Goal: Information Seeking & Learning: Understand process/instructions

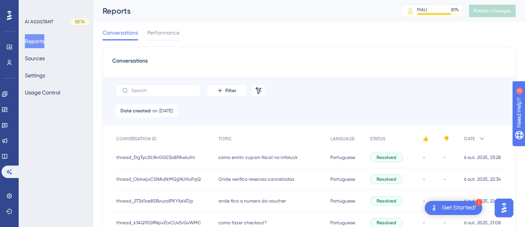
click at [251, 154] on span "como emitir cupom fiscal no infoluck" at bounding box center [257, 157] width 79 height 6
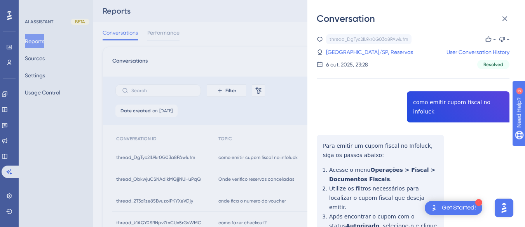
click at [413, 99] on div "thread_DgTyc2IL9kr0G03a8PAwlufm Copy - - 4_Prado Hotel - Amparo/SP, Reservas Us…" at bounding box center [413, 185] width 193 height 303
copy span "como emitir cupom fiscal no infoluck"
click at [321, 136] on div "thread_DgTyc2IL9kr0G03a8PAwlufm Copy - - 4_Prado Hotel - Amparo/SP, Reservas Us…" at bounding box center [413, 185] width 193 height 303
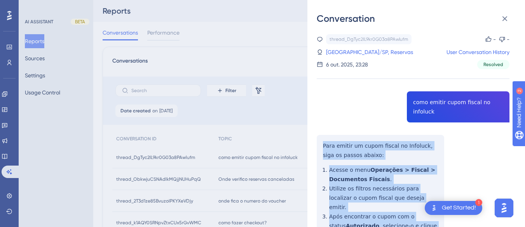
scroll to position [77, 0]
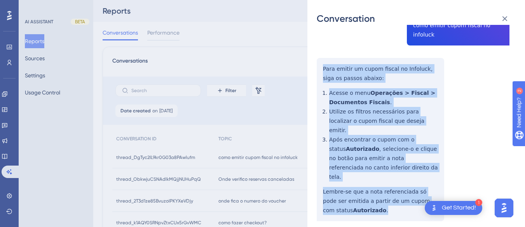
drag, startPoint x: 321, startPoint y: 136, endPoint x: 385, endPoint y: 189, distance: 83.6
click at [385, 189] on div "thread_DgTyc2IL9kr0G03a8PAwlufm Copy - - 4_Prado Hotel - Amparo/SP, Reservas Us…" at bounding box center [413, 108] width 193 height 303
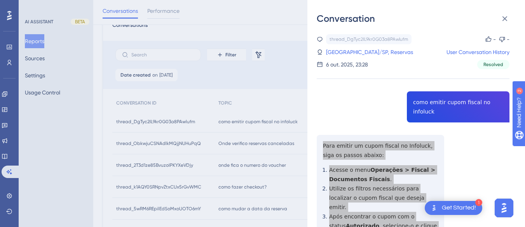
scroll to position [0, 0]
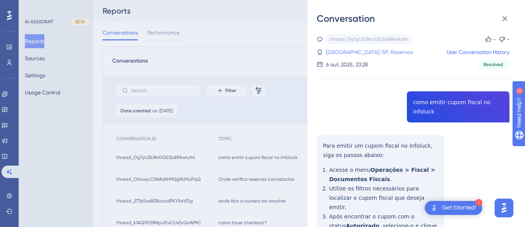
click at [356, 54] on link "4_Prado Hotel - Amparo/SP, Reservas" at bounding box center [369, 51] width 87 height 9
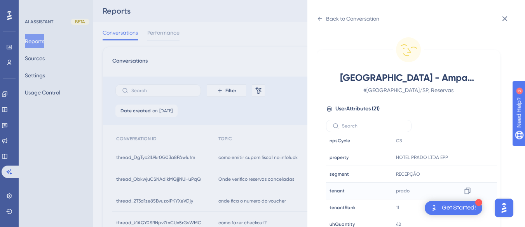
scroll to position [23, 0]
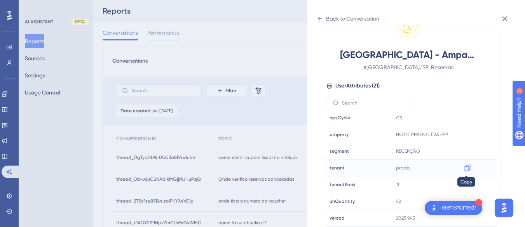
click at [467, 165] on icon at bounding box center [467, 168] width 6 height 7
click at [325, 19] on div "Back to Conversation" at bounding box center [348, 18] width 63 height 12
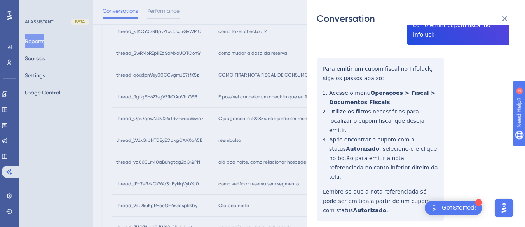
scroll to position [0, 0]
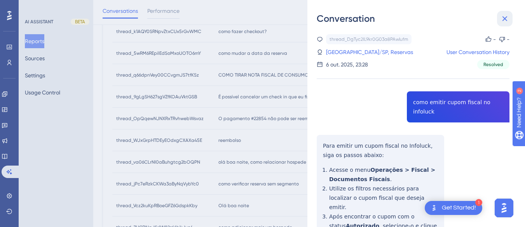
click at [501, 17] on icon at bounding box center [504, 18] width 9 height 9
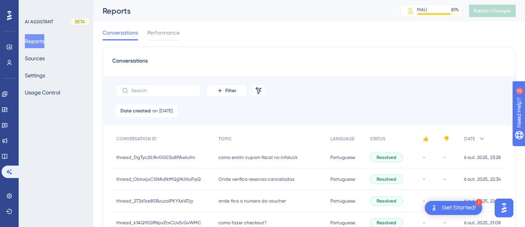
drag, startPoint x: 255, startPoint y: 174, endPoint x: 333, endPoint y: 164, distance: 78.3
click at [255, 174] on div "Onde verifico reservas canceladas Onde verifico reservas canceladas" at bounding box center [270, 179] width 112 height 22
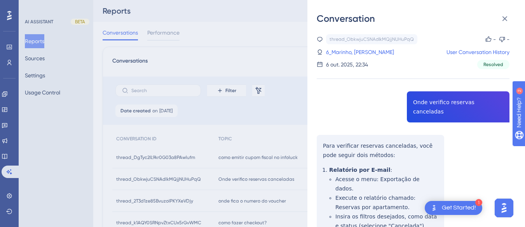
click at [432, 101] on div "thread_ObkwjuCSNAdlkMQjjNUHuPqQ Copy - - 6_Marinho, Alana User Conversation His…" at bounding box center [413, 195] width 193 height 322
copy span "Onde verifico reservas canceladas"
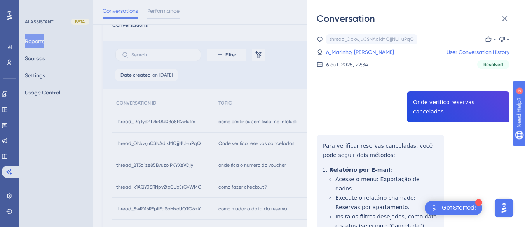
click at [324, 130] on div "thread_ObkwjuCSNAdlkMQjjNUHuPqQ Copy - - 6_Marinho, Alana User Conversation His…" at bounding box center [413, 195] width 193 height 322
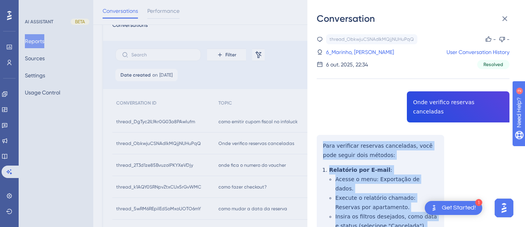
scroll to position [105, 0]
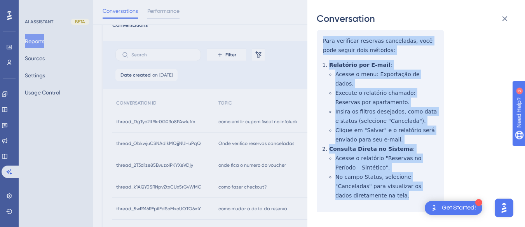
drag, startPoint x: 316, startPoint y: 132, endPoint x: 372, endPoint y: 114, distance: 58.5
click at [395, 188] on div "Conversation thread_ObkwjuCSNAdlkMQjjNUHuPqQ Copy - - 6_Marinho, Alana User Con…" at bounding box center [416, 113] width 218 height 227
copy div "Para verificar reservas canceladas, você pode seguir dois métodos: Relatório po…"
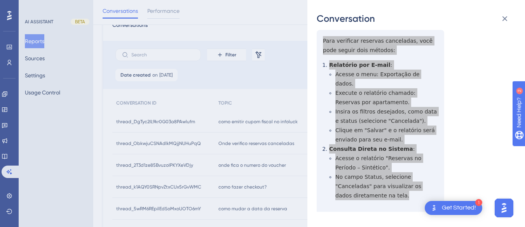
scroll to position [0, 0]
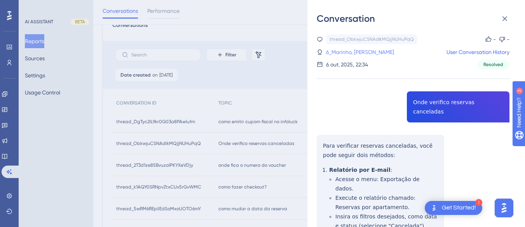
click at [356, 49] on link "6_Marinho, Alana" at bounding box center [360, 51] width 68 height 9
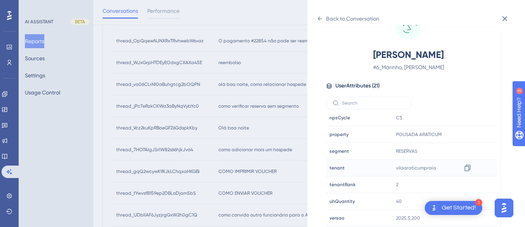
scroll to position [311, 0]
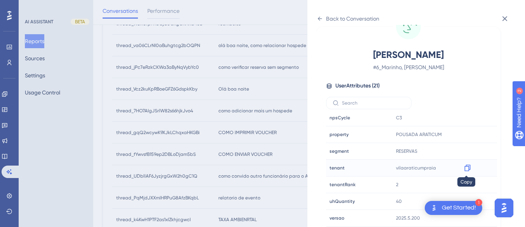
click at [465, 167] on icon at bounding box center [468, 168] width 8 height 8
click at [321, 18] on icon at bounding box center [320, 19] width 6 height 6
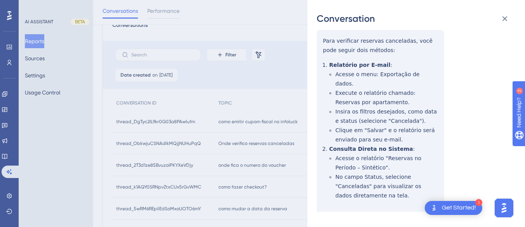
scroll to position [0, 0]
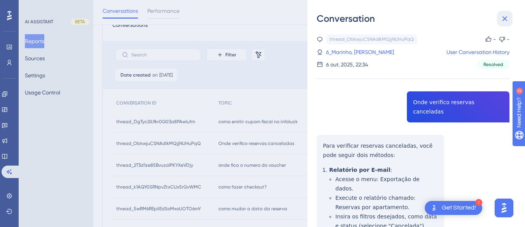
click at [500, 16] on icon at bounding box center [504, 18] width 9 height 9
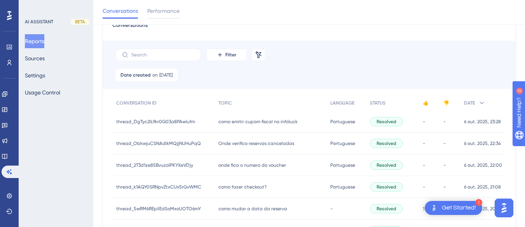
click at [220, 170] on div "onde fica o numero do voucher onde fica o numero do voucher" at bounding box center [270, 165] width 112 height 22
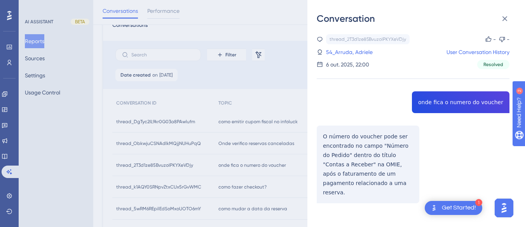
click at [462, 98] on div "thread_2T3d1ze85BvuzoIPKYXeVDjy Copy - - 54_Arruda, Adriele User Conversation H…" at bounding box center [413, 138] width 193 height 209
copy span "onde fica o numero do voucher"
click at [318, 143] on div "thread_2T3d1ze85BvuzoIPKYXeVDjy Copy - - 54_Arruda, Adriele User Conversation H…" at bounding box center [413, 138] width 193 height 209
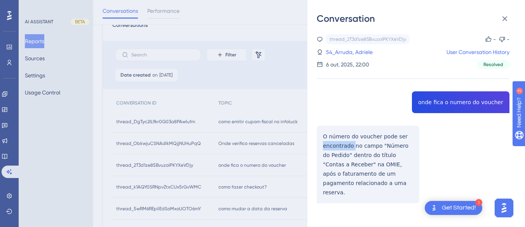
click at [318, 143] on div "thread_2T3d1ze85BvuzoIPKYXeVDjy Copy - - 54_Arruda, Adriele User Conversation H…" at bounding box center [413, 138] width 193 height 209
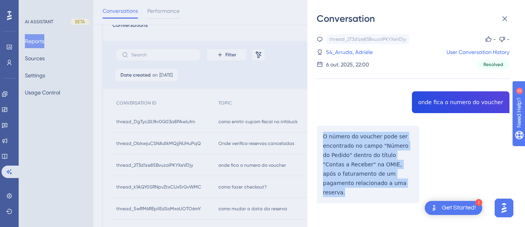
click at [318, 143] on div "thread_2T3d1ze85BvuzoIPKYXeVDjy Copy - - 54_Arruda, Adriele User Conversation H…" at bounding box center [413, 138] width 193 height 209
copy p "O número do voucher pode ser encontrado no campo "Número do Pedido" dentro do t…"
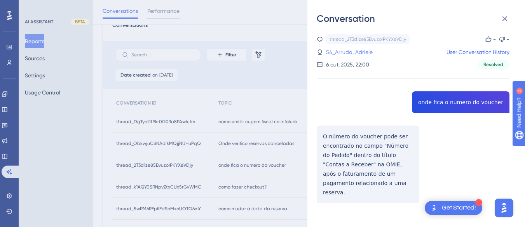
click at [352, 51] on link "54_Arruda, Adriele" at bounding box center [349, 51] width 47 height 9
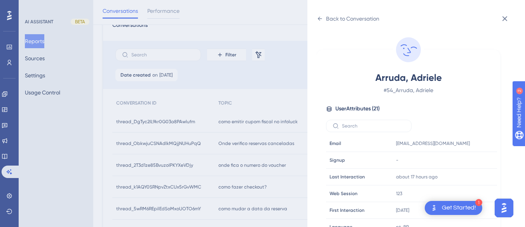
scroll to position [237, 0]
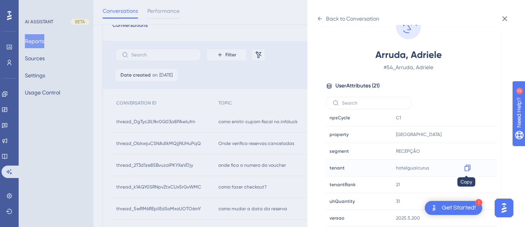
drag, startPoint x: 466, startPoint y: 169, endPoint x: 0, endPoint y: 6, distance: 493.8
click at [466, 169] on icon at bounding box center [468, 168] width 8 height 8
click at [318, 17] on icon at bounding box center [320, 19] width 6 height 6
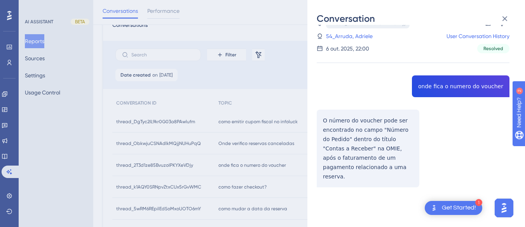
scroll to position [1, 0]
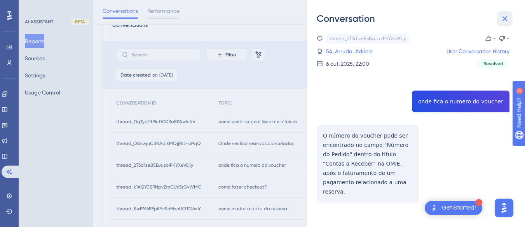
click at [506, 24] on button at bounding box center [505, 19] width 16 height 16
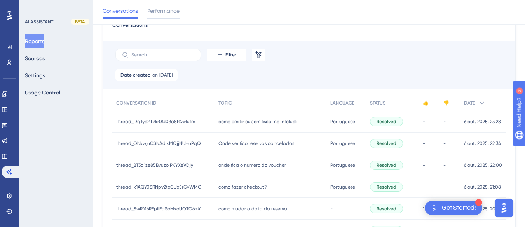
click at [279, 181] on div "como fazer checkout? como fazer checkout?" at bounding box center [270, 187] width 112 height 22
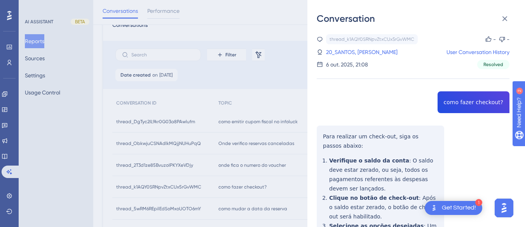
copy span "como fazer checkout?"
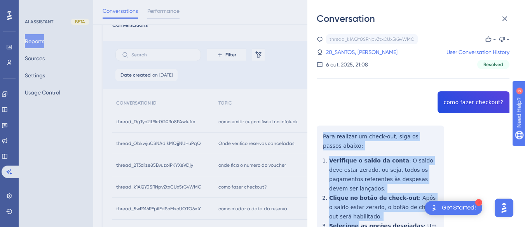
scroll to position [155, 0]
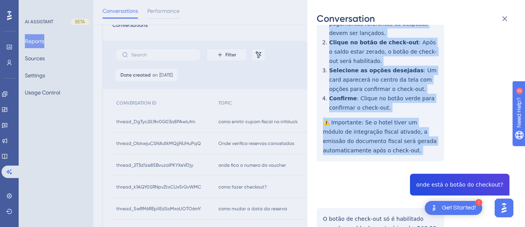
drag, startPoint x: 318, startPoint y: 131, endPoint x: 376, endPoint y: 153, distance: 61.6
click at [376, 153] on div "thread_k1AQY0SRNpvZtxCUx5rGvWMC Copy - - 20_SANTOS, IGOR User Conversation Hist…" at bounding box center [413, 121] width 193 height 484
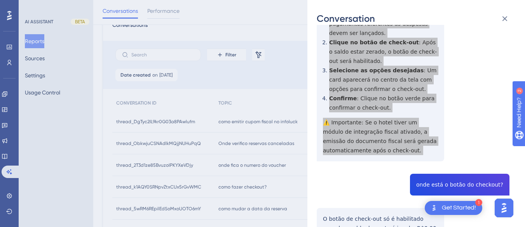
scroll to position [233, 0]
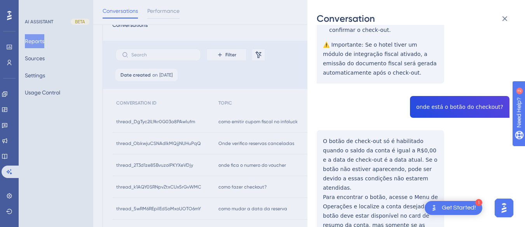
click at [441, 98] on div "thread_k1AQY0SRNpvZtxCUx5rGvWMC Copy - - 20_SANTOS, IGOR User Conversation Hist…" at bounding box center [413, 43] width 193 height 484
copy span "onde está o botão do checkout?"
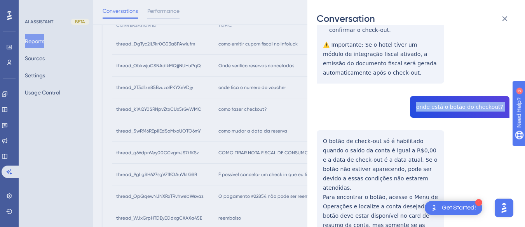
click at [317, 125] on div "thread_k1AQY0SRNpvZtxCUx5rGvWMC Copy - - 20_SANTOS, IGOR User Conversation Hist…" at bounding box center [413, 43] width 193 height 484
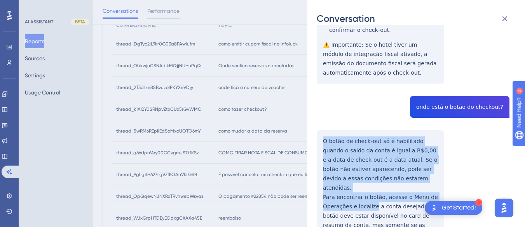
scroll to position [267, 0]
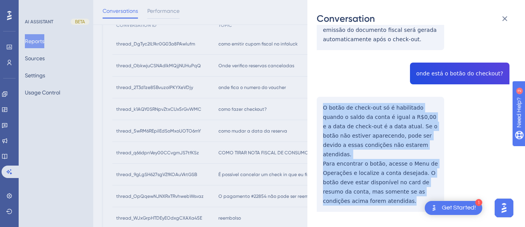
drag, startPoint x: 317, startPoint y: 125, endPoint x: 340, endPoint y: 108, distance: 28.5
click at [377, 186] on div "thread_k1AQY0SRNpvZtxCUx5rGvWMC Copy - - 20_SANTOS, IGOR User Conversation Hist…" at bounding box center [413, 10] width 193 height 484
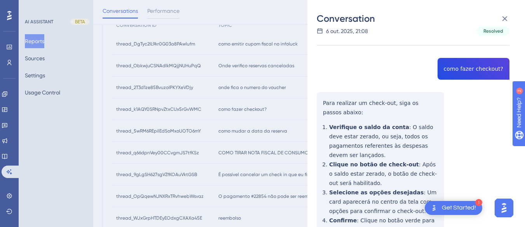
scroll to position [0, 0]
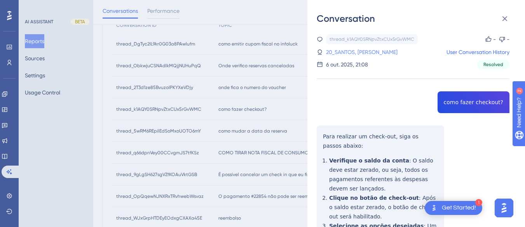
click at [352, 56] on link "20_SANTOS, IGOR" at bounding box center [361, 51] width 71 height 9
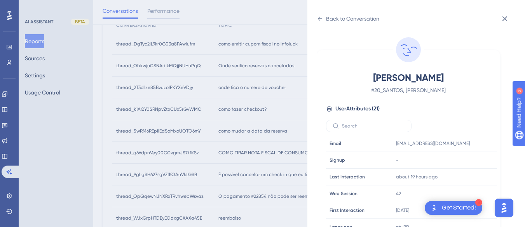
scroll to position [237, 0]
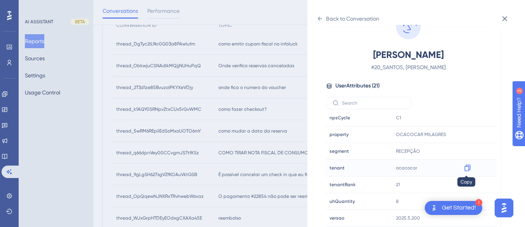
click at [467, 168] on icon at bounding box center [467, 168] width 6 height 7
click at [313, 19] on div "Back to Conversation SANTOS, IGOR # 20_SANTOS, IGOR User Attributes ( 21 ) Emai…" at bounding box center [416, 113] width 218 height 227
click at [322, 16] on icon at bounding box center [320, 19] width 6 height 6
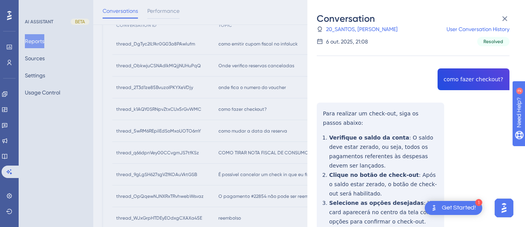
scroll to position [155, 0]
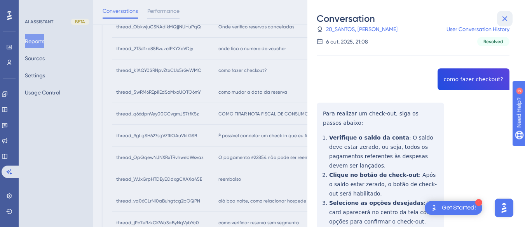
click at [504, 17] on icon at bounding box center [504, 18] width 5 height 5
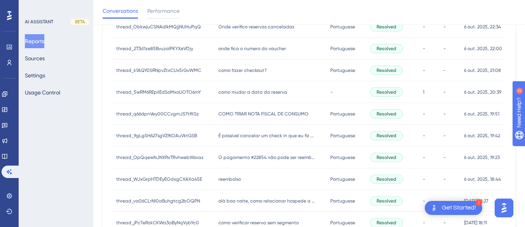
click at [228, 87] on div "como mudar a data da reserva como mudar a data da reserva" at bounding box center [270, 92] width 112 height 22
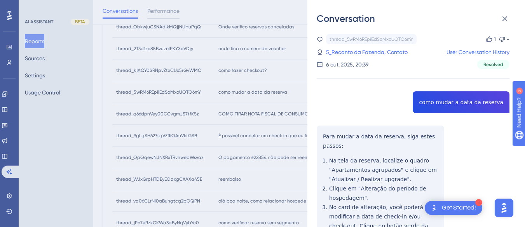
click at [433, 100] on div "thread_5wRM6REpilEdSoMxoUOTO6mY Copy 1 - 5_Recanto da Fazenda, Contato User Con…" at bounding box center [413, 203] width 193 height 338
copy span "como mudar a data da reserva"
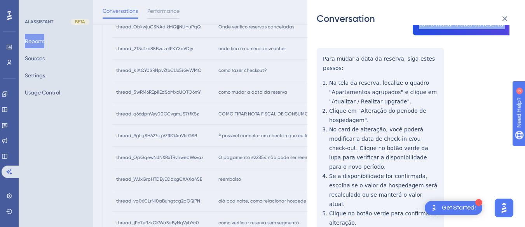
click at [323, 55] on div "thread_5wRM6REpilEdSoMxoUOTO6mY Copy 1 - 5_Recanto da Fazenda, Contato User Con…" at bounding box center [413, 125] width 193 height 338
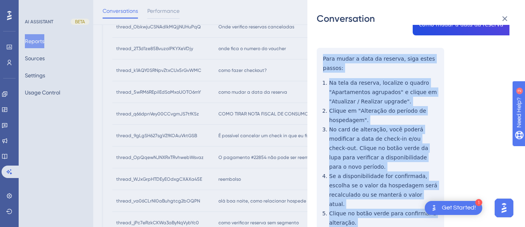
drag, startPoint x: 323, startPoint y: 55, endPoint x: 359, endPoint y: 139, distance: 91.9
click at [373, 203] on div "thread_5wRM6REpilEdSoMxoUOTO6mY Copy 1 - 5_Recanto da Fazenda, Contato User Con…" at bounding box center [413, 125] width 193 height 338
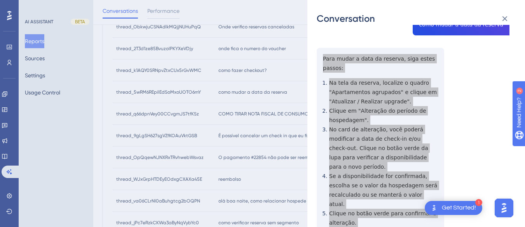
scroll to position [0, 0]
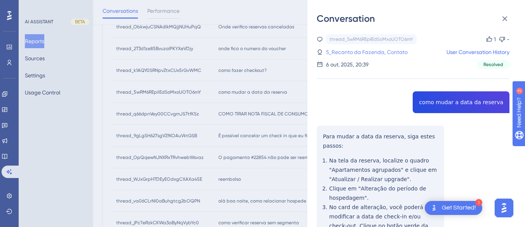
click at [350, 52] on link "5_Recanto da Fazenda, Contato" at bounding box center [367, 51] width 82 height 9
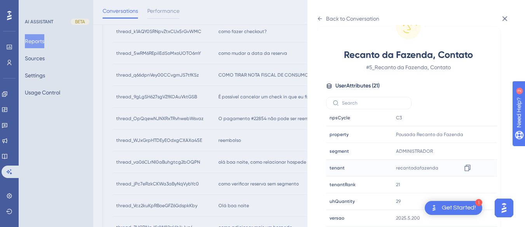
scroll to position [417, 0]
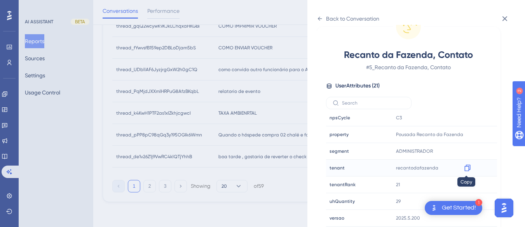
click at [465, 164] on icon at bounding box center [468, 168] width 8 height 8
click at [324, 17] on div "Back to Conversation" at bounding box center [348, 18] width 63 height 12
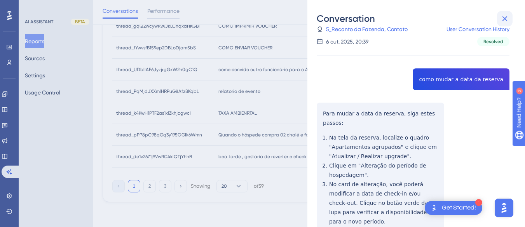
click at [509, 19] on icon at bounding box center [504, 18] width 9 height 9
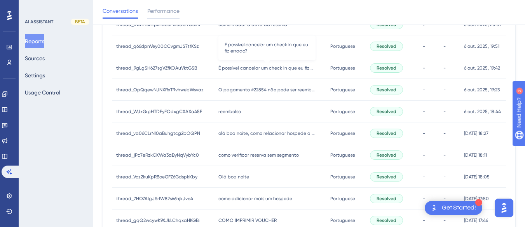
scroll to position [145, 0]
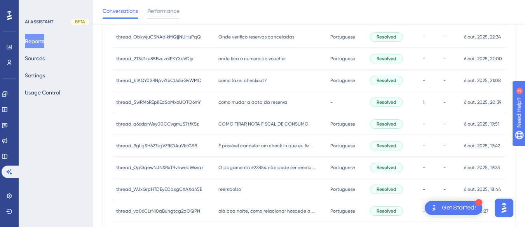
click at [272, 128] on div "COMO TIRAR NOTA FISCAL DE CONSUMO COMO TIRAR NOTA FISCAL DE CONSUMO" at bounding box center [270, 124] width 112 height 22
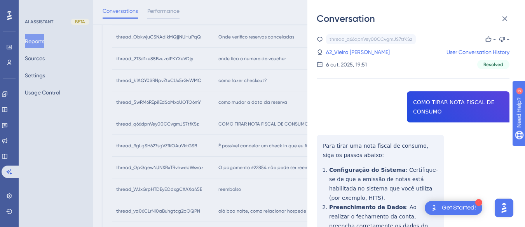
copy span "COMO TIRAR NOTA FISCAL DE CONSUMO"
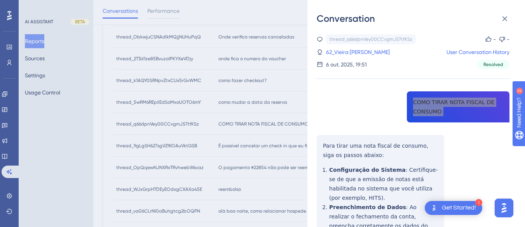
scroll to position [39, 0]
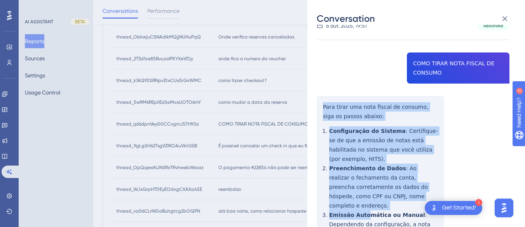
scroll to position [155, 0]
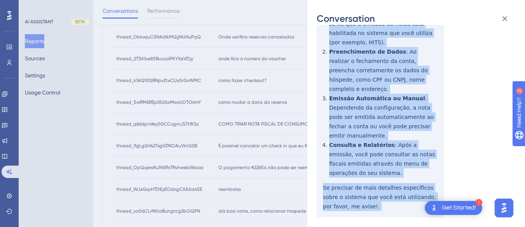
drag, startPoint x: 320, startPoint y: 104, endPoint x: 376, endPoint y: 197, distance: 109.1
click at [376, 206] on div "thread_q66dpnVey00CCvgmJS7tfKSz Copy - - 62_Vieira Nunes, Jacqueline User Conve…" at bounding box center [413, 215] width 193 height 672
copy div "Para tirar uma nota fiscal de consumo, siga os passos abaixo: Configuração do S…"
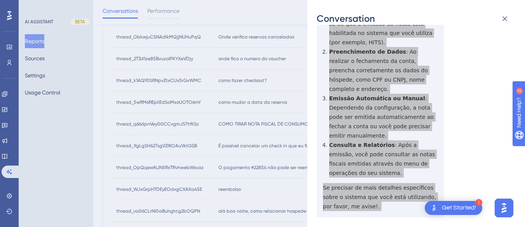
scroll to position [311, 0]
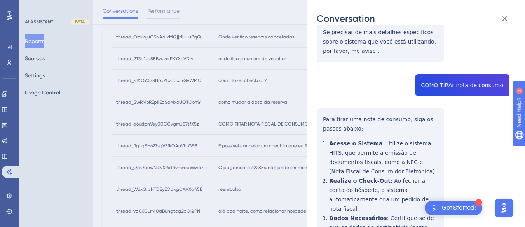
click at [451, 74] on div "thread_q66dpnVey00CCvgmJS7tfKSz Copy - - 62_Vieira Nunes, Jacqueline User Conve…" at bounding box center [413, 59] width 193 height 672
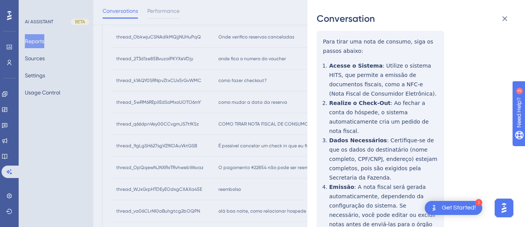
scroll to position [350, 0]
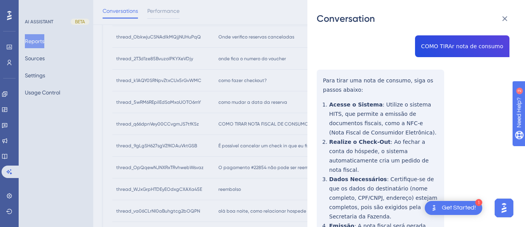
click at [325, 58] on div "thread_q66dpnVey00CCvgmJS7tfKSz Copy - - 62_Vieira Nunes, Jacqueline User Conve…" at bounding box center [413, 21] width 193 height 672
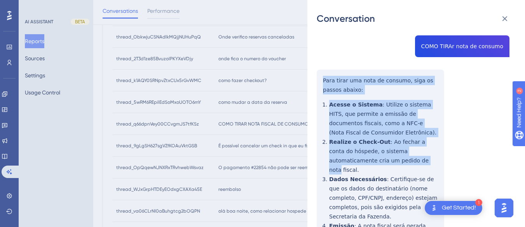
scroll to position [417, 0]
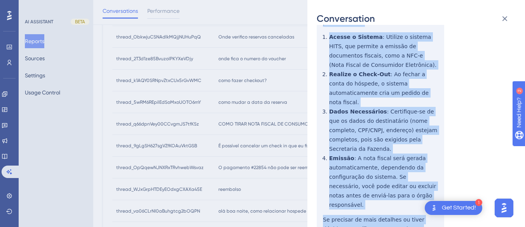
drag, startPoint x: 322, startPoint y: 57, endPoint x: 379, endPoint y: 104, distance: 73.4
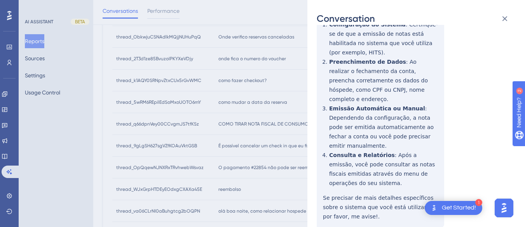
scroll to position [0, 0]
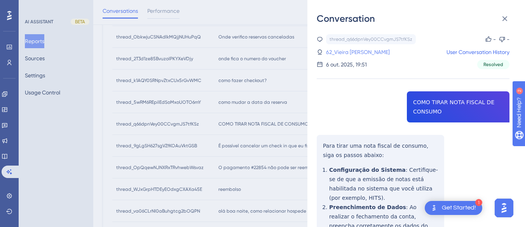
click at [360, 52] on link "62_Vieira Nunes, Jacqueline" at bounding box center [358, 51] width 64 height 9
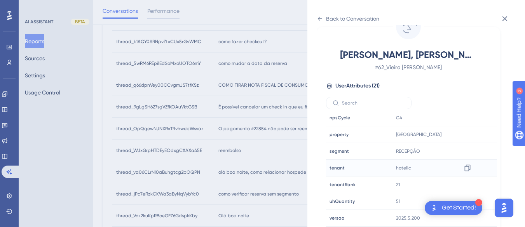
scroll to position [378, 0]
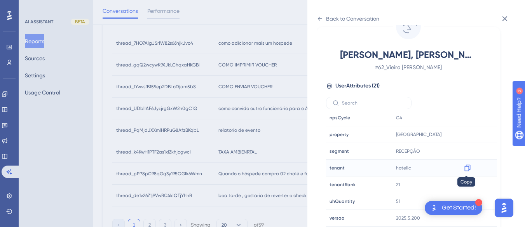
click at [464, 166] on icon at bounding box center [468, 168] width 8 height 8
click at [322, 12] on div "Back to Conversation Vieira Nunes, Jacqueline # 62_Vieira Nunes, Jacqueline Use…" at bounding box center [416, 113] width 218 height 227
click at [320, 17] on icon at bounding box center [320, 19] width 6 height 6
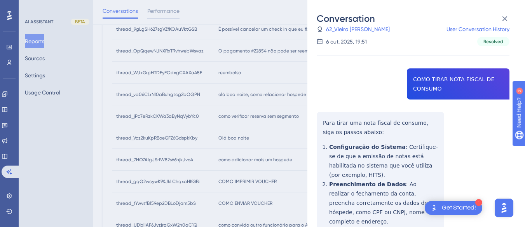
scroll to position [145, 0]
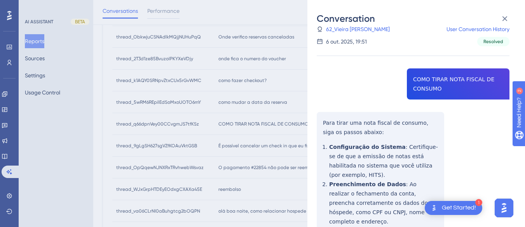
click at [512, 19] on div "Conversation" at bounding box center [416, 18] width 199 height 12
click at [498, 14] on button at bounding box center [505, 19] width 16 height 16
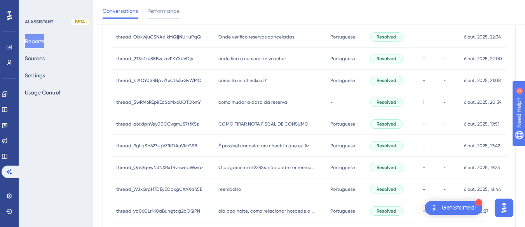
click at [256, 146] on span "É possível cancelar um check in que eu fiz errado?" at bounding box center [266, 146] width 97 height 6
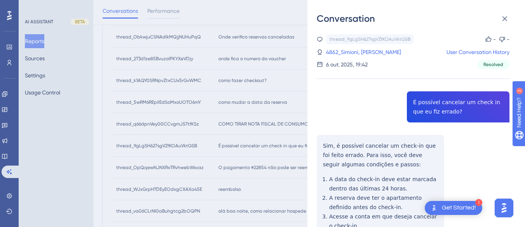
click at [434, 108] on div "thread_9gLgSH627sgVZfKOAuVktGSB Copy - - 4862_Simioni, Vitorio User Conversatio…" at bounding box center [413, 181] width 193 height 294
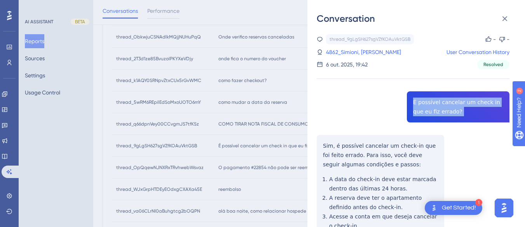
click at [434, 108] on div "thread_9gLgSH627sgVZfKOAuVktGSB Copy - - 4862_Simioni, Vitorio User Conversatio…" at bounding box center [413, 181] width 193 height 294
click at [318, 149] on div "thread_9gLgSH627sgVZfKOAuVktGSB Copy - - 4862_Simioni, Vitorio User Conversatio…" at bounding box center [413, 181] width 193 height 294
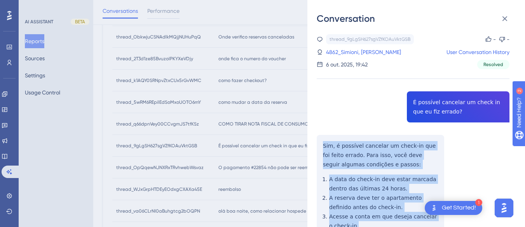
scroll to position [86, 0]
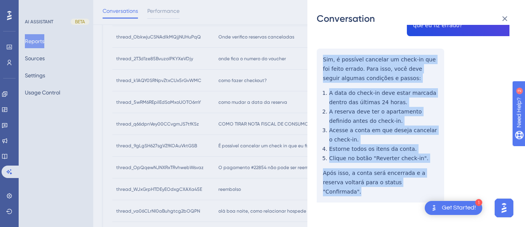
drag, startPoint x: 316, startPoint y: 141, endPoint x: 418, endPoint y: 181, distance: 109.2
click at [418, 188] on div "Conversation thread_9gLgSH627sgVZfKOAuVktGSB Copy - - 4862_Simioni, Vitorio Use…" at bounding box center [416, 113] width 218 height 227
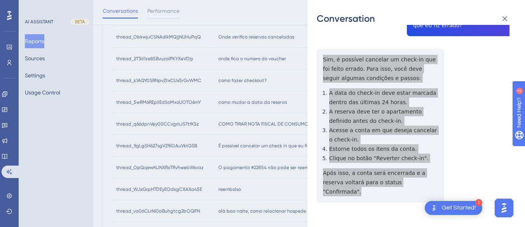
scroll to position [0, 0]
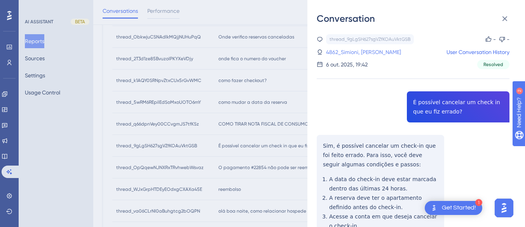
click at [355, 50] on link "4862_Simioni, Vitorio" at bounding box center [363, 51] width 75 height 9
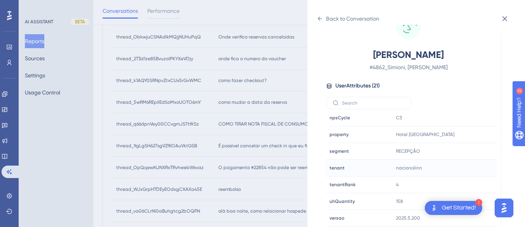
scroll to position [184, 0]
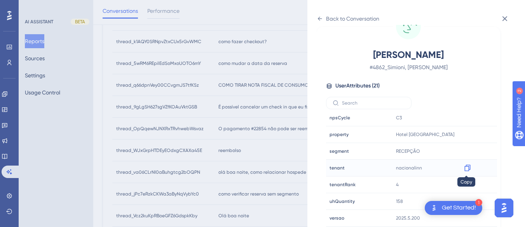
click at [468, 166] on icon at bounding box center [468, 168] width 8 height 8
drag, startPoint x: 468, startPoint y: 133, endPoint x: 483, endPoint y: 129, distance: 15.3
click at [468, 133] on icon at bounding box center [468, 135] width 8 height 8
click at [322, 17] on icon at bounding box center [320, 19] width 6 height 6
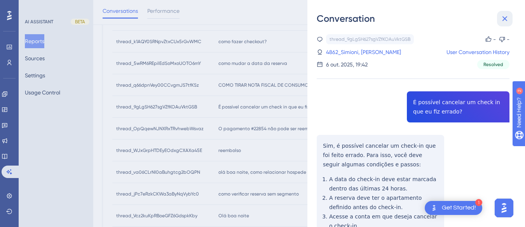
drag, startPoint x: 499, startPoint y: 18, endPoint x: 460, endPoint y: 18, distance: 39.6
click at [499, 19] on button at bounding box center [505, 19] width 16 height 16
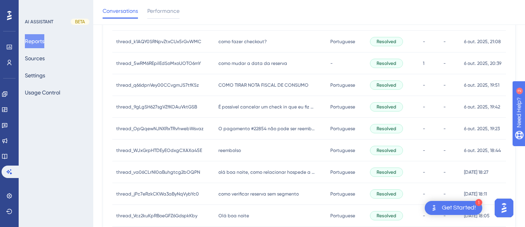
click at [272, 132] on div "O pagamento #22854 não pode ser reembolsado, pois está vinculado a uma ou mais …" at bounding box center [270, 129] width 112 height 22
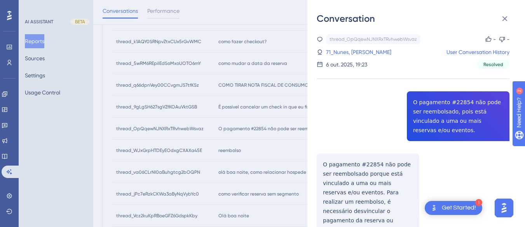
click at [427, 101] on div "thread_OpQqewNJNXRxTRvhwebWsvaz Copy - - 71_Nunes, Fabiano User Conversation Hi…" at bounding box center [413, 161] width 193 height 255
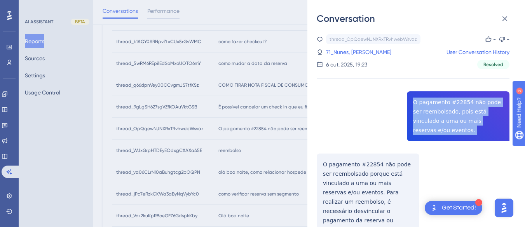
click at [427, 101] on div "thread_OpQqewNJNXRxTRvhwebWsvaz Copy - - 71_Nunes, Fabiano User Conversation Hi…" at bounding box center [413, 161] width 193 height 255
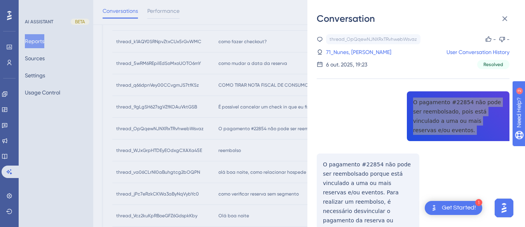
scroll to position [29, 0]
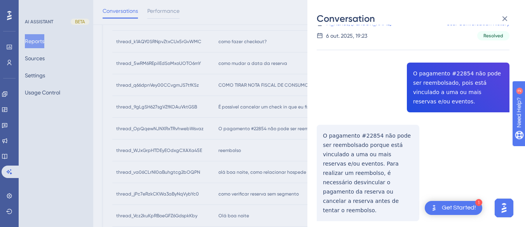
click at [331, 119] on div "thread_OpQqewNJNXRxTRvhwebWsvaz Copy - - 71_Nunes, Fabiano User Conversation Hi…" at bounding box center [413, 132] width 193 height 255
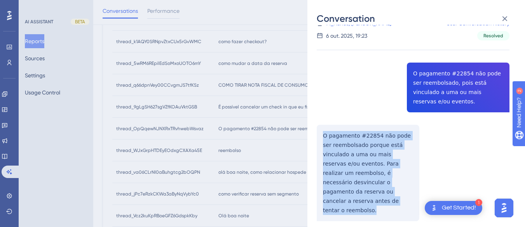
click at [331, 119] on div "thread_OpQqewNJNXRxTRvhwebWsvaz Copy - - 71_Nunes, Fabiano User Conversation Hi…" at bounding box center [413, 132] width 193 height 255
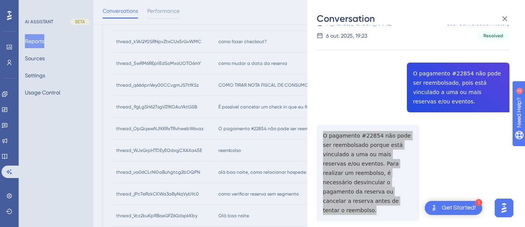
scroll to position [0, 0]
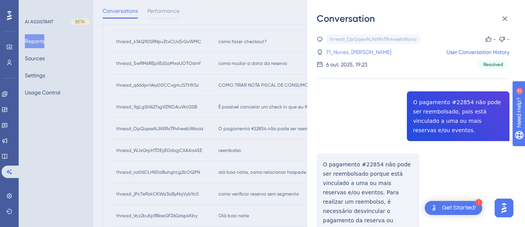
click at [362, 47] on link "71_Nunes, Fabiano" at bounding box center [358, 51] width 65 height 9
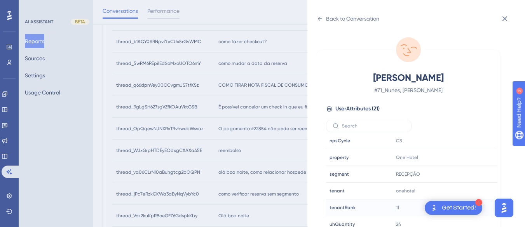
scroll to position [23, 0]
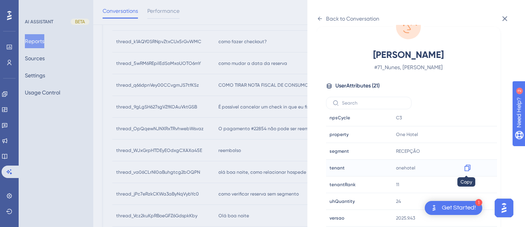
click at [467, 166] on icon at bounding box center [467, 168] width 6 height 7
click at [247, 181] on div "Back to Conversation Nunes, Fabiano # 71_Nunes, Fabiano User Attributes ( 21 ) …" at bounding box center [262, 113] width 525 height 227
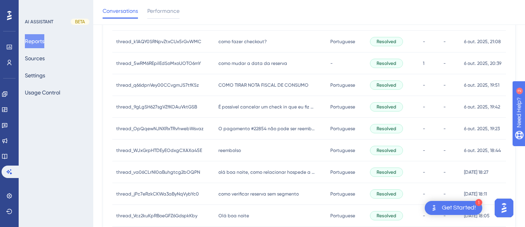
click at [224, 148] on span "reembolso" at bounding box center [229, 150] width 23 height 6
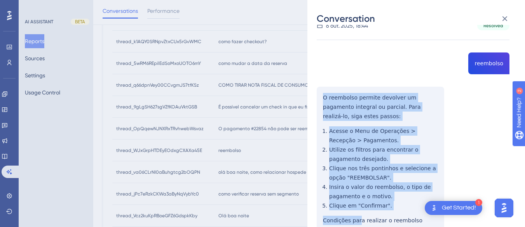
scroll to position [155, 0]
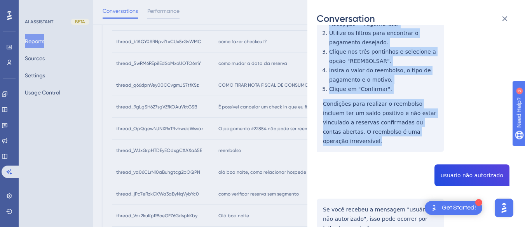
drag, startPoint x: 321, startPoint y: 95, endPoint x: 383, endPoint y: 111, distance: 64.5
click at [434, 140] on div "thread_WJxGrpHTDEyEOdxgCXAXa45E Copy - - 71_Nunes, Fabiano User Conversation Hi…" at bounding box center [413, 173] width 193 height 588
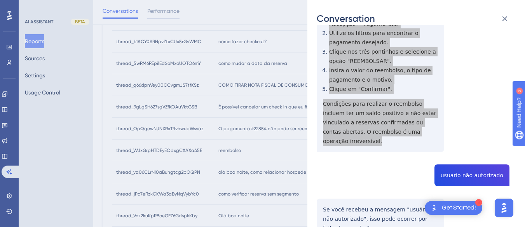
scroll to position [272, 0]
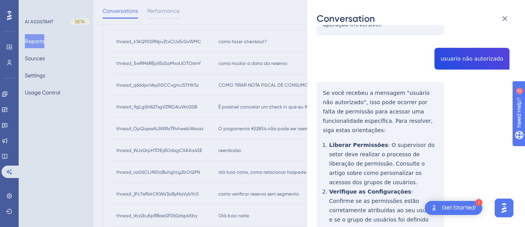
click at [477, 50] on div "thread_WJxGrpHTDEyEOdxgCXAXa45E Copy - - 71_Nunes, Fabiano User Conversation Hi…" at bounding box center [413, 56] width 193 height 588
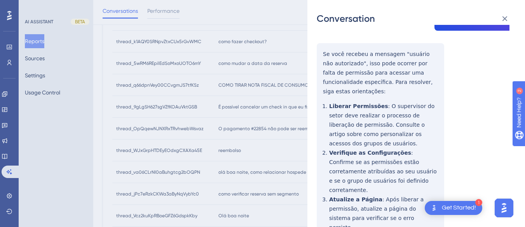
click at [324, 42] on div "thread_WJxGrpHTDEyEOdxgCXAXa45E Copy - - 71_Nunes, Fabiano User Conversation Hi…" at bounding box center [413, 17] width 193 height 588
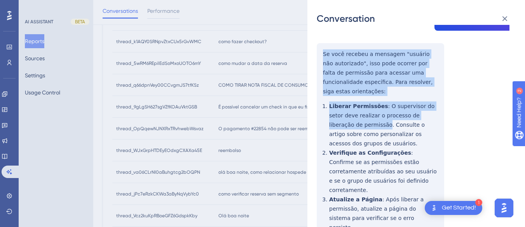
scroll to position [343, 0]
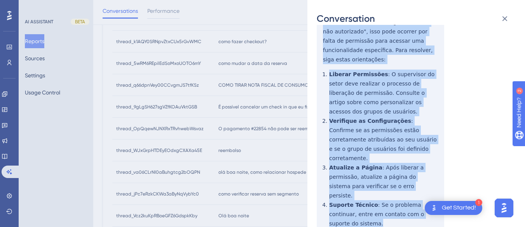
drag, startPoint x: 324, startPoint y: 42, endPoint x: 421, endPoint y: 137, distance: 136.0
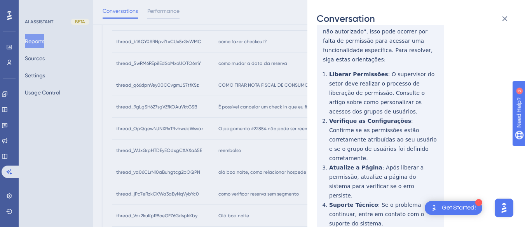
drag, startPoint x: 343, startPoint y: 74, endPoint x: 381, endPoint y: 176, distance: 108.7
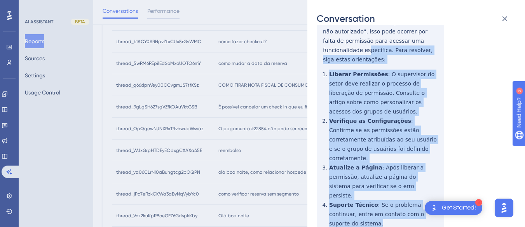
scroll to position [304, 0]
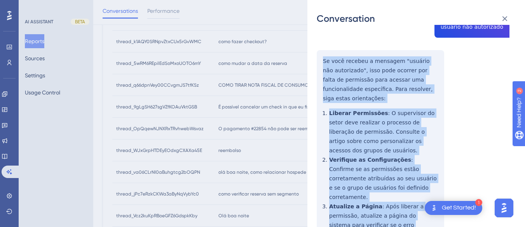
drag, startPoint x: 439, startPoint y: 178, endPoint x: 321, endPoint y: 52, distance: 172.1
click at [321, 52] on div "thread_WJxGrpHTDEyEOdxgCXAXa45E Copy - - 71_Nunes, Fabiano User Conversation Hi…" at bounding box center [413, 24] width 193 height 588
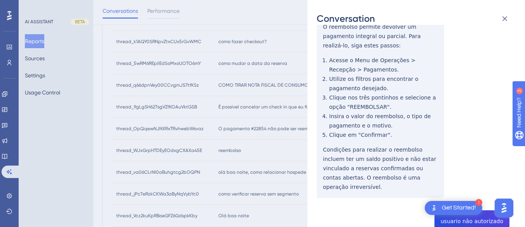
scroll to position [0, 0]
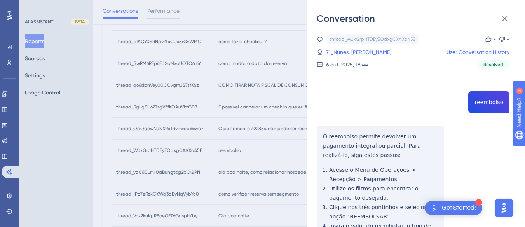
click at [357, 47] on div "thread_WJxGrpHTDEyEOdxgCXAXa45E Copy - - 71_Nunes, Fabiano User Conversation Hi…" at bounding box center [413, 51] width 193 height 35
click at [352, 52] on link "71_Nunes, Fabiano" at bounding box center [358, 51] width 65 height 9
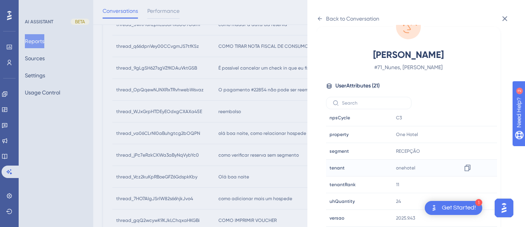
scroll to position [262, 0]
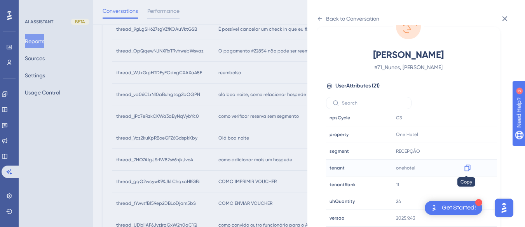
click at [469, 165] on icon at bounding box center [467, 168] width 6 height 7
click at [323, 16] on div "Back to Conversation" at bounding box center [348, 18] width 63 height 12
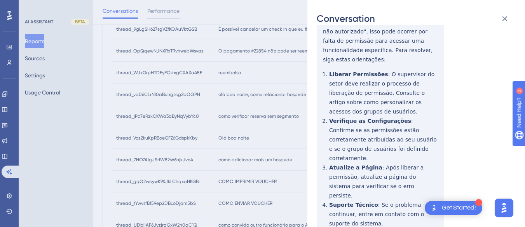
scroll to position [110, 0]
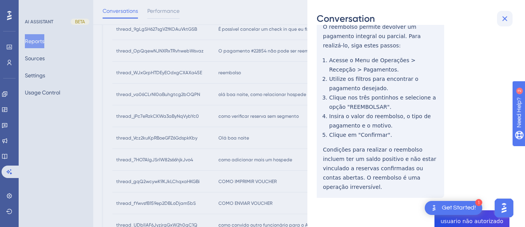
click at [499, 12] on button at bounding box center [505, 19] width 16 height 16
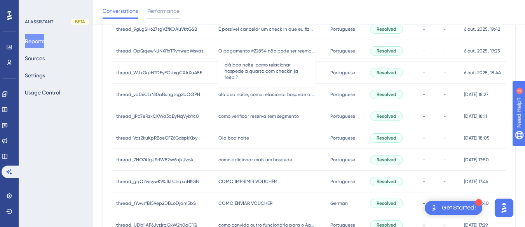
click at [259, 96] on span "olá boa noite, como relacionar hospede a quarto com checkin ja feito ?" at bounding box center [266, 94] width 97 height 6
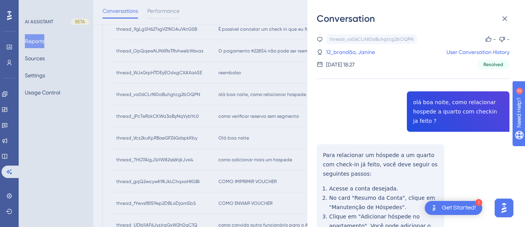
click at [440, 109] on div "thread_va06CLrNI0aBuhgtcg2bOQPN Copy - - 12_brandão, Janine User Conversation H…" at bounding box center [413, 185] width 193 height 303
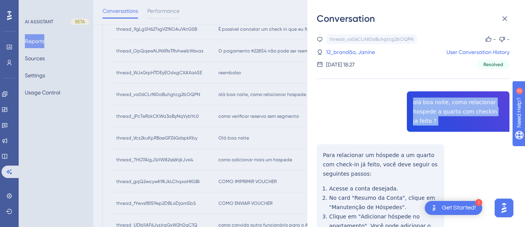
click at [440, 109] on div "thread_va06CLrNI0aBuhgtcg2bOQPN Copy - - 12_brandão, Janine User Conversation H…" at bounding box center [413, 185] width 193 height 303
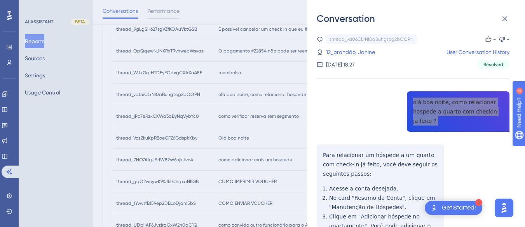
scroll to position [78, 0]
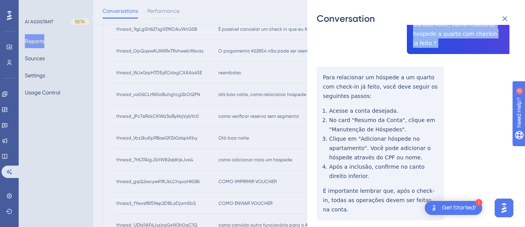
drag, startPoint x: 322, startPoint y: 67, endPoint x: 320, endPoint y: 71, distance: 4.9
click at [322, 67] on div "thread_va06CLrNI0aBuhgtcg2bOQPN Copy - - 12_brandão, Janine User Conversation H…" at bounding box center [413, 107] width 193 height 303
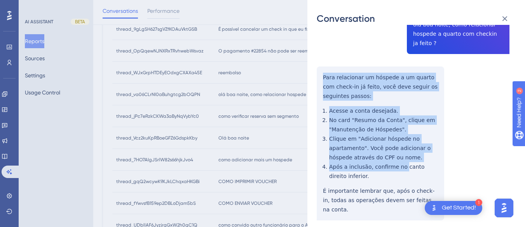
scroll to position [96, 0]
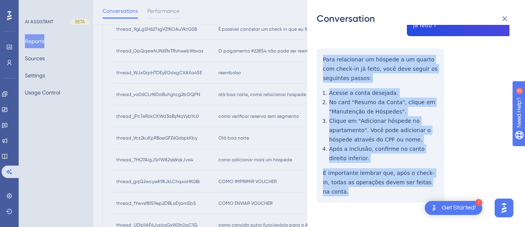
drag, startPoint x: 318, startPoint y: 77, endPoint x: 442, endPoint y: 188, distance: 167.0
click at [442, 188] on div "thread_va06CLrNI0aBuhgtcg2bOQPN Copy - - 12_brandão, Janine User Conversation H…" at bounding box center [413, 90] width 193 height 303
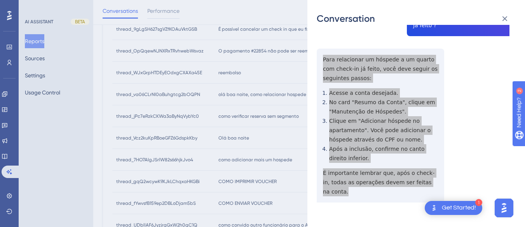
scroll to position [0, 0]
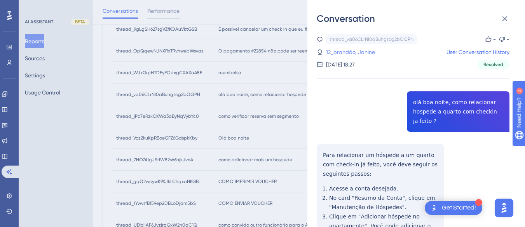
click at [347, 56] on link "12_brandão, Janine" at bounding box center [350, 51] width 49 height 9
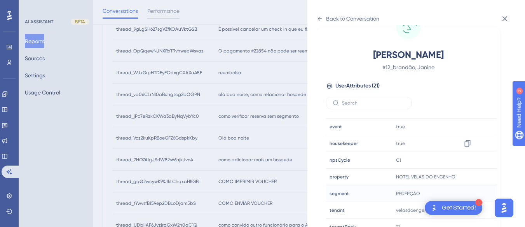
scroll to position [233, 0]
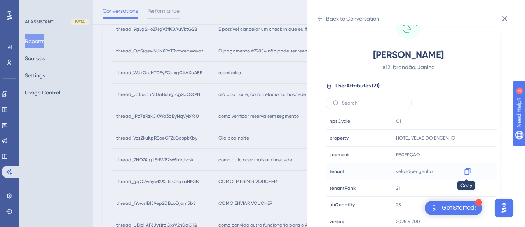
click at [468, 168] on icon at bounding box center [468, 171] width 8 height 8
click at [323, 15] on div "Back to Conversation" at bounding box center [348, 18] width 63 height 12
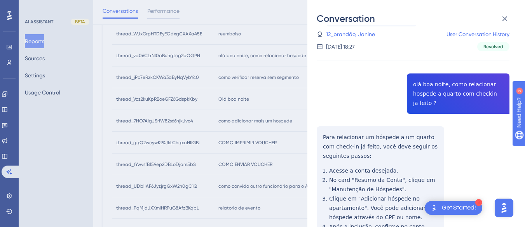
scroll to position [0, 0]
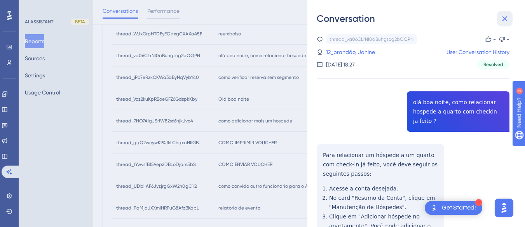
click at [504, 16] on icon at bounding box center [504, 18] width 9 height 9
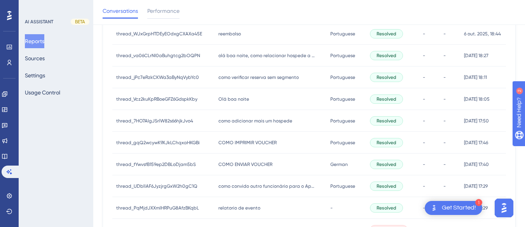
click at [242, 80] on span "como verificar reserva sem segmento" at bounding box center [258, 77] width 80 height 6
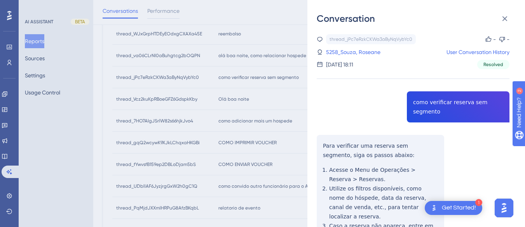
click at [443, 100] on div "thread_jPc7eRzkCKWa3aByNqVybYc0 Copy - - 5258_Souza, Roseane User Conversation …" at bounding box center [413, 181] width 193 height 294
click at [443, 99] on div "thread_jPc7eRzkCKWa3aByNqVybYc0 Copy - - 5258_Souza, Roseane User Conversation …" at bounding box center [413, 181] width 193 height 294
click at [330, 131] on div "thread_jPc7eRzkCKWa3aByNqVybYc0 Copy - - 5258_Souza, Roseane User Conversation …" at bounding box center [413, 181] width 193 height 294
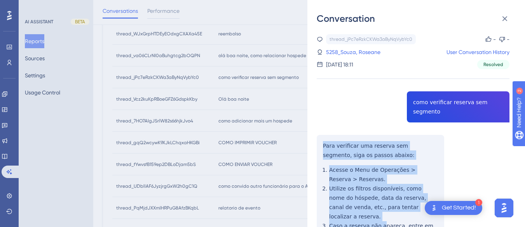
scroll to position [77, 0]
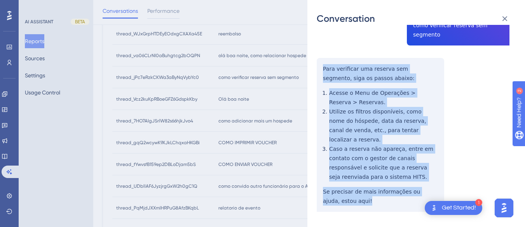
drag, startPoint x: 317, startPoint y: 130, endPoint x: 344, endPoint y: 99, distance: 41.1
click at [386, 201] on div "thread_jPc7eRzkCKWa3aByNqVybYc0 Copy - - 5258_Souza, Roseane User Conversation …" at bounding box center [413, 104] width 193 height 294
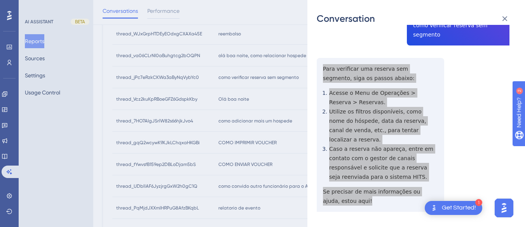
scroll to position [0, 0]
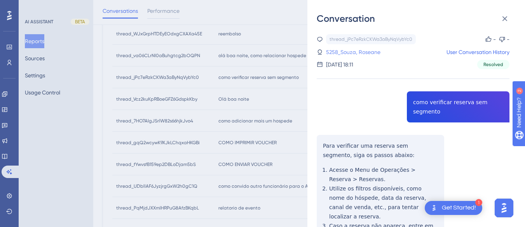
click at [346, 56] on link "5258_Souza, Roseane" at bounding box center [353, 51] width 54 height 9
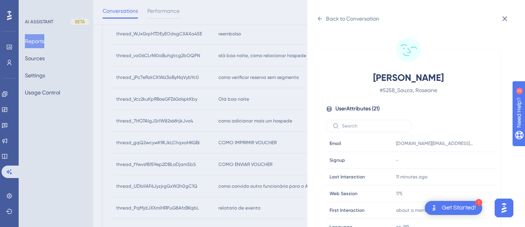
scroll to position [233, 0]
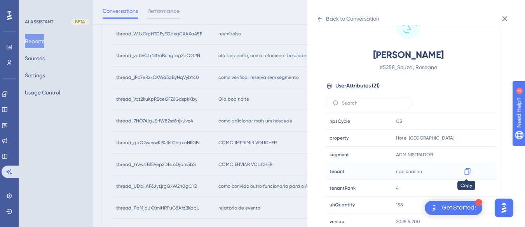
click at [466, 174] on icon at bounding box center [467, 171] width 6 height 7
drag, startPoint x: 462, startPoint y: 145, endPoint x: 464, endPoint y: 140, distance: 5.3
click at [464, 140] on icon at bounding box center [467, 138] width 6 height 7
click at [318, 15] on div "Back to Conversation" at bounding box center [348, 18] width 63 height 12
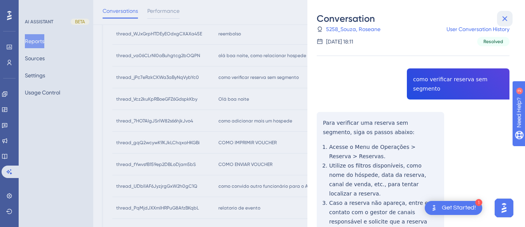
click at [504, 16] on icon at bounding box center [504, 18] width 9 height 9
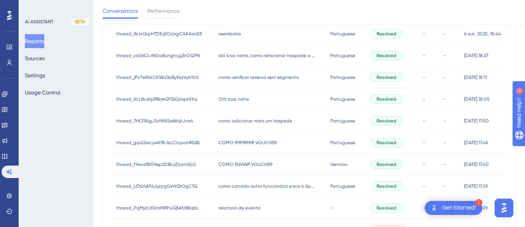
click at [227, 98] on span "Olá boa noite" at bounding box center [233, 99] width 31 height 6
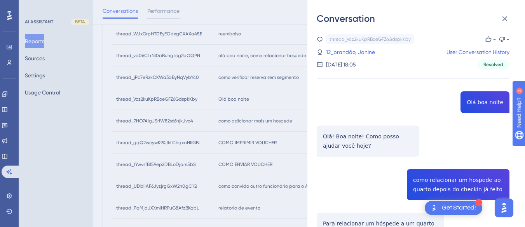
scroll to position [78, 0]
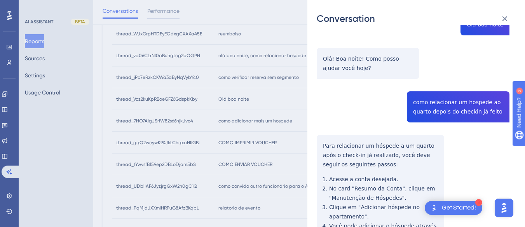
click at [438, 99] on div "thread_Vcz2kuKpRBoeGFZ6GdspkKby Copy - - 12_brandão, Janine User Conversation H…" at bounding box center [413, 142] width 193 height 372
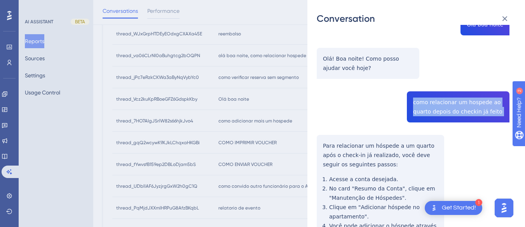
click at [438, 99] on div "thread_Vcz2kuKpRBoeGFZ6GdspkKby Copy - - 12_brandão, Janine User Conversation H…" at bounding box center [413, 142] width 193 height 372
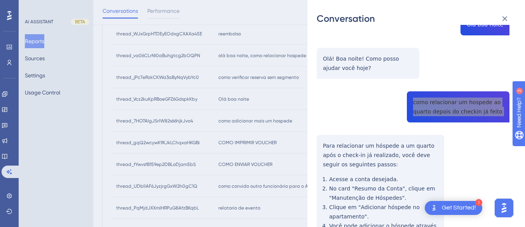
scroll to position [117, 0]
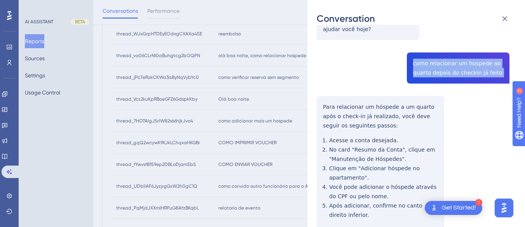
click at [319, 103] on div "thread_Vcz2kuKpRBoeGFZ6GdspkKby Copy - - 12_brandão, Janine User Conversation H…" at bounding box center [413, 104] width 193 height 372
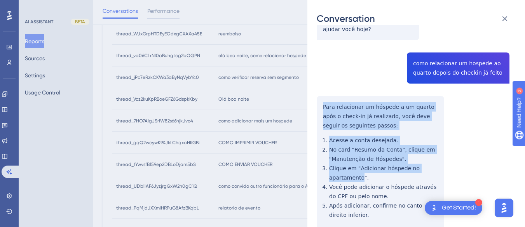
scroll to position [173, 0]
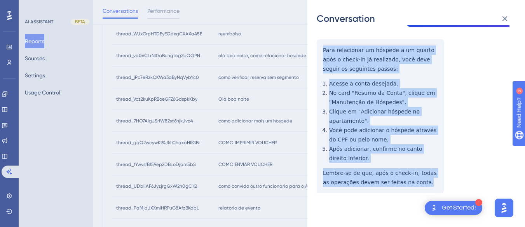
drag, startPoint x: 319, startPoint y: 103, endPoint x: 422, endPoint y: 179, distance: 127.8
click at [422, 179] on div "thread_Vcz2kuKpRBoeGFZ6GdspkKby Copy - - 12_brandão, Janine User Conversation H…" at bounding box center [413, 47] width 193 height 372
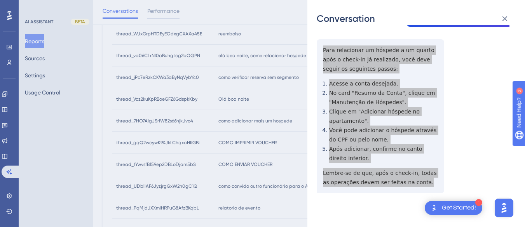
scroll to position [0, 0]
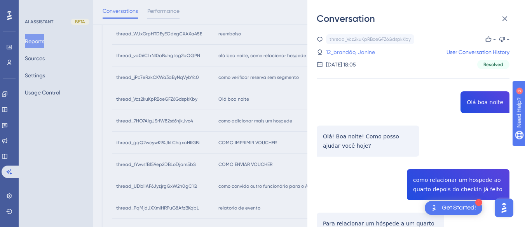
click at [344, 50] on link "12_brandão, Janine" at bounding box center [350, 51] width 49 height 9
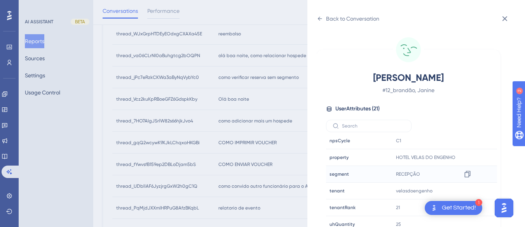
scroll to position [23, 0]
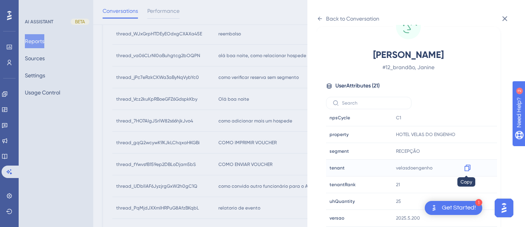
click at [468, 166] on icon at bounding box center [468, 168] width 8 height 8
click at [321, 19] on icon at bounding box center [320, 19] width 6 height 6
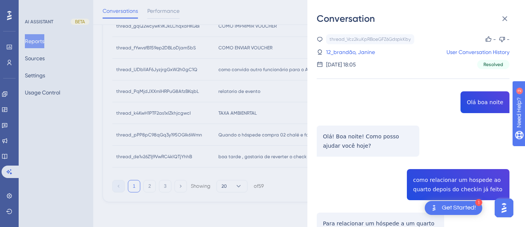
scroll to position [340, 0]
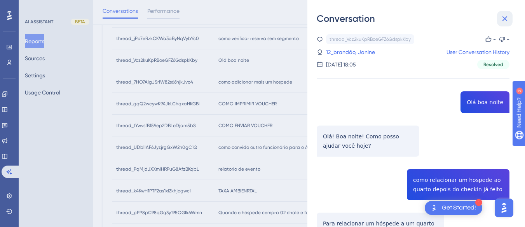
click at [502, 16] on icon at bounding box center [504, 18] width 9 height 9
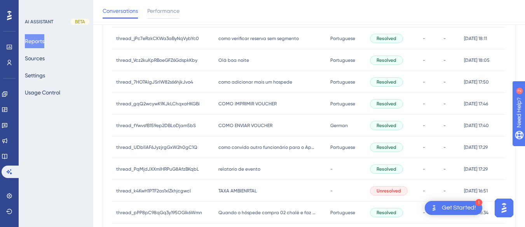
click at [243, 83] on span "como adicionar mais um hospede" at bounding box center [255, 82] width 74 height 6
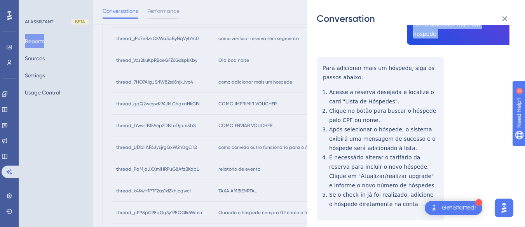
click at [322, 52] on div "thread_7HO7AIgJSrlW82s66hjkJvo4 Copy - - 15_Tomaz, Rodrigo User Conversation Hi…" at bounding box center [413, 226] width 193 height 541
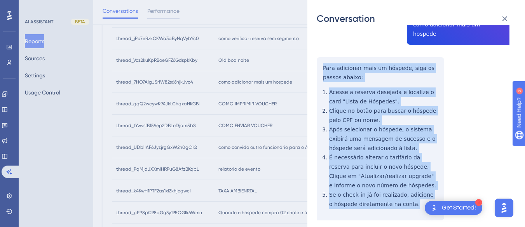
drag, startPoint x: 321, startPoint y: 55, endPoint x: 412, endPoint y: 195, distance: 166.9
click at [413, 199] on div "thread_7HO7AIgJSrlW82s66hjkJvo4 Copy - - 15_Tomaz, Rodrigo User Conversation Hi…" at bounding box center [413, 226] width 193 height 541
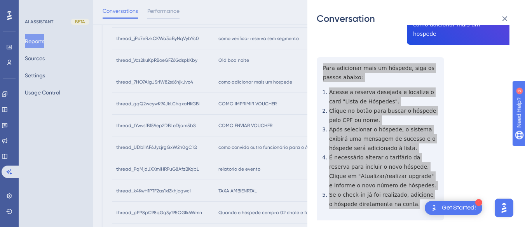
scroll to position [233, 0]
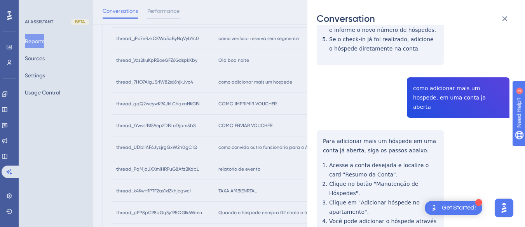
click at [444, 85] on div "thread_7HO7AIgJSrlW82s66hjkJvo4 Copy - - 15_Tomaz, Rodrigo User Conversation Hi…" at bounding box center [413, 71] width 193 height 541
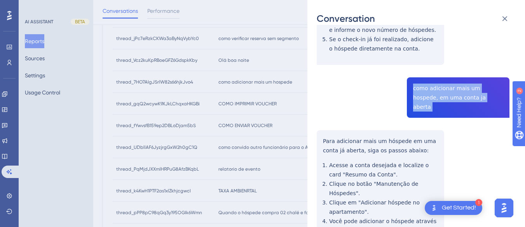
click at [444, 85] on div "thread_7HO7AIgJSrlW82s66hjkJvo4 Copy - - 15_Tomaz, Rodrigo User Conversation Hi…" at bounding box center [413, 71] width 193 height 541
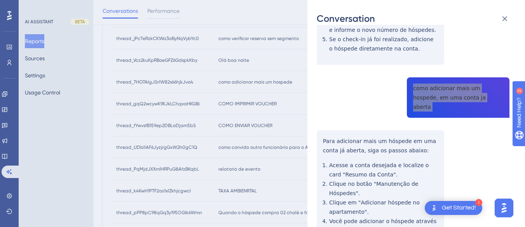
scroll to position [378, 0]
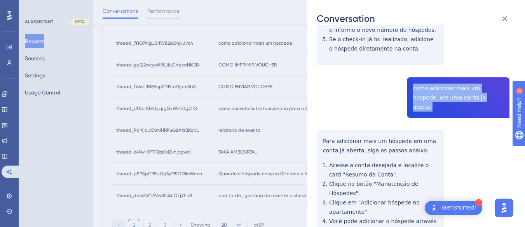
click at [321, 115] on div "thread_7HO7AIgJSrlW82s66hjkJvo4 Copy - - 15_Tomaz, Rodrigo User Conversation Hi…" at bounding box center [413, 71] width 193 height 541
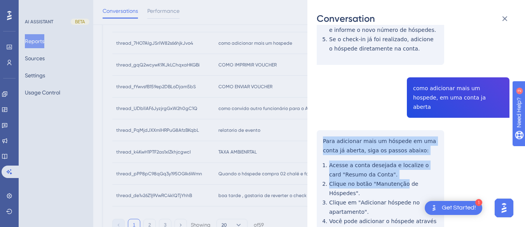
scroll to position [305, 0]
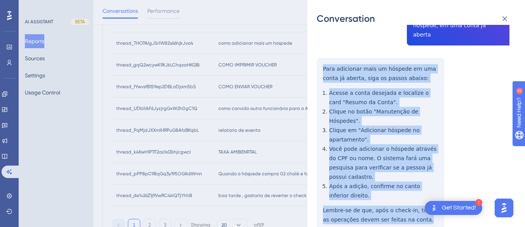
drag, startPoint x: 321, startPoint y: 115, endPoint x: 354, endPoint y: 128, distance: 36.1
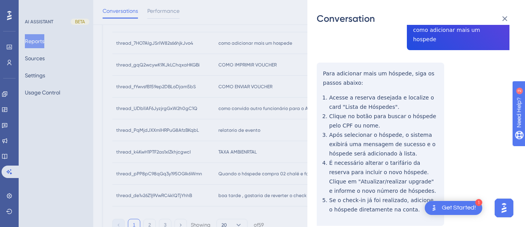
scroll to position [0, 0]
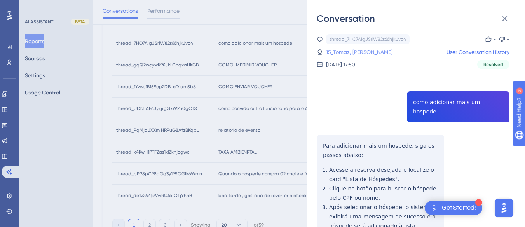
click at [343, 51] on link "15_Tomaz, [PERSON_NAME]" at bounding box center [359, 51] width 66 height 9
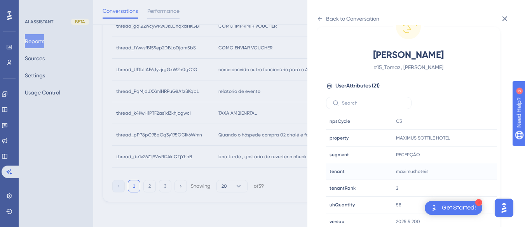
scroll to position [237, 0]
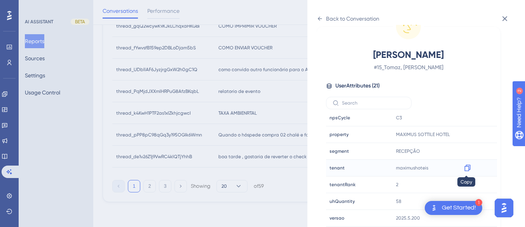
click at [467, 170] on icon at bounding box center [468, 168] width 8 height 8
click at [322, 18] on icon at bounding box center [320, 19] width 6 height 6
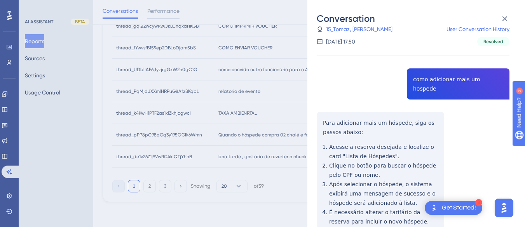
scroll to position [378, 0]
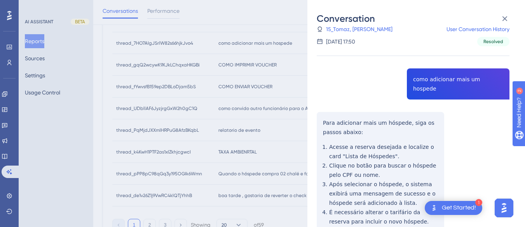
click at [497, 11] on div "Conversation thread_7HO7AIgJSrlW82s66hjkJvo4 Copy - - 15_Tomaz, Rodrigo User Co…" at bounding box center [416, 113] width 218 height 227
drag, startPoint x: 501, startPoint y: 14, endPoint x: 279, endPoint y: 31, distance: 222.5
click at [501, 15] on icon at bounding box center [504, 18] width 9 height 9
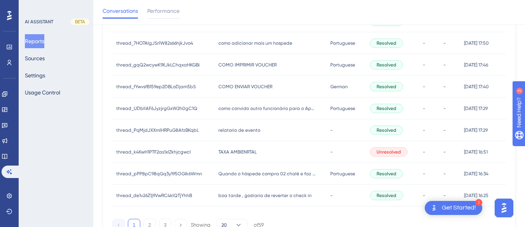
click at [219, 64] on span "COMO IMPRIMIR VOUCHER" at bounding box center [247, 65] width 58 height 6
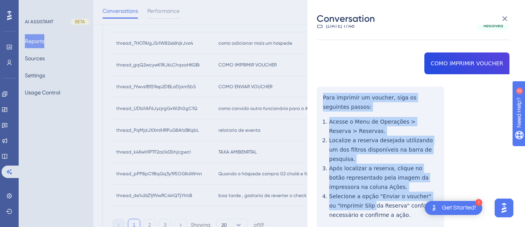
scroll to position [117, 0]
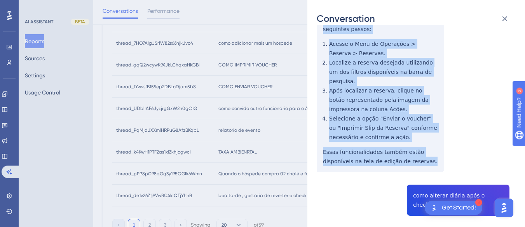
drag, startPoint x: 320, startPoint y: 93, endPoint x: 427, endPoint y: 155, distance: 124.3
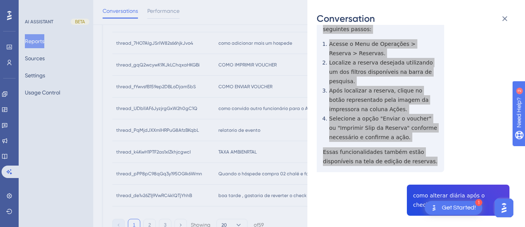
scroll to position [194, 0]
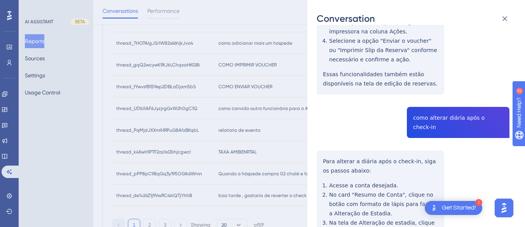
drag, startPoint x: 439, startPoint y: 108, endPoint x: 434, endPoint y: 108, distance: 4.7
click at [315, 137] on div "Conversation thread_gqQ2wcywK9XJkLChqxaHKGBi Copy - - 51_PADILHA, ALZIRA User C…" at bounding box center [416, 113] width 218 height 227
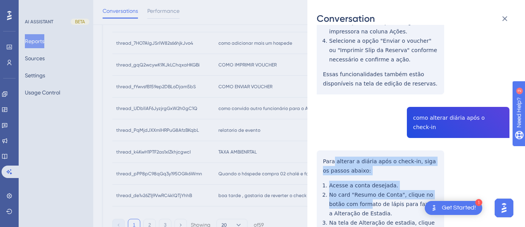
scroll to position [233, 0]
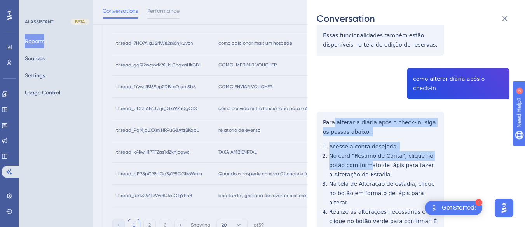
drag, startPoint x: 344, startPoint y: 143, endPoint x: 350, endPoint y: 145, distance: 6.9
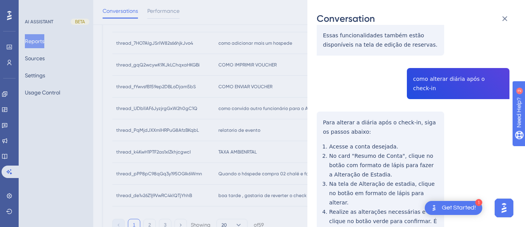
click at [312, 105] on div "Conversation thread_gqQ2wcywK9XJkLChqxaHKGBi Copy - - 51_PADILHA, ALZIRA User C…" at bounding box center [416, 113] width 218 height 227
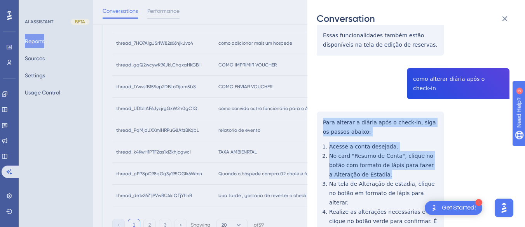
scroll to position [389, 0]
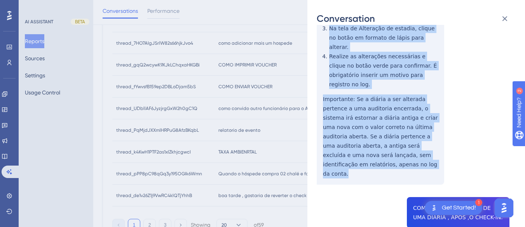
drag, startPoint x: 318, startPoint y: 99, endPoint x: 368, endPoint y: 108, distance: 50.1
click at [386, 134] on div "thread_gqQ2wcywK9XJkLChqxaHKGBi Copy - - 51_PADILHA, ALZIRA User Conversation H…" at bounding box center [413, 82] width 193 height 872
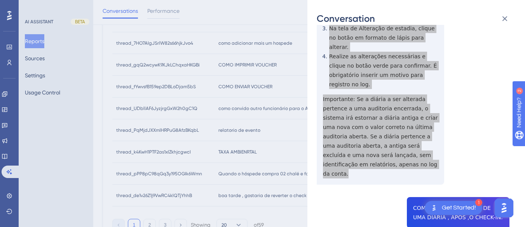
scroll to position [505, 0]
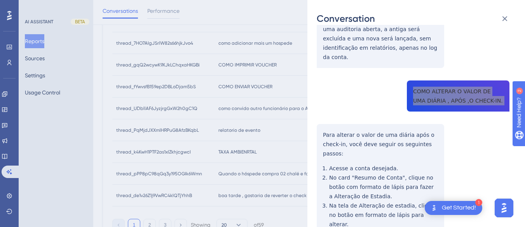
scroll to position [544, 0]
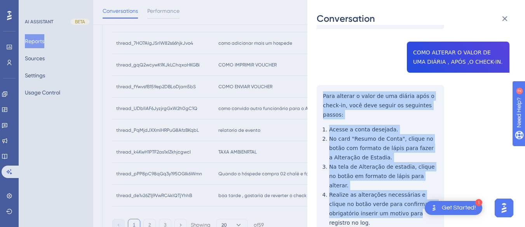
scroll to position [590, 0]
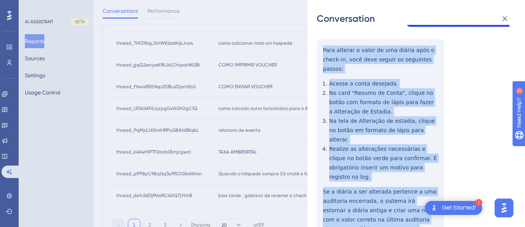
drag, startPoint x: 318, startPoint y: 47, endPoint x: 348, endPoint y: 90, distance: 52.8
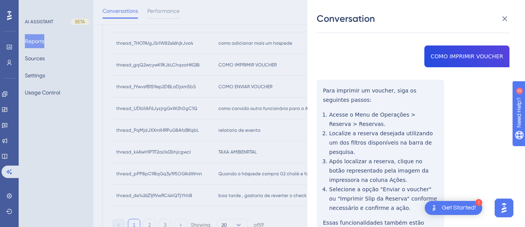
scroll to position [0, 0]
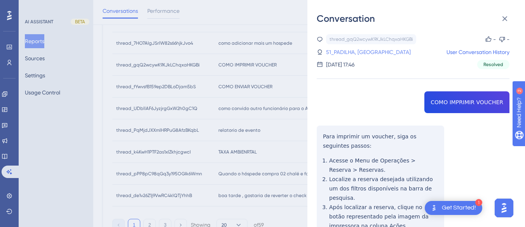
click at [351, 52] on link "51_PADILHA, ALZIRA" at bounding box center [368, 51] width 85 height 9
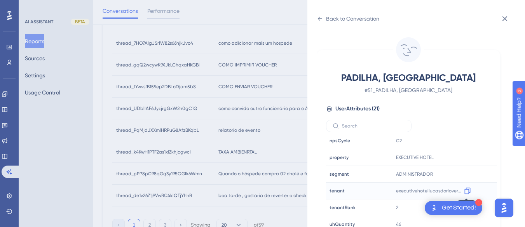
click at [466, 190] on icon at bounding box center [468, 191] width 8 height 8
click at [322, 15] on div "Back to Conversation" at bounding box center [348, 18] width 63 height 12
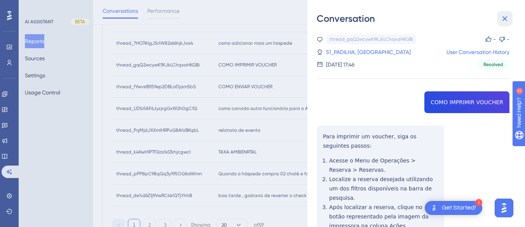
click at [504, 17] on icon at bounding box center [504, 18] width 9 height 9
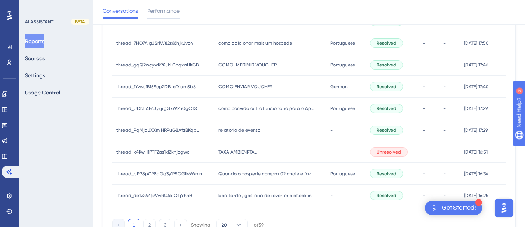
click at [261, 82] on div "COMO ENVIAR VOUCHER COMO ENVIAR VOUCHER" at bounding box center [270, 87] width 112 height 22
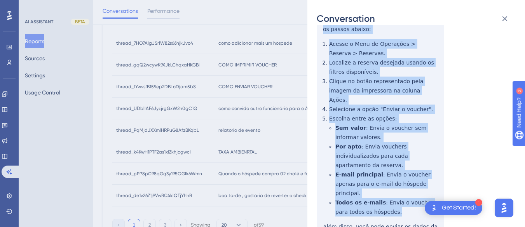
scroll to position [194, 0]
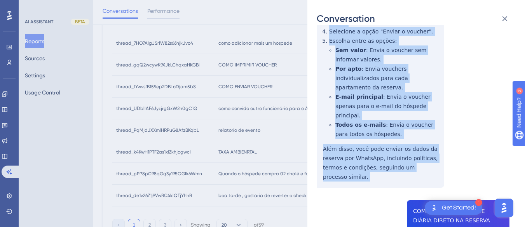
drag, startPoint x: 319, startPoint y: 90, endPoint x: 383, endPoint y: 170, distance: 102.8
click at [383, 170] on div "thread_fYwvsfB159ep2DBLoDjam5bS Copy - - 51_PADILHA, ALZIRA User Conversation H…" at bounding box center [413, 152] width 193 height 625
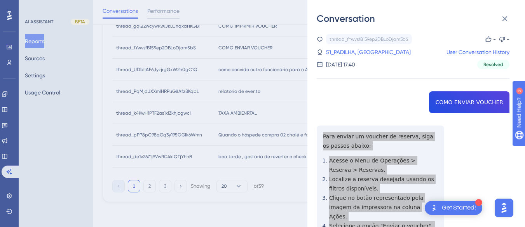
scroll to position [272, 0]
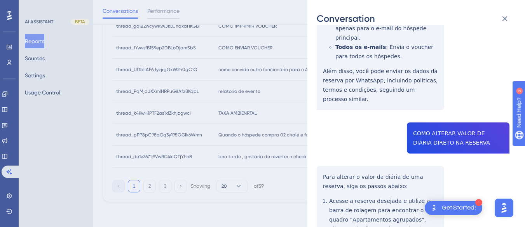
click at [427, 102] on div "thread_fYwvsfB159ep2DBLoDjam5bS Copy - - 51_PADILHA, ALZIRA User Conversation H…" at bounding box center [413, 74] width 193 height 625
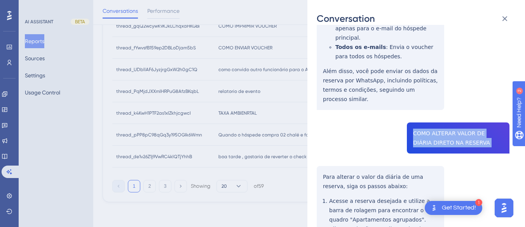
click at [427, 102] on div "thread_fYwvsfB159ep2DBLoDjam5bS Copy - - 51_PADILHA, ALZIRA User Conversation H…" at bounding box center [413, 74] width 193 height 625
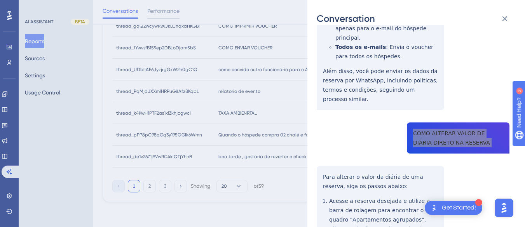
scroll to position [350, 0]
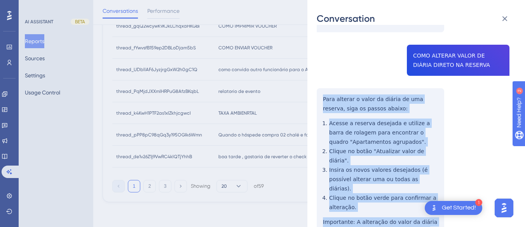
drag, startPoint x: 323, startPoint y: 70, endPoint x: 384, endPoint y: 183, distance: 128.5
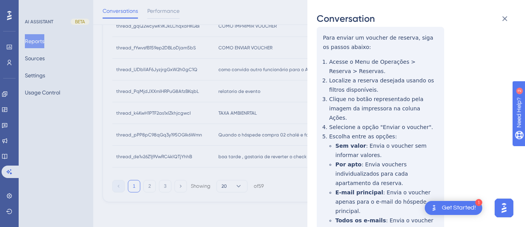
scroll to position [0, 0]
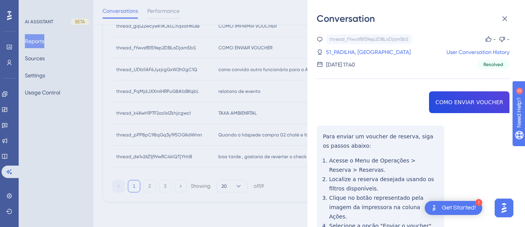
click at [367, 47] on div "thread_fYwvsfB159ep2DBLoDjam5bS Copy - - 51_PADILHA, ALZIRA User Conversation H…" at bounding box center [413, 51] width 193 height 35
click at [356, 52] on link "51_PADILHA, ALZIRA" at bounding box center [368, 51] width 85 height 9
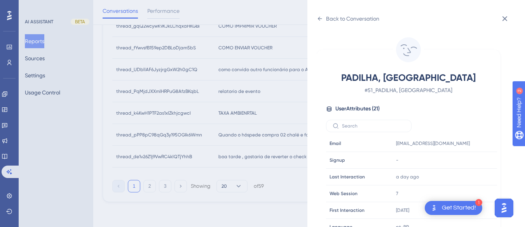
scroll to position [233, 0]
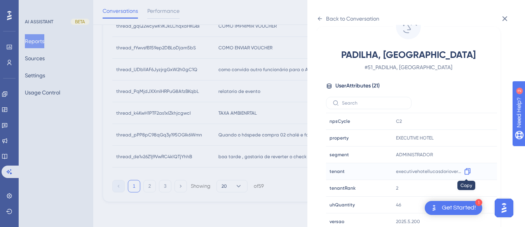
click at [466, 170] on icon at bounding box center [467, 171] width 6 height 7
click at [473, 171] on div "executivehotellucasdorioverde Copy executivehotellucasdorioverde" at bounding box center [435, 172] width 84 height 16
click at [466, 173] on icon at bounding box center [468, 171] width 8 height 8
click at [320, 17] on icon at bounding box center [320, 19] width 6 height 6
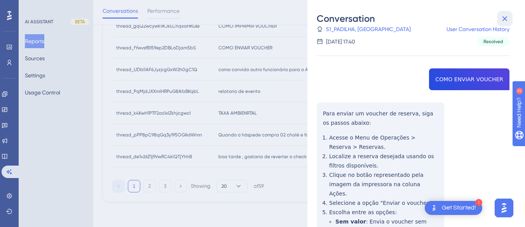
click at [504, 17] on icon at bounding box center [504, 18] width 5 height 5
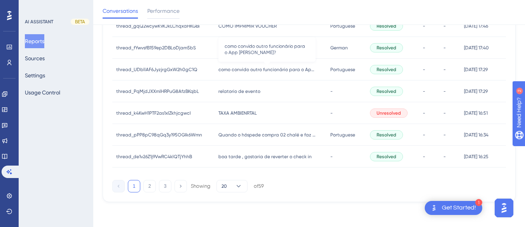
click at [275, 67] on span "como convido outro funcionário para o App [PERSON_NAME]?" at bounding box center [266, 69] width 97 height 6
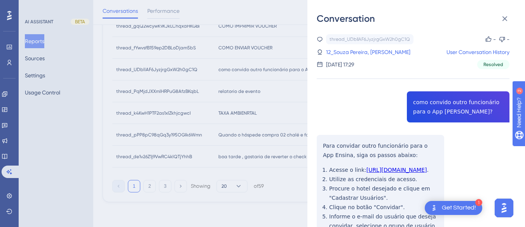
click at [465, 104] on div "thread_UDbllAF6JyzjrgGxW2h0gC1Q Copy - - 12_Souza Pereira, Alisson User Convers…" at bounding box center [413, 162] width 193 height 257
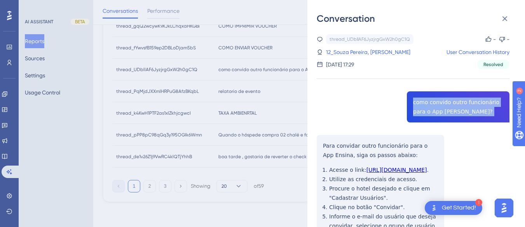
click at [465, 104] on div "thread_UDbllAF6JyzjrgGxW2h0gC1Q Copy - - 12_Souza Pereira, Alisson User Convers…" at bounding box center [413, 162] width 193 height 257
drag, startPoint x: 465, startPoint y: 104, endPoint x: 453, endPoint y: 105, distance: 11.8
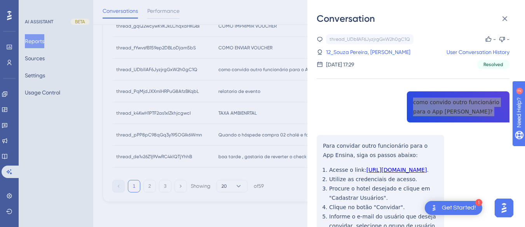
scroll to position [58, 0]
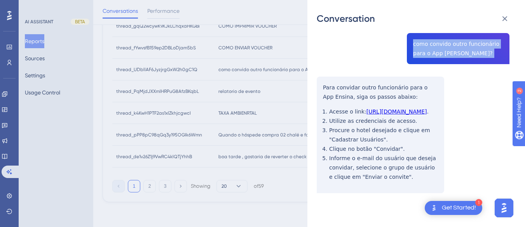
click at [317, 79] on div "thread_UDbllAF6JyzjrgGxW2h0gC1Q Copy - - 12_Souza Pereira, Alisson User Convers…" at bounding box center [413, 104] width 193 height 257
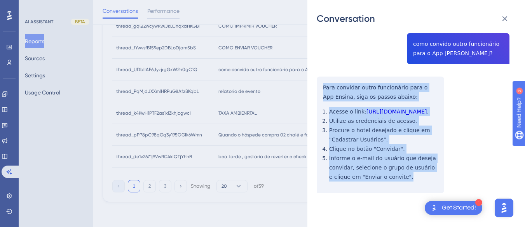
drag, startPoint x: 317, startPoint y: 82, endPoint x: 409, endPoint y: 190, distance: 142.0
click at [409, 190] on div "thread_UDbllAF6JyzjrgGxW2h0gC1Q Copy - - 12_Souza Pereira, Alisson User Convers…" at bounding box center [413, 104] width 193 height 257
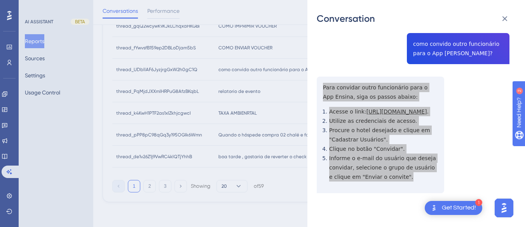
scroll to position [0, 0]
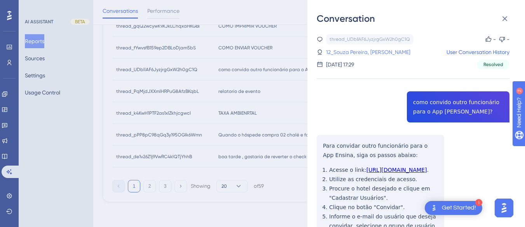
click at [353, 58] on div "thread_UDbllAF6JyzjrgGxW2h0gC1Q Copy - - 12_Souza Pereira, Alisson User Convers…" at bounding box center [413, 51] width 193 height 35
click at [354, 51] on link "12_Souza Pereira, Alisson" at bounding box center [368, 51] width 84 height 9
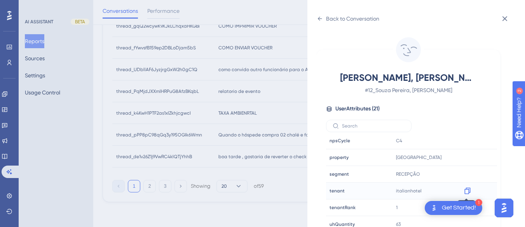
click at [465, 192] on icon at bounding box center [468, 191] width 8 height 8
click at [323, 18] on div "Back to Conversation" at bounding box center [348, 18] width 63 height 12
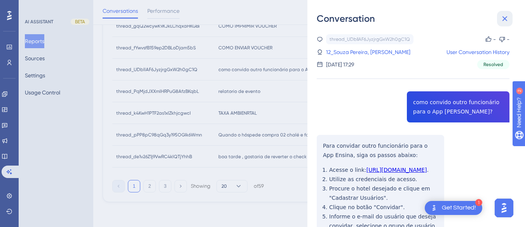
click at [507, 16] on icon at bounding box center [504, 18] width 9 height 9
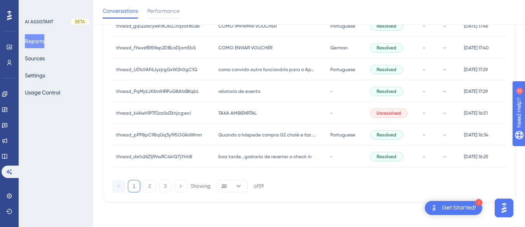
drag, startPoint x: 239, startPoint y: 93, endPoint x: 308, endPoint y: 74, distance: 71.6
click at [239, 93] on span "relatorio de evento" at bounding box center [239, 91] width 42 height 6
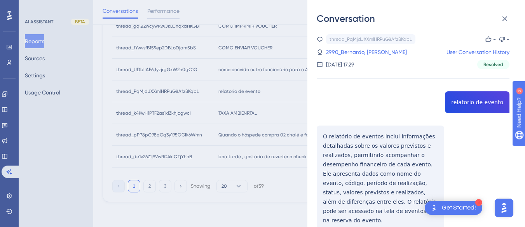
click at [435, 94] on div "thread_PqMjdJXXmlHRPuG8AfzBKqbL Copy - - 2990_Bernardo, Leandro User Conversati…" at bounding box center [413, 152] width 193 height 237
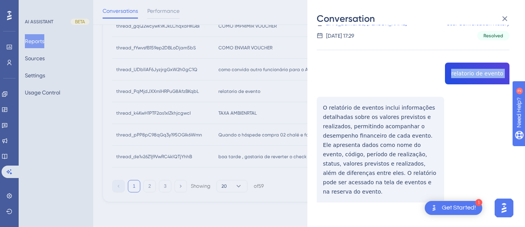
click at [323, 99] on div "thread_PqMjdJXXmlHRPuG8AfzBKqbL Copy - - 2990_Bernardo, Leandro User Conversati…" at bounding box center [413, 123] width 193 height 237
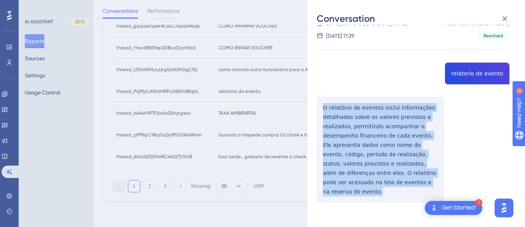
click at [323, 99] on div "thread_PqMjdJXXmlHRPuG8AfzBKqbL Copy - - 2990_Bernardo, Leandro User Conversati…" at bounding box center [413, 123] width 193 height 237
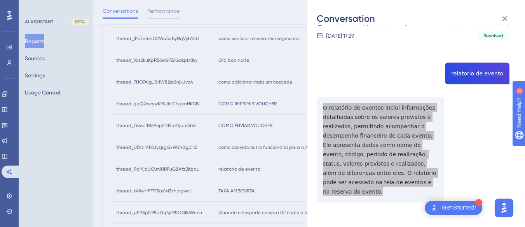
scroll to position [262, 0]
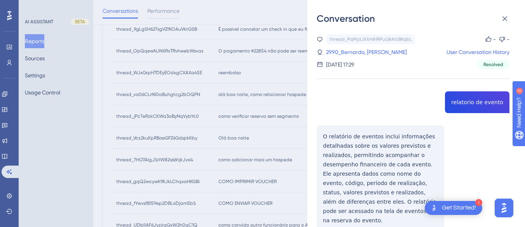
click at [318, 61] on icon at bounding box center [320, 64] width 6 height 6
click at [347, 50] on link "2990_Bernardo, Leandro" at bounding box center [366, 51] width 81 height 9
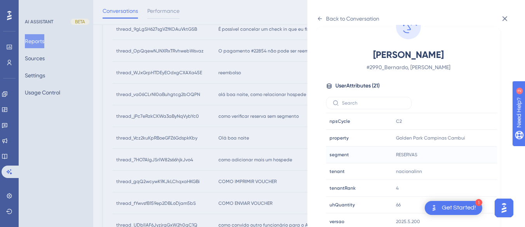
scroll to position [301, 0]
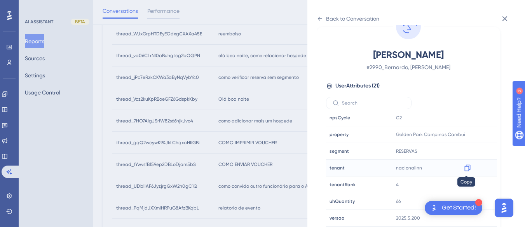
click at [465, 167] on icon at bounding box center [468, 168] width 8 height 8
click at [466, 133] on icon at bounding box center [468, 135] width 8 height 8
click at [322, 16] on icon at bounding box center [320, 19] width 6 height 6
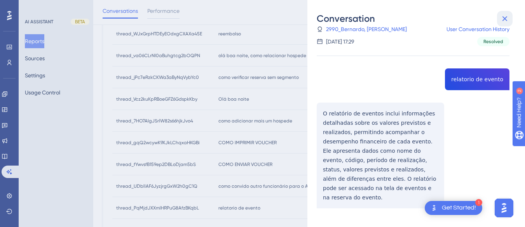
drag, startPoint x: 506, startPoint y: 19, endPoint x: 258, endPoint y: 77, distance: 254.8
click at [503, 19] on icon at bounding box center [504, 18] width 9 height 9
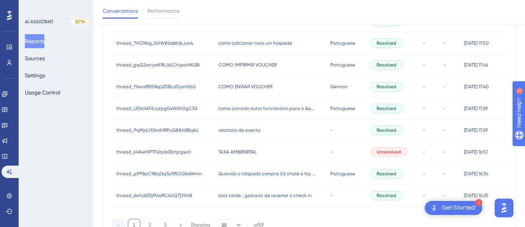
scroll to position [417, 0]
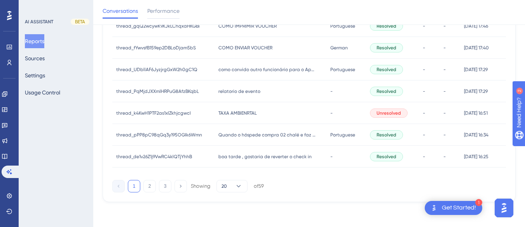
click at [239, 112] on span "TAXA AMBIENRTAL" at bounding box center [237, 113] width 38 height 6
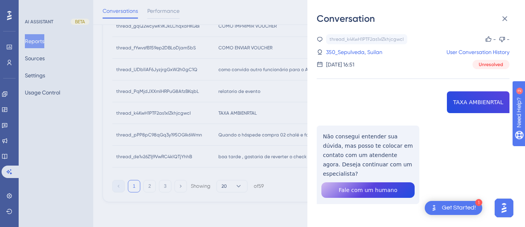
click at [473, 105] on div "thread_k4KwH1PTF2as1xlZkhjcgwcI Copy - - 350_Sepulveda, Suilan User Conversatio…" at bounding box center [413, 138] width 193 height 209
click at [361, 138] on div "thread_k4KwH1PTF2as1xlZkhjcgwcI Copy - - 350_Sepulveda, Suilan User Conversatio…" at bounding box center [413, 138] width 193 height 209
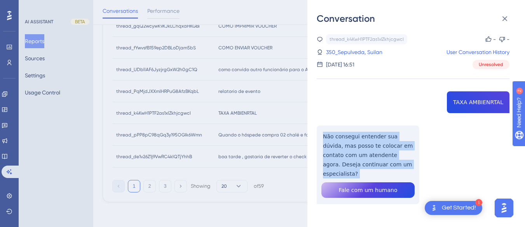
click at [361, 138] on div "thread_k4KwH1PTF2as1xlZkhjcgwcI Copy - - 350_Sepulveda, Suilan User Conversatio…" at bounding box center [413, 138] width 193 height 209
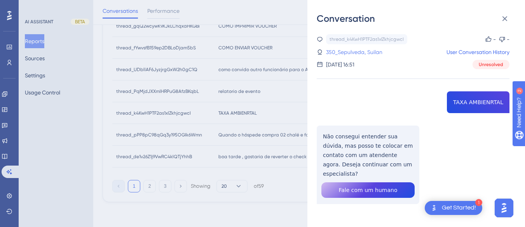
click at [350, 52] on link "350_Sepulveda, Suilan" at bounding box center [354, 51] width 56 height 9
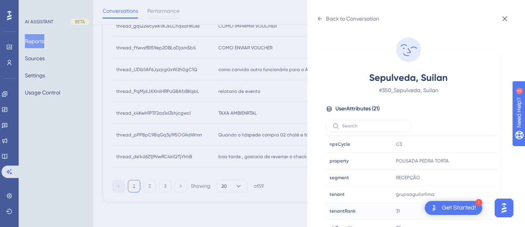
scroll to position [237, 0]
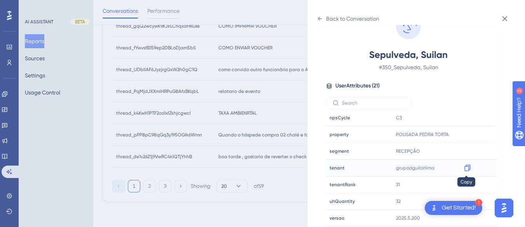
click at [466, 167] on icon at bounding box center [468, 168] width 8 height 8
click at [465, 134] on icon at bounding box center [468, 135] width 8 height 8
click at [322, 16] on icon at bounding box center [320, 19] width 6 height 6
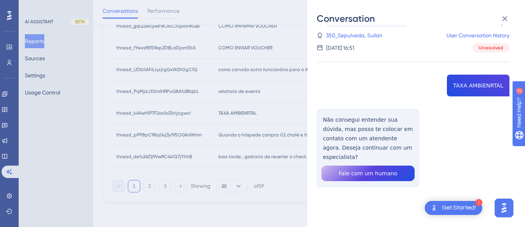
scroll to position [2, 0]
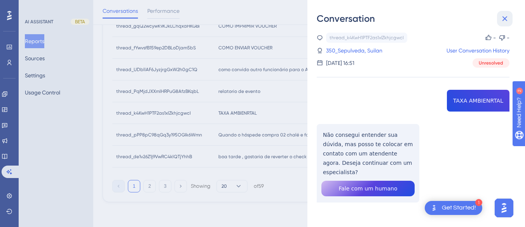
click at [504, 16] on icon at bounding box center [504, 18] width 9 height 9
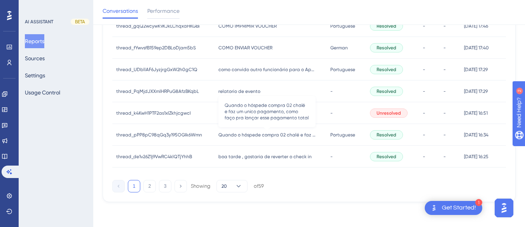
click at [246, 134] on span "Quando o hóspede compra 02 chalé e faz um unico pagamento, como faço pra lançar…" at bounding box center [266, 135] width 97 height 6
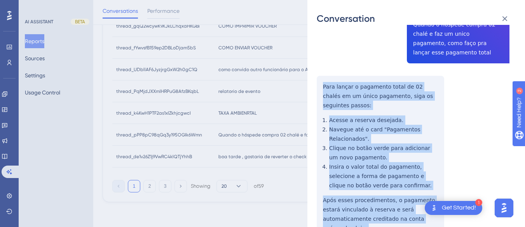
scroll to position [155, 0]
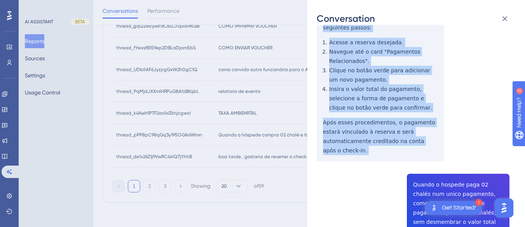
drag, startPoint x: 320, startPoint y: 153, endPoint x: 417, endPoint y: 136, distance: 98.7
click at [417, 136] on div "thread_pPP8pC98qGq3y195OGIk6Wmn Copy - - 2_AVANCINI, MAGDA User Conversation Hi…" at bounding box center [413, 177] width 193 height 597
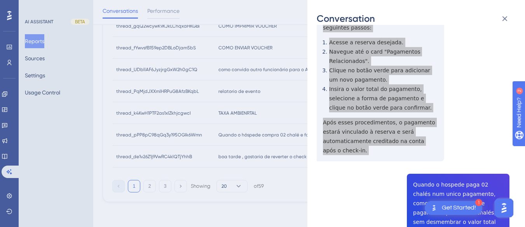
scroll to position [233, 0]
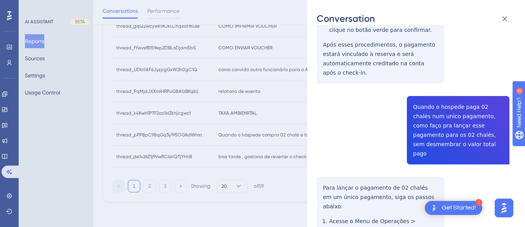
click at [435, 84] on div "thread_pPP8pC98qGq3y195OGIk6Wmn Copy - - 2_AVANCINI, MAGDA User Conversation Hi…" at bounding box center [413, 99] width 193 height 597
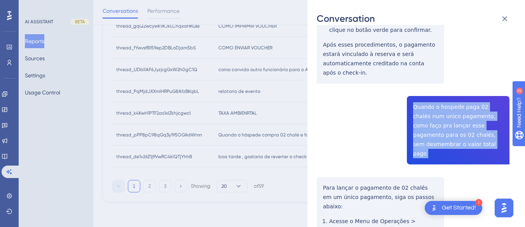
click at [435, 84] on div "thread_pPP8pC98qGq3y195OGIk6Wmn Copy - - 2_AVANCINI, MAGDA User Conversation Hi…" at bounding box center [413, 99] width 193 height 597
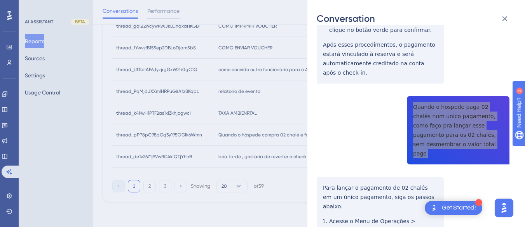
scroll to position [311, 0]
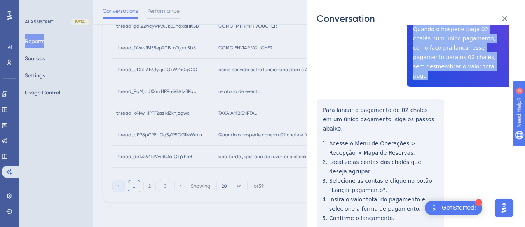
click at [320, 70] on div "thread_pPP8pC98qGq3y195OGIk6Wmn Copy - - 2_AVANCINI, MAGDA User Conversation Hi…" at bounding box center [413, 21] width 193 height 597
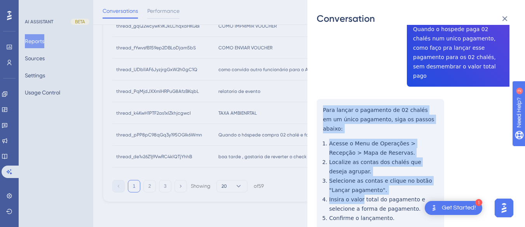
scroll to position [343, 0]
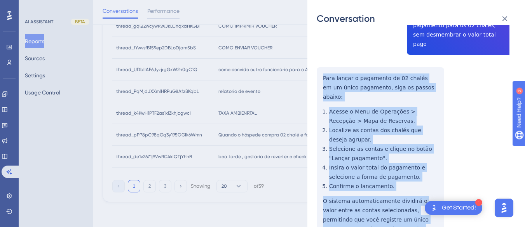
drag, startPoint x: 320, startPoint y: 70, endPoint x: 385, endPoint y: 192, distance: 138.5
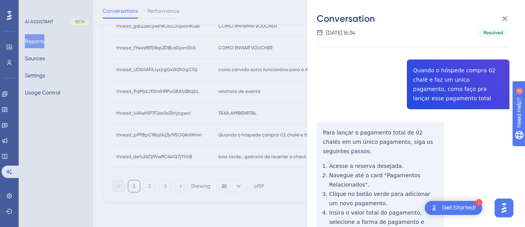
scroll to position [0, 0]
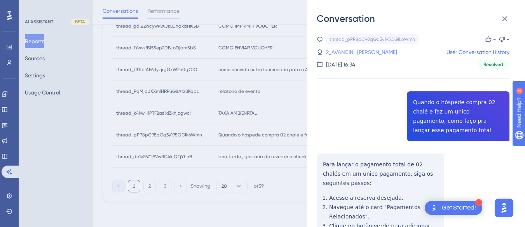
click at [326, 55] on link "2_AVANCINI, MAGDA" at bounding box center [361, 51] width 71 height 9
drag, startPoint x: 339, startPoint y: 53, endPoint x: 420, endPoint y: 63, distance: 81.8
click at [339, 53] on link "2_AVANCINI, MAGDA" at bounding box center [361, 51] width 71 height 9
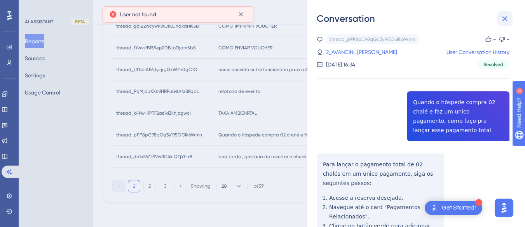
click at [504, 13] on button at bounding box center [505, 19] width 16 height 16
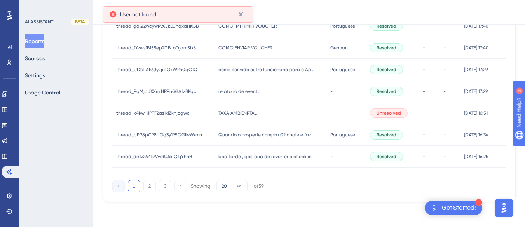
click at [265, 156] on span "boa tarde , gostaria de reverter o check in" at bounding box center [264, 156] width 93 height 6
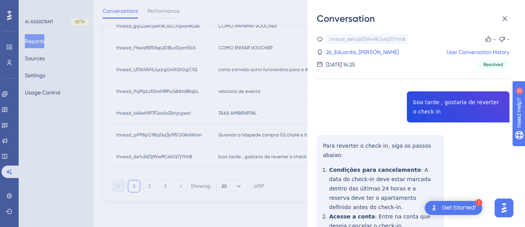
click at [439, 100] on div "thread_de1v26Z1j9VwRC4klQTjYhhB Copy - - 26_Eduarda, Maria User Conversation Hi…" at bounding box center [413, 199] width 193 height 331
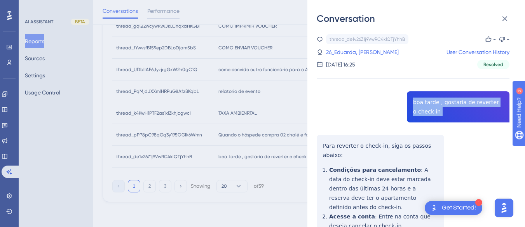
click at [439, 100] on div "thread_de1v26Z1j9VwRC4klQTjYhhB Copy - - 26_Eduarda, Maria User Conversation Hi…" at bounding box center [413, 199] width 193 height 331
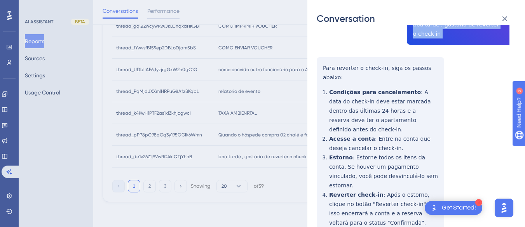
click at [321, 65] on div "thread_de1v26Z1j9VwRC4klQTjYhhB Copy - - 26_Eduarda, Maria User Conversation Hi…" at bounding box center [413, 121] width 193 height 331
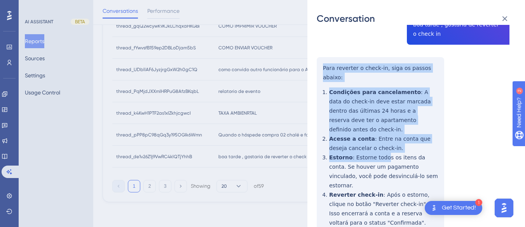
scroll to position [105, 0]
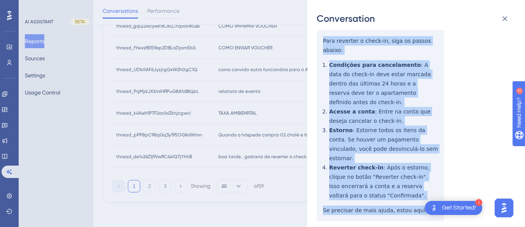
drag, startPoint x: 319, startPoint y: 65, endPoint x: 388, endPoint y: 138, distance: 100.9
click at [429, 181] on div "thread_de1v26Z1j9VwRC4klQTjYhhB Copy - - 26_Eduarda, Maria User Conversation Hi…" at bounding box center [413, 94] width 193 height 331
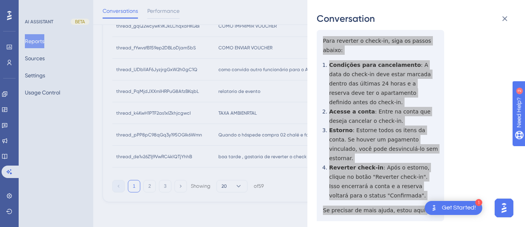
scroll to position [0, 0]
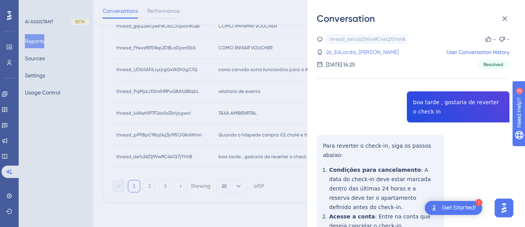
click at [330, 54] on link "26_Eduarda, Maria" at bounding box center [362, 51] width 73 height 9
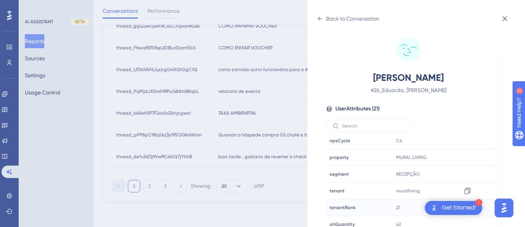
scroll to position [23, 0]
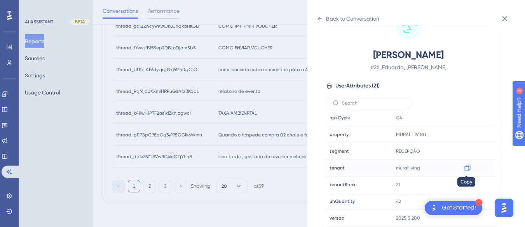
click at [468, 167] on icon at bounding box center [468, 168] width 8 height 8
click at [319, 18] on icon at bounding box center [320, 19] width 4 height 4
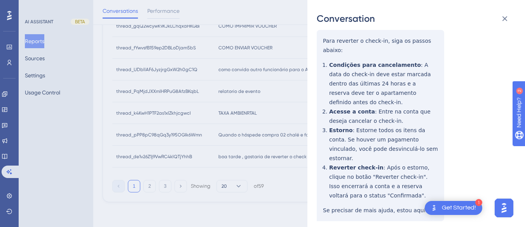
scroll to position [0, 0]
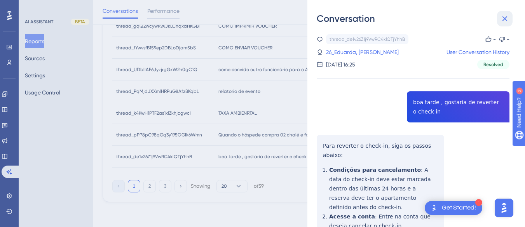
click at [506, 23] on button at bounding box center [505, 19] width 16 height 16
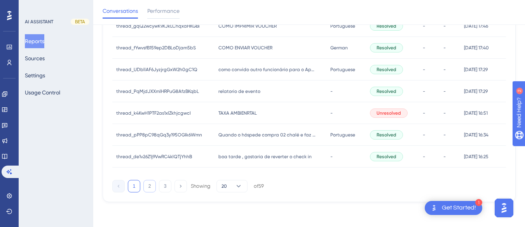
click at [150, 182] on button "2" at bounding box center [149, 186] width 12 height 12
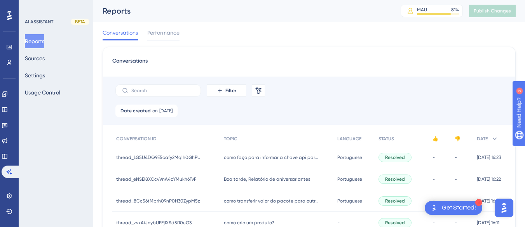
click at [229, 153] on div "como faço para informar a chave api para FNRH como faço para informar a chave a…" at bounding box center [276, 157] width 113 height 22
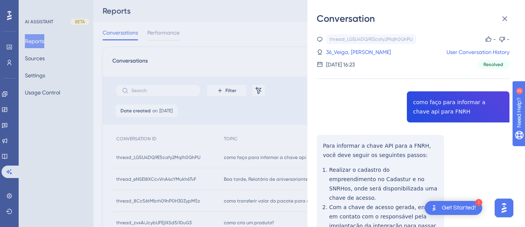
click at [441, 110] on div "thread_LG5U4DQ9E5cafy2Mqlh0GhPU Copy - - 36_Veiga, Ricardo User Conversation Hi…" at bounding box center [413, 213] width 193 height 359
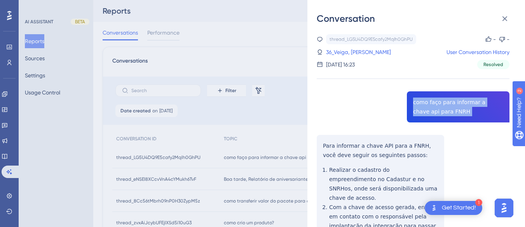
click at [441, 110] on div "thread_LG5U4DQ9E5cafy2Mqlh0GhPU Copy - - 36_Veiga, Ricardo User Conversation Hi…" at bounding box center [413, 213] width 193 height 359
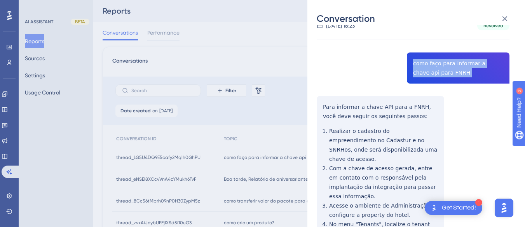
drag, startPoint x: 322, startPoint y: 97, endPoint x: 318, endPoint y: 98, distance: 4.2
click at [322, 96] on div "thread_LG5U4DQ9E5cafy2Mqlh0GhPU Copy - - 36_Veiga, Ricardo User Conversation Hi…" at bounding box center [413, 174] width 193 height 359
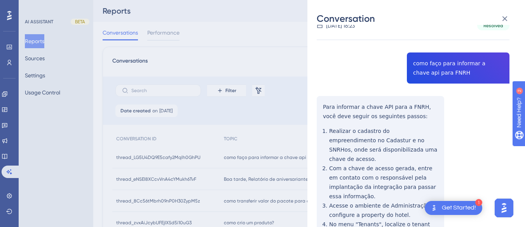
click at [326, 100] on div "thread_LG5U4DQ9E5cafy2Mqlh0GhPU Copy - - 36_Veiga, Ricardo User Conversation Hi…" at bounding box center [413, 174] width 193 height 359
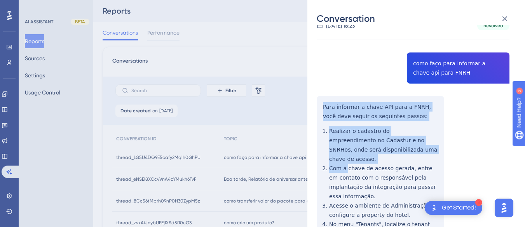
scroll to position [142, 0]
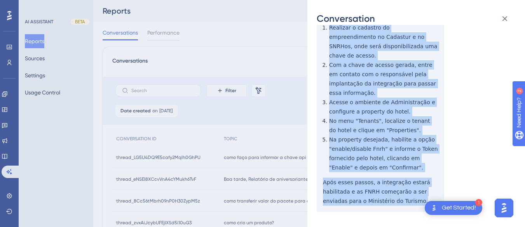
drag, startPoint x: 321, startPoint y: 105, endPoint x: 388, endPoint y: 166, distance: 91.0
click at [400, 184] on div "thread_LG5U4DQ9E5cafy2Mqlh0GhPU Copy - - 36_Veiga, Ricardo User Conversation Hi…" at bounding box center [413, 71] width 193 height 359
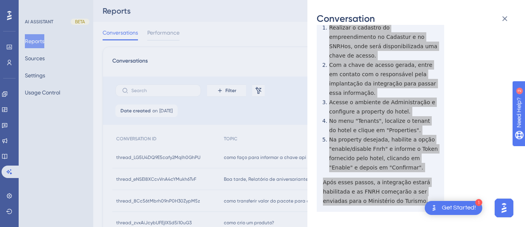
scroll to position [0, 0]
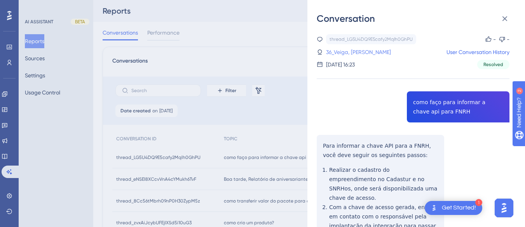
click at [345, 50] on link "36_Veiga, Ricardo" at bounding box center [358, 51] width 65 height 9
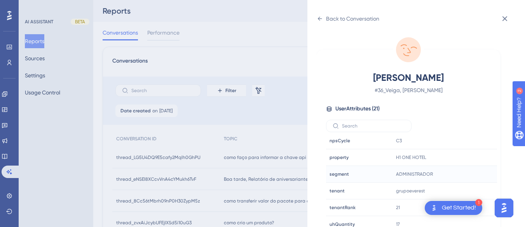
scroll to position [23, 0]
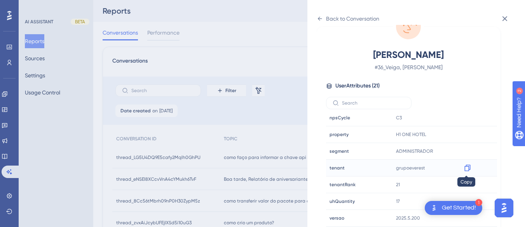
click at [464, 168] on icon at bounding box center [467, 168] width 6 height 7
click at [464, 131] on icon at bounding box center [468, 135] width 8 height 8
click at [324, 17] on div "Back to Conversation" at bounding box center [348, 18] width 63 height 12
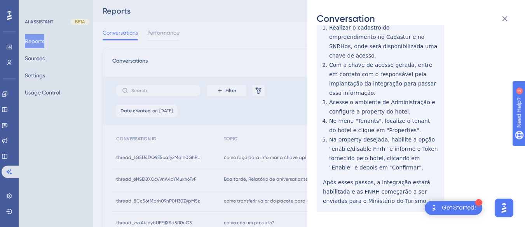
scroll to position [0, 0]
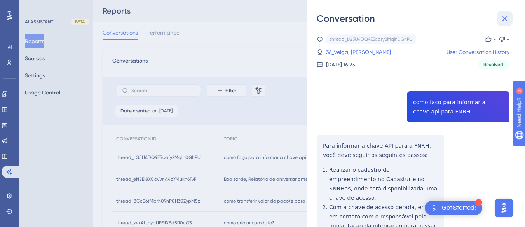
click at [502, 18] on icon at bounding box center [504, 18] width 9 height 9
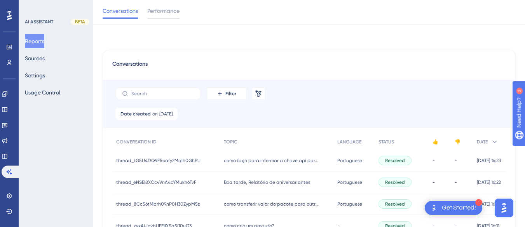
scroll to position [78, 0]
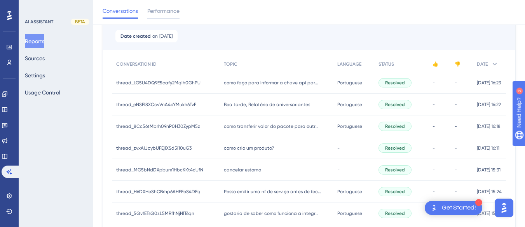
click at [234, 106] on span "Boa tarde, Relatório de aniversariantes" at bounding box center [267, 104] width 86 height 6
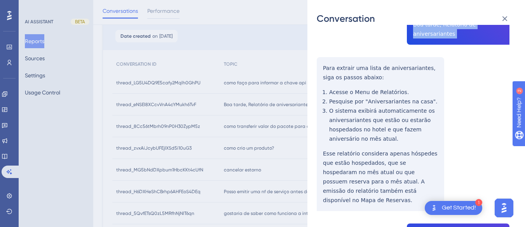
click at [322, 63] on div "thread_eNSEI8XCcvVnA4cYMukh6TvF Copy - - 114_Slaviero, Francieli User Conversat…" at bounding box center [413, 222] width 193 height 532
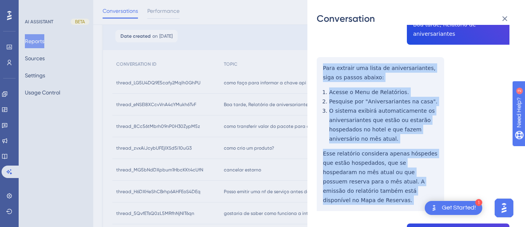
drag, startPoint x: 322, startPoint y: 63, endPoint x: 383, endPoint y: 199, distance: 149.7
click at [383, 199] on div "thread_eNSEI8XCcvVnA4cYMukh6TvF Copy - - 114_Slaviero, Francieli User Conversat…" at bounding box center [413, 222] width 193 height 532
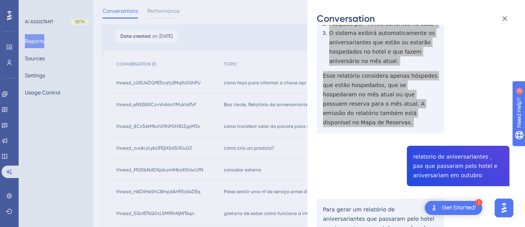
scroll to position [233, 0]
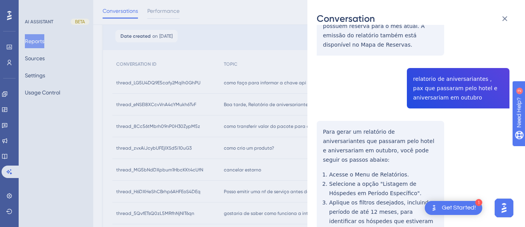
click at [431, 73] on div "thread_eNSEI8XCcvVnA4cYMukh6TvF Copy - - 114_Slaviero, Francieli User Conversat…" at bounding box center [413, 67] width 193 height 532
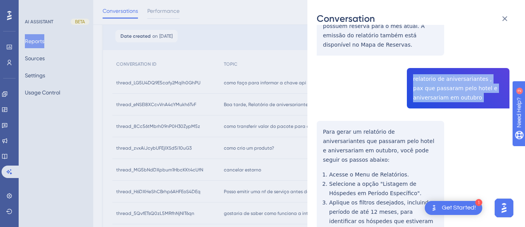
click at [431, 73] on div "thread_eNSEI8XCcvVnA4cYMukh6TvF Copy - - 114_Slaviero, Francieli User Conversat…" at bounding box center [413, 67] width 193 height 532
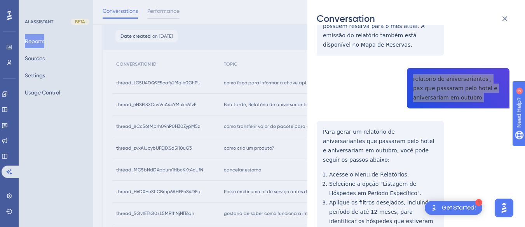
scroll to position [296, 0]
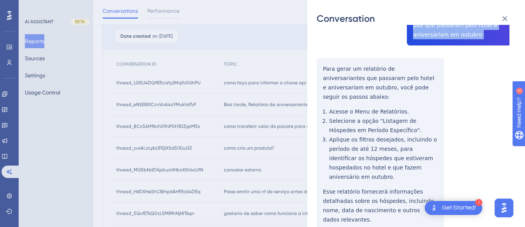
click at [311, 52] on div "Conversation thread_eNSEI8XCcvVnA4cYMukh6TvF Copy - - 114_Slaviero, Francieli U…" at bounding box center [416, 113] width 218 height 227
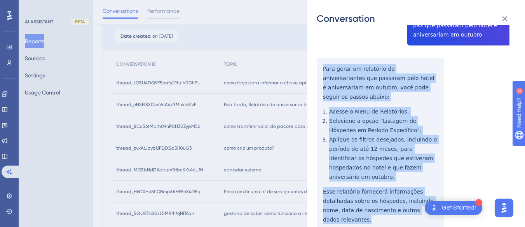
drag, startPoint x: 322, startPoint y: 52, endPoint x: 429, endPoint y: 185, distance: 170.1
click at [429, 186] on div "thread_eNSEI8XCcvVnA4cYMukh6TvF Copy - - 114_Slaviero, Francieli User Conversat…" at bounding box center [413, 4] width 193 height 532
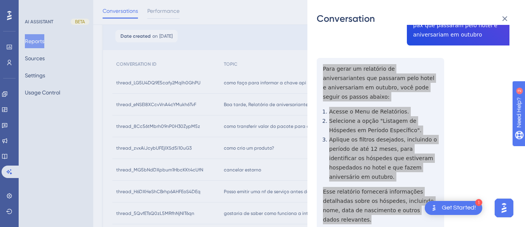
scroll to position [24, 0]
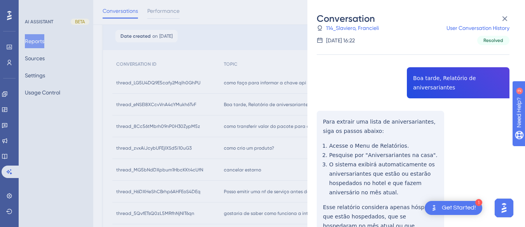
drag, startPoint x: 375, startPoint y: 26, endPoint x: 370, endPoint y: 69, distance: 43.3
click at [375, 26] on link "114_Slaviero, Francieli" at bounding box center [352, 27] width 53 height 9
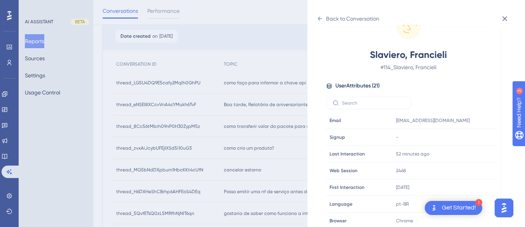
scroll to position [237, 0]
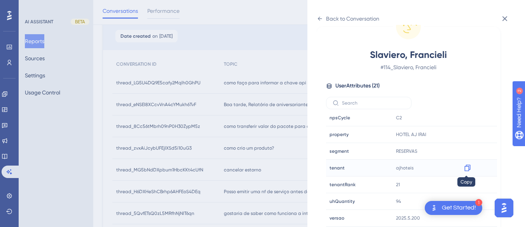
click at [469, 167] on icon at bounding box center [468, 168] width 8 height 8
click at [321, 17] on icon at bounding box center [320, 19] width 6 height 6
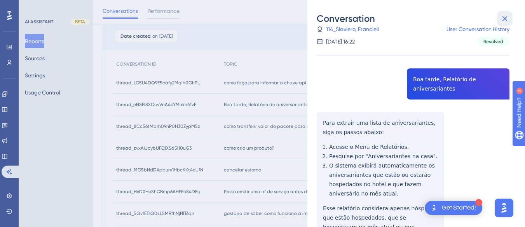
click at [512, 15] on button at bounding box center [505, 19] width 16 height 16
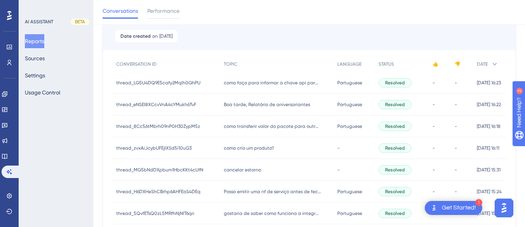
click at [323, 123] on div "como transferir valor do pacote para outro apartamento? como transferir valor d…" at bounding box center [276, 126] width 113 height 22
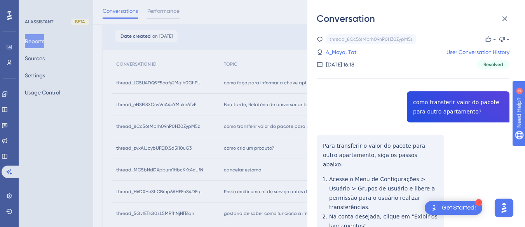
click at [444, 108] on div "thread_8Cc56tMbrh09nP0H30ZypM5z Copy - - 4_Moya, Tati User Conversation History…" at bounding box center [413, 223] width 193 height 378
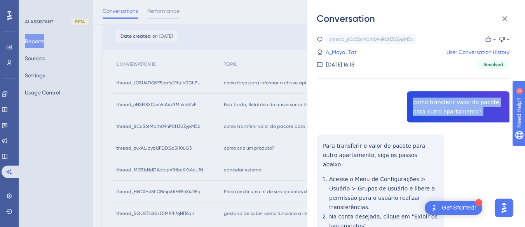
click at [444, 108] on div "thread_8Cc56tMbrh09nP0H30ZypM5z Copy - - 4_Moya, Tati User Conversation History…" at bounding box center [413, 223] width 193 height 378
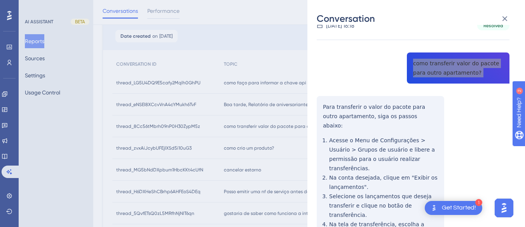
scroll to position [0, 0]
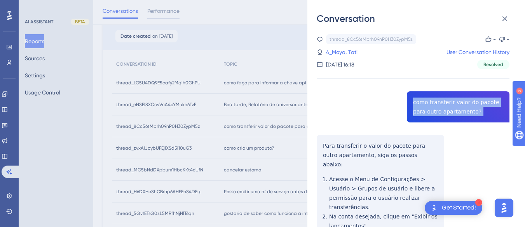
click at [315, 138] on div "Conversation thread_8Cc56tMbrh09nP0H30ZypM5z Copy - - 4_Moya, Tati User Convers…" at bounding box center [416, 113] width 218 height 227
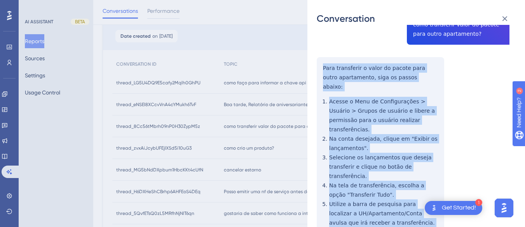
scroll to position [152, 0]
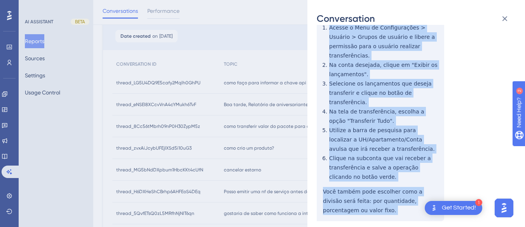
drag, startPoint x: 315, startPoint y: 138, endPoint x: 358, endPoint y: 173, distance: 55.5
click at [361, 195] on div "Conversation thread_8Cc56tMbrh09nP0H30ZypM5z Copy - - 4_Moya, Tati User Convers…" at bounding box center [416, 113] width 218 height 227
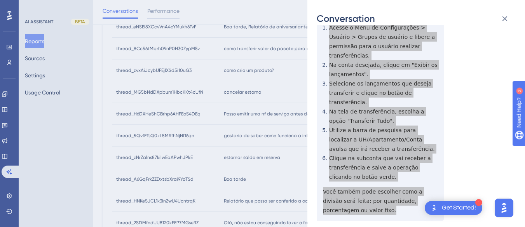
scroll to position [0, 0]
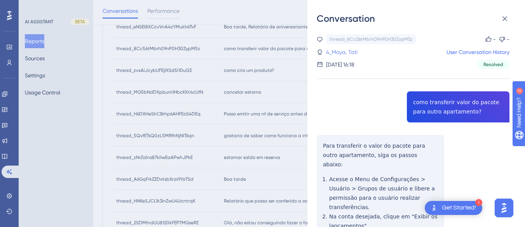
click at [341, 53] on link "4_Moya, Tati" at bounding box center [341, 51] width 31 height 9
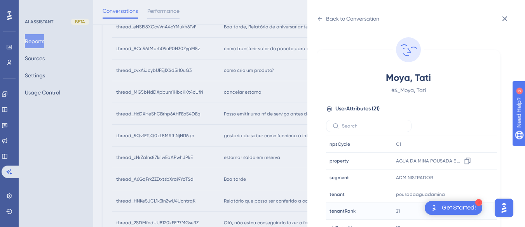
scroll to position [237, 0]
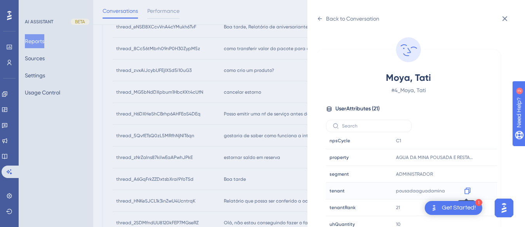
click at [466, 191] on icon at bounding box center [468, 191] width 8 height 8
click at [319, 16] on icon at bounding box center [320, 19] width 6 height 6
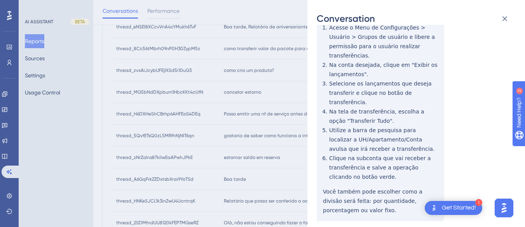
scroll to position [35, 0]
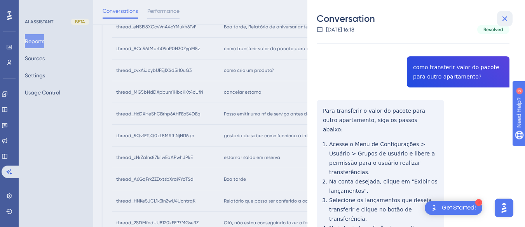
click at [505, 15] on icon at bounding box center [504, 18] width 9 height 9
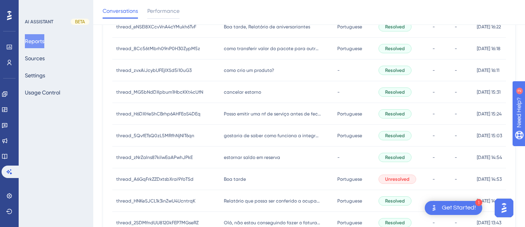
click at [245, 73] on span "como crio um produto?" at bounding box center [249, 70] width 50 height 6
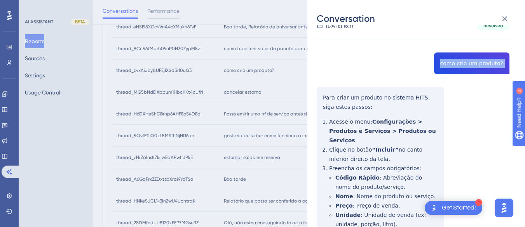
click at [322, 94] on div "thread_zvxAiJcybUFEjIXSd5i10uG3 Copy - - 3_Neto, Marco User Conversation Histor…" at bounding box center [413, 212] width 193 height 434
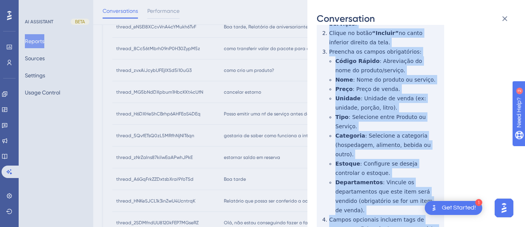
scroll to position [207, 0]
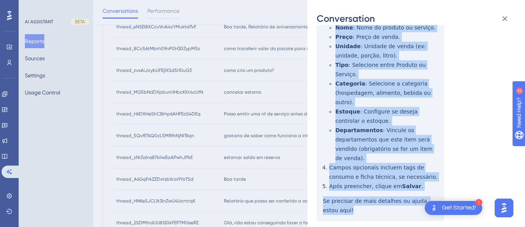
drag, startPoint x: 322, startPoint y: 94, endPoint x: 369, endPoint y: 115, distance: 51.5
click at [383, 185] on div "thread_zvxAiJcybUFEjIXSd5i10uG3 Copy - - 3_Neto, Marco User Conversation Histor…" at bounding box center [413, 44] width 193 height 434
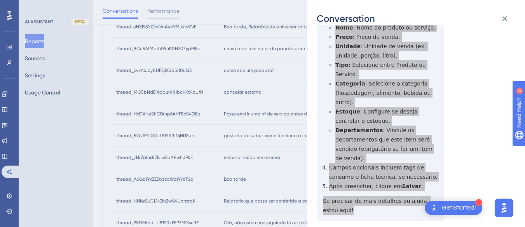
scroll to position [0, 0]
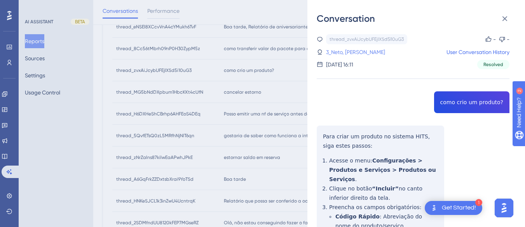
drag, startPoint x: 355, startPoint y: 52, endPoint x: 356, endPoint y: 56, distance: 3.9
click at [355, 52] on link "3_Neto, Marco" at bounding box center [355, 51] width 59 height 9
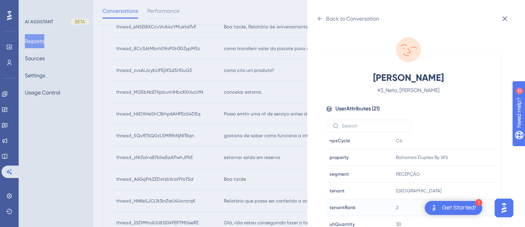
scroll to position [23, 0]
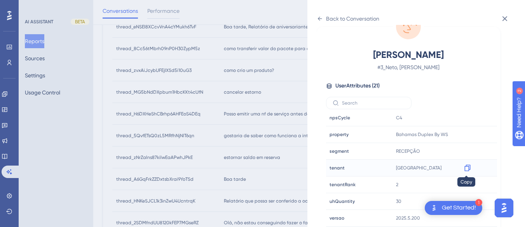
click at [465, 167] on icon at bounding box center [468, 168] width 8 height 8
click at [317, 21] on icon at bounding box center [320, 19] width 6 height 6
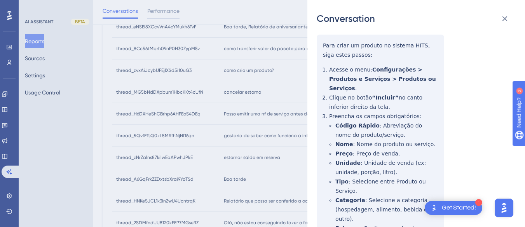
scroll to position [0, 0]
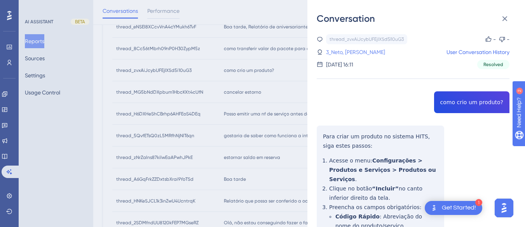
drag, startPoint x: 374, startPoint y: 51, endPoint x: 350, endPoint y: 55, distance: 24.3
click at [374, 51] on div "3_Neto, Marco User Conversation History" at bounding box center [413, 51] width 193 height 9
click at [344, 58] on div "thread_zvxAiJcybUFEjIXSd5i10uG3 Copy - - 3_Neto, Marco User Conversation Histor…" at bounding box center [413, 51] width 193 height 35
click at [348, 53] on link "3_Neto, Marco" at bounding box center [355, 51] width 59 height 9
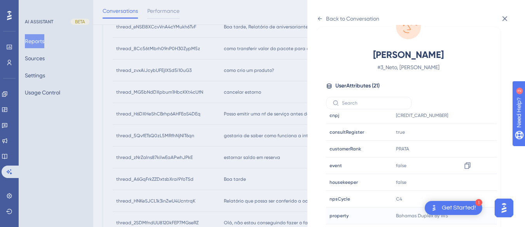
scroll to position [194, 0]
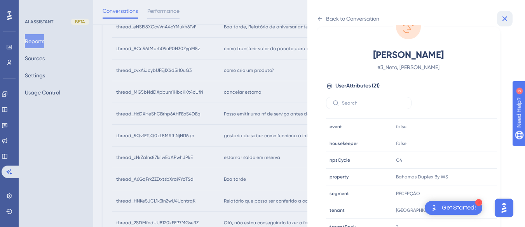
click at [505, 17] on icon at bounding box center [504, 18] width 9 height 9
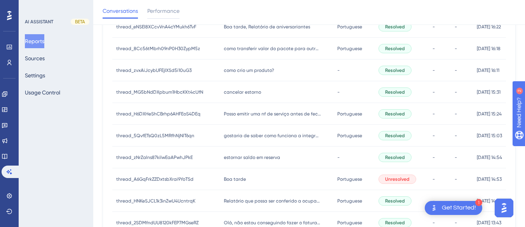
click at [250, 86] on div "cancelar estorno cancelar estorno" at bounding box center [276, 92] width 113 height 22
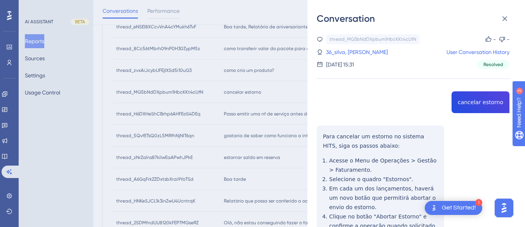
click at [487, 98] on div "thread_MG5bNdDXpbum1HbcKKt4cUfN Copy - - 36_silva, Marco User Conversation Hist…" at bounding box center [413, 171] width 193 height 275
click at [322, 136] on div "thread_MG5bNdDXpbum1HbcKKt4cUfN Copy - - 36_silva, Marco User Conversation Hist…" at bounding box center [413, 171] width 193 height 275
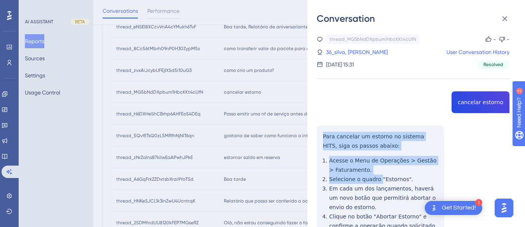
scroll to position [68, 0]
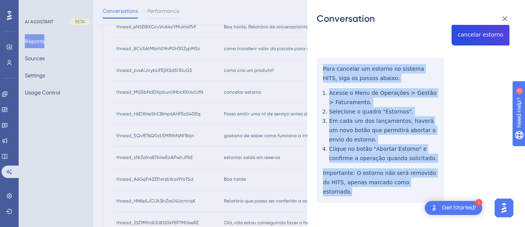
drag, startPoint x: 321, startPoint y: 134, endPoint x: 427, endPoint y: 193, distance: 121.4
click at [427, 193] on div "thread_MG5bNdDXpbum1HbcKKt4cUfN Copy - - 36_silva, Marco User Conversation Hist…" at bounding box center [413, 104] width 193 height 275
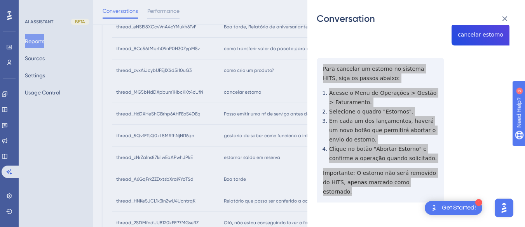
scroll to position [0, 0]
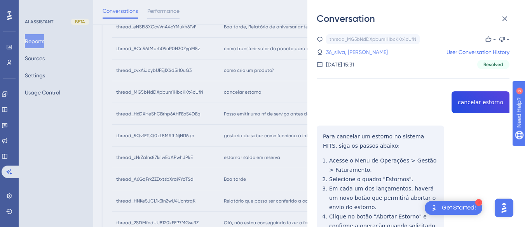
click at [348, 52] on link "36_silva, Marco" at bounding box center [357, 51] width 62 height 9
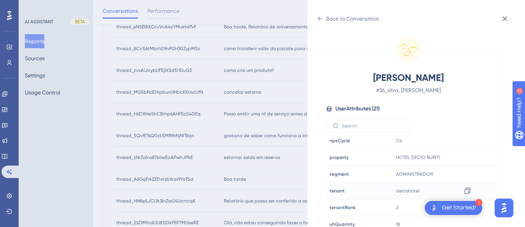
scroll to position [23, 0]
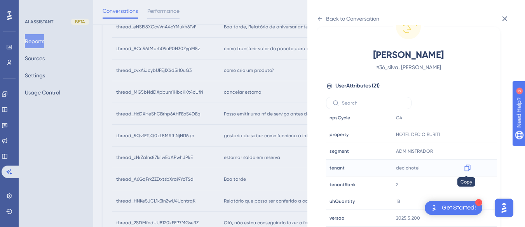
click at [470, 170] on div at bounding box center [467, 168] width 12 height 12
click at [466, 169] on icon at bounding box center [468, 168] width 8 height 8
click at [320, 15] on div "Back to Conversation" at bounding box center [348, 18] width 63 height 12
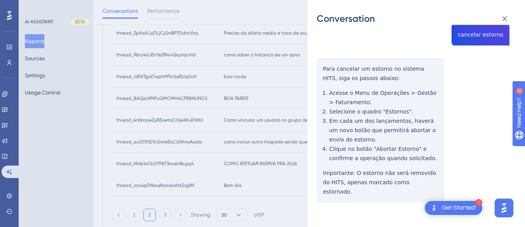
scroll to position [194, 0]
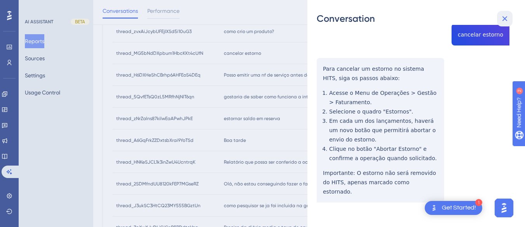
click at [505, 17] on icon at bounding box center [504, 18] width 9 height 9
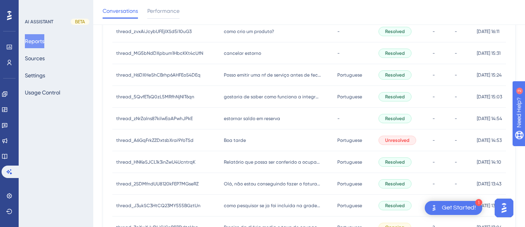
click at [220, 82] on div "Posso emitir uma nf de serviço antes de fechar o apto na omie Posso emitir uma …" at bounding box center [276, 75] width 113 height 22
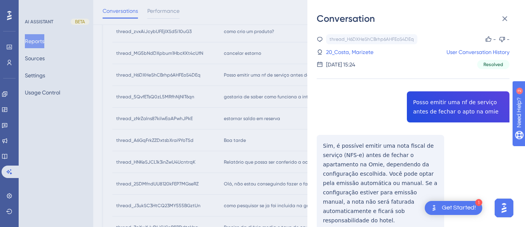
click at [447, 113] on div "thread_H6DXHeShCBrhp6AHFEoS4DEq Copy - - 20_Costa, Marizete User Conversation H…" at bounding box center [413, 152] width 193 height 237
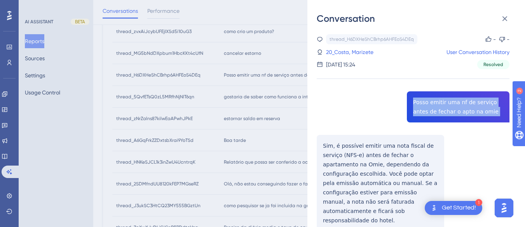
click at [447, 113] on div "thread_H6DXHeShCBrhp6AHFEoS4DEq Copy - - 20_Costa, Marizete User Conversation H…" at bounding box center [413, 152] width 193 height 237
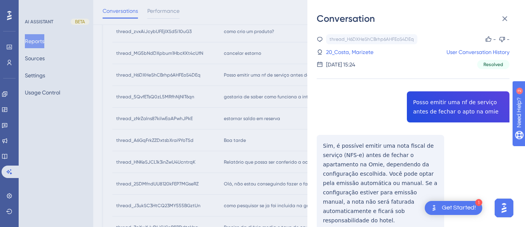
click at [325, 140] on div "thread_H6DXHeShCBrhp6AHFEoS4DEq Copy - - 20_Costa, Marizete User Conversation H…" at bounding box center [413, 152] width 193 height 237
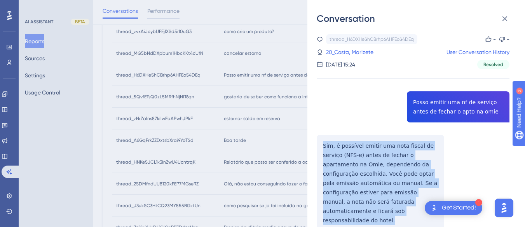
click at [325, 140] on div "thread_H6DXHeShCBrhp6AHFEoS4DEq Copy - - 20_Costa, Marizete User Conversation H…" at bounding box center [413, 152] width 193 height 237
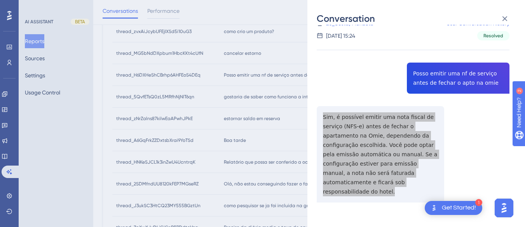
scroll to position [0, 0]
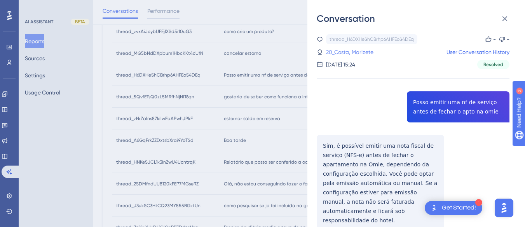
click at [339, 52] on link "20_Costa, Marizete" at bounding box center [349, 51] width 47 height 9
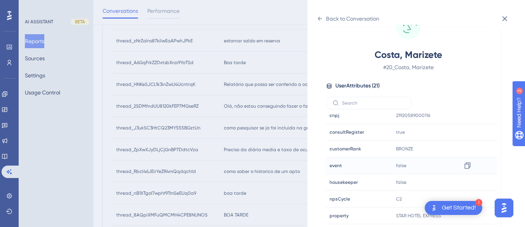
scroll to position [237, 0]
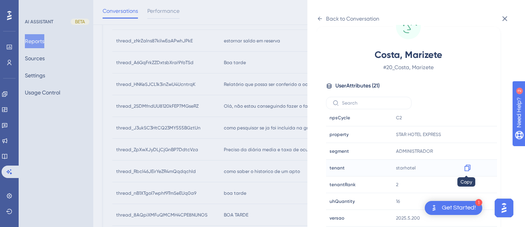
drag, startPoint x: 464, startPoint y: 166, endPoint x: 0, endPoint y: 8, distance: 489.3
click at [464, 166] on icon at bounding box center [468, 168] width 8 height 8
click at [323, 21] on div "Back to Conversation" at bounding box center [348, 18] width 63 height 12
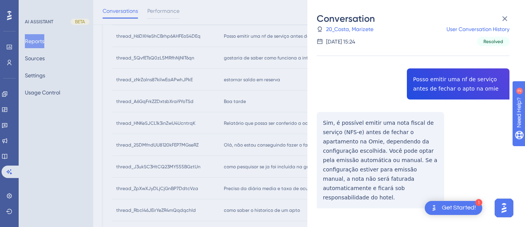
scroll to position [155, 0]
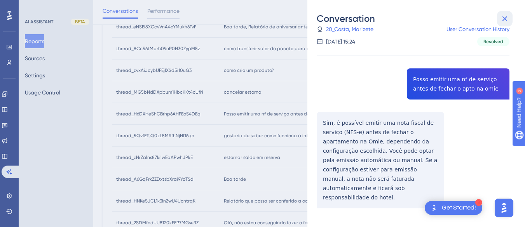
click at [506, 19] on icon at bounding box center [504, 18] width 9 height 9
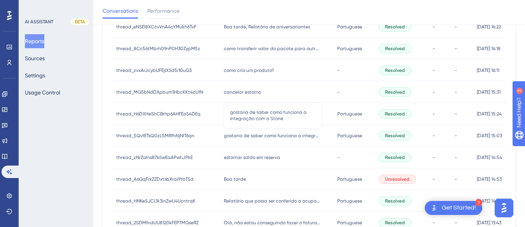
click at [230, 134] on span "gostaria de saber como funciona a integração com a Stone" at bounding box center [272, 135] width 97 height 6
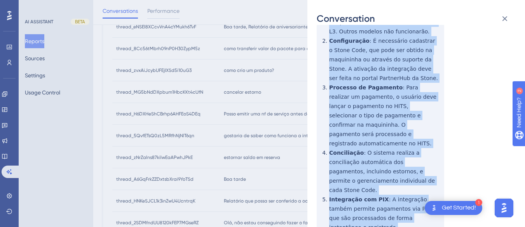
scroll to position [245, 0]
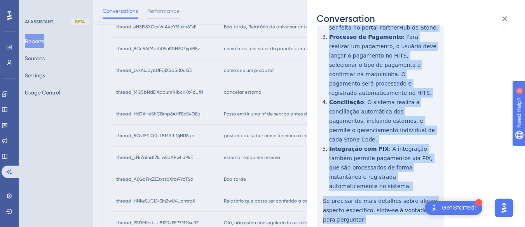
drag, startPoint x: 317, startPoint y: 143, endPoint x: 372, endPoint y: 186, distance: 69.5
click at [372, 186] on div "thread_5QvfETsQ0zL5MRfhNjNlT6qn Copy - - 38_Reis, Vinícius User Conversation Hi…" at bounding box center [413, 29] width 193 height 481
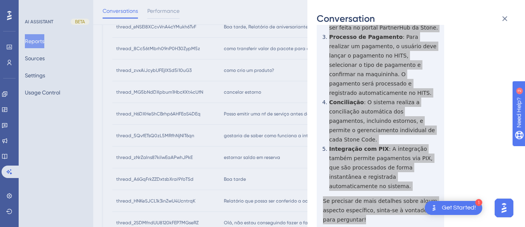
scroll to position [12, 0]
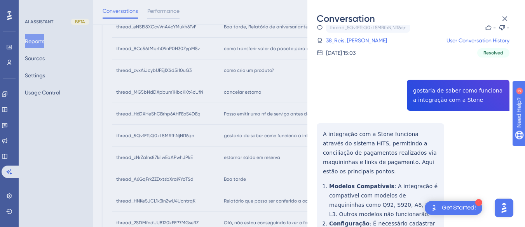
click at [346, 33] on div "thread_5QvfETsQ0zL5MRfhNjNlT6qn Copy - - 38_Reis, Vinícius User Conversation Hi…" at bounding box center [413, 40] width 193 height 35
click at [337, 35] on div "thread_5QvfETsQ0zL5MRfhNjNlT6qn Copy - - 38_Reis, Vinícius User Conversation Hi…" at bounding box center [413, 40] width 193 height 35
click at [336, 39] on link "38_Reis, Vinícius" at bounding box center [356, 40] width 61 height 9
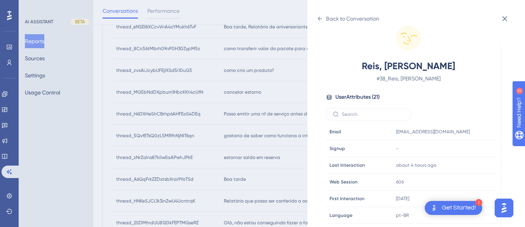
scroll to position [237, 0]
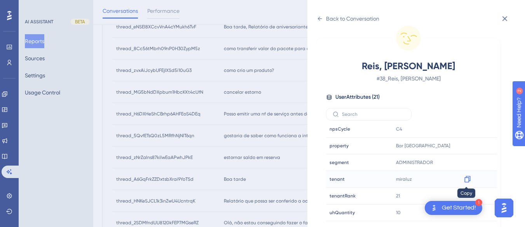
click at [467, 178] on icon at bounding box center [468, 179] width 8 height 8
click at [322, 18] on icon at bounding box center [320, 19] width 6 height 6
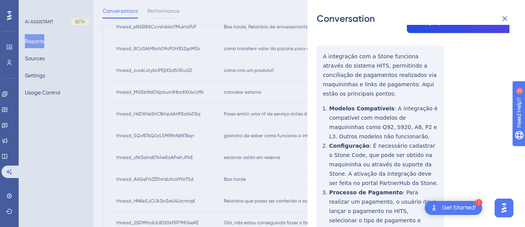
scroll to position [0, 0]
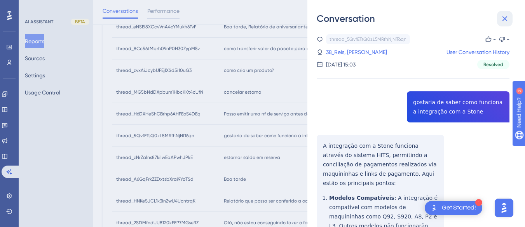
drag, startPoint x: 505, startPoint y: 12, endPoint x: 231, endPoint y: 134, distance: 299.3
click at [505, 12] on button at bounding box center [505, 19] width 16 height 16
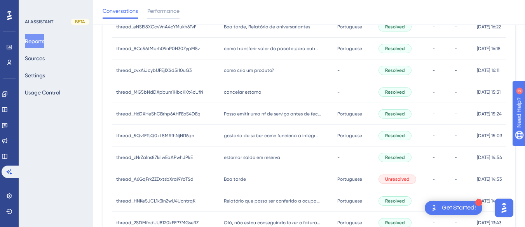
drag, startPoint x: 258, startPoint y: 159, endPoint x: 397, endPoint y: 100, distance: 151.6
click at [259, 159] on span "estornar saldo em reserva" at bounding box center [252, 157] width 56 height 6
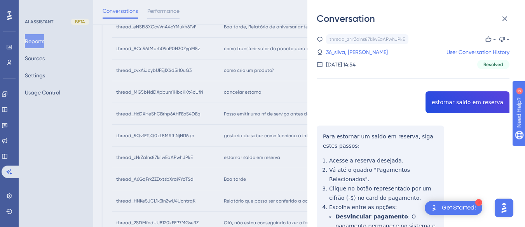
click at [453, 98] on div "thread_zNrZalns87kilwEaAPwhJPkE Copy - - 36_silva, Marco User Conversation Hist…" at bounding box center [413, 209] width 193 height 350
click at [315, 132] on div "Conversation thread_zNrZalns87kilwEaAPwhJPkE Copy - - 36_silva, Marco User Conv…" at bounding box center [416, 113] width 218 height 227
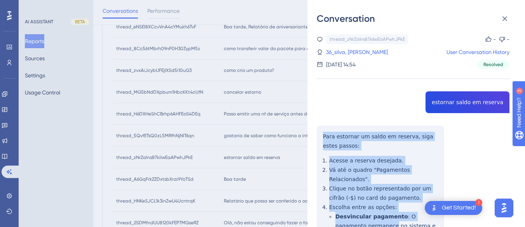
scroll to position [117, 0]
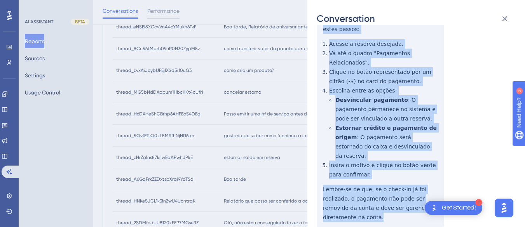
drag, startPoint x: 315, startPoint y: 132, endPoint x: 353, endPoint y: 203, distance: 79.8
click at [353, 203] on div "Conversation thread_zNrZalns87kilwEaAPwhJPkE Copy - - 36_silva, Marco User Conv…" at bounding box center [416, 113] width 218 height 227
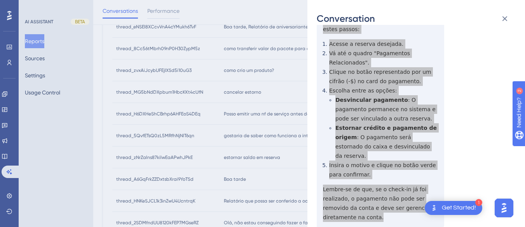
scroll to position [0, 0]
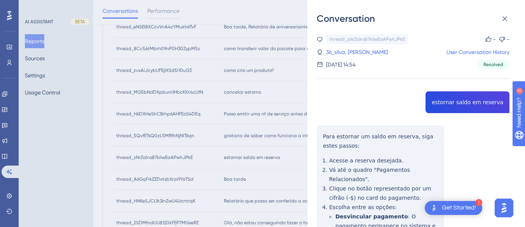
drag, startPoint x: 338, startPoint y: 51, endPoint x: 350, endPoint y: 63, distance: 16.5
click at [338, 51] on link "36_silva, Marco" at bounding box center [357, 51] width 62 height 9
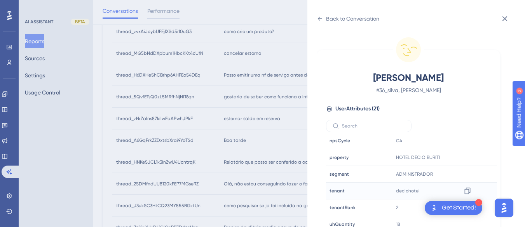
scroll to position [23, 0]
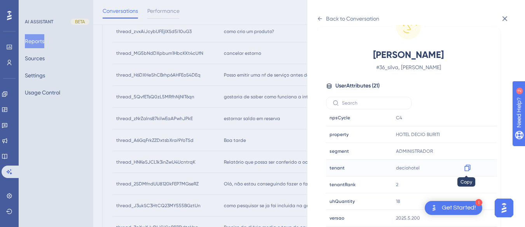
click at [467, 167] on icon at bounding box center [467, 168] width 6 height 7
click at [318, 20] on icon at bounding box center [320, 19] width 6 height 6
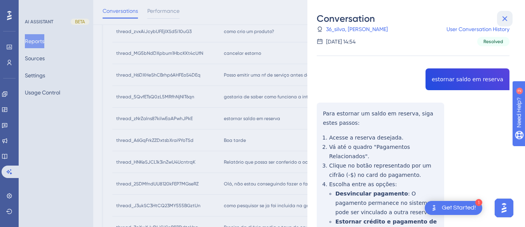
click at [507, 17] on icon at bounding box center [504, 18] width 5 height 5
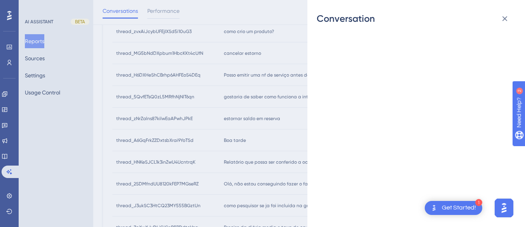
scroll to position [0, 0]
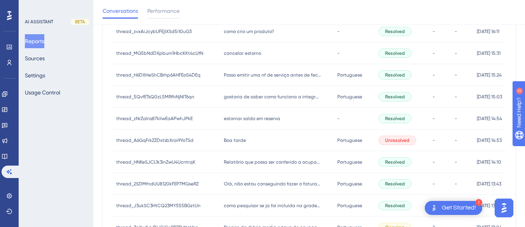
click at [223, 147] on div "Boa tarde Boa tarde" at bounding box center [276, 140] width 113 height 22
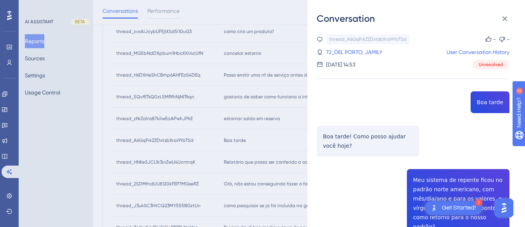
scroll to position [117, 0]
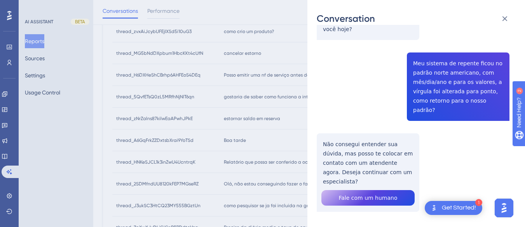
click at [439, 81] on div "thread_A6GqFrkZZDxtsbXrai9YoTSd Copy - - 72_DEL PORTO, JAMILY User Conversation…" at bounding box center [413, 85] width 193 height 334
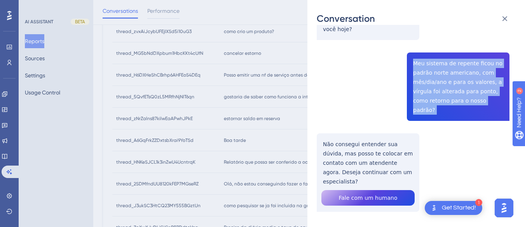
click at [439, 81] on div "thread_A6GqFrkZZDxtsbXrai9YoTSd Copy - - 72_DEL PORTO, JAMILY User Conversation…" at bounding box center [413, 85] width 193 height 334
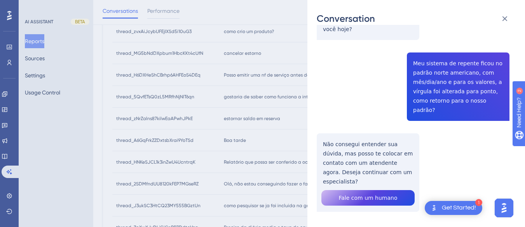
click at [340, 135] on div "thread_A6GqFrkZZDxtsbXrai9YoTSd Copy - - 72_DEL PORTO, JAMILY User Conversation…" at bounding box center [413, 85] width 193 height 334
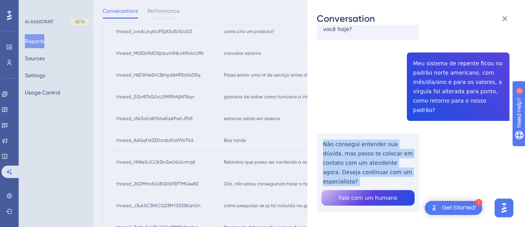
click at [340, 135] on div "thread_A6GqFrkZZDxtsbXrai9YoTSd Copy - - 72_DEL PORTO, JAMILY User Conversation…" at bounding box center [413, 85] width 193 height 334
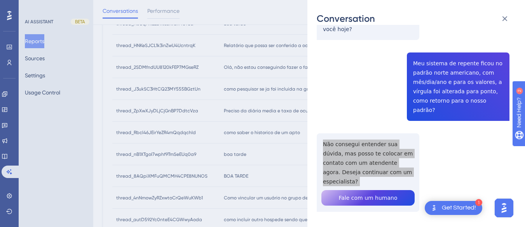
scroll to position [0, 0]
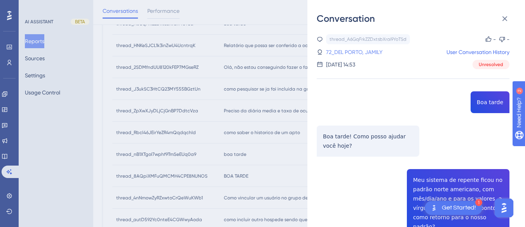
click at [353, 52] on link "72_DEL PORTO, JAMILY" at bounding box center [354, 51] width 56 height 9
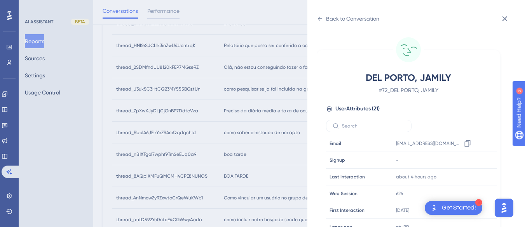
scroll to position [237, 0]
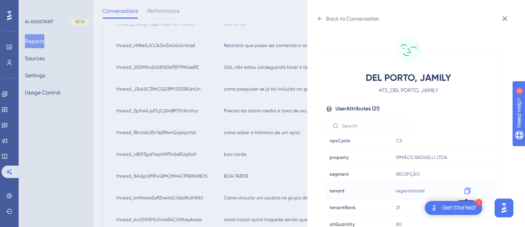
click at [468, 190] on icon at bounding box center [468, 191] width 8 height 8
click at [321, 16] on icon at bounding box center [320, 19] width 6 height 6
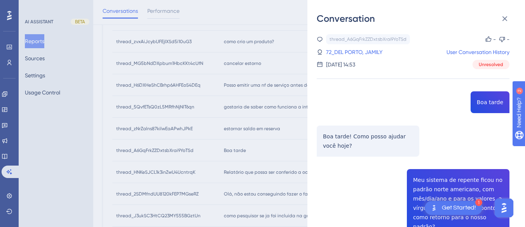
scroll to position [262, 0]
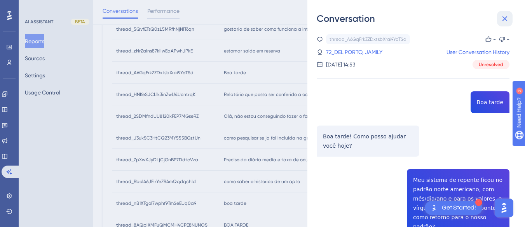
click at [504, 17] on icon at bounding box center [504, 18] width 9 height 9
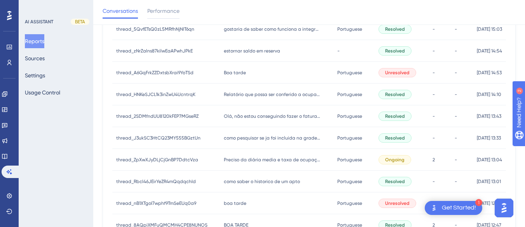
click at [253, 98] on div "Relatório que possa ser conferido a ocupação prevista no mapa de reservas Relat…" at bounding box center [276, 95] width 113 height 22
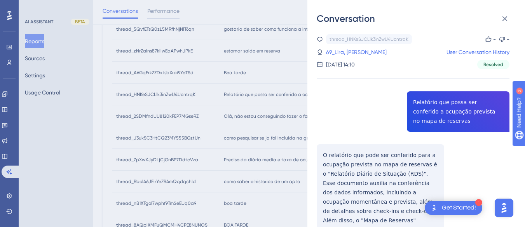
click at [430, 94] on div "thread_HNKeSJCL1k3inZwU4UcntrqK Copy - - 69_Lira, Aslan User Conversation Histo…" at bounding box center [413, 175] width 193 height 283
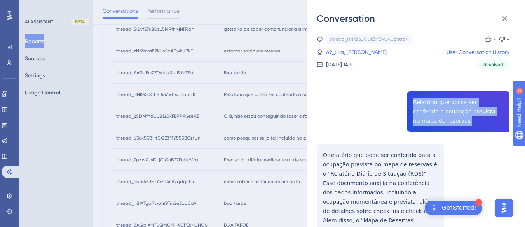
click at [430, 94] on div "thread_HNKeSJCL1k3inZwU4UcntrqK Copy - - 69_Lira, Aslan User Conversation Histo…" at bounding box center [413, 175] width 193 height 283
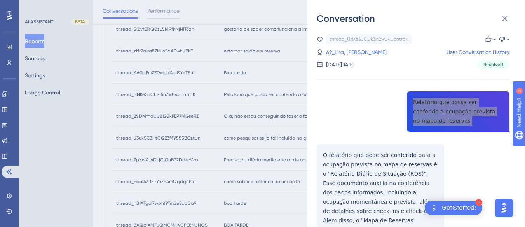
scroll to position [75, 0]
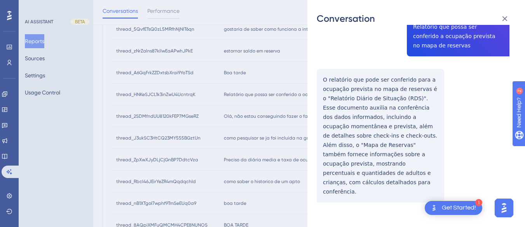
click at [328, 76] on div "thread_HNKeSJCL1k3inZwU4UcntrqK Copy - - 69_Lira, Aslan User Conversation Histo…" at bounding box center [413, 100] width 193 height 283
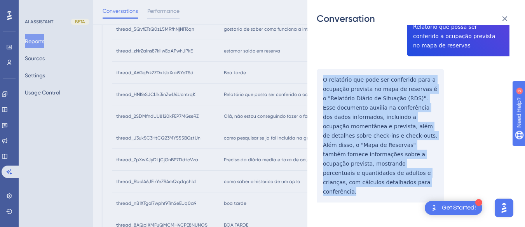
drag, startPoint x: 321, startPoint y: 74, endPoint x: 373, endPoint y: 192, distance: 129.2
click at [373, 198] on div "thread_HNKeSJCL1k3inZwU4UcntrqK Copy - - 69_Lira, Aslan User Conversation Histo…" at bounding box center [413, 100] width 193 height 283
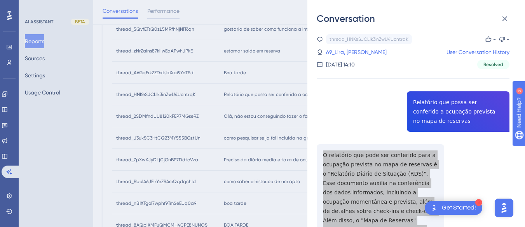
scroll to position [223, 0]
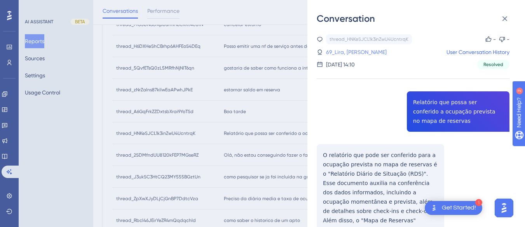
click at [331, 49] on link "69_Lira, Aslan" at bounding box center [356, 51] width 61 height 9
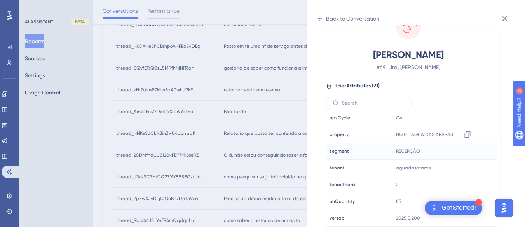
scroll to position [262, 0]
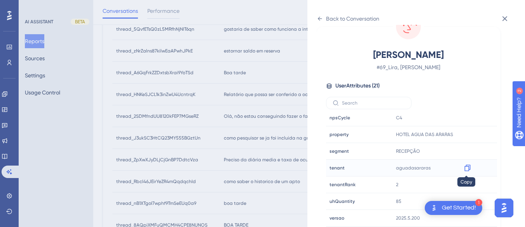
drag, startPoint x: 468, startPoint y: 168, endPoint x: 18, endPoint y: 10, distance: 476.8
click at [468, 168] on icon at bounding box center [467, 168] width 6 height 7
click at [321, 16] on icon at bounding box center [320, 19] width 6 height 6
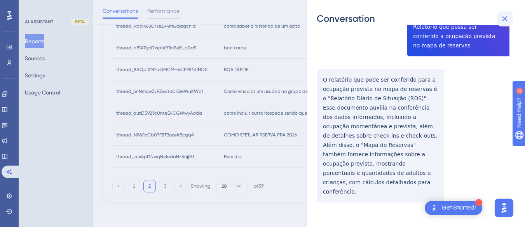
scroll to position [0, 0]
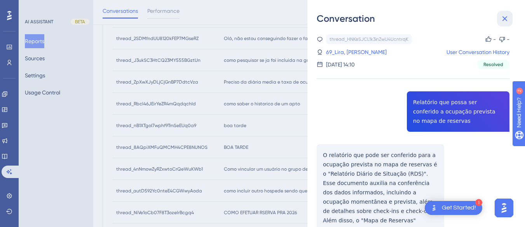
click at [504, 14] on icon at bounding box center [504, 18] width 9 height 9
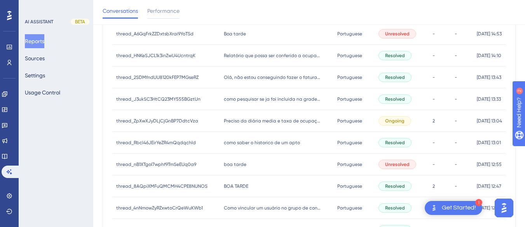
scroll to position [262, 0]
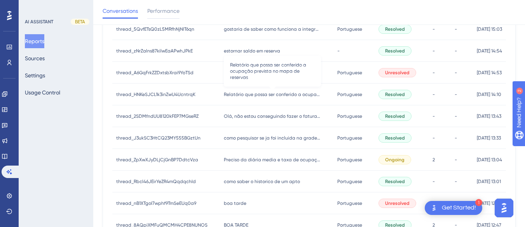
click at [241, 95] on span "Relatório que possa ser conferido a ocupação prevista no mapa de reservas" at bounding box center [272, 94] width 97 height 6
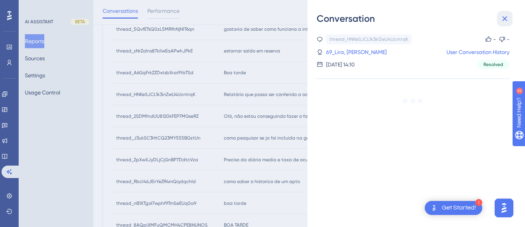
click at [504, 16] on icon at bounding box center [504, 18] width 9 height 9
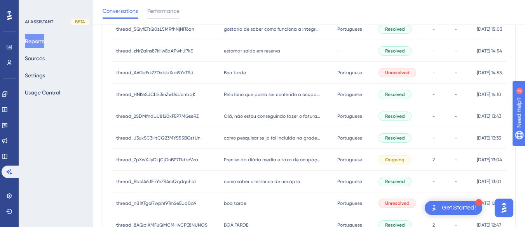
click at [247, 110] on div "Olá, não estou conseguindo fazer o faturamento da reserva e dar check out Olá, …" at bounding box center [276, 116] width 113 height 22
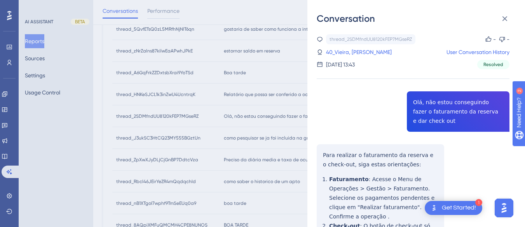
click at [418, 106] on div "thread_2SDMfndUU8120kFEP7MGseRZ Copy - - 40_Vieira, Larissa User Conversation H…" at bounding box center [413, 209] width 193 height 350
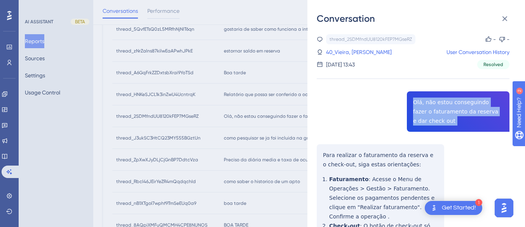
click at [418, 106] on div "thread_2SDMfndUU8120kFEP7MGseRZ Copy - - 40_Vieira, Larissa User Conversation H…" at bounding box center [413, 209] width 193 height 350
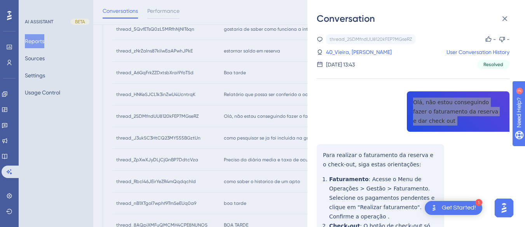
scroll to position [39, 0]
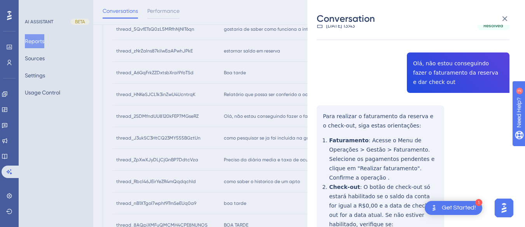
drag, startPoint x: 356, startPoint y: 116, endPoint x: 348, endPoint y: 115, distance: 7.4
click at [355, 116] on div "thread_2SDMfndUU8120kFEP7MGseRZ Copy - - 40_Vieira, Larissa User Conversation H…" at bounding box center [413, 170] width 193 height 350
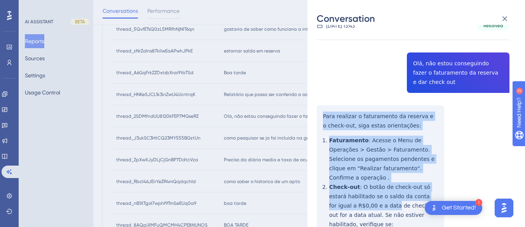
scroll to position [124, 0]
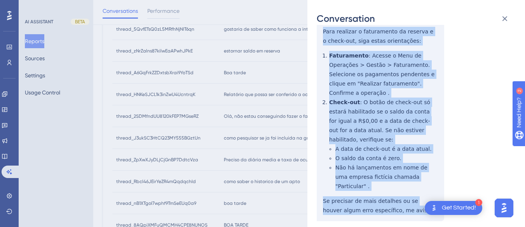
drag, startPoint x: 322, startPoint y: 113, endPoint x: 356, endPoint y: 111, distance: 33.9
click at [409, 183] on div "thread_2SDMfndUU8120kFEP7MGseRZ Copy - - 40_Vieira, Larissa User Conversation H…" at bounding box center [413, 86] width 193 height 350
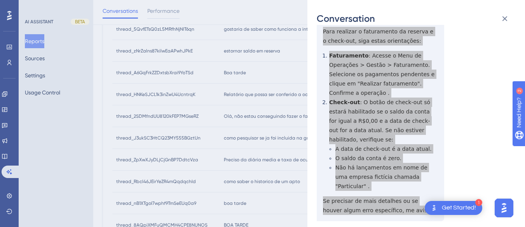
scroll to position [0, 0]
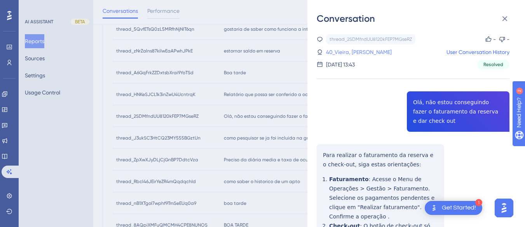
click at [357, 51] on link "40_Vieira, Larissa" at bounding box center [359, 51] width 66 height 9
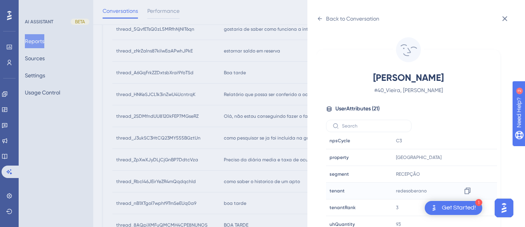
scroll to position [23, 0]
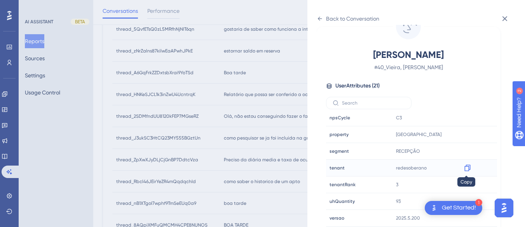
click at [464, 166] on icon at bounding box center [468, 168] width 8 height 8
click at [464, 137] on icon at bounding box center [467, 134] width 6 height 7
click at [327, 18] on div "Back to Conversation" at bounding box center [352, 18] width 53 height 9
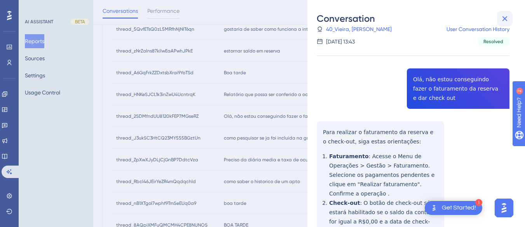
click at [502, 25] on button at bounding box center [505, 19] width 16 height 16
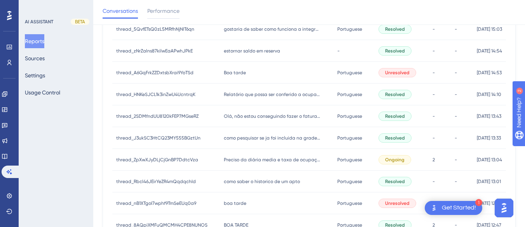
drag, startPoint x: 224, startPoint y: 144, endPoint x: 311, endPoint y: 134, distance: 87.6
click at [224, 144] on div "como pesquisar se ja foi incluida na grade de reserva um hospede? como pesquisa…" at bounding box center [276, 138] width 113 height 22
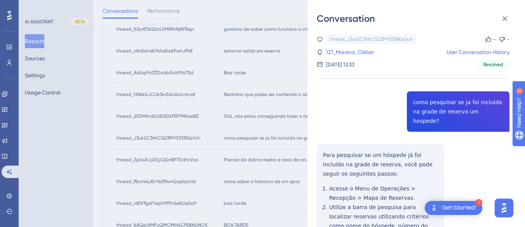
click at [450, 110] on div "thread_J3ukSC3HtCQ23MY555BGztUn Copy - - 127_Moreira, Cleber User Conversation …" at bounding box center [413, 204] width 193 height 341
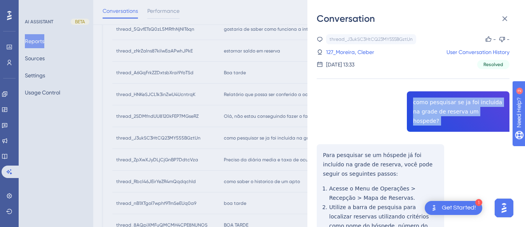
click at [450, 110] on div "thread_J3ukSC3HtCQ23MY555BGztUn Copy - - 127_Moreira, Cleber User Conversation …" at bounding box center [413, 204] width 193 height 341
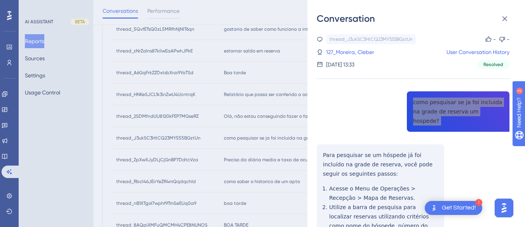
scroll to position [78, 0]
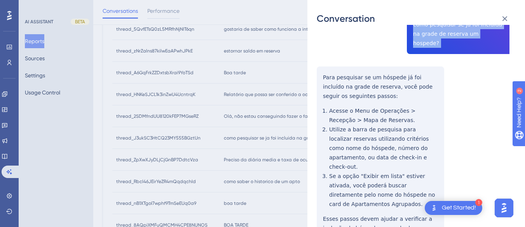
click at [319, 67] on div "thread_J3ukSC3HtCQ23MY555BGztUn Copy - - 127_Moreira, Cleber User Conversation …" at bounding box center [413, 126] width 193 height 341
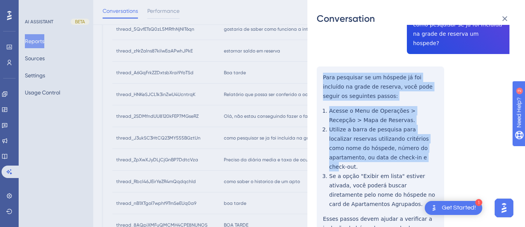
scroll to position [114, 0]
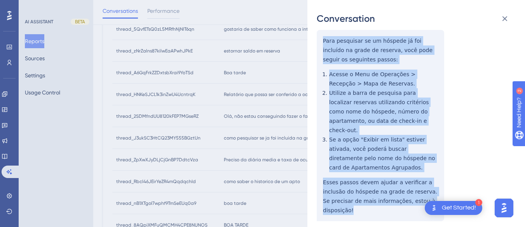
drag, startPoint x: 319, startPoint y: 65, endPoint x: 423, endPoint y: 186, distance: 159.8
click at [423, 186] on div "thread_J3ukSC3HtCQ23MY555BGztUn Copy - - 127_Moreira, Cleber User Conversation …" at bounding box center [413, 90] width 193 height 341
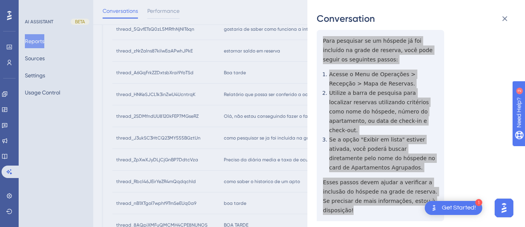
scroll to position [0, 0]
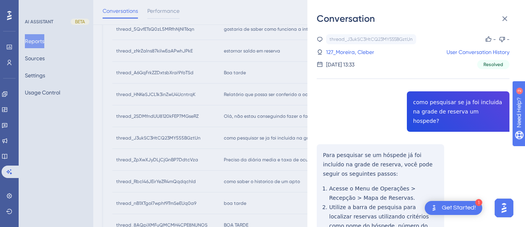
click at [351, 47] on div "thread_J3ukSC3HtCQ23MY555BGztUn Copy - - 127_Moreira, Cleber User Conversation …" at bounding box center [413, 51] width 193 height 35
click at [362, 50] on link "127_Moreira, Cleber" at bounding box center [350, 51] width 48 height 9
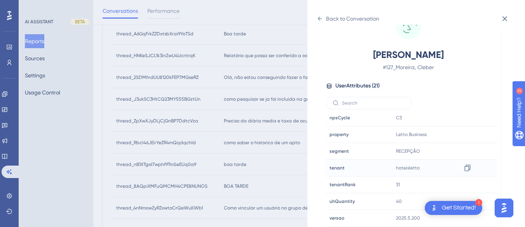
scroll to position [417, 0]
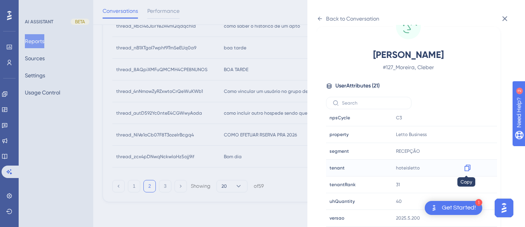
click at [467, 166] on icon at bounding box center [467, 168] width 6 height 7
click at [320, 16] on icon at bounding box center [320, 19] width 6 height 6
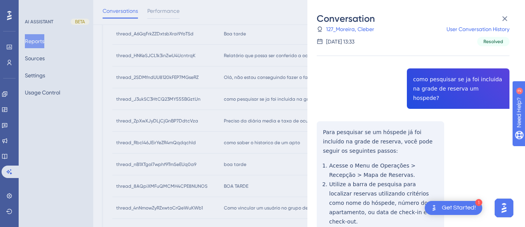
scroll to position [262, 0]
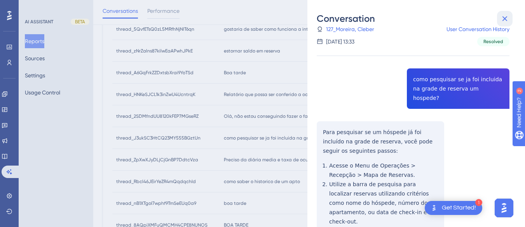
drag, startPoint x: 501, startPoint y: 16, endPoint x: 280, endPoint y: 135, distance: 251.0
click at [500, 16] on button at bounding box center [505, 19] width 16 height 16
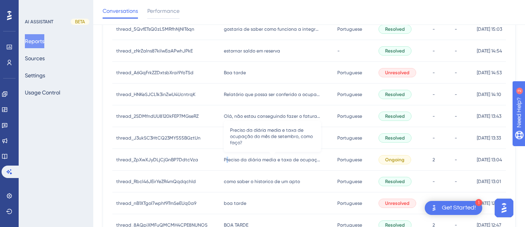
click at [224, 160] on span "Preciso da diária media e taxa de ocupação do mês de setembro, como faço?" at bounding box center [272, 160] width 97 height 6
click at [244, 159] on span "Preciso da diária media e taxa de ocupação do mês de setembro, como faço?" at bounding box center [272, 160] width 97 height 6
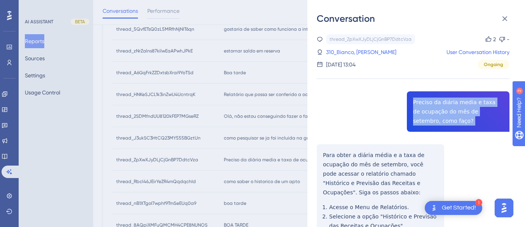
drag, startPoint x: 443, startPoint y: 113, endPoint x: 490, endPoint y: 18, distance: 106.0
click at [505, 18] on icon at bounding box center [504, 18] width 5 height 5
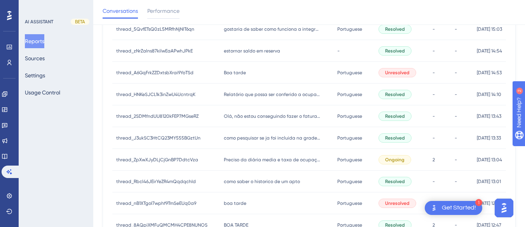
click at [245, 185] on div "como saber o historico de um apto como saber o historico de um apto" at bounding box center [276, 182] width 113 height 22
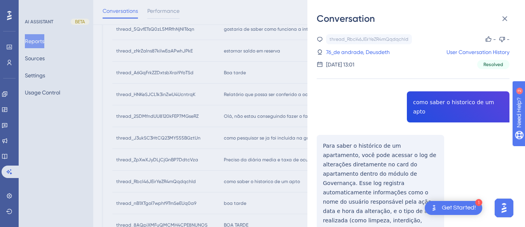
click at [427, 95] on div "thread_Rbcl46JEirYeZR4mQqdqchId Copy - - 76_de andrade, Deusdeth User Conversat…" at bounding box center [413, 180] width 193 height 293
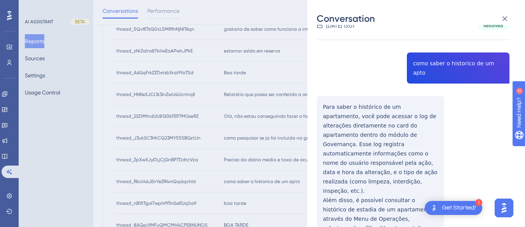
click at [328, 95] on div "thread_Rbcl46JEirYeZR4mQqdqchId Copy - - 76_de andrade, Deusdeth User Conversat…" at bounding box center [413, 141] width 193 height 293
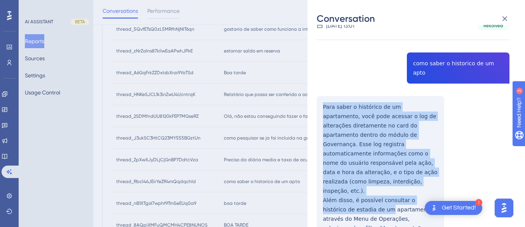
scroll to position [66, 0]
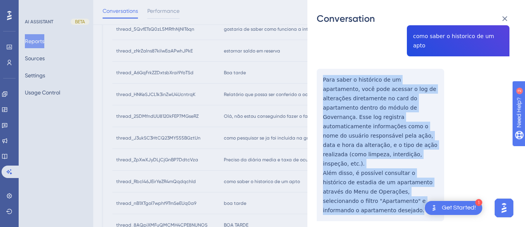
drag, startPoint x: 320, startPoint y: 94, endPoint x: 352, endPoint y: 128, distance: 46.7
click at [358, 178] on div "thread_Rbcl46JEirYeZR4mQqdqchId Copy - - 76_de andrade, Deusdeth User Conversat…" at bounding box center [413, 114] width 193 height 293
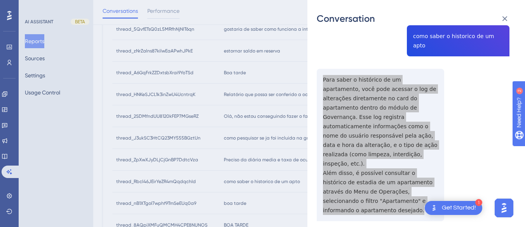
scroll to position [0, 0]
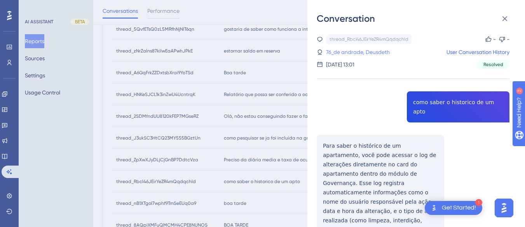
click at [356, 55] on link "76_de andrade, Deusdeth" at bounding box center [358, 51] width 64 height 9
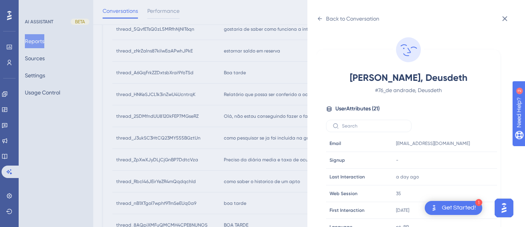
scroll to position [237, 0]
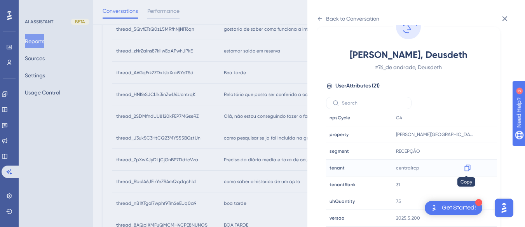
click at [470, 163] on div at bounding box center [467, 168] width 12 height 12
click at [465, 166] on icon at bounding box center [468, 168] width 8 height 8
click at [467, 132] on icon at bounding box center [467, 134] width 6 height 7
click at [322, 20] on icon at bounding box center [320, 19] width 6 height 6
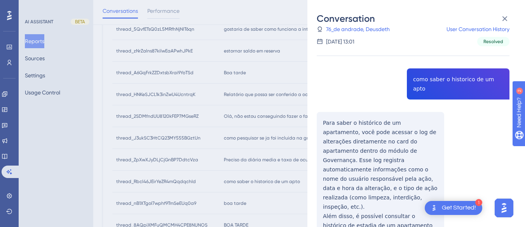
scroll to position [301, 0]
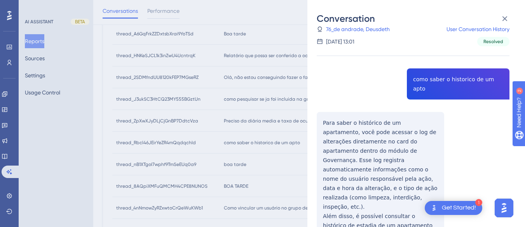
click at [505, 19] on icon at bounding box center [504, 18] width 5 height 5
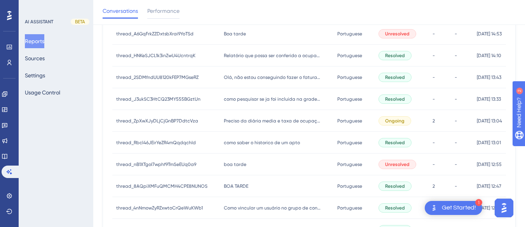
scroll to position [378, 0]
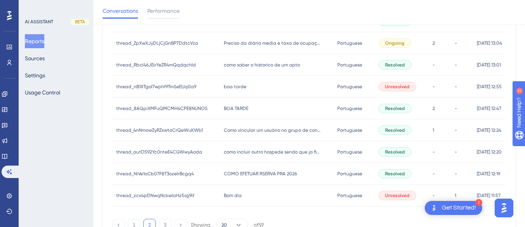
click at [255, 86] on div "boa tarde boa tarde" at bounding box center [276, 87] width 113 height 22
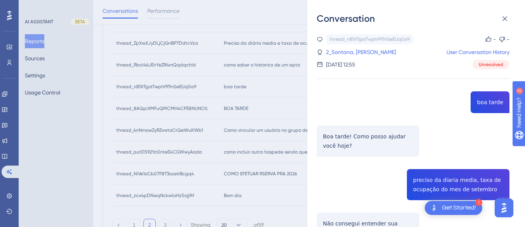
scroll to position [89, 0]
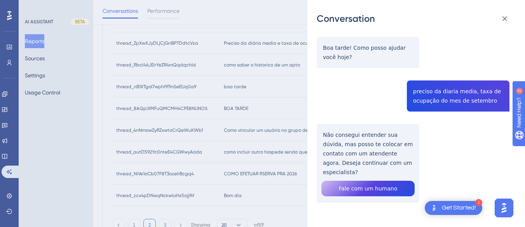
click at [436, 90] on div "thread_nB1XTgoI7wphf9TmSeEUq0a9 Copy - - 2_Santana, Sérgio User Conversation Hi…" at bounding box center [413, 94] width 193 height 296
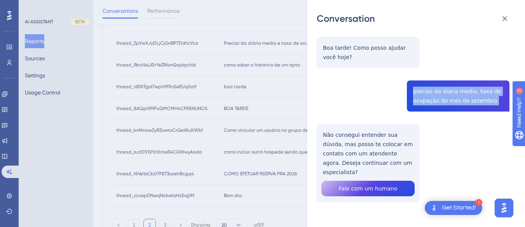
click at [436, 90] on div "thread_nB1XTgoI7wphf9TmSeEUq0a9 Copy - - 2_Santana, Sérgio User Conversation Hi…" at bounding box center [413, 94] width 193 height 296
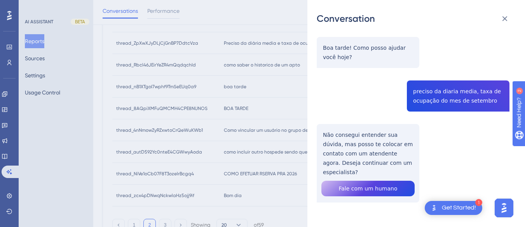
click at [339, 143] on div "thread_nB1XTgoI7wphf9TmSeEUq0a9 Copy - - 2_Santana, Sérgio User Conversation Hi…" at bounding box center [413, 94] width 193 height 296
click at [340, 143] on div "thread_nB1XTgoI7wphf9TmSeEUq0a9 Copy - - 2_Santana, Sérgio User Conversation Hi…" at bounding box center [413, 94] width 193 height 296
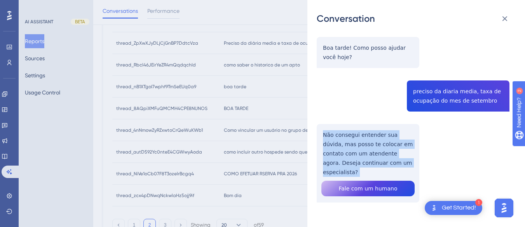
click at [340, 143] on div "thread_nB1XTgoI7wphf9TmSeEUq0a9 Copy - - 2_Santana, Sérgio User Conversation Hi…" at bounding box center [413, 94] width 193 height 296
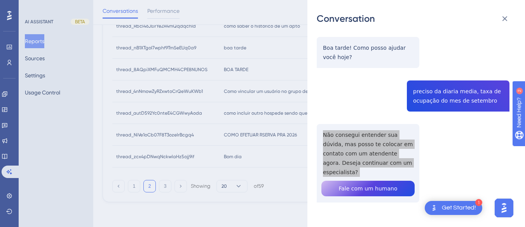
scroll to position [0, 0]
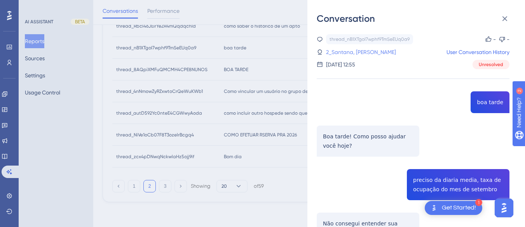
click at [364, 48] on link "2_Santana, Sérgio" at bounding box center [361, 51] width 70 height 9
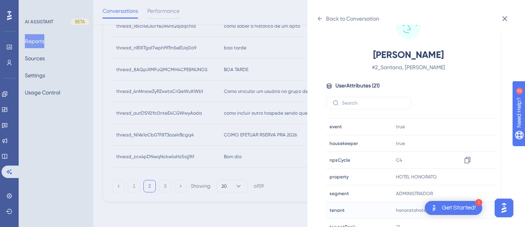
scroll to position [237, 0]
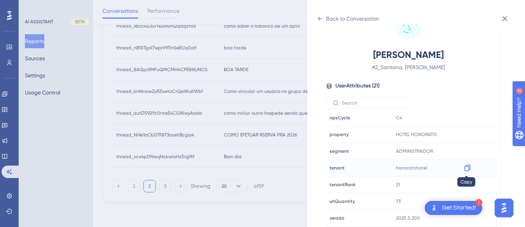
click at [467, 167] on icon at bounding box center [468, 168] width 8 height 8
click at [321, 16] on icon at bounding box center [320, 19] width 6 height 6
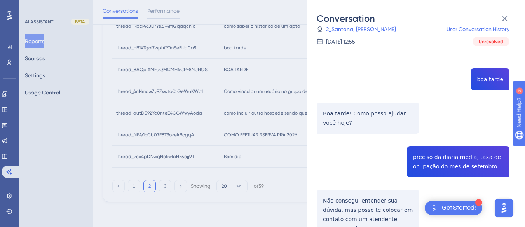
click at [513, 21] on div "Conversation" at bounding box center [416, 18] width 199 height 12
click at [505, 19] on icon at bounding box center [504, 18] width 5 height 5
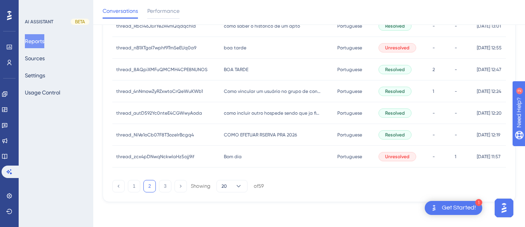
click at [235, 71] on span "BOA TARDE" at bounding box center [236, 69] width 24 height 6
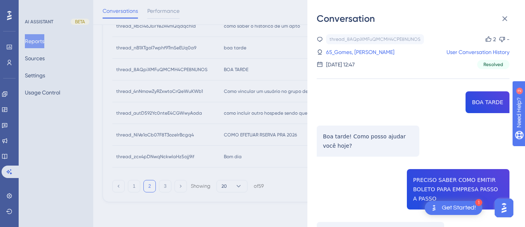
scroll to position [78, 0]
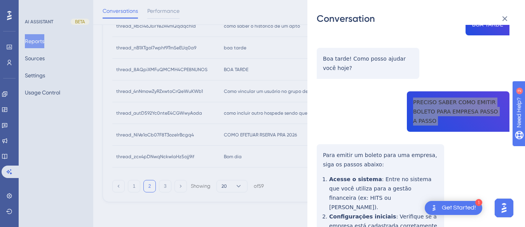
scroll to position [117, 0]
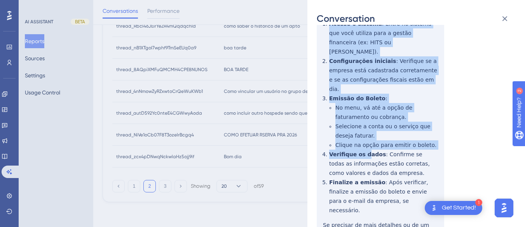
scroll to position [272, 0]
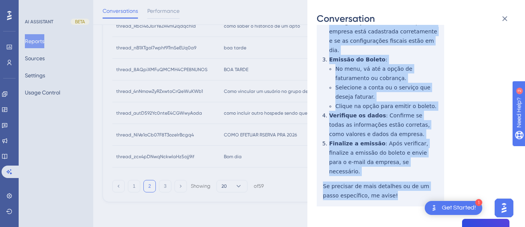
drag, startPoint x: 320, startPoint y: 113, endPoint x: 379, endPoint y: 179, distance: 88.3
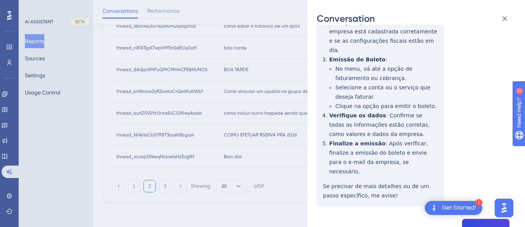
drag, startPoint x: 367, startPoint y: 129, endPoint x: 277, endPoint y: 131, distance: 90.6
click at [277, 131] on div "Conversation thread_8AQpiXMFuQMCMH4CPE8NUNOS Copy 2 - 65_Gomes, Letícia Cecília…" at bounding box center [262, 113] width 525 height 227
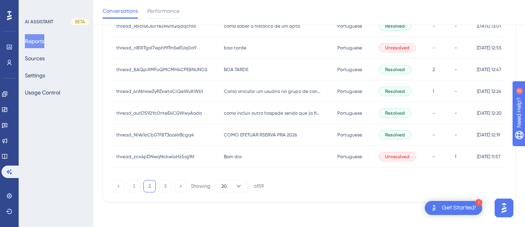
click at [266, 66] on div "BOA TARDE BOA TARDE" at bounding box center [276, 70] width 113 height 22
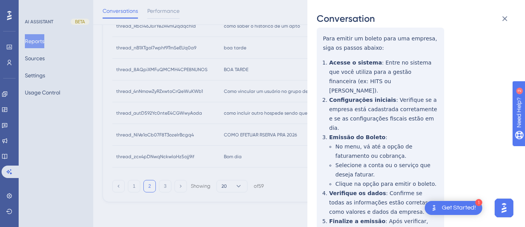
scroll to position [117, 0]
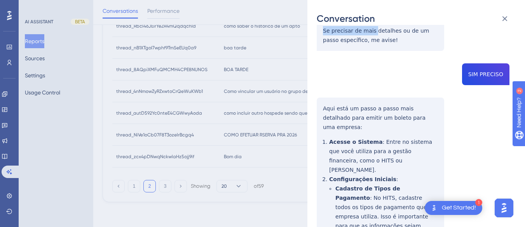
scroll to position [311, 0]
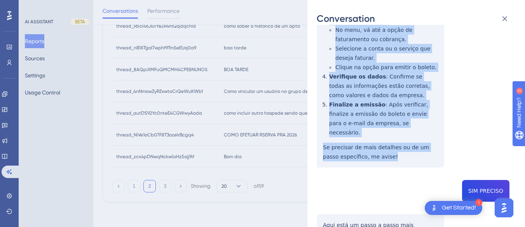
drag, startPoint x: 321, startPoint y: 115, endPoint x: 370, endPoint y: 134, distance: 53.2
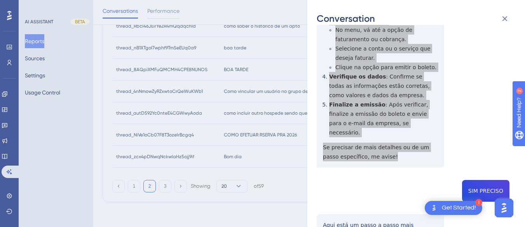
scroll to position [389, 0]
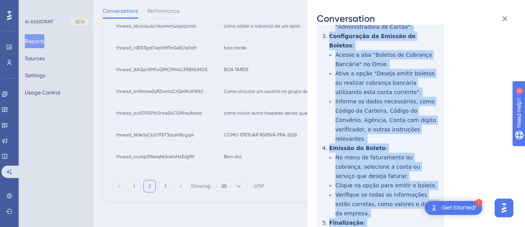
scroll to position [816, 0]
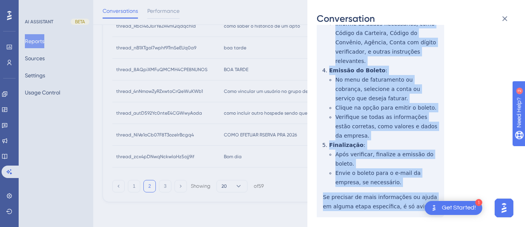
drag, startPoint x: 319, startPoint y: 77, endPoint x: 423, endPoint y: 123, distance: 114.1
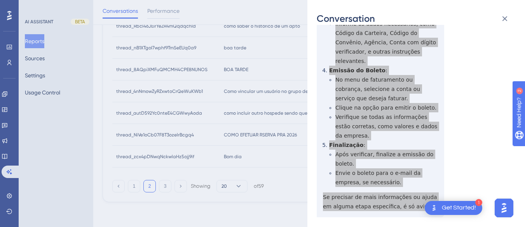
scroll to position [894, 0]
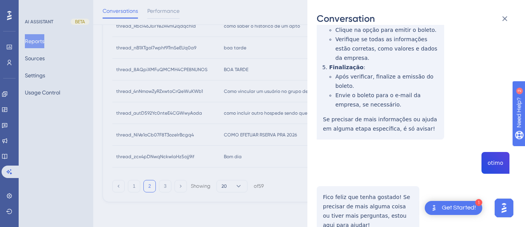
click at [495, 67] on div "thread_8AQpiXMFuQMCMH4CPE8NUNOS Copy 2 - 65_Gomes, Letícia Cecília User Convers…" at bounding box center [413, 209] width 193 height 2136
click at [337, 111] on div "thread_8AQpiXMFuQMCMH4CPE8NUNOS Copy 2 - 65_Gomes, Letícia Cecília User Convers…" at bounding box center [413, 209] width 193 height 2136
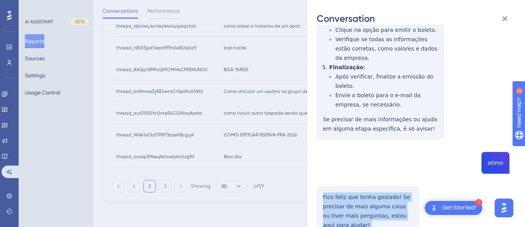
click at [337, 111] on div "thread_8AQpiXMFuQMCMH4CPE8NUNOS Copy 2 - 65_Gomes, Letícia Cecília User Convers…" at bounding box center [413, 209] width 193 height 2136
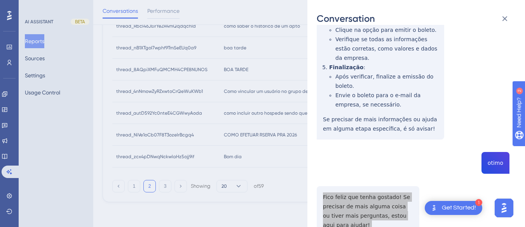
scroll to position [1010, 0]
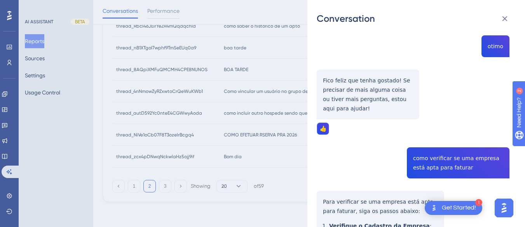
click at [437, 66] on div "thread_8AQpiXMFuQMCMH4CPE8NUNOS Copy 2 - 65_Gomes, Letícia Cecília User Convers…" at bounding box center [413, 92] width 193 height 2136
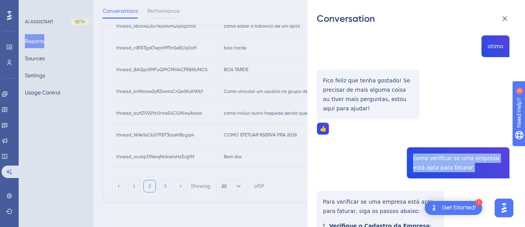
click at [437, 66] on div "thread_8AQpiXMFuQMCMH4CPE8NUNOS Copy 2 - 65_Gomes, Letícia Cecília User Convers…" at bounding box center [413, 92] width 193 height 2136
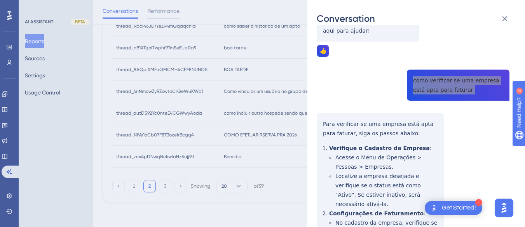
scroll to position [1049, 0]
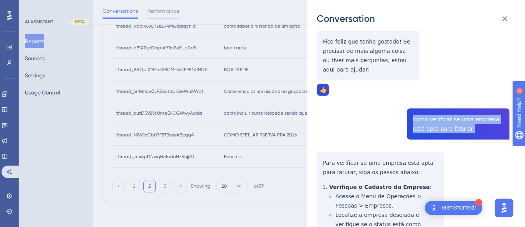
click at [320, 65] on div "thread_8AQpiXMFuQMCMH4CPE8NUNOS Copy 2 - 65_Gomes, Letícia Cecília User Convers…" at bounding box center [413, 53] width 193 height 2136
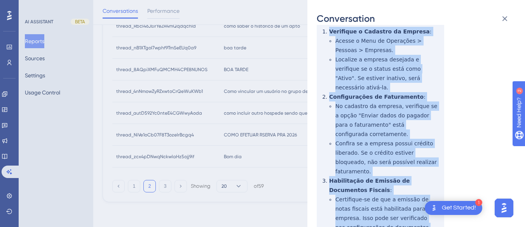
scroll to position [1282, 0]
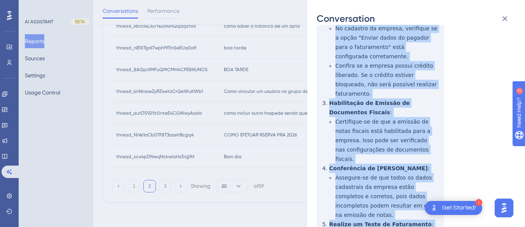
drag, startPoint x: 320, startPoint y: 65, endPoint x: 354, endPoint y: 89, distance: 41.2
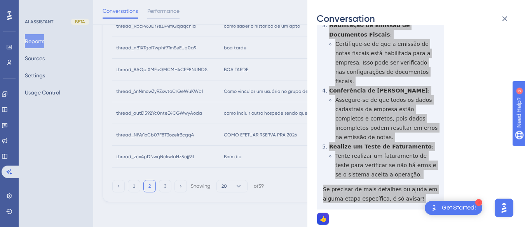
scroll to position [1399, 0]
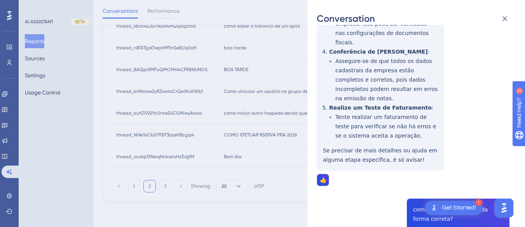
click at [315, 117] on div "Conversation thread_8AQpiXMFuQMCMH4CPE8NUNOS Copy 2 - 65_Gomes, Letícia Cecília…" at bounding box center [416, 113] width 218 height 227
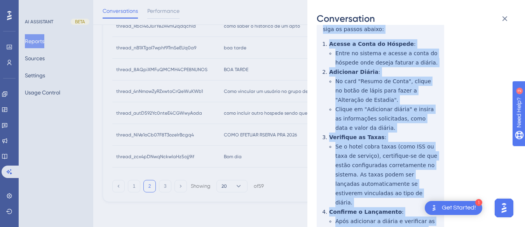
scroll to position [1710, 0]
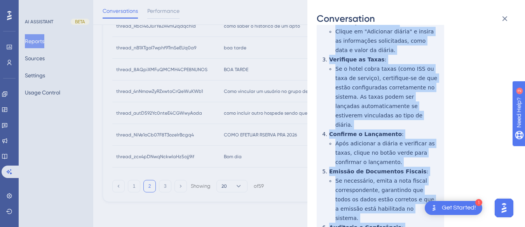
drag, startPoint x: 325, startPoint y: 118, endPoint x: 418, endPoint y: 144, distance: 96.8
click at [418, 144] on div "Conversation thread_8AQpiXMFuQMCMH4CPE8NUNOS Copy 2 - 65_Gomes, Letícia Cecília…" at bounding box center [416, 113] width 218 height 227
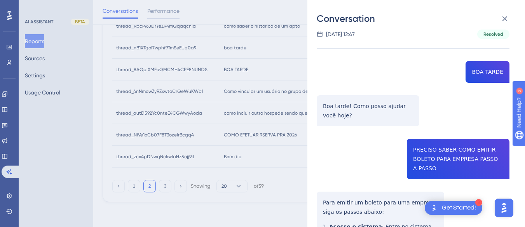
scroll to position [0, 0]
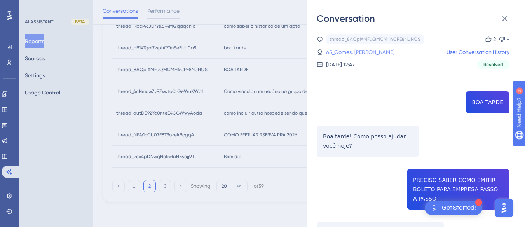
click at [351, 47] on link "65_Gomes, Letícia Cecília" at bounding box center [360, 51] width 68 height 9
click at [386, 50] on link "65_Gomes, Letícia Cecília" at bounding box center [360, 51] width 68 height 9
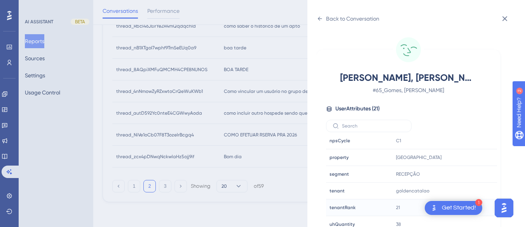
scroll to position [23, 0]
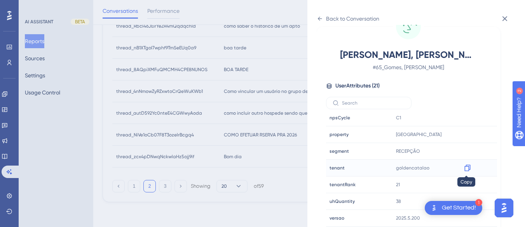
click at [466, 168] on icon at bounding box center [468, 168] width 8 height 8
click at [324, 20] on div "Back to Conversation" at bounding box center [348, 18] width 63 height 12
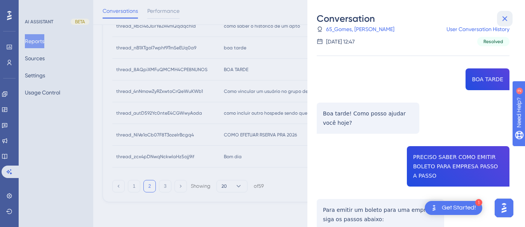
drag, startPoint x: 505, startPoint y: 16, endPoint x: 255, endPoint y: 93, distance: 261.3
click at [503, 16] on icon at bounding box center [504, 18] width 9 height 9
click at [252, 94] on div "Conversation thread_8AQpiXMFuQMCMH4CPE8NUNOS Copy 2 - 65_Gomes, Letícia Cecília…" at bounding box center [262, 113] width 525 height 227
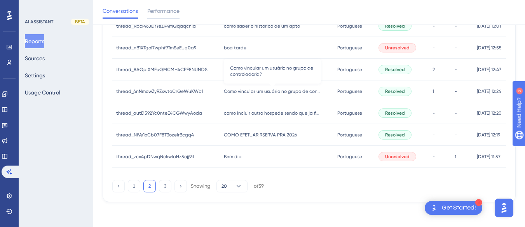
click at [240, 89] on span "Como vincular um usuário no grupo de controladoria?" at bounding box center [272, 91] width 97 height 6
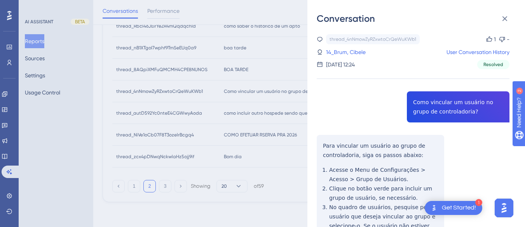
click at [446, 93] on div "thread_4nNmowZyRZxwtoCrQeWuKWb1 Copy 1 - 14_Brum, Cibele User Conversation Hist…" at bounding box center [413, 189] width 193 height 310
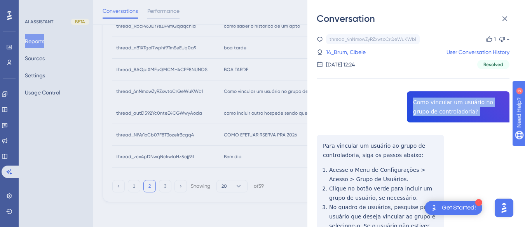
click at [446, 93] on div "thread_4nNmowZyRZxwtoCrQeWuKWb1 Copy 1 - 14_Brum, Cibele User Conversation Hist…" at bounding box center [413, 189] width 193 height 310
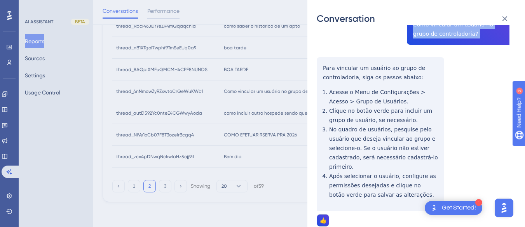
click at [322, 65] on div "thread_4nNmowZyRZxwtoCrQeWuKWb1 Copy 1 - 14_Brum, Cibele User Conversation Hist…" at bounding box center [413, 111] width 193 height 310
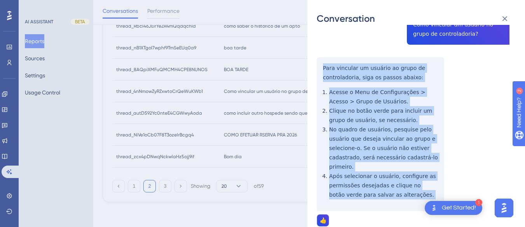
drag, startPoint x: 322, startPoint y: 65, endPoint x: 345, endPoint y: 129, distance: 67.4
click at [411, 200] on div "thread_4nNmowZyRZxwtoCrQeWuKWb1 Copy 1 - 14_Brum, Cibele User Conversation Hist…" at bounding box center [413, 111] width 193 height 310
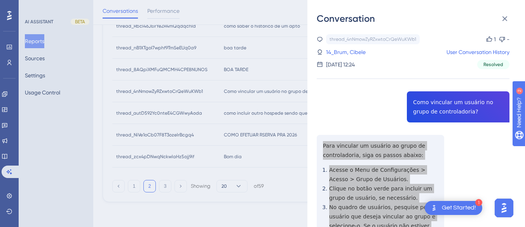
scroll to position [340, 0]
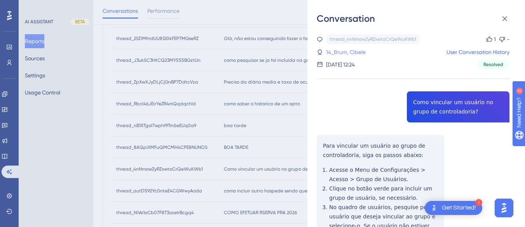
click at [344, 55] on link "14_Brum, Cibele" at bounding box center [346, 51] width 40 height 9
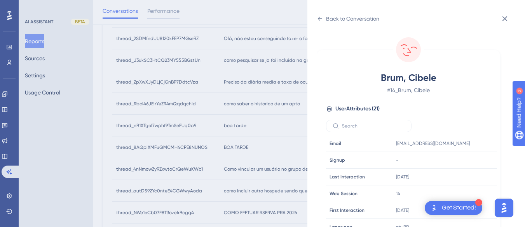
scroll to position [237, 0]
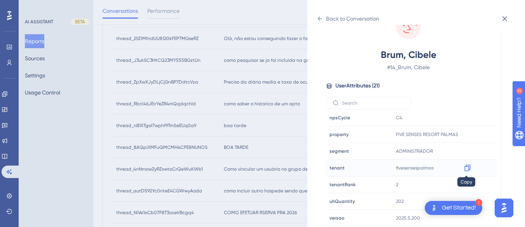
click at [464, 169] on icon at bounding box center [468, 168] width 8 height 8
click at [325, 17] on div "Back to Conversation" at bounding box center [348, 18] width 63 height 12
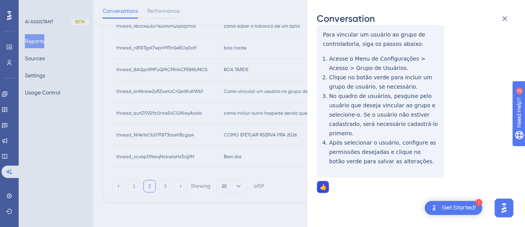
scroll to position [0, 0]
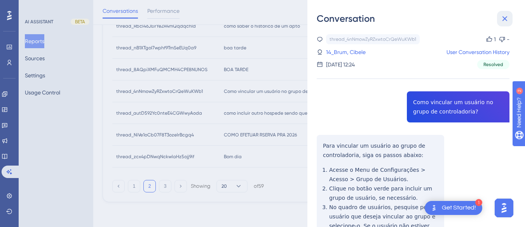
click at [502, 17] on icon at bounding box center [504, 18] width 9 height 9
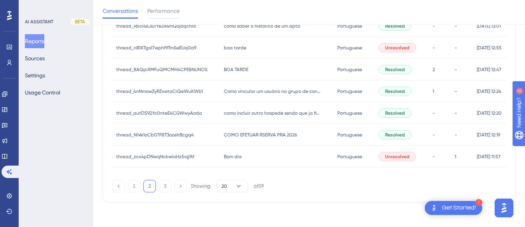
click at [254, 114] on span "como incluir outro hospede sendo que ja fiz checkin e mudar o valor." at bounding box center [272, 113] width 97 height 6
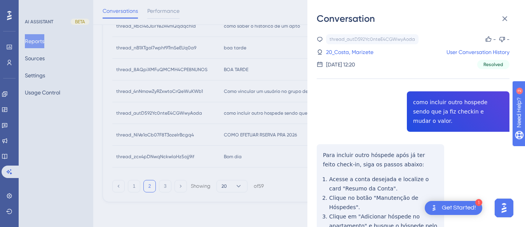
click at [444, 95] on div "thread_autD592Yc0nteE4CGWwyAoda Copy - - 20_Costa, Marizete User Conversation H…" at bounding box center [413, 218] width 193 height 369
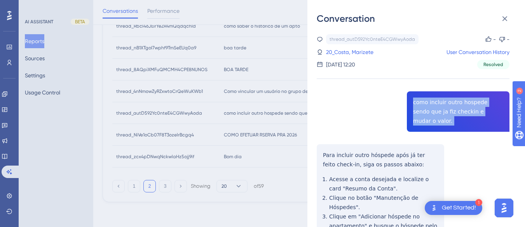
click at [444, 95] on div "thread_autD592Yc0nteE4CGWwyAoda Copy - - 20_Costa, Marizete User Conversation H…" at bounding box center [413, 218] width 193 height 369
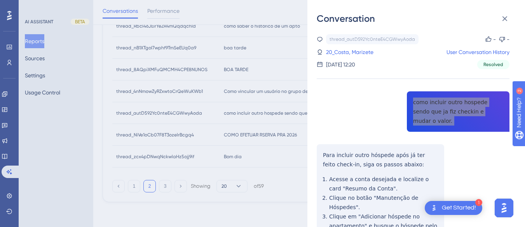
scroll to position [39, 0]
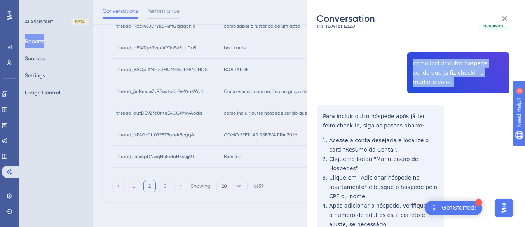
click at [324, 103] on div "thread_autD592Yc0nteE4CGWwyAoda Copy - - 20_Costa, Marizete User Conversation H…" at bounding box center [413, 179] width 193 height 369
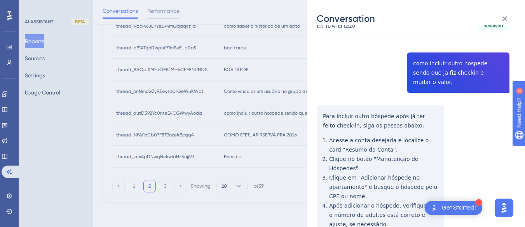
click at [314, 103] on div "Conversation thread_autD592Yc0nteE4CGWwyAoda Copy - - 20_Costa, Marizete User C…" at bounding box center [416, 113] width 218 height 227
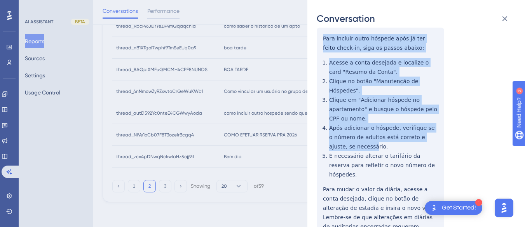
scroll to position [133, 0]
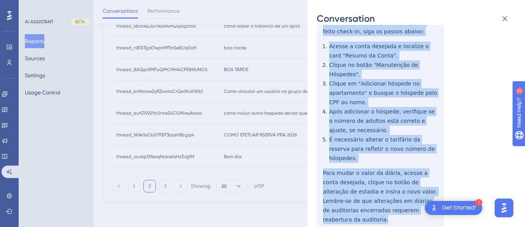
drag, startPoint x: 315, startPoint y: 103, endPoint x: 345, endPoint y: 128, distance: 38.9
click at [415, 186] on div "Conversation thread_autD592Yc0nteE4CGWwyAoda Copy - - 20_Costa, Marizete User C…" at bounding box center [416, 113] width 218 height 227
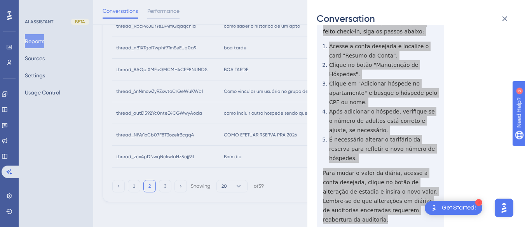
scroll to position [0, 0]
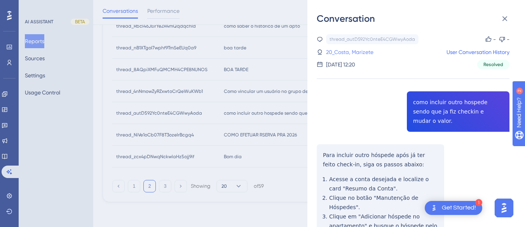
click at [351, 51] on link "20_Costa, Marizete" at bounding box center [349, 51] width 47 height 9
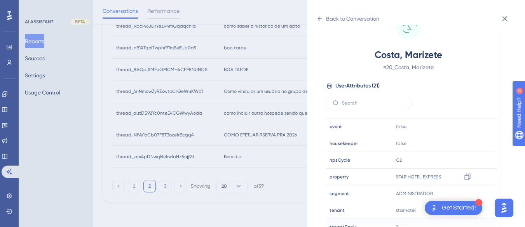
scroll to position [237, 0]
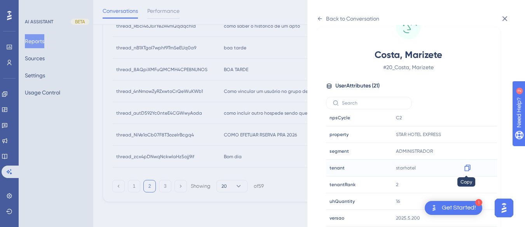
click at [470, 166] on icon at bounding box center [468, 168] width 8 height 8
click at [325, 15] on div "Back to Conversation" at bounding box center [348, 18] width 63 height 12
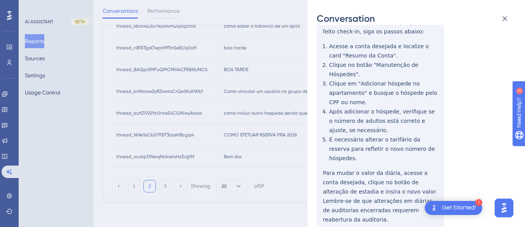
scroll to position [0, 0]
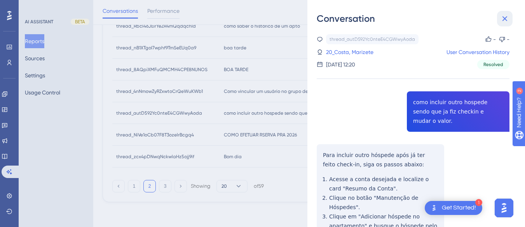
click at [504, 16] on icon at bounding box center [504, 18] width 9 height 9
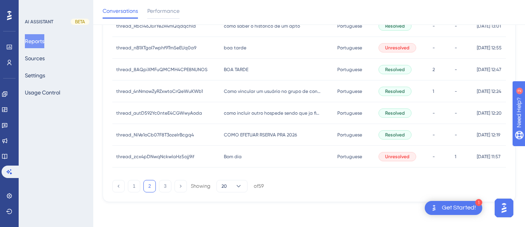
click at [257, 132] on span "COMO EFETUAR RSERVA PRA 2026" at bounding box center [260, 135] width 73 height 6
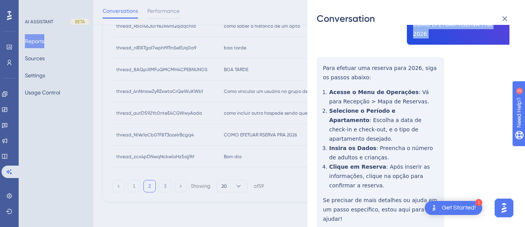
click at [321, 55] on div "thread_NiVe1oCb07F8T3ozelrBcgq4 Copy - - 5_Barbosa, Elaine Amanda User Conversa…" at bounding box center [413, 222] width 193 height 532
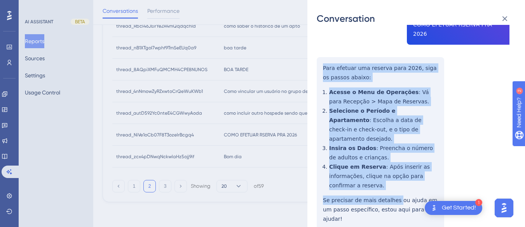
scroll to position [155, 0]
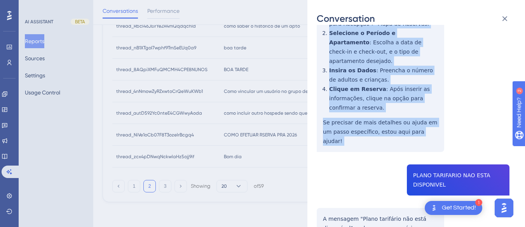
drag, startPoint x: 321, startPoint y: 55, endPoint x: 421, endPoint y: 119, distance: 119.0
click at [421, 119] on div "thread_NiVe1oCb07F8T3ozelrBcgq4 Copy - - 5_Barbosa, Elaine Amanda User Conversa…" at bounding box center [413, 145] width 193 height 532
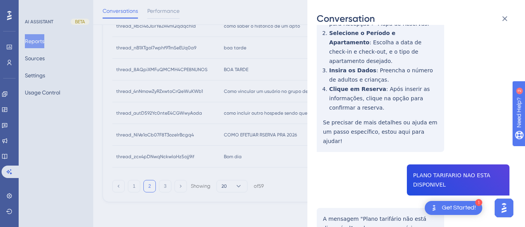
click at [441, 138] on div "thread_NiVe1oCb07F8T3ozelrBcgq4 Copy - - 5_Barbosa, Elaine Amanda User Conversa…" at bounding box center [413, 145] width 193 height 532
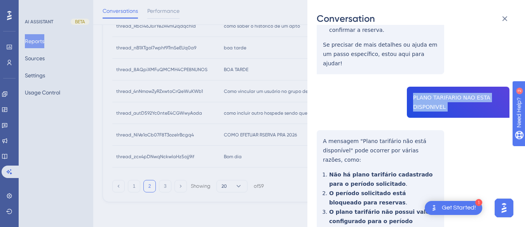
click at [321, 110] on div "thread_NiVe1oCb07F8T3ozelrBcgq4 Copy - - 5_Barbosa, Elaine Amanda User Conversa…" at bounding box center [413, 67] width 193 height 532
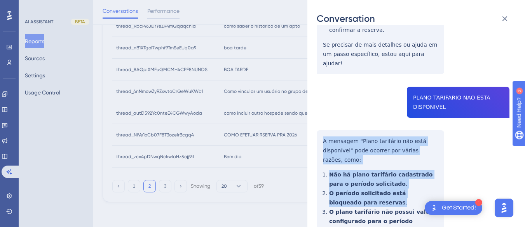
scroll to position [287, 0]
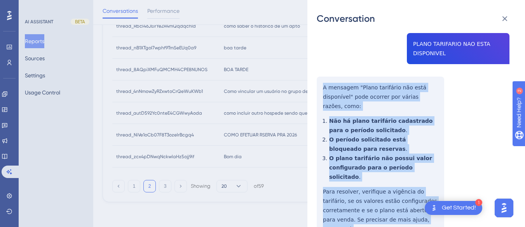
drag, startPoint x: 321, startPoint y: 110, endPoint x: 319, endPoint y: 70, distance: 40.8
click at [393, 176] on div "thread_NiVe1oCb07F8T3ozelrBcgq4 Copy - - 5_Barbosa, Elaine Amanda User Conversa…" at bounding box center [413, 13] width 193 height 532
click at [375, 167] on div "thread_NiVe1oCb07F8T3ozelrBcgq4 Copy - - 5_Barbosa, Elaine Amanda User Conversa…" at bounding box center [413, 13] width 193 height 532
drag, startPoint x: 396, startPoint y: 185, endPoint x: 317, endPoint y: 58, distance: 148.9
click at [317, 58] on div "thread_NiVe1oCb07F8T3ozelrBcgq4 Copy - - 5_Barbosa, Elaine Amanda User Conversa…" at bounding box center [413, 13] width 193 height 532
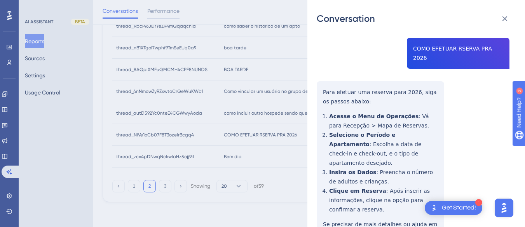
scroll to position [0, 0]
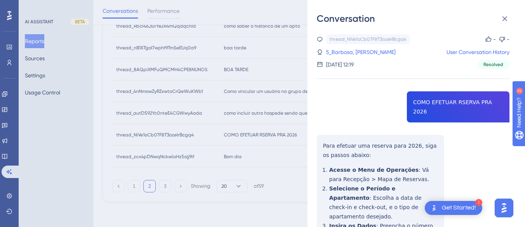
click at [346, 47] on div "thread_NiVe1oCb07F8T3ozelrBcgq4 Copy - - 5_Barbosa, Elaine Amanda User Conversa…" at bounding box center [413, 51] width 193 height 35
click at [343, 52] on link "5_Barbosa, Elaine Amanda" at bounding box center [361, 51] width 70 height 9
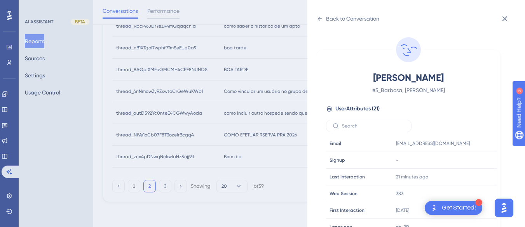
scroll to position [237, 0]
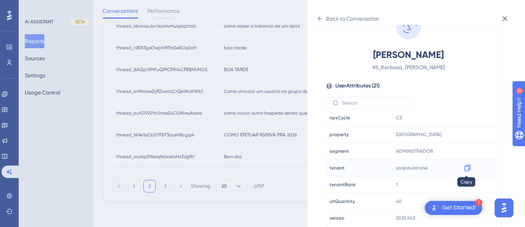
click at [469, 168] on icon at bounding box center [467, 168] width 6 height 7
click at [321, 17] on icon at bounding box center [320, 19] width 6 height 6
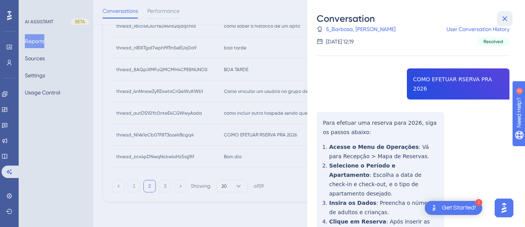
click at [511, 13] on button at bounding box center [505, 19] width 16 height 16
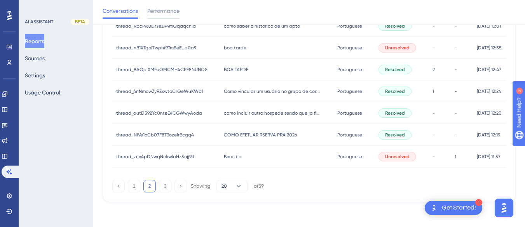
click at [245, 159] on div "Bom dia Bom dia" at bounding box center [276, 157] width 113 height 22
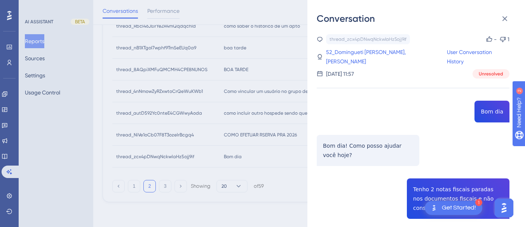
scroll to position [78, 0]
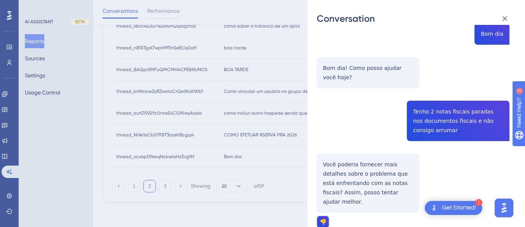
click at [437, 107] on div "thread_zcx4pDNwqNckwlaHz5ojj9if Copy - 1 52_Domingueti Silva Brito, Vanessa Use…" at bounding box center [413, 111] width 193 height 311
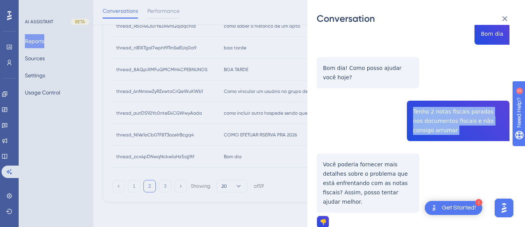
click at [437, 107] on div "thread_zcx4pDNwqNckwlaHz5ojj9if Copy - 1 52_Domingueti Silva Brito, Vanessa Use…" at bounding box center [413, 111] width 193 height 311
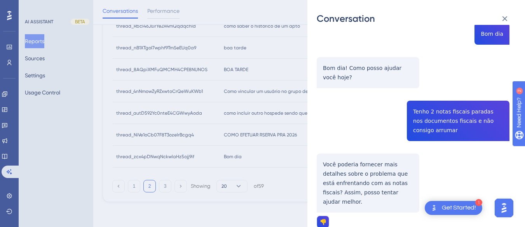
click at [359, 167] on div "thread_zcx4pDNwqNckwlaHz5ojj9if Copy - 1 52_Domingueti Silva Brito, Vanessa Use…" at bounding box center [413, 111] width 193 height 311
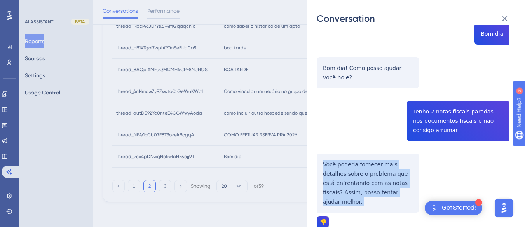
click at [359, 167] on div "thread_zcx4pDNwqNckwlaHz5ojj9if Copy - 1 52_Domingueti Silva Brito, Vanessa Use…" at bounding box center [413, 111] width 193 height 311
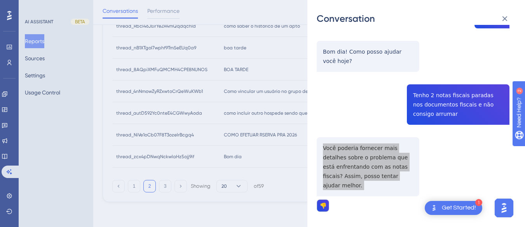
scroll to position [0, 0]
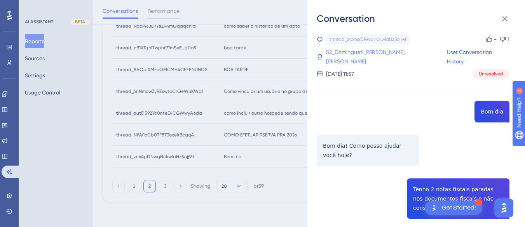
click at [360, 49] on link "52_Domingueti [PERSON_NAME], [PERSON_NAME]" at bounding box center [386, 56] width 121 height 19
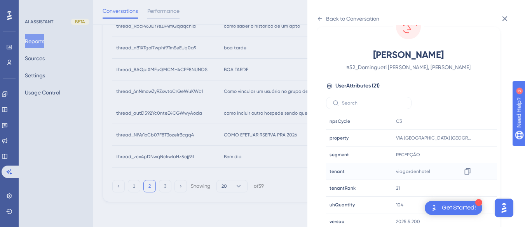
scroll to position [237, 0]
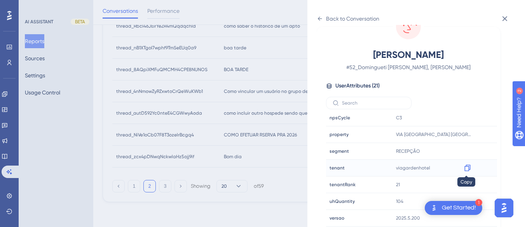
click at [467, 168] on icon at bounding box center [467, 168] width 6 height 7
click at [324, 16] on div "Back to Conversation" at bounding box center [348, 18] width 63 height 12
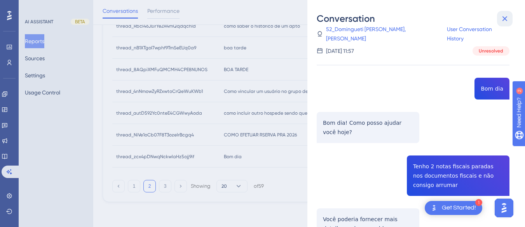
click at [503, 16] on icon at bounding box center [504, 18] width 9 height 9
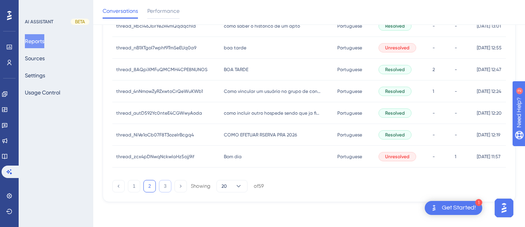
click at [165, 181] on button "3" at bounding box center [165, 186] width 12 height 12
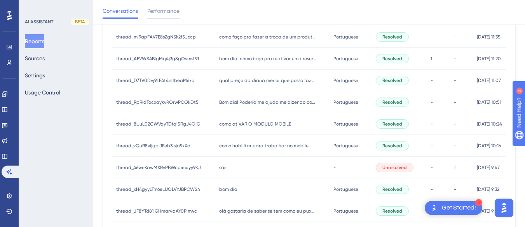
scroll to position [0, 0]
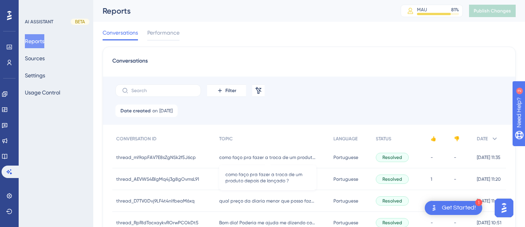
click at [230, 160] on span "como faço pra fazer a troca de um produto depois de lançado ?" at bounding box center [267, 157] width 97 height 6
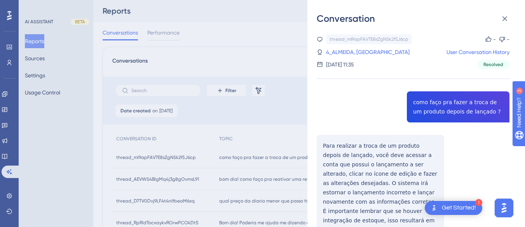
click at [436, 110] on div "thread_ml9apFAV7E8sZgNSk2f5J6cp Copy - - 4_ALMEIDA, SAMARA User Conversation Hi…" at bounding box center [413, 161] width 193 height 255
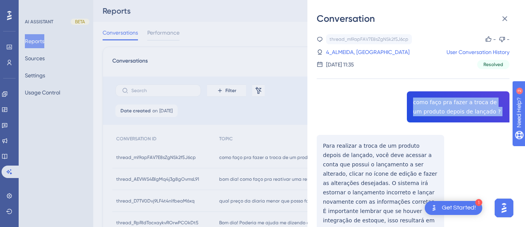
click at [436, 110] on div "thread_ml9apFAV7E8sZgNSk2f5J6cp Copy - - 4_ALMEIDA, SAMARA User Conversation Hi…" at bounding box center [413, 161] width 193 height 255
click at [321, 138] on div "thread_ml9apFAV7E8sZgNSk2f5J6cp Copy - - 4_ALMEIDA, SAMARA User Conversation Hi…" at bounding box center [413, 161] width 193 height 255
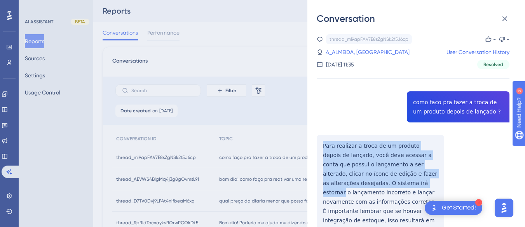
scroll to position [38, 0]
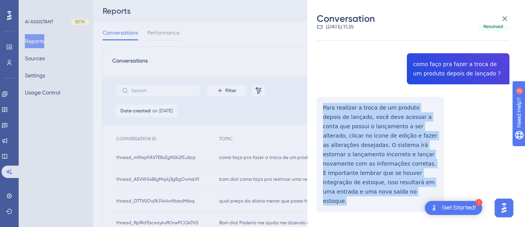
drag, startPoint x: 321, startPoint y: 138, endPoint x: 402, endPoint y: 189, distance: 95.2
click at [402, 190] on div "thread_ml9apFAV7E8sZgNSk2f5J6cp Copy - - 4_ALMEIDA, SAMARA User Conversation Hi…" at bounding box center [413, 123] width 193 height 255
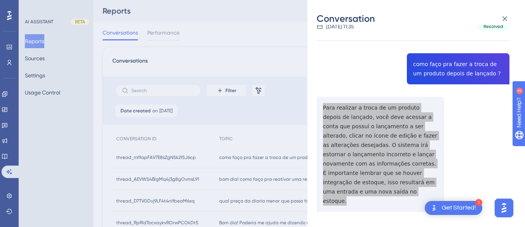
scroll to position [0, 0]
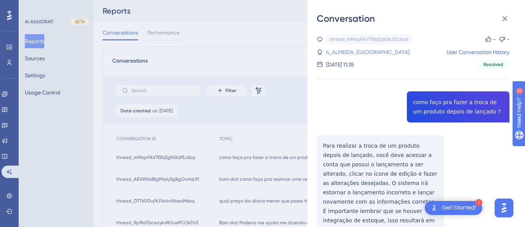
click at [347, 49] on link "4_ALMEIDA, SAMARA" at bounding box center [368, 51] width 84 height 9
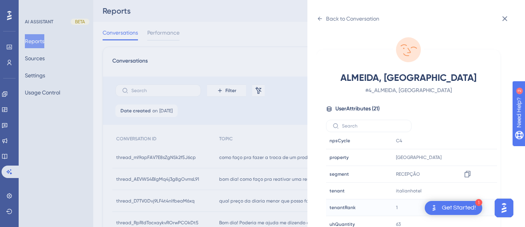
scroll to position [23, 0]
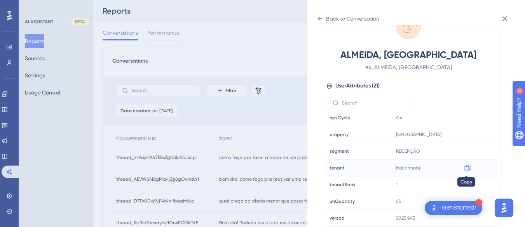
click at [466, 167] on icon at bounding box center [468, 168] width 8 height 8
click at [320, 17] on icon at bounding box center [320, 19] width 6 height 6
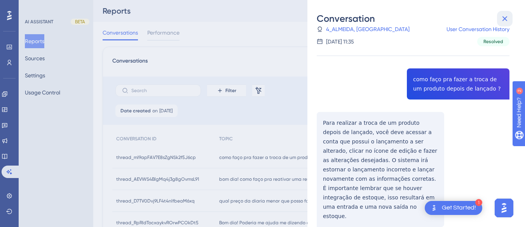
click at [505, 15] on icon at bounding box center [504, 18] width 9 height 9
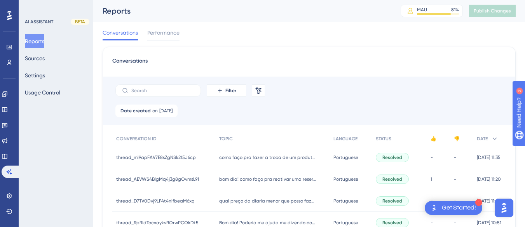
click at [274, 172] on div "bom dia! como faço pra reativar uma reserva cancelada no sistema? bom dia! como…" at bounding box center [272, 179] width 115 height 22
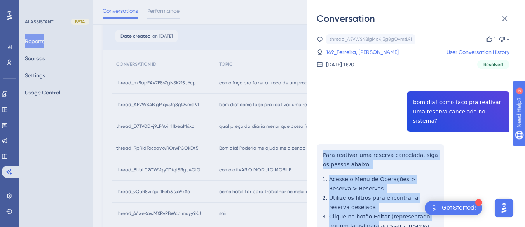
scroll to position [155, 0]
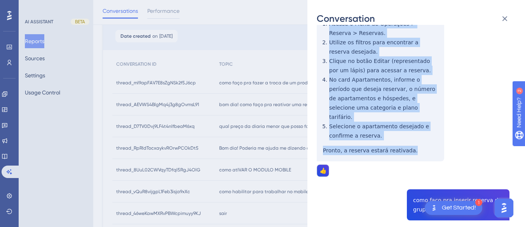
drag, startPoint x: 322, startPoint y: 142, endPoint x: 403, endPoint y: 140, distance: 81.2
click at [403, 140] on div "thread_AEVWS4BlgMq4j3g8gOvmsL91 Copy 1 - 149_Ferreira, [PERSON_NAME] User Conve…" at bounding box center [413, 222] width 193 height 687
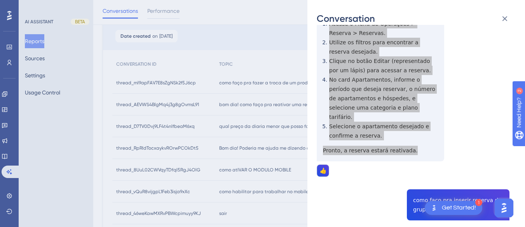
scroll to position [272, 0]
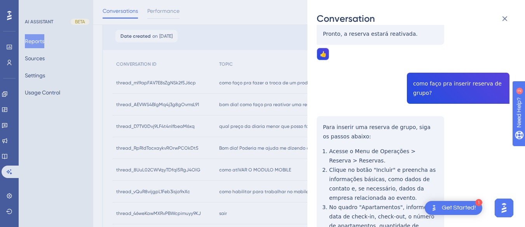
click at [438, 67] on div "thread_AEVWS4BlgMq4j3g8gOvmsL91 Copy 1 - 149_Ferreira, [PERSON_NAME] User Conve…" at bounding box center [413, 105] width 193 height 687
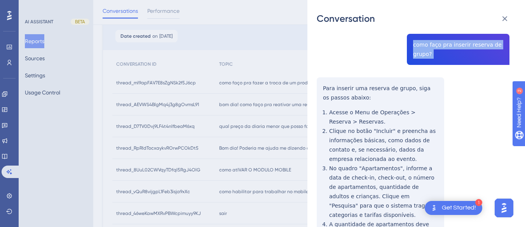
click at [322, 68] on div "thread_AEVWS4BlgMq4j3g8gOvmsL91 Copy 1 - 149_Ferreira, [PERSON_NAME] User Conve…" at bounding box center [413, 66] width 193 height 687
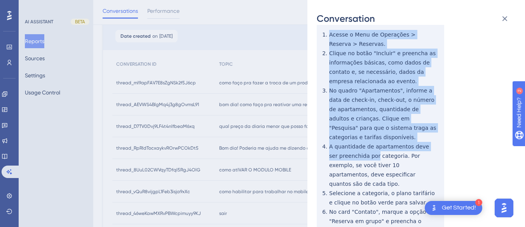
scroll to position [461, 0]
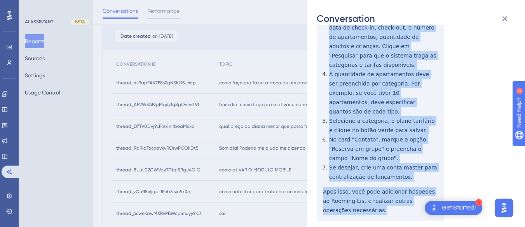
drag, startPoint x: 322, startPoint y: 68, endPoint x: 344, endPoint y: 70, distance: 22.2
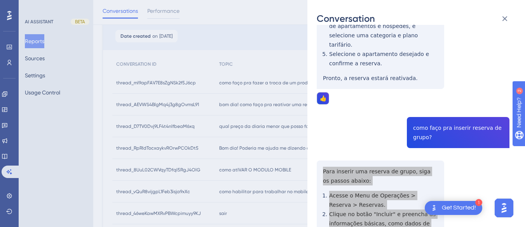
scroll to position [0, 0]
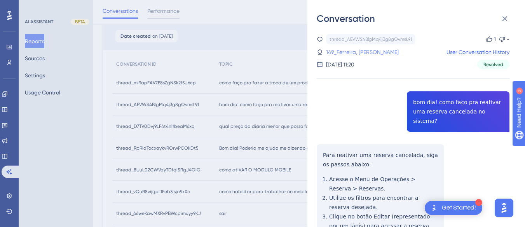
click at [362, 50] on link "149_Ferreira, [PERSON_NAME]" at bounding box center [362, 51] width 73 height 9
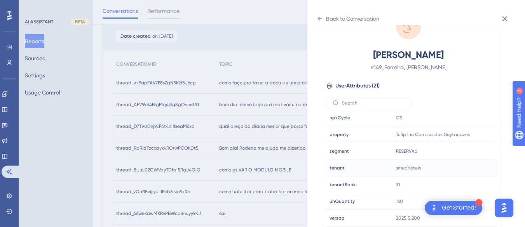
scroll to position [233, 0]
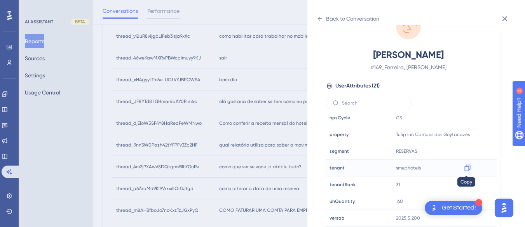
click at [464, 166] on icon at bounding box center [468, 168] width 8 height 8
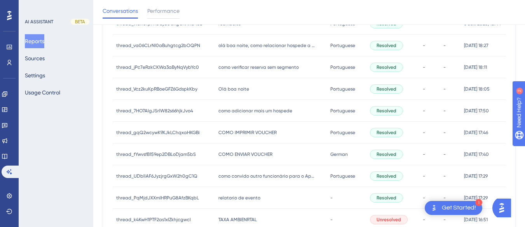
scroll to position [417, 0]
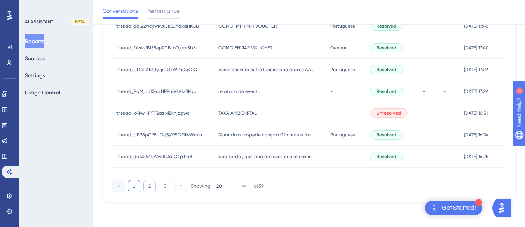
click at [145, 185] on button "2" at bounding box center [149, 186] width 12 height 12
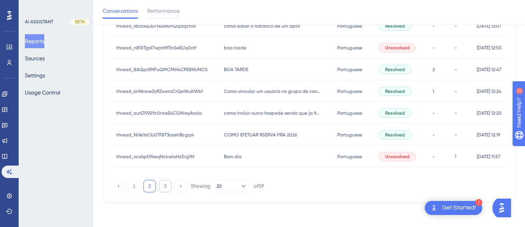
click at [167, 183] on button "3" at bounding box center [165, 186] width 12 height 12
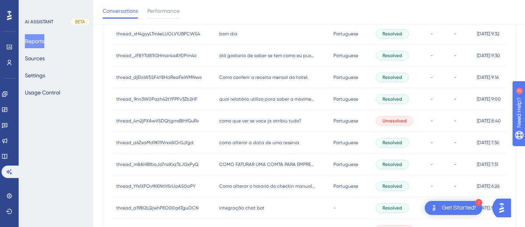
scroll to position [396, 0]
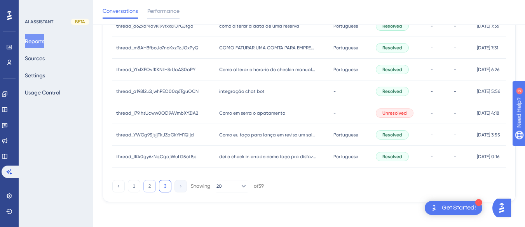
click at [150, 190] on button "2" at bounding box center [149, 186] width 12 height 12
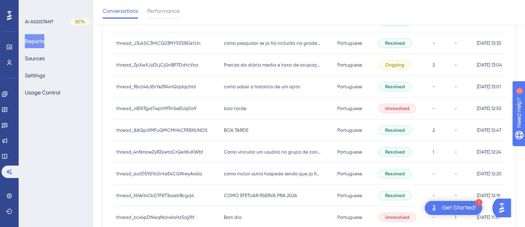
scroll to position [417, 0]
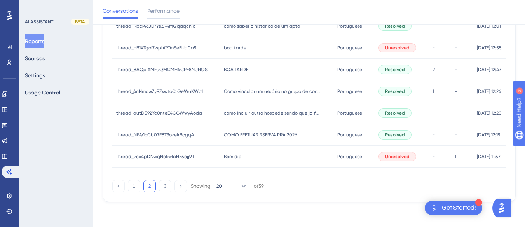
click at [220, 155] on div "Bom dia Bom dia" at bounding box center [276, 157] width 113 height 22
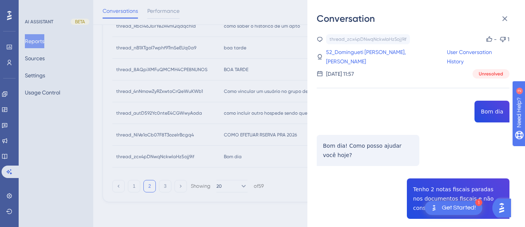
scroll to position [94, 0]
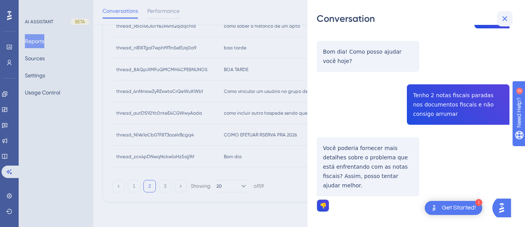
click at [510, 17] on button at bounding box center [505, 19] width 16 height 16
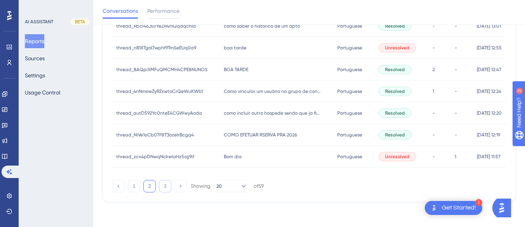
click at [164, 189] on button "3" at bounding box center [165, 186] width 12 height 12
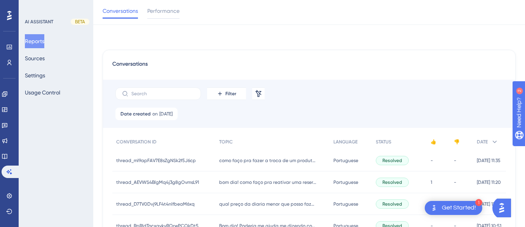
scroll to position [78, 0]
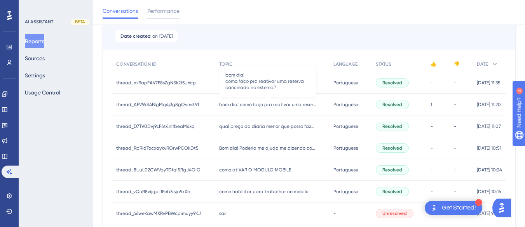
drag, startPoint x: 256, startPoint y: 106, endPoint x: 413, endPoint y: 93, distance: 157.9
click at [256, 107] on span "bom dia! como faço pra reativar uma reserva cancelada no sistema?" at bounding box center [267, 104] width 97 height 6
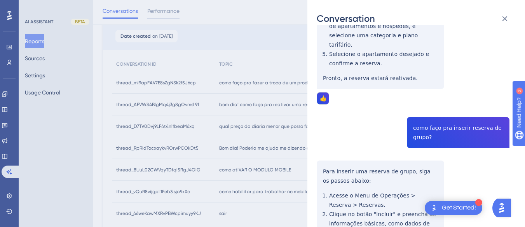
scroll to position [0, 0]
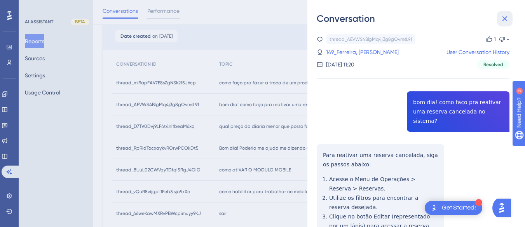
drag, startPoint x: 504, startPoint y: 20, endPoint x: 242, endPoint y: 78, distance: 268.2
click at [495, 20] on div "Conversation" at bounding box center [416, 18] width 199 height 12
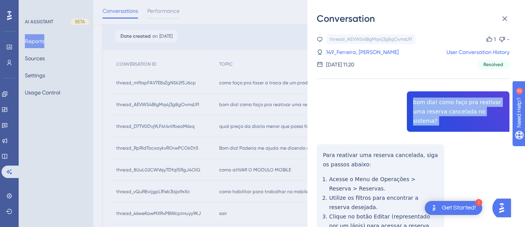
copy span "bom dia! como faço pra reativar uma reserva cancelada no sistema?"
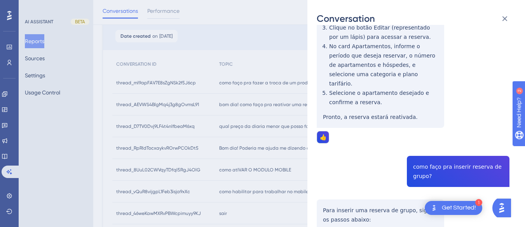
scroll to position [111, 0]
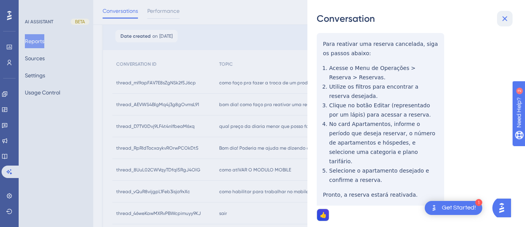
click at [511, 15] on button at bounding box center [505, 19] width 16 height 16
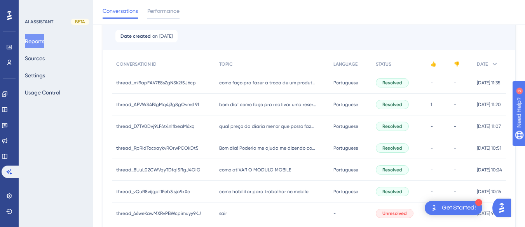
click at [230, 127] on span "qual preço da diaria menor que posso fazer?" at bounding box center [267, 126] width 97 height 6
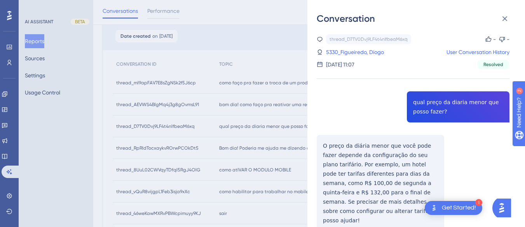
click at [451, 100] on div "thread_D7TV0Dvj9LF4t4nlfbeaM6xq Copy - - 5330_Figueiredo, Diogo User Conversati…" at bounding box center [413, 152] width 193 height 237
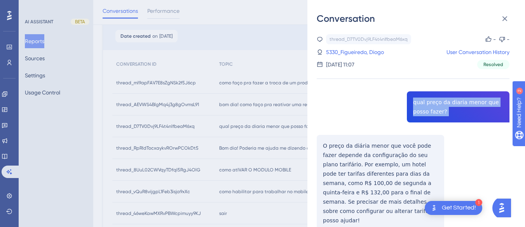
click at [451, 100] on div "thread_D7TV0Dvj9LF4t4nlfbeaM6xq Copy - - 5330_Figueiredo, Diogo User Conversati…" at bounding box center [413, 152] width 193 height 237
copy span "qual preço da diaria menor que posso fazer?"
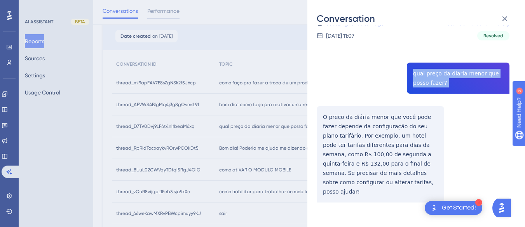
click at [325, 114] on div "thread_D7TV0Dvj9LF4t4nlfbeaM6xq Copy - - 5330_Figueiredo, Diogo User Conversati…" at bounding box center [413, 123] width 193 height 237
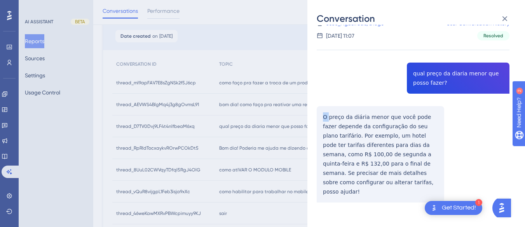
click at [325, 114] on div "thread_D7TV0Dvj9LF4t4nlfbeaM6xq Copy - - 5330_Figueiredo, Diogo User Conversati…" at bounding box center [413, 123] width 193 height 237
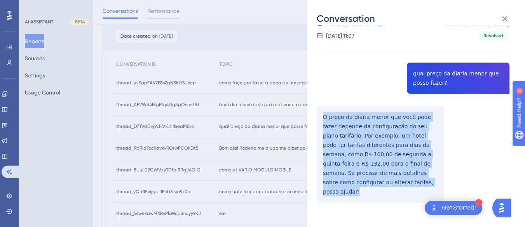
click at [325, 114] on div "thread_D7TV0Dvj9LF4t4nlfbeaM6xq Copy - - 5330_Figueiredo, Diogo User Conversati…" at bounding box center [413, 123] width 193 height 237
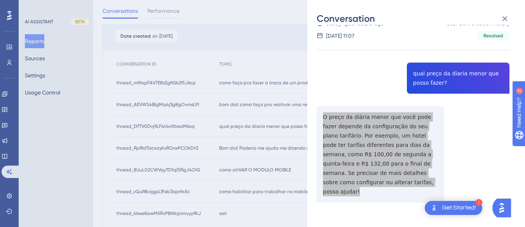
scroll to position [0, 0]
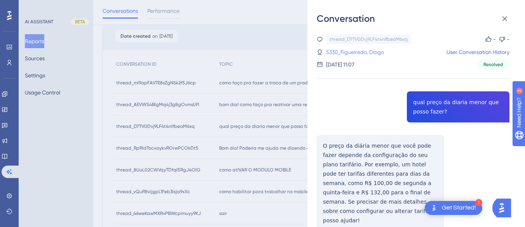
click at [349, 50] on link "5330_Figueiredo, Diogo" at bounding box center [355, 51] width 58 height 9
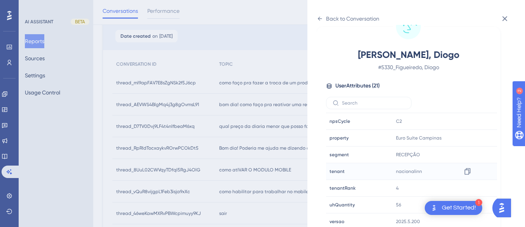
scroll to position [237, 0]
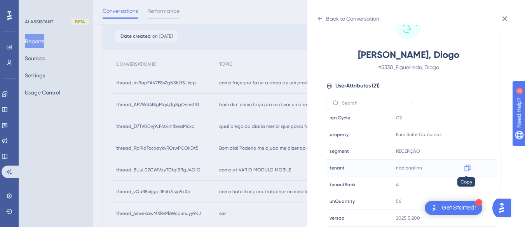
click at [467, 167] on icon at bounding box center [468, 168] width 8 height 8
click at [465, 134] on icon at bounding box center [468, 135] width 8 height 8
click at [322, 19] on icon at bounding box center [320, 19] width 6 height 6
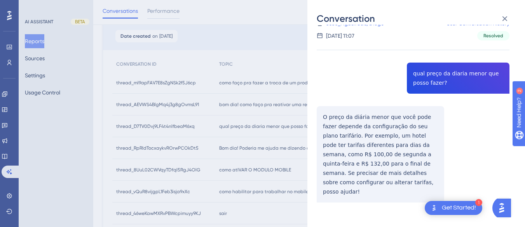
scroll to position [117, 0]
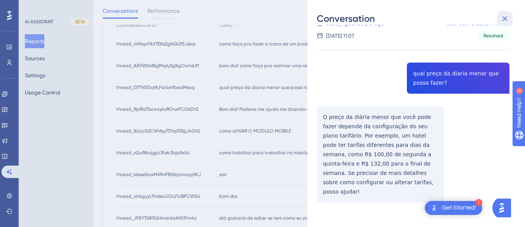
drag, startPoint x: 507, startPoint y: 18, endPoint x: 387, endPoint y: 17, distance: 120.4
click at [504, 18] on icon at bounding box center [504, 18] width 9 height 9
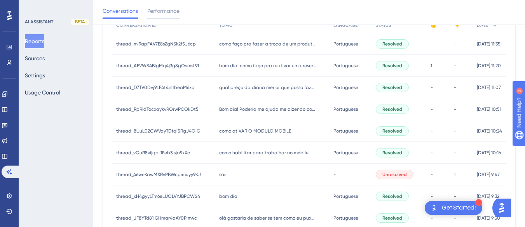
click at [250, 104] on div "Bom dia! Poderia me ajuda me dizendo como faço para verificar um relatório dos …" at bounding box center [272, 109] width 115 height 22
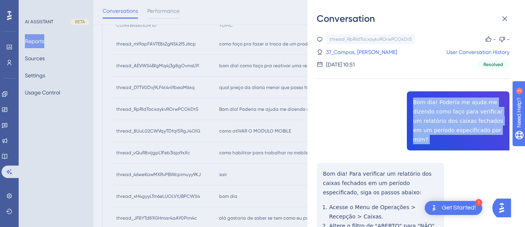
copy span "Bom dia! Poderia me ajuda me dizendo como faço para verificar um relatório dos …"
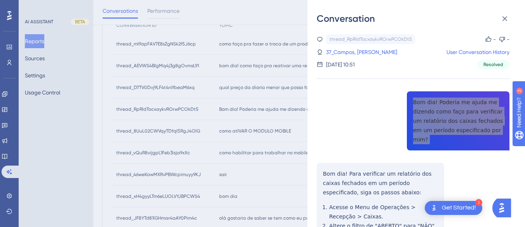
scroll to position [78, 0]
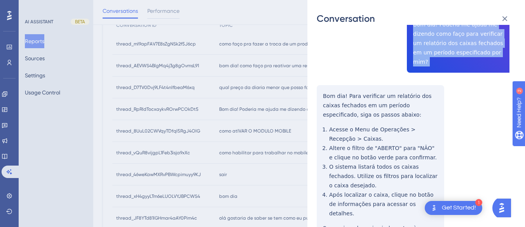
click at [319, 81] on div "thread_RpRIdTocxaykvROrwPCOkDt5 Copy - - 37_Campos, [PERSON_NAME] User Conversa…" at bounding box center [413, 222] width 193 height 532
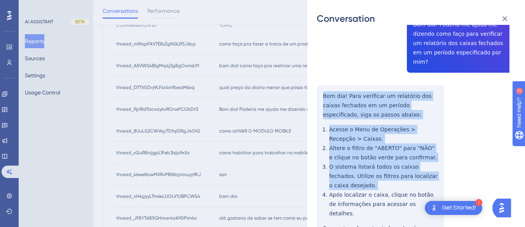
scroll to position [194, 0]
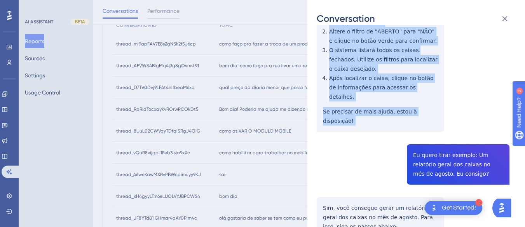
drag, startPoint x: 319, startPoint y: 81, endPoint x: 432, endPoint y: 96, distance: 113.7
click at [432, 96] on div "thread_RpRIdTocxaykvROrwPCOkDt5 Copy - - 37_Campos, [PERSON_NAME] User Conversa…" at bounding box center [413, 106] width 193 height 532
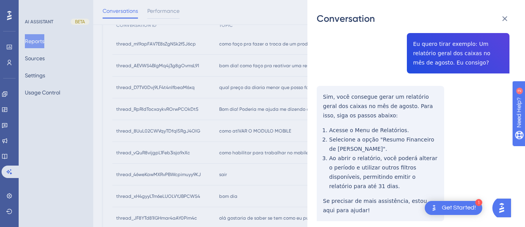
scroll to position [267, 0]
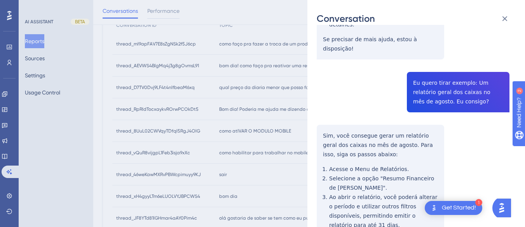
click at [427, 55] on div "thread_RpRIdTocxaykvROrwPCOkDt5 Copy - - 37_Campos, [PERSON_NAME] User Conversa…" at bounding box center [413, 34] width 193 height 532
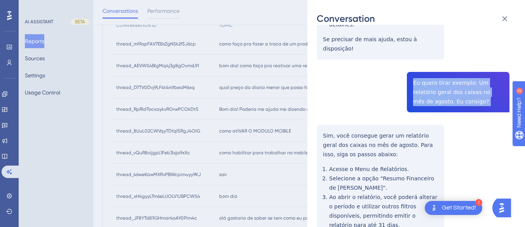
click at [427, 55] on div "thread_RpRIdTocxaykvROrwPCOkDt5 Copy - - 37_Campos, [PERSON_NAME] User Conversa…" at bounding box center [413, 34] width 193 height 532
copy span "Eu quero tirar exemplo: Um relatório geral dos caixas no mês de agosto. Eu cons…"
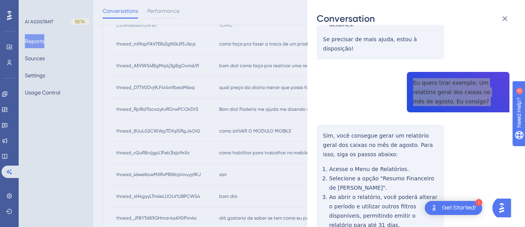
scroll to position [305, 0]
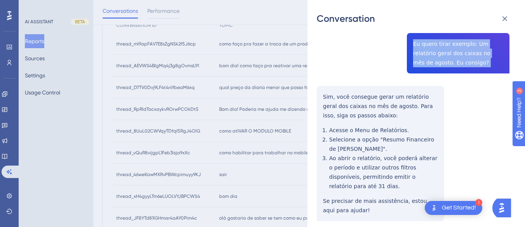
click at [315, 63] on div "Conversation thread_RpRIdTocxaykvROrwPCOkDt5 Copy - - 37_Campos, [PERSON_NAME] …" at bounding box center [416, 113] width 218 height 227
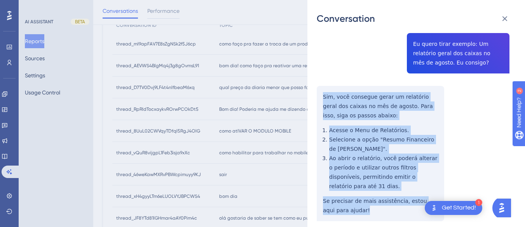
drag, startPoint x: 315, startPoint y: 63, endPoint x: 353, endPoint y: 106, distance: 57.2
click at [366, 178] on div "Conversation thread_RpRIdTocxaykvROrwPCOkDt5 Copy - - 37_Campos, [PERSON_NAME] …" at bounding box center [416, 113] width 218 height 227
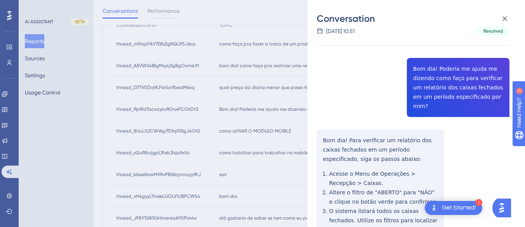
scroll to position [0, 0]
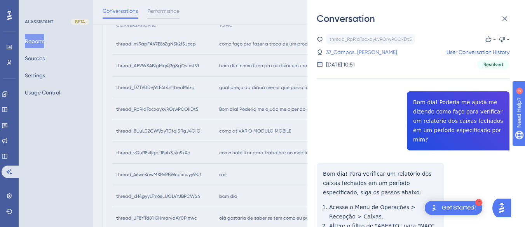
click at [336, 54] on link "37_Campos, [PERSON_NAME]" at bounding box center [361, 51] width 71 height 9
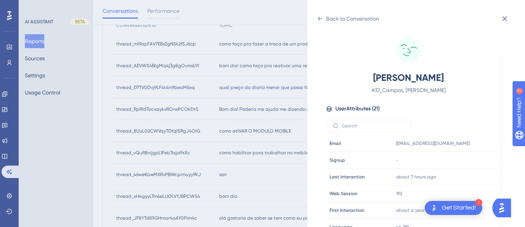
scroll to position [237, 0]
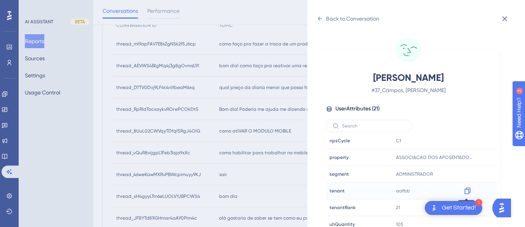
click at [466, 192] on icon at bounding box center [468, 191] width 8 height 8
click at [321, 14] on div "Back to Conversation" at bounding box center [348, 18] width 63 height 12
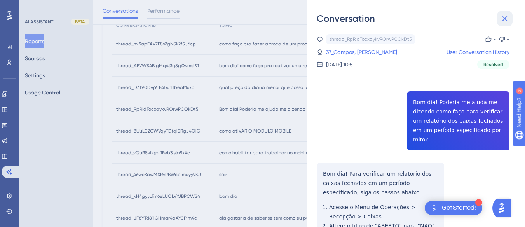
click at [502, 14] on button at bounding box center [505, 19] width 16 height 16
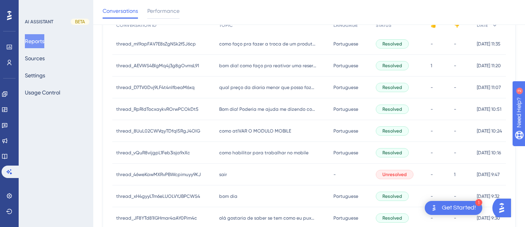
click at [267, 129] on span "como atIVAR O MODULO MOBILE" at bounding box center [255, 131] width 72 height 6
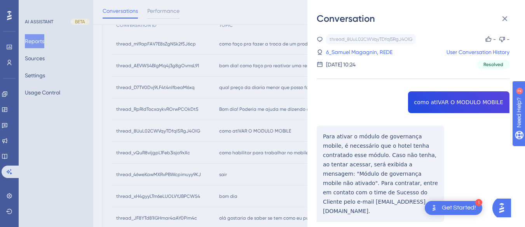
copy span "como atIVAR O MODULO MOBILE"
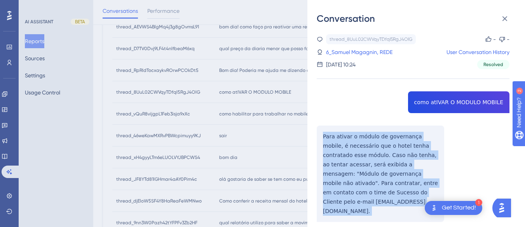
copy p "Para ativar o módulo de governança mobile, é necessário que o hotel tenha contr…"
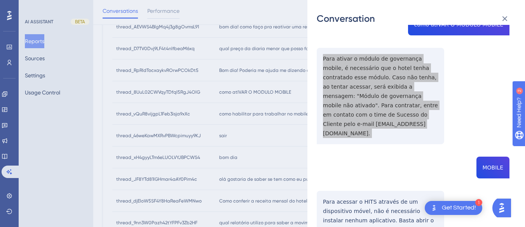
scroll to position [117, 0]
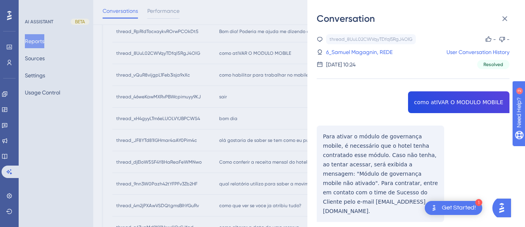
scroll to position [155, 0]
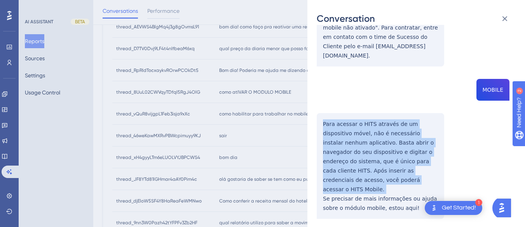
drag, startPoint x: 345, startPoint y: 104, endPoint x: 322, endPoint y: 106, distance: 23.0
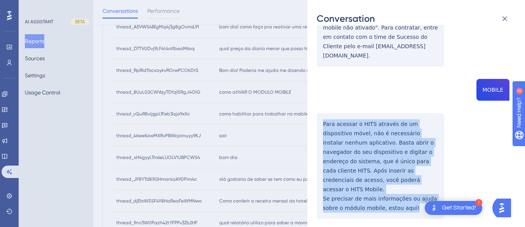
drag, startPoint x: 320, startPoint y: 103, endPoint x: 416, endPoint y: 181, distance: 124.0
copy div "Para acessar o HITS através de um dispositivo móvel, não é necessário instalar …"
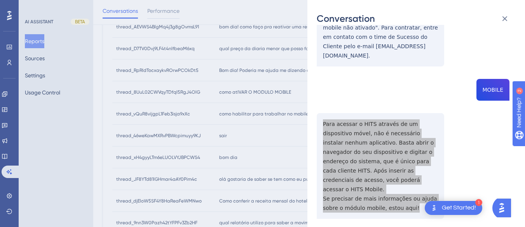
scroll to position [233, 0]
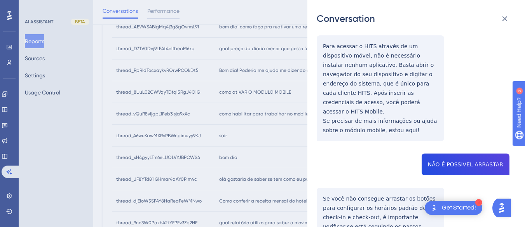
copy span "NÃO É POSSIVEL ARRASTAR"
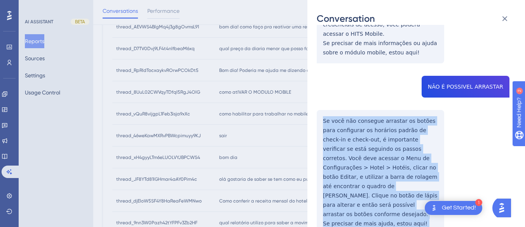
drag, startPoint x: 322, startPoint y: 88, endPoint x: 378, endPoint y: 124, distance: 67.3
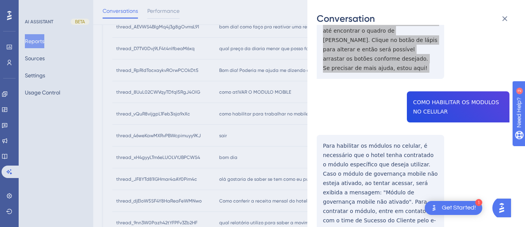
scroll to position [427, 0]
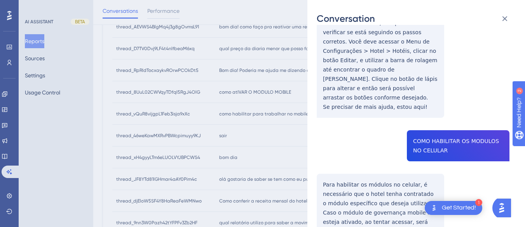
click at [415, 100] on div "thread_8UuL02CWVqyTDfql5RgJ4OlG Copy - - 6_Samuel Magagnin, REDE User Conversat…" at bounding box center [413, 200] width 193 height 1186
click at [415, 101] on div "thread_8UuL02CWVqyTDfql5RgJ4OlG Copy - - 6_Samuel Magagnin, REDE User Conversat…" at bounding box center [413, 200] width 193 height 1186
copy span "COMO HABILITAR OS MODULOS NO CELULAR"
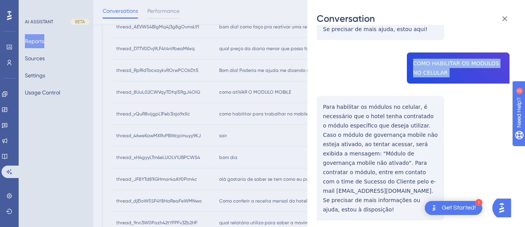
click at [318, 66] on div "thread_8UuL02CWVqyTDfql5RgJ4OlG Copy - - 6_Samuel Magagnin, REDE User Conversat…" at bounding box center [413, 122] width 193 height 1186
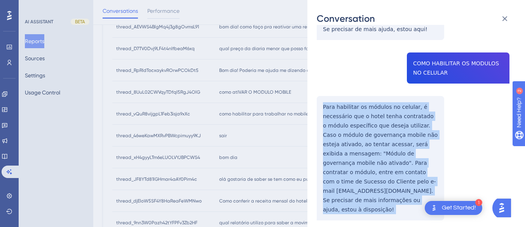
drag, startPoint x: 318, startPoint y: 66, endPoint x: 376, endPoint y: 179, distance: 126.3
click at [376, 179] on div "thread_8UuL02CWVqyTDfql5RgJ4OlG Copy - - 6_Samuel Magagnin, REDE User Conversat…" at bounding box center [413, 122] width 193 height 1186
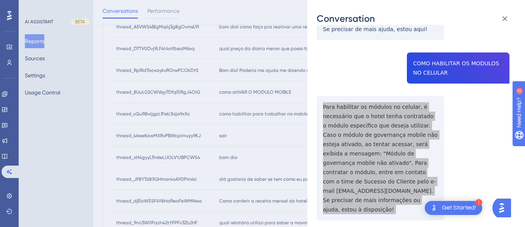
scroll to position [622, 0]
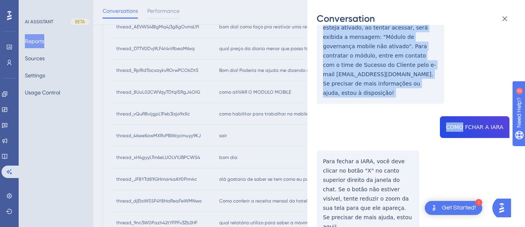
click at [464, 84] on div "thread_8UuL02CWVqyTDfql5RgJ4OlG Copy - - 6_Samuel Magagnin, REDE User Conversat…" at bounding box center [413, 6] width 193 height 1186
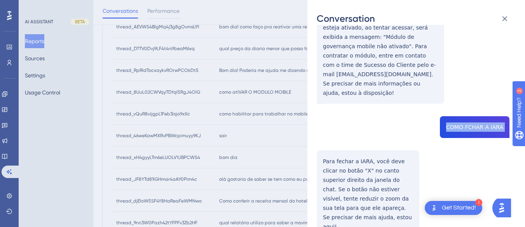
click at [464, 84] on div "thread_8UuL02CWVqyTDfql5RgJ4OlG Copy - - 6_Samuel Magagnin, REDE User Conversat…" at bounding box center [413, 6] width 193 height 1186
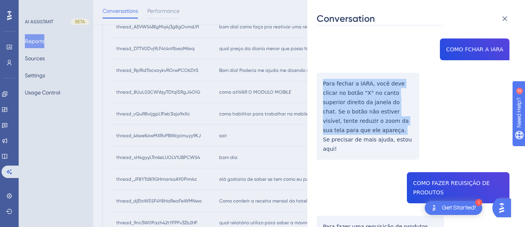
drag, startPoint x: 416, startPoint y: 93, endPoint x: 322, endPoint y: 36, distance: 110.3
copy div "Para fechar a IARA, você deve clicar no botão "X" no canto superior direito da …"
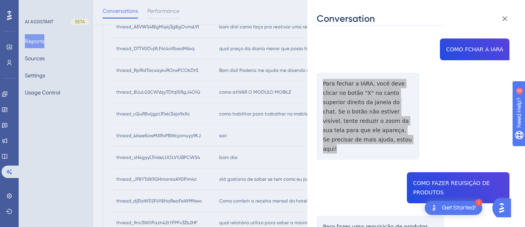
scroll to position [777, 0]
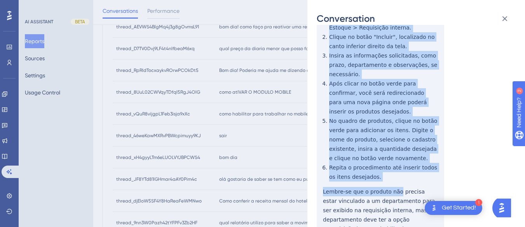
scroll to position [194, 0]
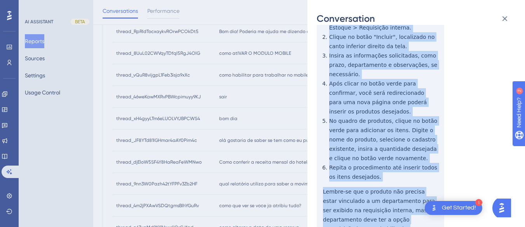
drag, startPoint x: 320, startPoint y: 53, endPoint x: 342, endPoint y: 92, distance: 44.9
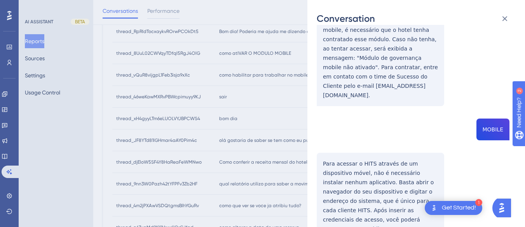
scroll to position [0, 0]
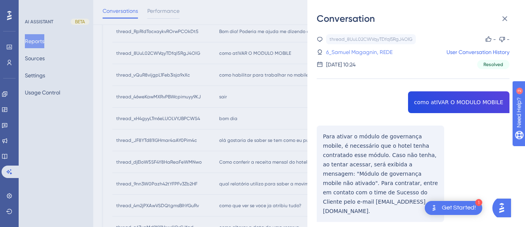
click at [353, 52] on link "6_Samuel Magagnin, REDE" at bounding box center [359, 51] width 66 height 9
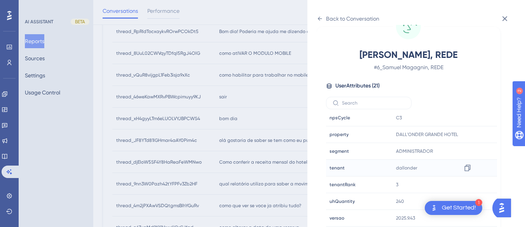
scroll to position [272, 0]
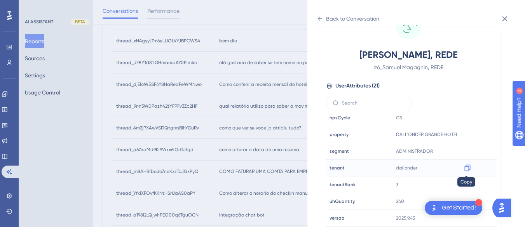
click at [465, 166] on icon at bounding box center [467, 168] width 6 height 7
click at [464, 169] on icon at bounding box center [467, 168] width 6 height 7
click at [468, 131] on icon at bounding box center [467, 134] width 6 height 7
click at [323, 18] on div "Back to Conversation" at bounding box center [348, 18] width 63 height 12
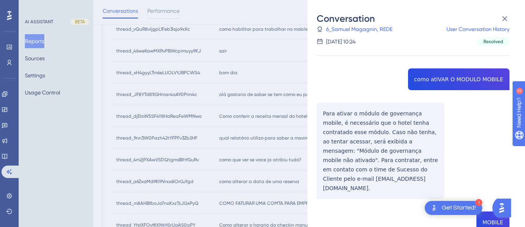
scroll to position [162, 0]
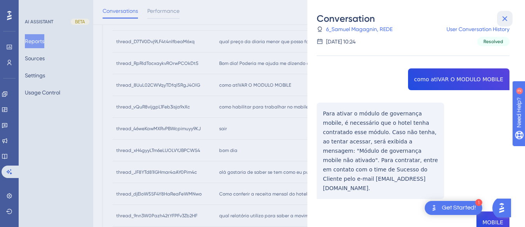
click at [505, 16] on icon at bounding box center [504, 18] width 9 height 9
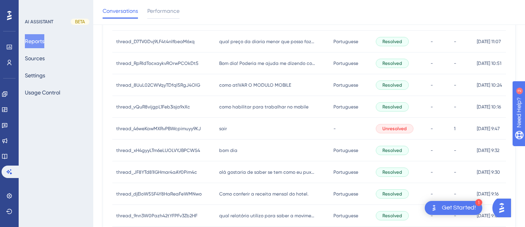
click at [277, 116] on div "como habilitar para trabalhar no mobile como habilitar para trabalhar no mobile" at bounding box center [272, 107] width 115 height 22
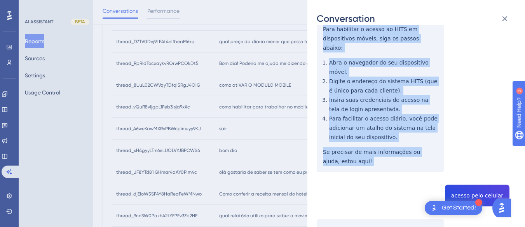
scroll to position [155, 0]
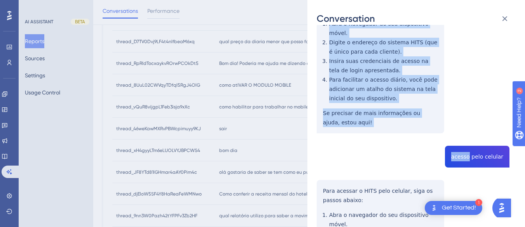
drag, startPoint x: 321, startPoint y: 101, endPoint x: 363, endPoint y: 130, distance: 50.9
click at [363, 130] on div "thread_vQuR8vijgpL1Feb3isja9xXc Copy - - 6_Samuel Magagnin, REDE User Conversat…" at bounding box center [413, 131] width 193 height 504
drag, startPoint x: 345, startPoint y: 63, endPoint x: 366, endPoint y: 56, distance: 22.6
click at [367, 53] on div "thread_vQuR8vijgpL1Feb3isja9xXc Copy - - 6_Samuel Magagnin, REDE User Conversat…" at bounding box center [413, 131] width 193 height 504
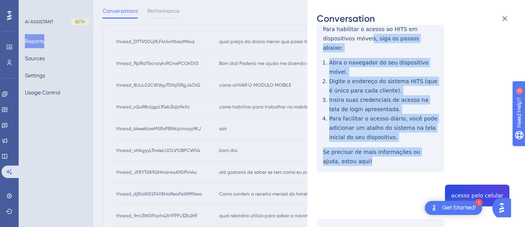
scroll to position [78, 0]
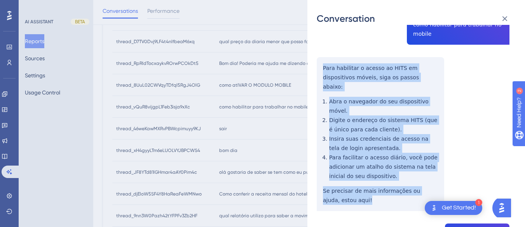
drag, startPoint x: 356, startPoint y: 104, endPoint x: 322, endPoint y: 68, distance: 49.2
click at [322, 68] on div "thread_vQuR8vijgpL1Feb3isja9xXc Copy - - 6_Samuel Magagnin, REDE User Conversat…" at bounding box center [413, 208] width 193 height 504
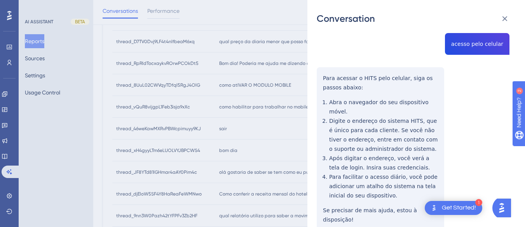
scroll to position [229, 0]
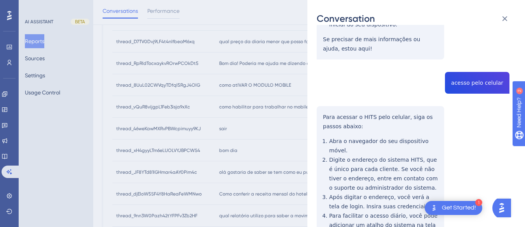
click at [466, 70] on div "thread_vQuR8vijgpL1Feb3isja9xXc Copy - - 6_Samuel Magagnin, REDE User Conversat…" at bounding box center [413, 57] width 193 height 504
click at [325, 94] on div "thread_vQuR8vijgpL1Feb3isja9xXc Copy - - 6_Samuel Magagnin, REDE User Conversat…" at bounding box center [413, 57] width 193 height 504
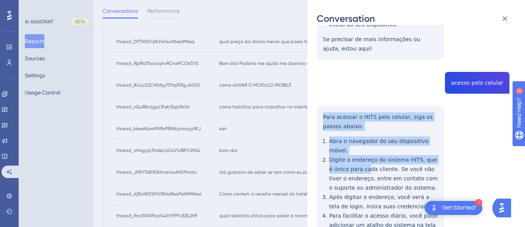
scroll to position [268, 0]
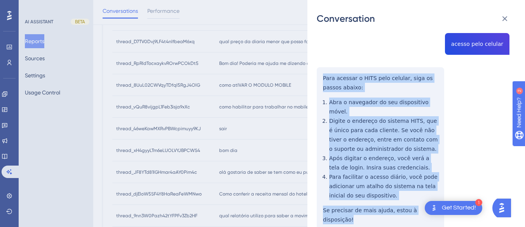
drag, startPoint x: 317, startPoint y: 96, endPoint x: 433, endPoint y: 173, distance: 139.7
click at [434, 177] on div "thread_vQuR8vijgpL1Feb3isja9xXc Copy - - 6_Samuel Magagnin, REDE User Conversat…" at bounding box center [413, 18] width 193 height 504
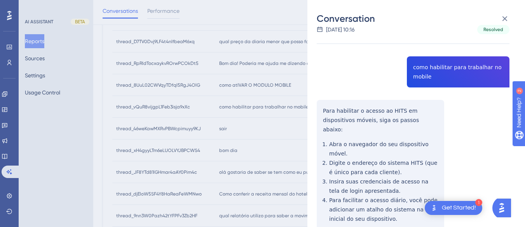
scroll to position [0, 0]
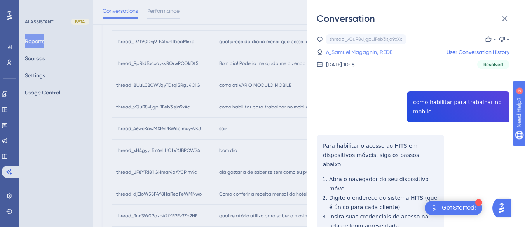
click at [340, 51] on link "6_Samuel Magagnin, REDE" at bounding box center [359, 51] width 66 height 9
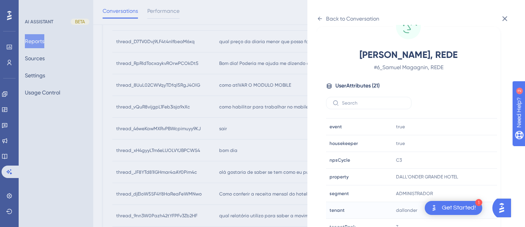
scroll to position [233, 0]
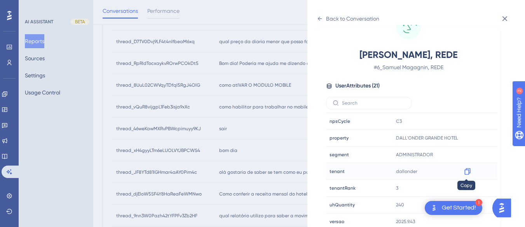
click at [468, 170] on icon at bounding box center [467, 171] width 6 height 7
click at [322, 18] on icon at bounding box center [320, 19] width 6 height 6
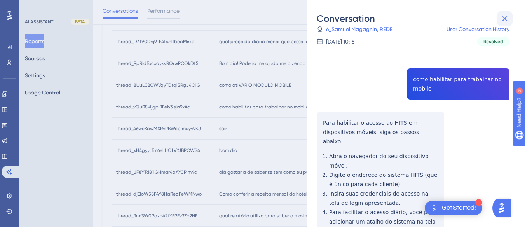
click at [505, 17] on icon at bounding box center [504, 18] width 9 height 9
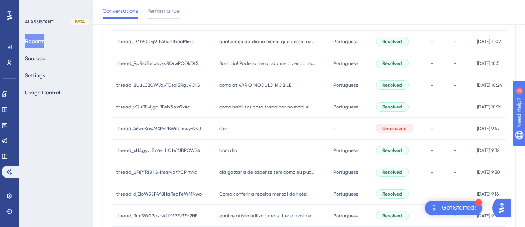
click at [219, 127] on span "sair" at bounding box center [223, 128] width 8 height 6
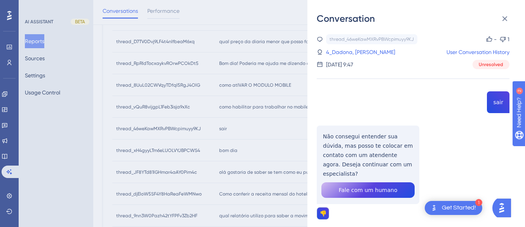
click at [497, 100] on div "thread_46weKawMXRvPBWcpimuyy9KJ Copy - 1 4_Dadona, [PERSON_NAME] User Conversat…" at bounding box center [413, 146] width 193 height 225
click at [357, 145] on div "thread_46weKawMXRvPBWcpimuyy9KJ Copy - 1 4_Dadona, [PERSON_NAME] User Conversat…" at bounding box center [413, 146] width 193 height 225
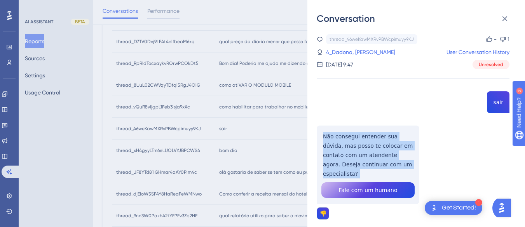
click at [357, 145] on div "thread_46weKawMXRvPBWcpimuyy9KJ Copy - 1 4_Dadona, [PERSON_NAME] User Conversat…" at bounding box center [413, 146] width 193 height 225
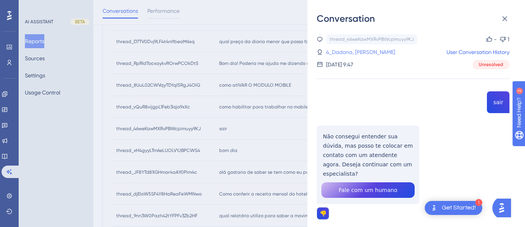
click at [356, 53] on link "4_Dadona, [PERSON_NAME]" at bounding box center [360, 51] width 69 height 9
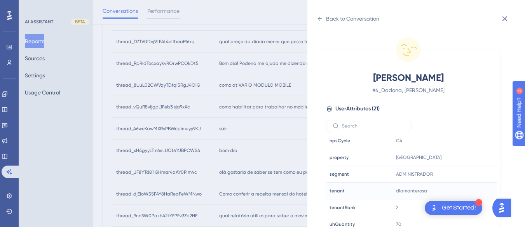
scroll to position [23, 0]
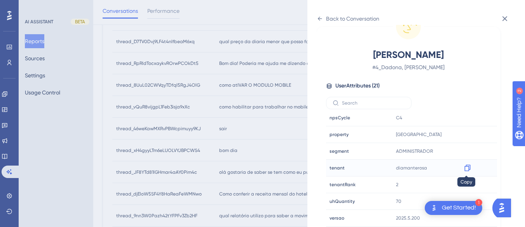
click at [465, 164] on icon at bounding box center [468, 168] width 8 height 8
click at [320, 17] on icon at bounding box center [320, 19] width 4 height 4
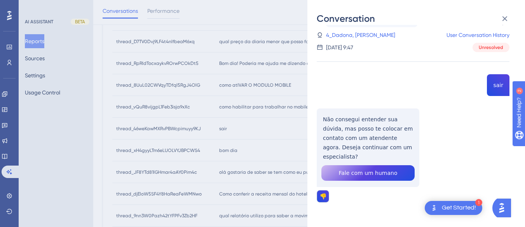
scroll to position [201, 0]
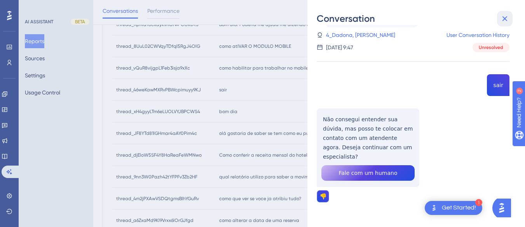
click at [509, 17] on icon at bounding box center [504, 18] width 9 height 9
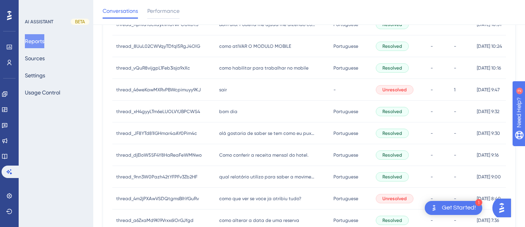
click at [238, 115] on div "bom dia bom dia" at bounding box center [272, 112] width 115 height 22
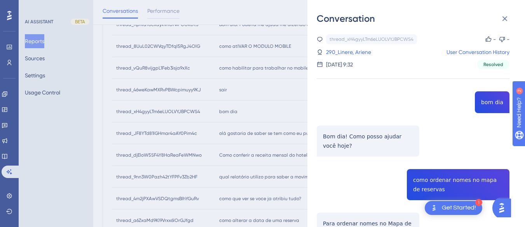
scroll to position [39, 0]
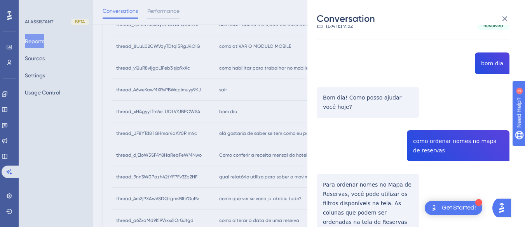
click at [422, 140] on div "thread_xH4gyyLTm6eLUOLVYJBPCWS4 Copy - - 290_Linere, Ariene User Conversation H…" at bounding box center [413, 143] width 193 height 296
click at [419, 141] on div "thread_xH4gyyLTm6eLUOLVYJBPCWS4 Copy - - 290_Linere, Ariene User Conversation H…" at bounding box center [413, 143] width 193 height 296
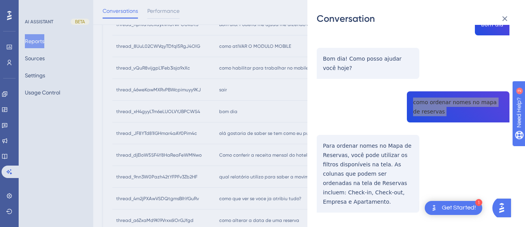
scroll to position [88, 0]
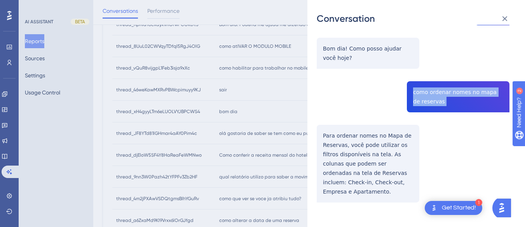
click at [324, 134] on div "thread_xH4gyyLTm6eLUOLVYJBPCWS4 Copy - - 290_Linere, Ariene User Conversation H…" at bounding box center [413, 94] width 193 height 296
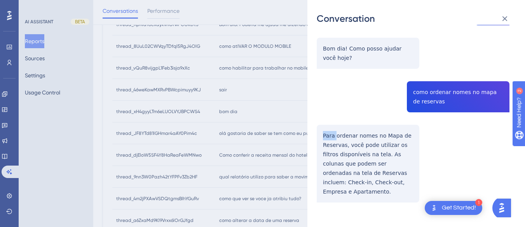
click at [324, 134] on div "thread_xH4gyyLTm6eLUOLVYJBPCWS4 Copy - - 290_Linere, Ariene User Conversation H…" at bounding box center [413, 94] width 193 height 296
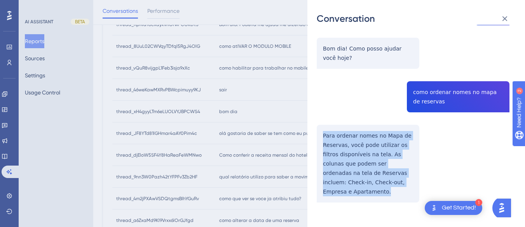
click at [324, 134] on div "thread_xH4gyyLTm6eLUOLVYJBPCWS4 Copy - - 290_Linere, Ariene User Conversation H…" at bounding box center [413, 94] width 193 height 296
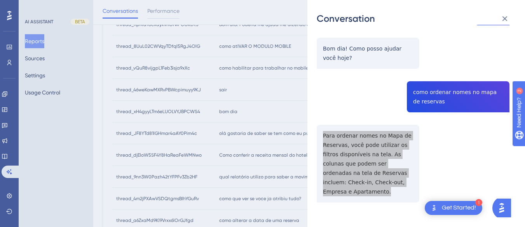
scroll to position [0, 0]
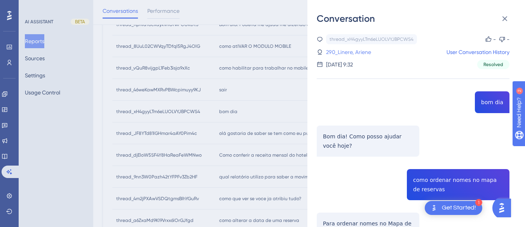
click at [346, 54] on link "290_Linere, Ariene" at bounding box center [348, 51] width 45 height 9
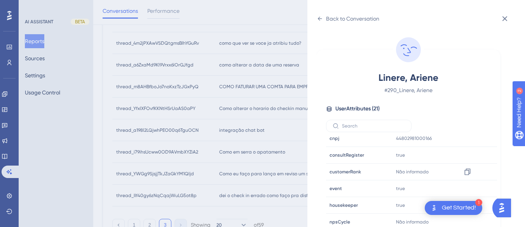
scroll to position [237, 0]
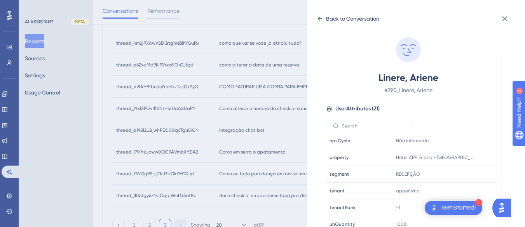
click at [320, 16] on icon at bounding box center [320, 19] width 6 height 6
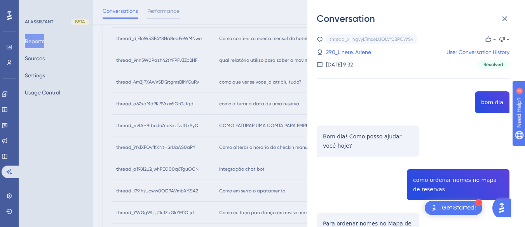
scroll to position [279, 0]
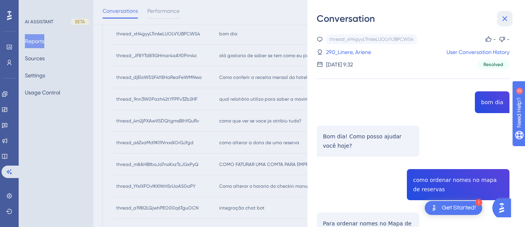
click at [500, 20] on icon at bounding box center [504, 18] width 9 height 9
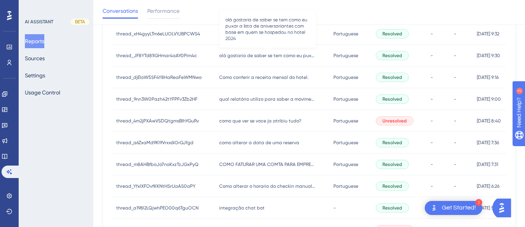
click at [219, 57] on span "olá gostaria de saber se tem como eu puxar a lista de aniversariantes com base …" at bounding box center [267, 55] width 97 height 6
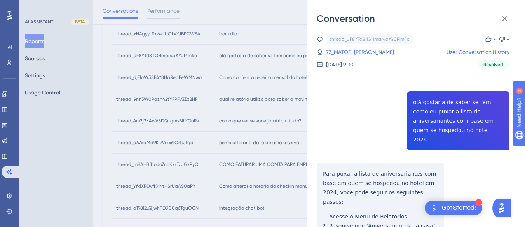
click at [449, 105] on div "thread_JF8YTd81lGHmar4aAY0Pim4c Copy - - 73_MATOS, [PERSON_NAME] User Conversat…" at bounding box center [413, 204] width 193 height 341
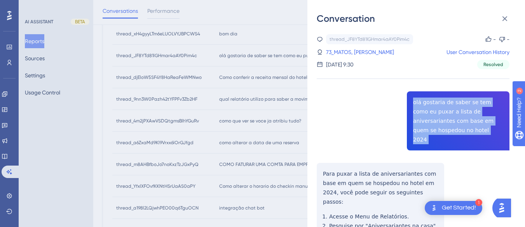
click at [449, 105] on div "thread_JF8YTd81lGHmar4aAY0Pim4c Copy - - 73_MATOS, [PERSON_NAME] User Conversat…" at bounding box center [413, 204] width 193 height 341
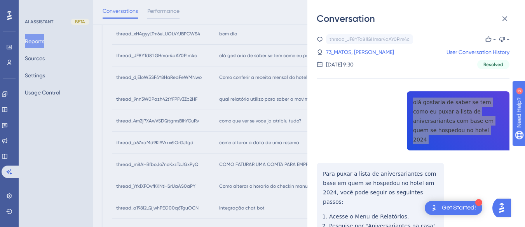
scroll to position [39, 0]
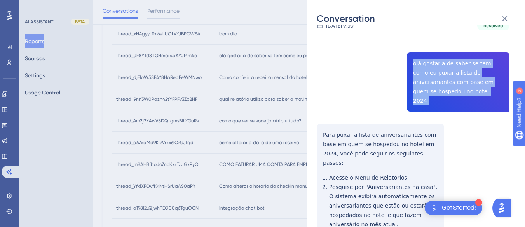
click at [318, 120] on div "thread_JF8YTd81lGHmar4aAY0Pim4c Copy - - 73_MATOS, [PERSON_NAME] User Conversat…" at bounding box center [413, 165] width 193 height 341
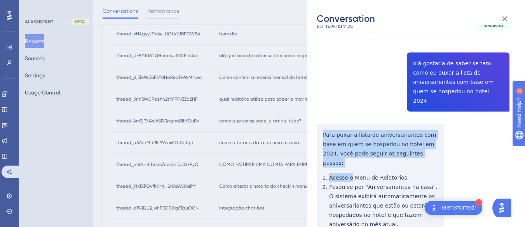
scroll to position [117, 0]
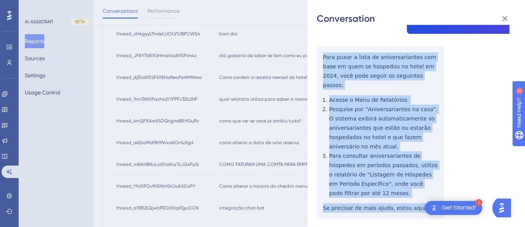
drag, startPoint x: 318, startPoint y: 120, endPoint x: 426, endPoint y: 195, distance: 131.9
click at [426, 195] on div "thread_JF8YTd81lGHmar4aAY0Pim4c Copy - - 73_MATOS, [PERSON_NAME] User Conversat…" at bounding box center [413, 88] width 193 height 341
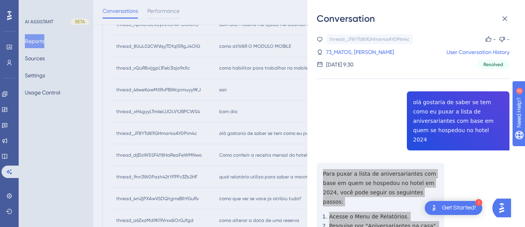
scroll to position [162, 0]
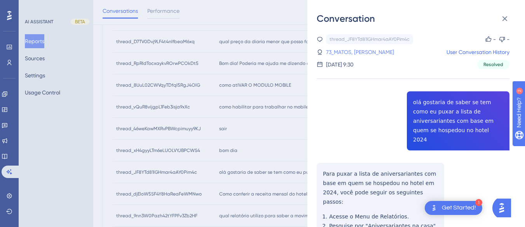
click at [352, 52] on link "73_MATOS, [PERSON_NAME]" at bounding box center [360, 51] width 68 height 9
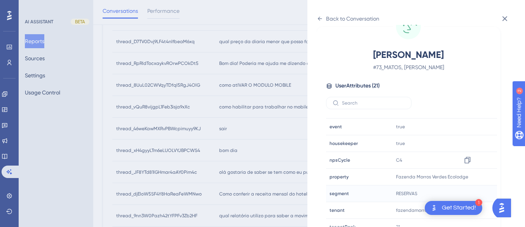
scroll to position [237, 0]
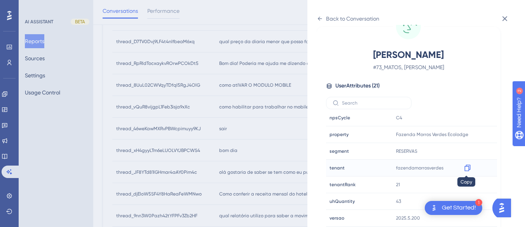
click at [467, 167] on icon at bounding box center [468, 168] width 8 height 8
click at [322, 17] on icon at bounding box center [320, 19] width 6 height 6
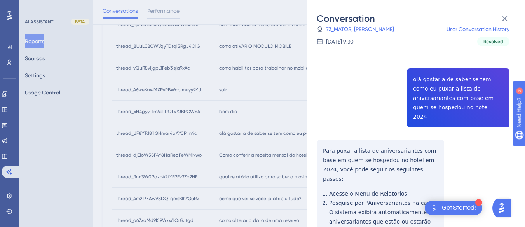
scroll to position [240, 0]
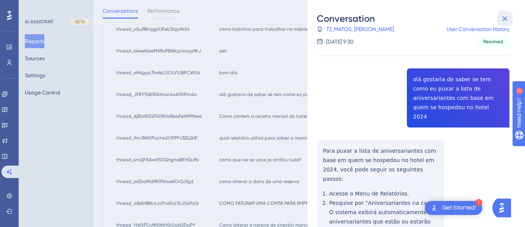
click at [505, 16] on icon at bounding box center [504, 18] width 9 height 9
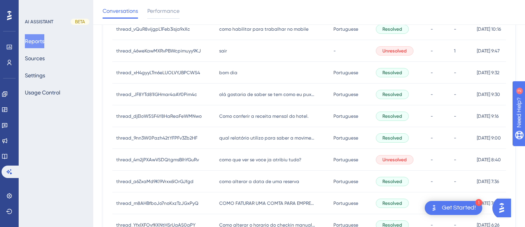
click at [233, 119] on div "Como conferir a receita mensal do hotel. Como conferir a receita mensal do hote…" at bounding box center [272, 116] width 115 height 22
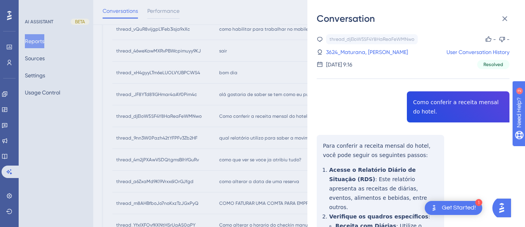
click at [504, 16] on icon at bounding box center [504, 18] width 9 height 9
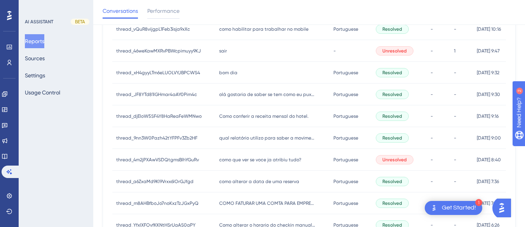
click at [237, 116] on span "Como conferir a receita mensal do hotel." at bounding box center [263, 116] width 89 height 6
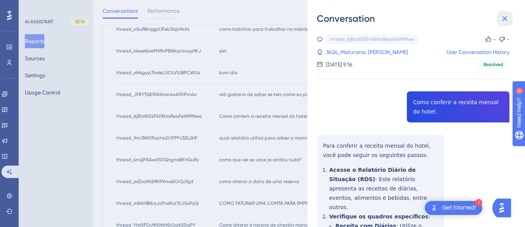
drag, startPoint x: 504, startPoint y: 15, endPoint x: 337, endPoint y: 37, distance: 167.8
click at [504, 14] on icon at bounding box center [504, 18] width 9 height 9
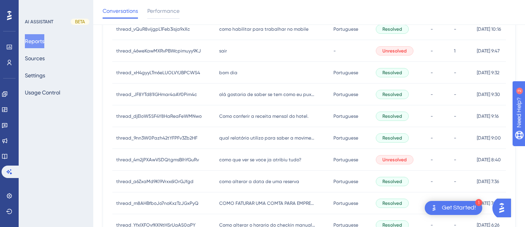
scroll to position [279, 0]
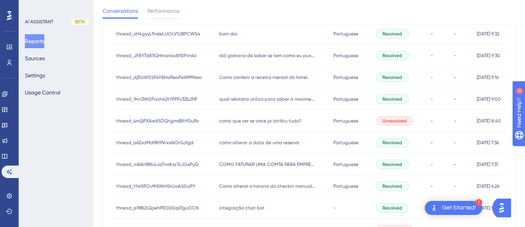
click at [227, 80] on div "Como conferir a receita mensal do hotel. Como conferir a receita mensal do hote…" at bounding box center [272, 77] width 115 height 22
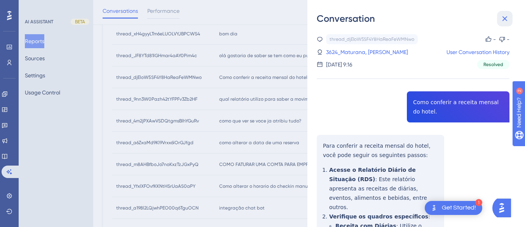
click at [501, 16] on icon at bounding box center [504, 18] width 9 height 9
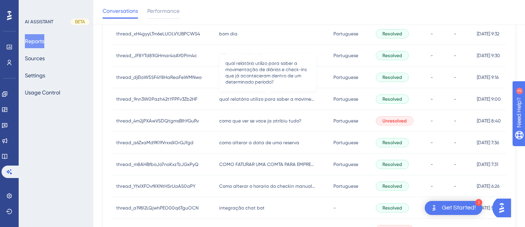
click at [219, 101] on span "qual relatório utilizo para saber a movimentação de diárias e check-ins que já …" at bounding box center [267, 99] width 97 height 6
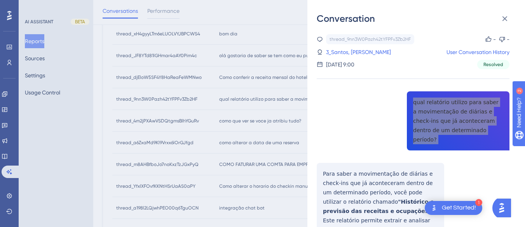
scroll to position [78, 0]
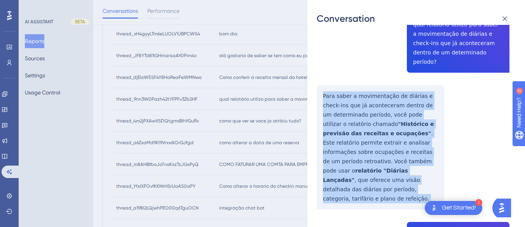
drag, startPoint x: 321, startPoint y: 84, endPoint x: 348, endPoint y: 98, distance: 30.4
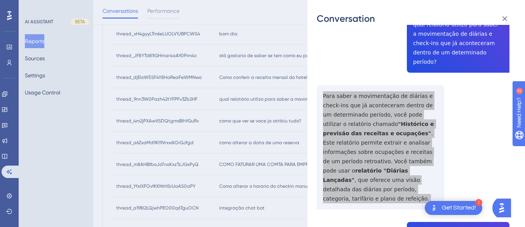
scroll to position [194, 0]
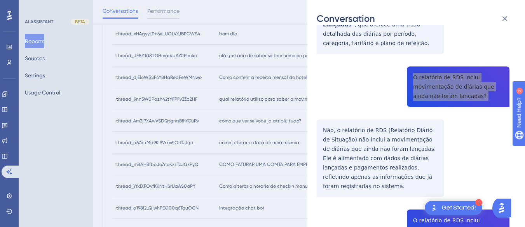
scroll to position [272, 0]
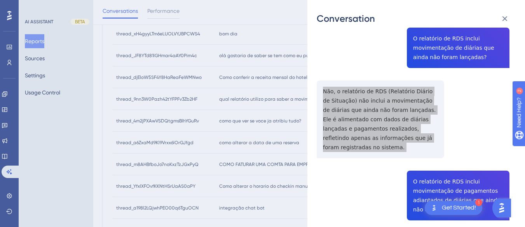
scroll to position [311, 0]
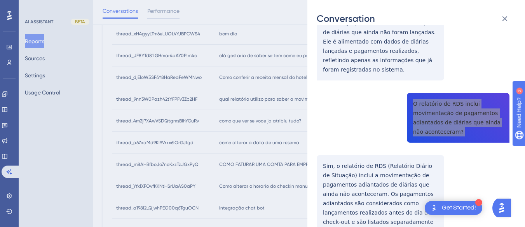
scroll to position [389, 0]
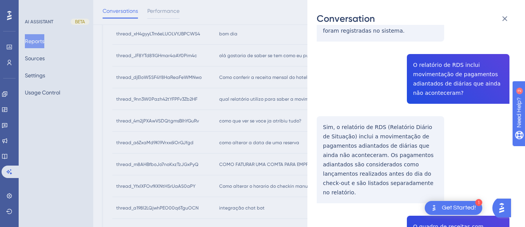
click at [352, 108] on div "thread_9nn3W0Pazh42tYFPFv3Zb2HF Copy - - 3_Santos, [PERSON_NAME] User Conversat…" at bounding box center [413, 191] width 193 height 1091
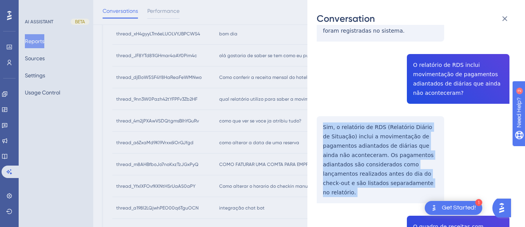
click at [352, 108] on div "thread_9nn3W0Pazh42tYFPFv3Zb2HF Copy - - 3_Santos, [PERSON_NAME] User Conversat…" at bounding box center [413, 191] width 193 height 1091
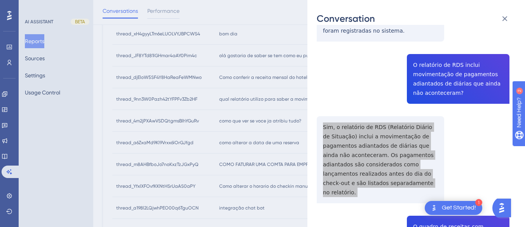
scroll to position [466, 0]
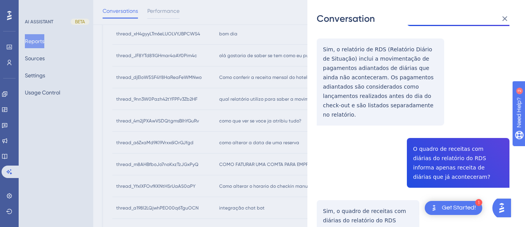
click at [415, 119] on div "thread_9nn3W0Pazh42tYFPFv3Zb2HF Copy - - 3_Santos, [PERSON_NAME] User Conversat…" at bounding box center [413, 113] width 193 height 1091
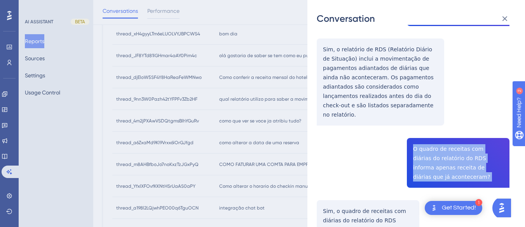
click at [415, 119] on div "thread_9nn3W0Pazh42tYFPFv3Zb2HF Copy - - 3_Santos, [PERSON_NAME] User Conversat…" at bounding box center [413, 113] width 193 height 1091
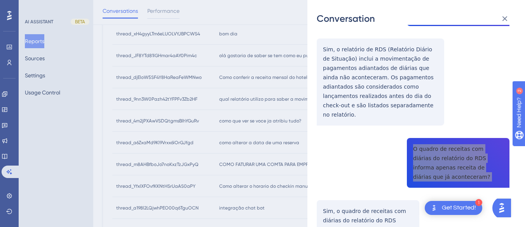
scroll to position [544, 0]
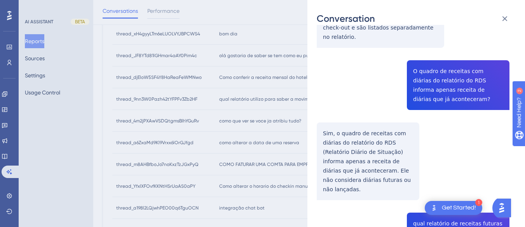
click at [350, 106] on div "thread_9nn3W0Pazh42tYFPFv3Zb2HF Copy - - 3_Santos, [PERSON_NAME] User Conversat…" at bounding box center [413, 35] width 193 height 1091
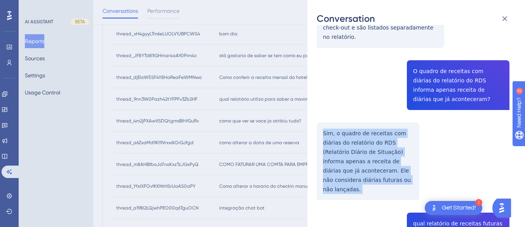
click at [350, 106] on div "thread_9nn3W0Pazh42tYFPFv3Zb2HF Copy - - 3_Santos, [PERSON_NAME] User Conversat…" at bounding box center [413, 35] width 193 height 1091
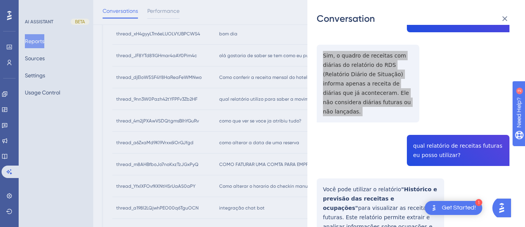
scroll to position [660, 0]
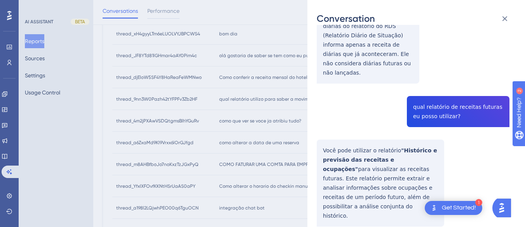
drag, startPoint x: 319, startPoint y: 99, endPoint x: 361, endPoint y: 174, distance: 86.0
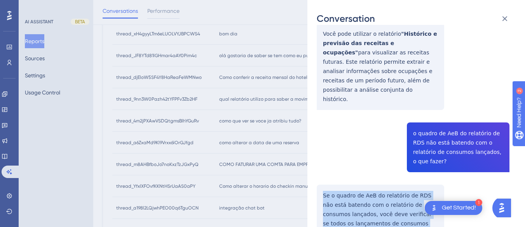
scroll to position [809, 0]
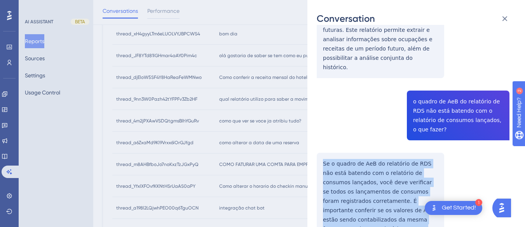
drag, startPoint x: 317, startPoint y: 127, endPoint x: 437, endPoint y: 185, distance: 132.9
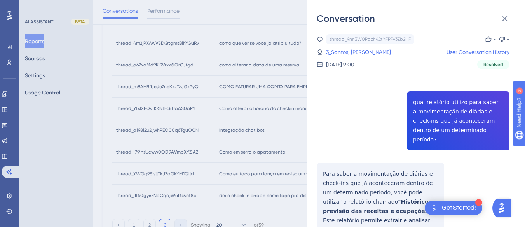
scroll to position [279, 0]
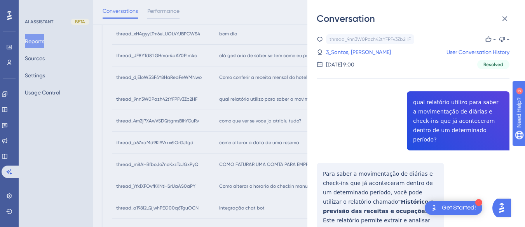
click at [352, 58] on div "thread_9nn3W0Pazh42tYFPFv3Zb2HF Copy - - 3_Santos, [PERSON_NAME] User Conversat…" at bounding box center [413, 51] width 193 height 35
click at [354, 50] on link "3_Santos, [PERSON_NAME]" at bounding box center [358, 51] width 65 height 9
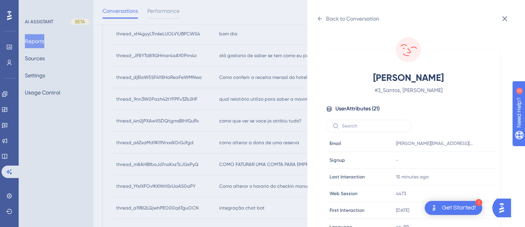
scroll to position [233, 0]
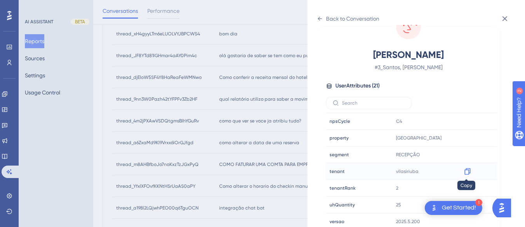
click at [470, 171] on icon at bounding box center [468, 171] width 8 height 8
click at [321, 17] on icon at bounding box center [320, 19] width 6 height 6
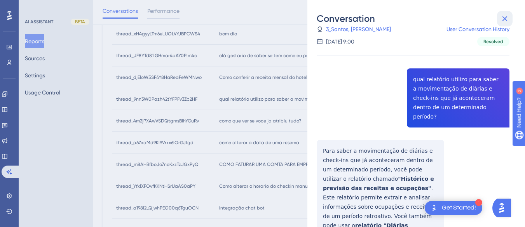
click at [499, 12] on button at bounding box center [505, 19] width 16 height 16
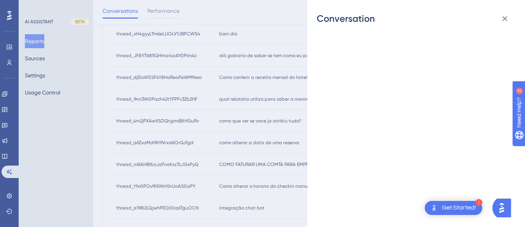
scroll to position [0, 0]
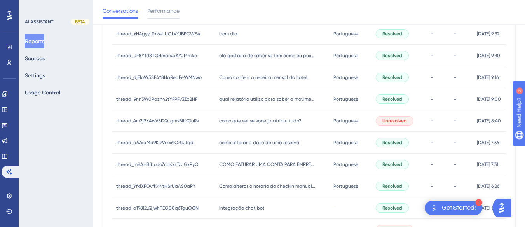
drag, startPoint x: 228, startPoint y: 119, endPoint x: 277, endPoint y: 106, distance: 50.9
click at [231, 119] on span "como que ver se voce ja atribiu tudo?" at bounding box center [260, 121] width 82 height 6
click at [211, 118] on div "thread_4m2jPXAwVSDQtgmsBlhYGuRv thread_4m2jPXAwVSDQtgmsBlhYGuRv" at bounding box center [163, 121] width 103 height 22
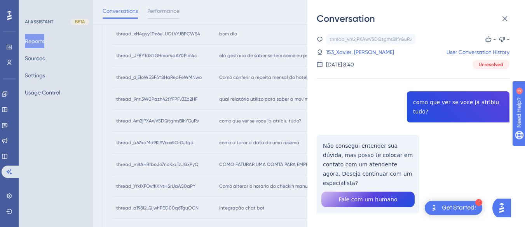
click at [464, 96] on div "thread_4m2jPXAwVSDQtgmsBlhYGuRv Copy - - 153_Xavier, [PERSON_NAME] User Convers…" at bounding box center [413, 143] width 193 height 219
click at [341, 131] on div "thread_4m2jPXAwVSDQtgmsBlhYGuRv Copy - - 153_Xavier, [PERSON_NAME] User Convers…" at bounding box center [413, 143] width 193 height 219
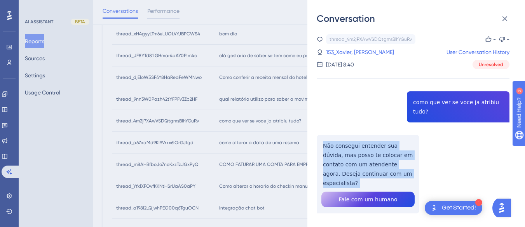
click at [341, 131] on div "thread_4m2jPXAwVSDQtgmsBlhYGuRv Copy - - 153_Xavier, [PERSON_NAME] User Convers…" at bounding box center [413, 143] width 193 height 219
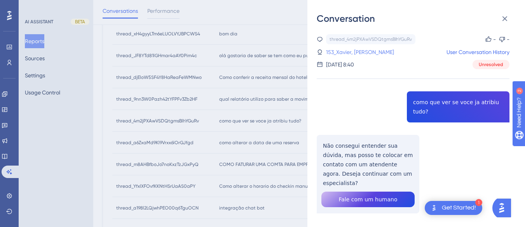
click at [352, 49] on link "153_Xavier, [PERSON_NAME]" at bounding box center [360, 51] width 68 height 9
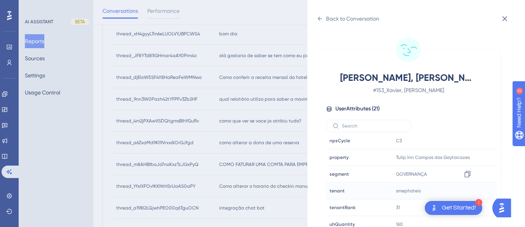
scroll to position [23, 0]
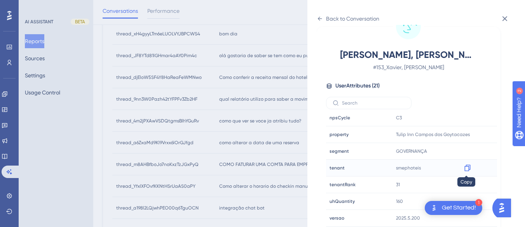
click at [465, 166] on icon at bounding box center [468, 168] width 8 height 8
click at [318, 14] on div "Back to Conversation" at bounding box center [348, 18] width 63 height 12
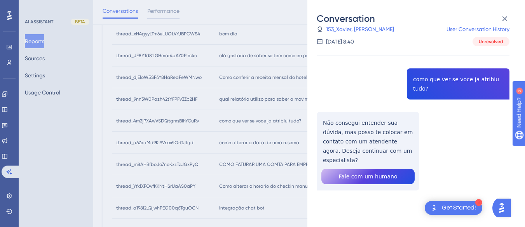
scroll to position [2, 0]
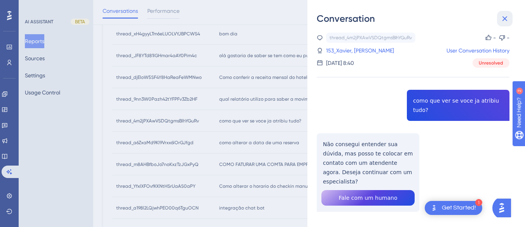
click at [502, 13] on button at bounding box center [505, 19] width 16 height 16
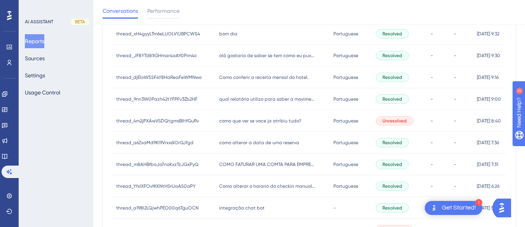
click at [285, 135] on div "como alterar a data de uma reserva como alterar a data de uma reserva" at bounding box center [272, 143] width 115 height 22
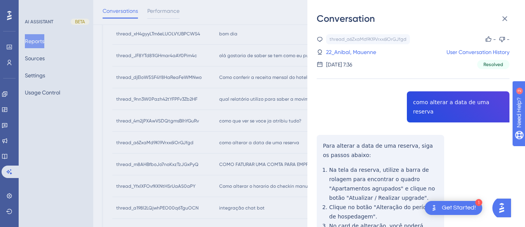
click at [442, 102] on div "thread_a6ZxaMd9Kl9Vrxx6lOrGJfgd Copy - - 22_Anibal, Mauenne User Conversation H…" at bounding box center [413, 204] width 193 height 341
click at [322, 136] on div "thread_a6ZxaMd9Kl9Vrxx6lOrGJfgd Copy - - 22_Anibal, Mauenne User Conversation H…" at bounding box center [413, 204] width 193 height 341
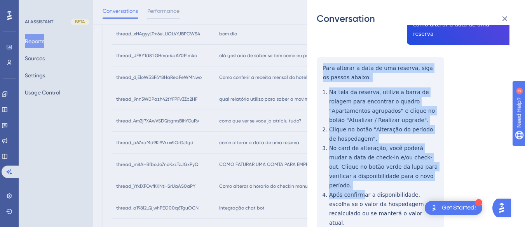
scroll to position [114, 0]
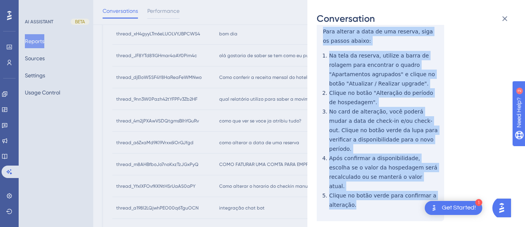
drag, startPoint x: 311, startPoint y: 128, endPoint x: 359, endPoint y: 95, distance: 58.1
click at [364, 181] on div "Conversation thread_a6ZxaMd9Kl9Vrxx6lOrGJfgd Copy - - 22_Anibal, Mauenne User C…" at bounding box center [416, 113] width 218 height 227
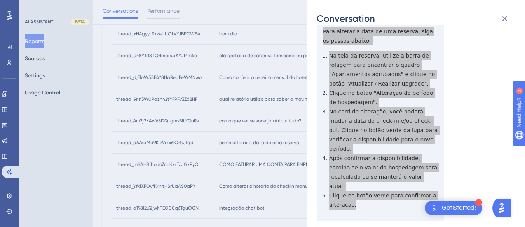
scroll to position [0, 0]
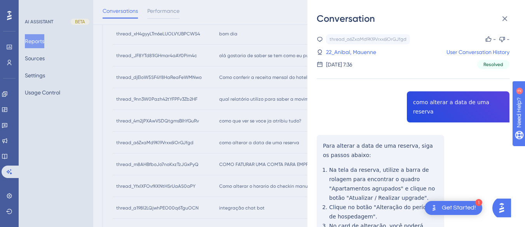
click at [350, 57] on div "thread_a6ZxaMd9Kl9Vrxx6lOrGJfgd Copy - - 22_Anibal, Mauenne User Conversation H…" at bounding box center [413, 51] width 193 height 35
click at [352, 48] on link "22_Anibal, Mauenne" at bounding box center [351, 51] width 50 height 9
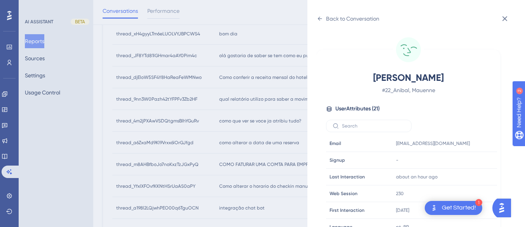
scroll to position [237, 0]
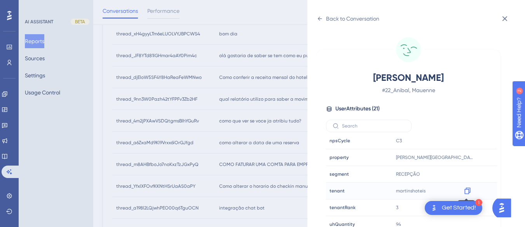
click at [464, 189] on icon at bounding box center [468, 191] width 8 height 8
click at [321, 19] on icon at bounding box center [320, 19] width 6 height 6
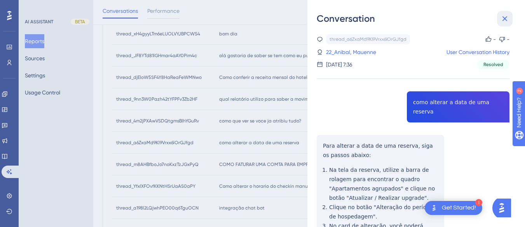
click at [508, 16] on icon at bounding box center [504, 18] width 9 height 9
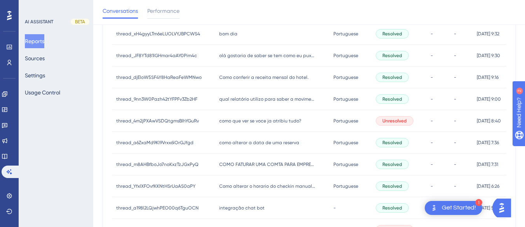
click at [272, 173] on div "COMO FATURAR UMA COMTA PARA EMPRESA COMO FATURAR UMA COMTA PARA EMPRESA" at bounding box center [272, 164] width 115 height 22
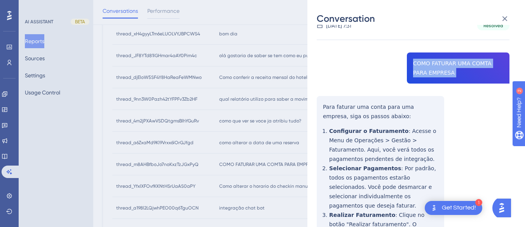
click at [320, 105] on div "thread_m8AHBfboJo7noKxzTzJGxPyQ Copy - - 15_Tomaz, [PERSON_NAME] User Conversat…" at bounding box center [413, 212] width 193 height 434
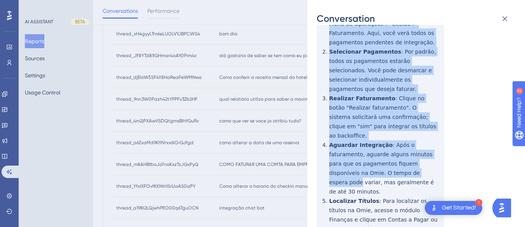
scroll to position [198, 0]
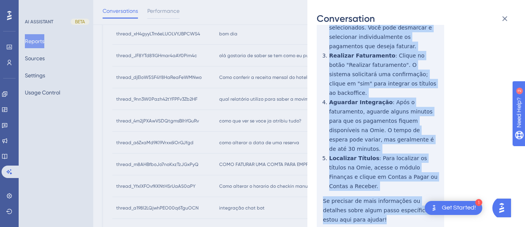
drag, startPoint x: 320, startPoint y: 105, endPoint x: 340, endPoint y: 82, distance: 31.4
click at [352, 183] on div "thread_m8AHBfboJo7noKxzTzJGxPyQ Copy - - 15_Tomaz, [PERSON_NAME] User Conversat…" at bounding box center [413, 53] width 193 height 434
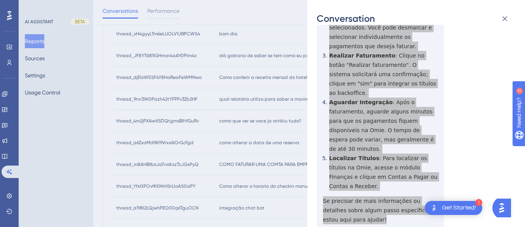
scroll to position [0, 0]
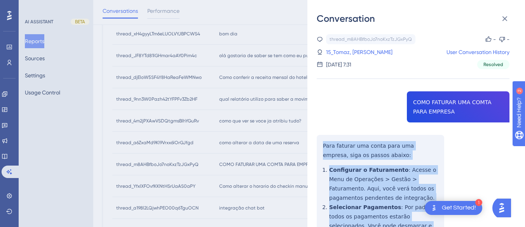
click at [342, 47] on div "thread_m8AHBfboJo7noKxzTzJGxPyQ Copy - - 15_Tomaz, [PERSON_NAME] User Conversat…" at bounding box center [413, 51] width 193 height 35
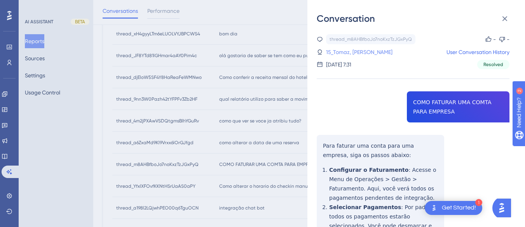
click at [334, 48] on link "15_Tomaz, [PERSON_NAME]" at bounding box center [359, 51] width 66 height 9
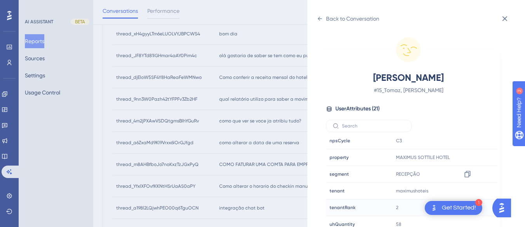
scroll to position [23, 0]
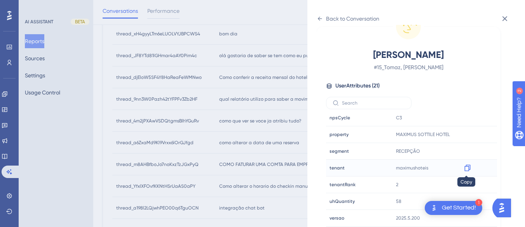
click at [467, 167] on icon at bounding box center [468, 168] width 8 height 8
click at [322, 17] on icon at bounding box center [320, 19] width 6 height 6
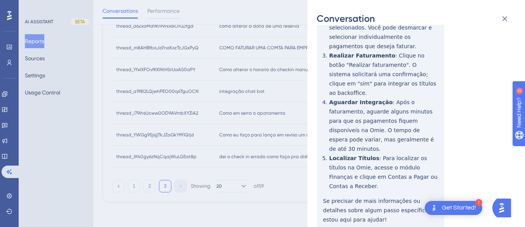
scroll to position [43, 0]
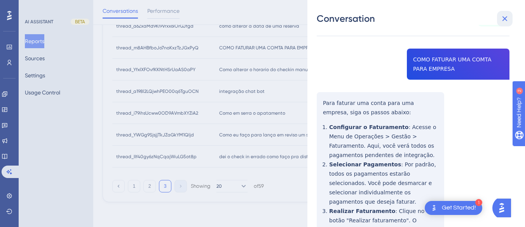
click at [512, 22] on button at bounding box center [505, 19] width 16 height 16
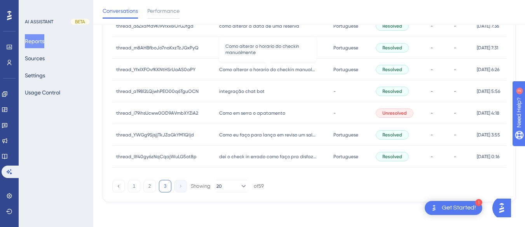
click at [237, 71] on span "Como alterar o horario do checkin manualmente" at bounding box center [267, 69] width 97 height 6
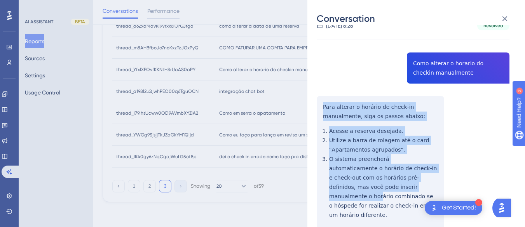
scroll to position [155, 0]
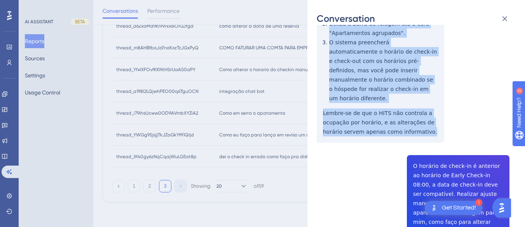
drag, startPoint x: 317, startPoint y: 102, endPoint x: 434, endPoint y: 126, distance: 119.8
click at [434, 126] on div "thread_YfxlXFOvfKKNtHSrUaAS0aPY Copy - - 9_Castro, [GEOGRAPHIC_DATA] User Conve…" at bounding box center [413, 168] width 193 height 579
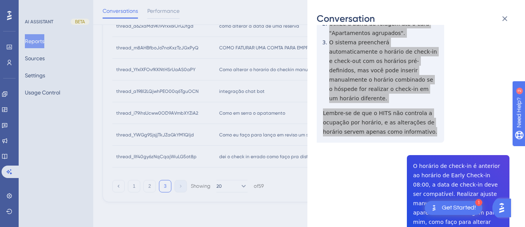
scroll to position [233, 0]
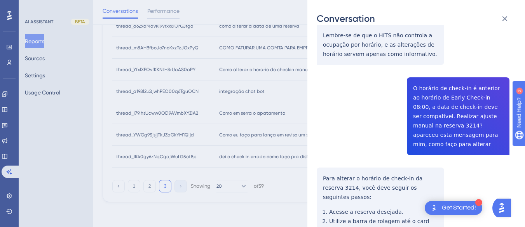
click at [434, 73] on div "thread_YfxlXFOvfKKNtHSrUaAS0aPY Copy - - 9_Castro, [GEOGRAPHIC_DATA] User Conve…" at bounding box center [413, 90] width 193 height 579
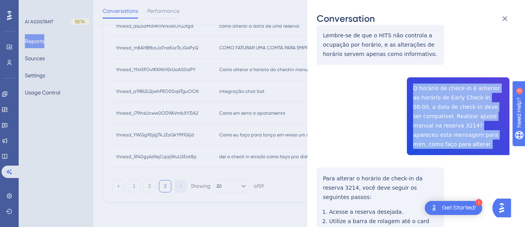
click at [434, 73] on div "thread_YfxlXFOvfKKNtHSrUaAS0aPY Copy - - 9_Castro, [GEOGRAPHIC_DATA] User Conve…" at bounding box center [413, 90] width 193 height 579
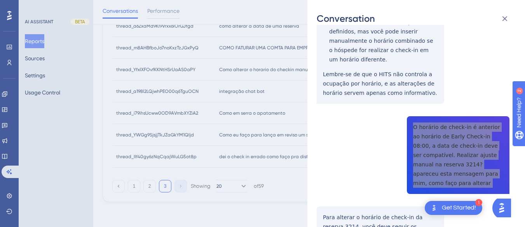
scroll to position [311, 0]
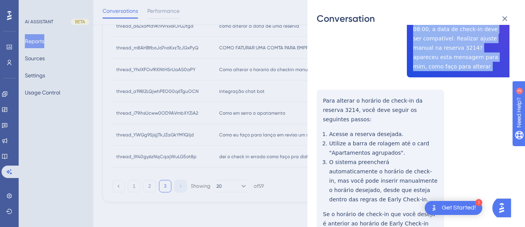
click at [319, 85] on div "thread_YfxlXFOvfKKNtHSrUaAS0aPY Copy - - 9_Castro, [GEOGRAPHIC_DATA] User Conve…" at bounding box center [413, 12] width 193 height 579
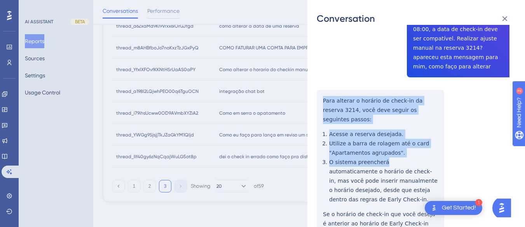
scroll to position [343, 0]
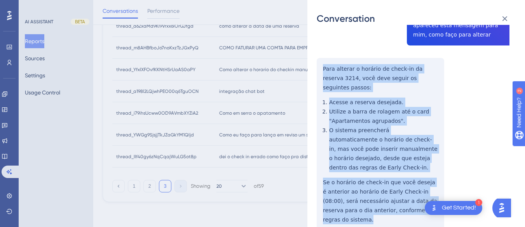
drag, startPoint x: 319, startPoint y: 85, endPoint x: 355, endPoint y: 120, distance: 49.5
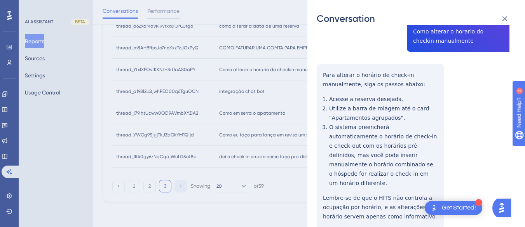
scroll to position [0, 0]
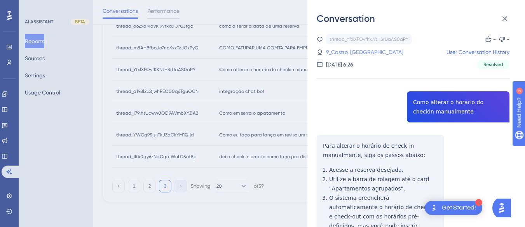
click at [352, 51] on link "9_Castro, [GEOGRAPHIC_DATA]" at bounding box center [364, 51] width 77 height 9
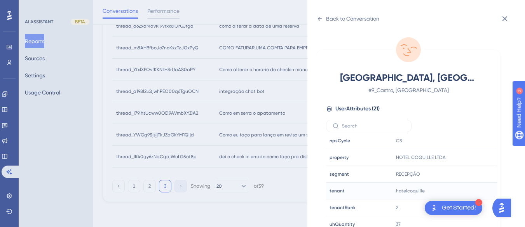
scroll to position [23, 0]
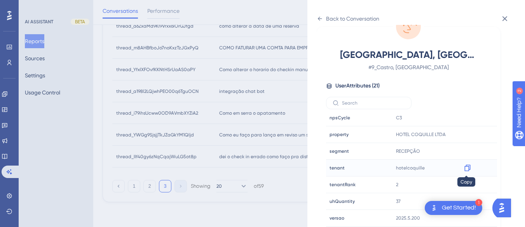
click at [464, 167] on icon at bounding box center [468, 168] width 8 height 8
click at [319, 20] on icon at bounding box center [320, 19] width 4 height 4
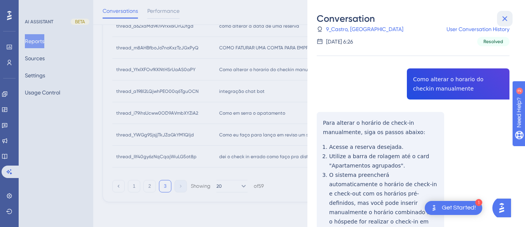
click at [510, 12] on button at bounding box center [505, 19] width 16 height 16
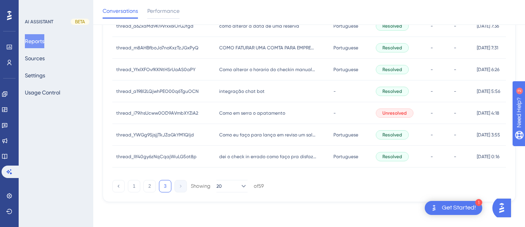
click at [255, 93] on span "integração chat bot" at bounding box center [241, 91] width 45 height 6
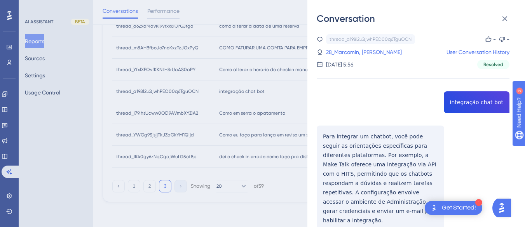
click at [447, 103] on div "thread_a198l2LQjwhPEO00q6TguOCN Copy - - 28_Marcomin, [PERSON_NAME] User Conver…" at bounding box center [413, 166] width 193 height 265
click at [318, 134] on div "thread_a198l2LQjwhPEO00q6TguOCN Copy - - 28_Marcomin, [PERSON_NAME] User Conver…" at bounding box center [413, 166] width 193 height 265
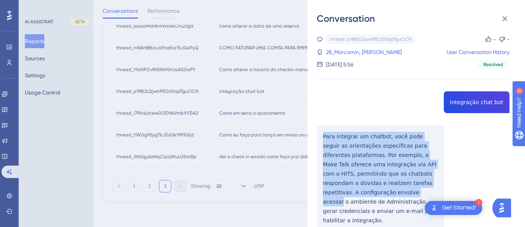
scroll to position [57, 0]
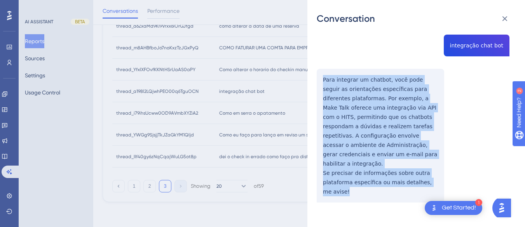
drag, startPoint x: 318, startPoint y: 134, endPoint x: 385, endPoint y: 194, distance: 90.3
click at [385, 194] on div "thread_a198l2LQjwhPEO00q6TguOCN Copy - - 28_Marcomin, [PERSON_NAME] User Conver…" at bounding box center [413, 109] width 193 height 265
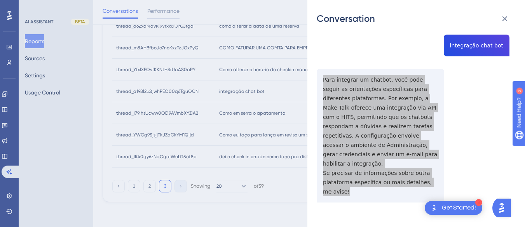
scroll to position [0, 0]
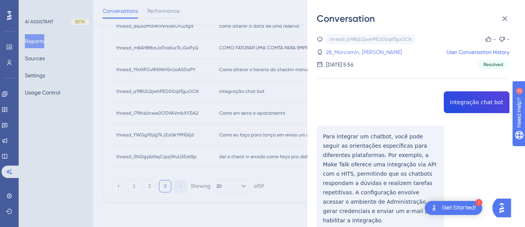
click at [355, 55] on link "28_Marcomin, [PERSON_NAME]" at bounding box center [364, 51] width 76 height 9
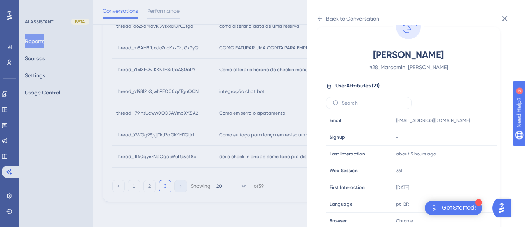
scroll to position [237, 0]
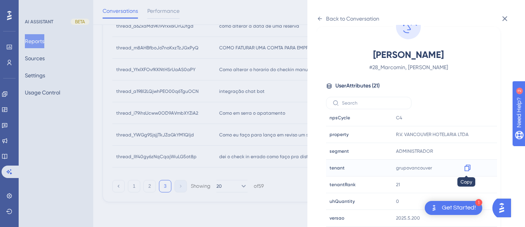
click at [466, 168] on icon at bounding box center [468, 168] width 8 height 8
click at [467, 132] on icon at bounding box center [467, 134] width 6 height 7
click at [320, 16] on icon at bounding box center [320, 19] width 6 height 6
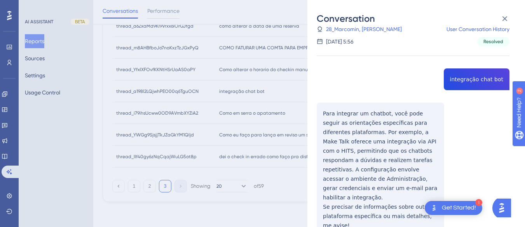
scroll to position [57, 0]
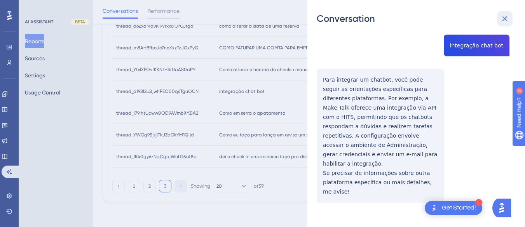
drag, startPoint x: 505, startPoint y: 16, endPoint x: 260, endPoint y: 98, distance: 258.4
click at [505, 16] on icon at bounding box center [504, 18] width 9 height 9
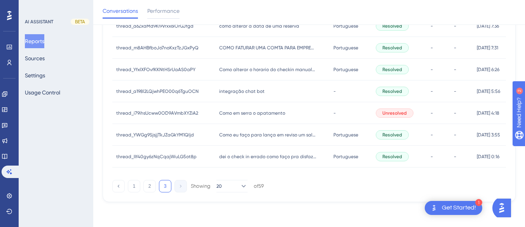
click at [246, 109] on div "Como em serra o apatamento Como em serra o apatamento" at bounding box center [272, 113] width 115 height 22
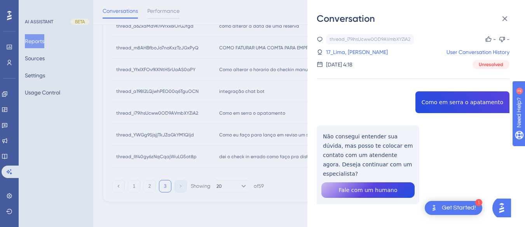
click at [464, 103] on div "thread_i79ihsUcww0OD9AVmbXYZiA2 Copy - - 17_Lima, [PERSON_NAME] User Conversati…" at bounding box center [413, 138] width 193 height 209
click at [347, 150] on div "thread_i79ihsUcww0OD9AVmbXYZiA2 Copy - - 17_Lima, [PERSON_NAME] User Conversati…" at bounding box center [413, 138] width 193 height 209
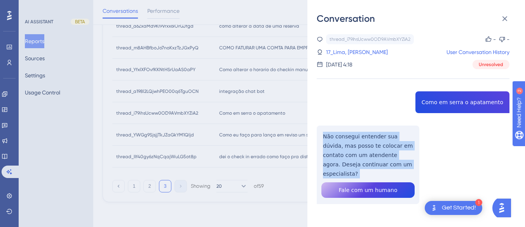
click at [347, 150] on div "thread_i79ihsUcww0OD9AVmbXYZiA2 Copy - - 17_Lima, [PERSON_NAME] User Conversati…" at bounding box center [413, 138] width 193 height 209
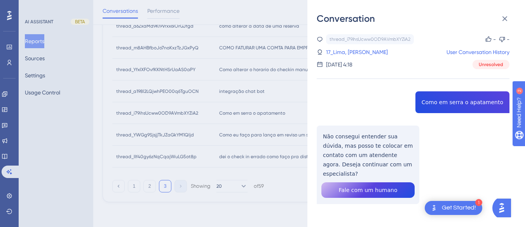
click at [324, 52] on div "17_Lima, [PERSON_NAME]" at bounding box center [352, 51] width 71 height 9
click at [334, 51] on link "17_Lima, [PERSON_NAME]" at bounding box center [357, 51] width 62 height 9
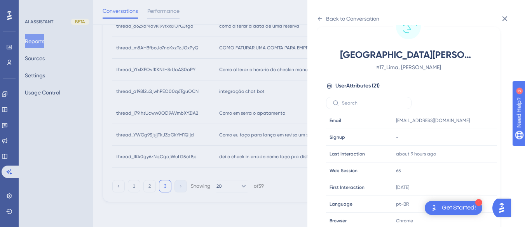
scroll to position [233, 0]
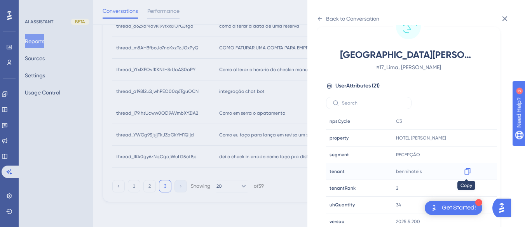
click at [468, 171] on icon at bounding box center [467, 171] width 6 height 7
click at [320, 17] on icon at bounding box center [320, 19] width 4 height 4
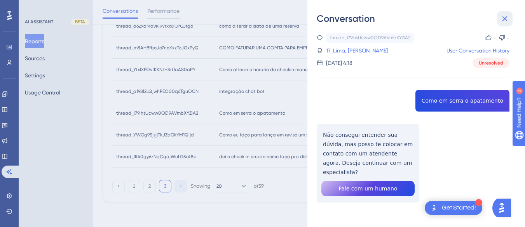
drag, startPoint x: 501, startPoint y: 18, endPoint x: 293, endPoint y: 51, distance: 210.9
click at [499, 17] on button at bounding box center [505, 19] width 16 height 16
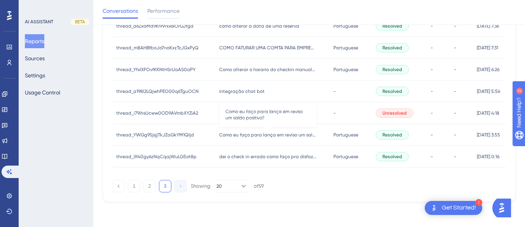
click at [247, 135] on span "Como eu faço para lança em reviso um saldo positivo?" at bounding box center [267, 135] width 97 height 6
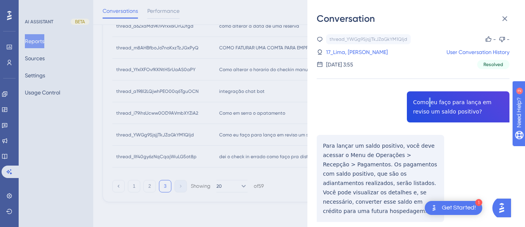
click at [426, 105] on div "thread_YWGg9SjsjjTkJZaGkYM1QIjd Copy - - 17_Lima, [PERSON_NAME] User Conversati…" at bounding box center [413, 147] width 193 height 227
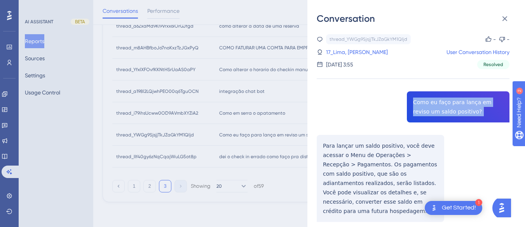
click at [426, 105] on div "thread_YWGg9SjsjjTkJZaGkYM1QIjd Copy - - 17_Lima, [PERSON_NAME] User Conversati…" at bounding box center [413, 147] width 193 height 227
click at [323, 139] on div "thread_YWGg9SjsjjTkJZaGkYM1QIjd Copy - - 17_Lima, [PERSON_NAME] User Conversati…" at bounding box center [413, 147] width 193 height 227
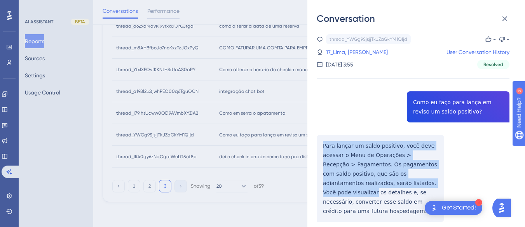
scroll to position [19, 0]
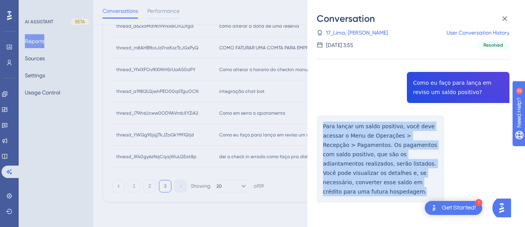
drag, startPoint x: 323, startPoint y: 139, endPoint x: 432, endPoint y: 190, distance: 120.3
click at [432, 190] on div "thread_YWGg9SjsjjTkJZaGkYM1QIjd Copy - - 17_Lima, [PERSON_NAME] User Conversati…" at bounding box center [413, 128] width 193 height 227
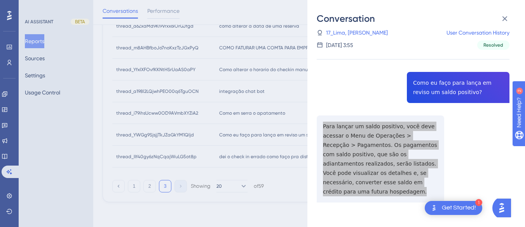
scroll to position [0, 0]
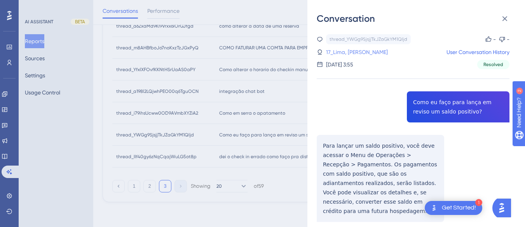
click at [357, 55] on link "17_Lima, [PERSON_NAME]" at bounding box center [357, 51] width 62 height 9
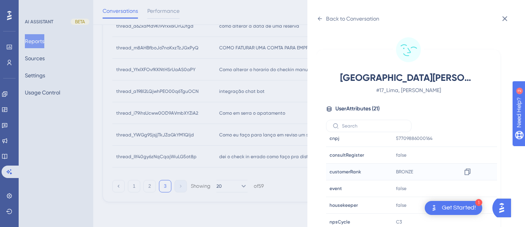
scroll to position [237, 0]
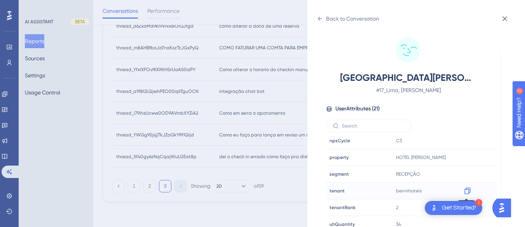
click at [466, 187] on icon at bounding box center [468, 191] width 8 height 8
drag, startPoint x: 466, startPoint y: 157, endPoint x: 21, endPoint y: 5, distance: 471.1
click at [466, 157] on icon at bounding box center [468, 157] width 8 height 8
click at [465, 156] on icon at bounding box center [468, 157] width 8 height 8
click at [322, 18] on icon at bounding box center [320, 19] width 6 height 6
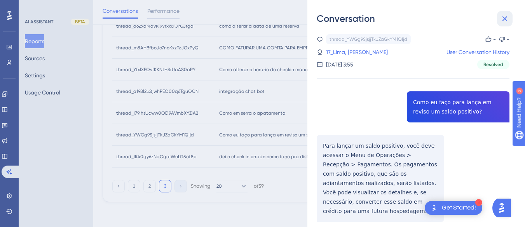
click at [510, 16] on button at bounding box center [505, 19] width 16 height 16
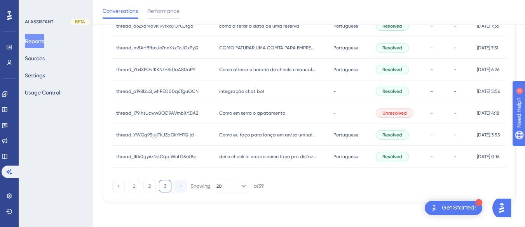
click at [285, 154] on span "dei o check in errado como faço pra disfazer?" at bounding box center [267, 156] width 97 height 6
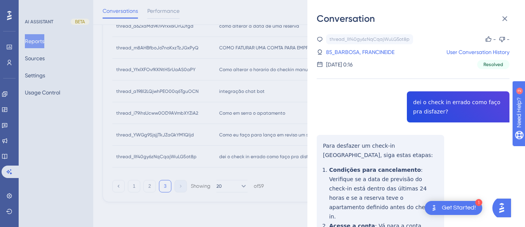
click at [448, 115] on div "thread_IIf40gy6zNqCqajWuLG5ot8p Copy - - 85_BARBOSA, FRANCINEIDE User Conversat…" at bounding box center [413, 204] width 193 height 341
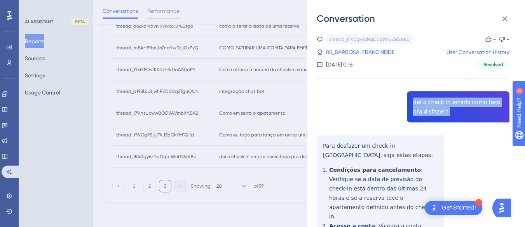
click at [448, 115] on div "thread_IIf40gy6zNqCqajWuLG5ot8p Copy - - 85_BARBOSA, FRANCINEIDE User Conversat…" at bounding box center [413, 204] width 193 height 341
click at [324, 146] on div "thread_IIf40gy6zNqCqajWuLG5ot8p Copy - - 85_BARBOSA, FRANCINEIDE User Conversat…" at bounding box center [413, 204] width 193 height 341
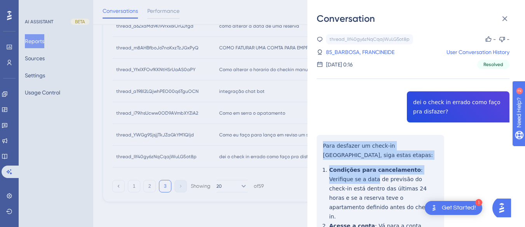
scroll to position [114, 0]
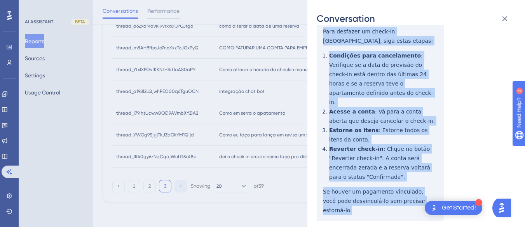
drag, startPoint x: 338, startPoint y: 143, endPoint x: 352, endPoint y: 100, distance: 45.1
click at [425, 185] on div "thread_IIf40gy6zNqCqajWuLG5ot8p Copy - - 85_BARBOSA, FRANCINEIDE User Conversat…" at bounding box center [413, 90] width 193 height 341
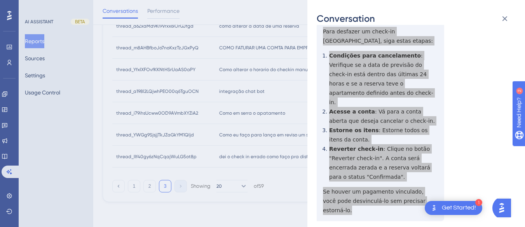
scroll to position [0, 0]
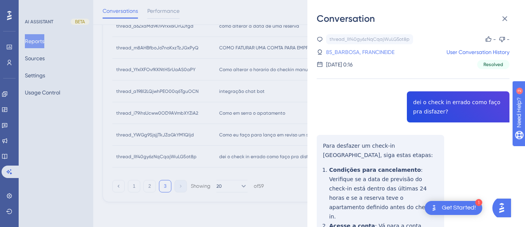
click at [345, 48] on link "85_BARBOSA, FRANCINEIDE" at bounding box center [360, 51] width 68 height 9
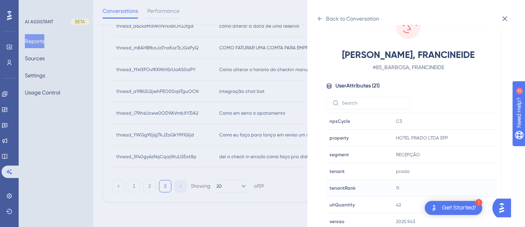
scroll to position [237, 0]
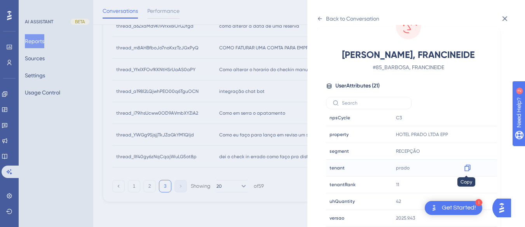
drag, startPoint x: 469, startPoint y: 166, endPoint x: 7, endPoint y: 5, distance: 489.3
click at [469, 166] on icon at bounding box center [467, 168] width 6 height 7
click at [322, 21] on icon at bounding box center [320, 19] width 6 height 6
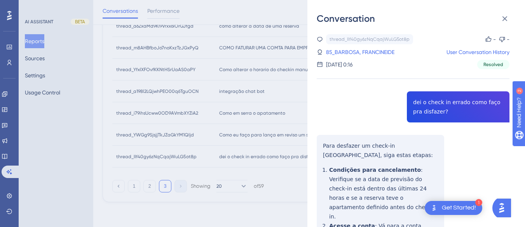
scroll to position [240, 0]
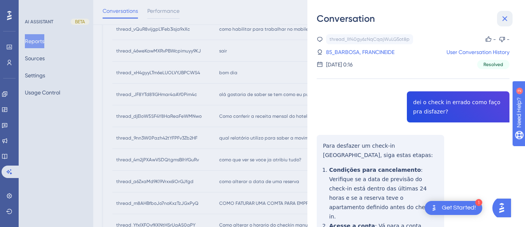
drag, startPoint x: 507, startPoint y: 17, endPoint x: 240, endPoint y: 99, distance: 279.2
click at [507, 17] on icon at bounding box center [504, 18] width 5 height 5
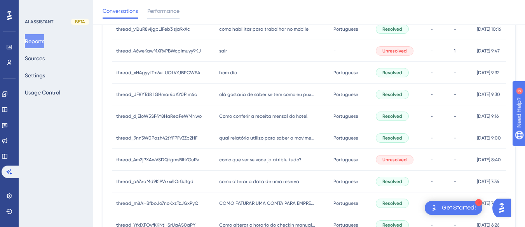
scroll to position [0, 0]
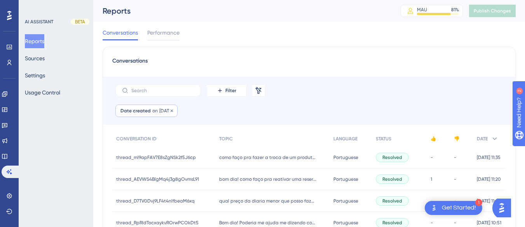
click at [151, 115] on div "Date created on [DATE] [DATE] Remove" at bounding box center [146, 111] width 62 height 12
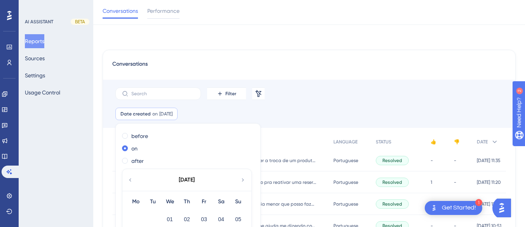
scroll to position [49, 0]
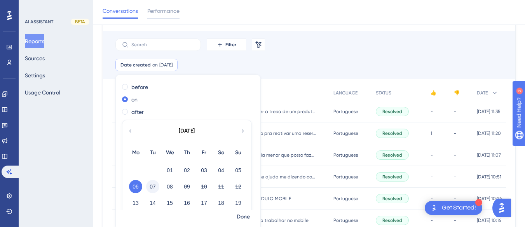
click at [148, 184] on button "07" at bounding box center [152, 186] width 13 height 13
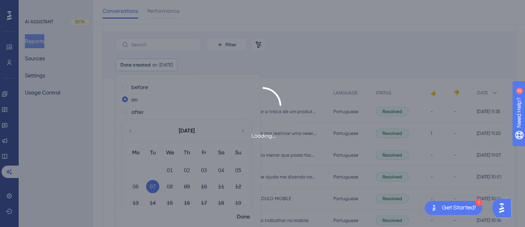
scroll to position [52, 0]
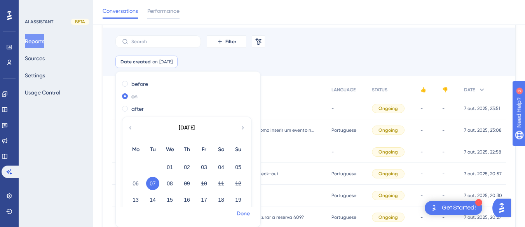
click at [244, 212] on span "Done" at bounding box center [243, 213] width 13 height 9
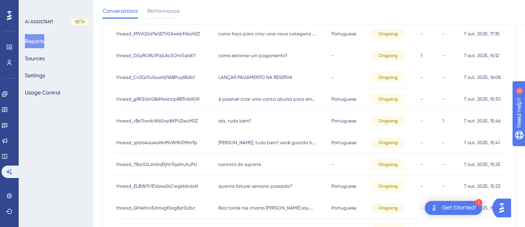
scroll to position [68, 0]
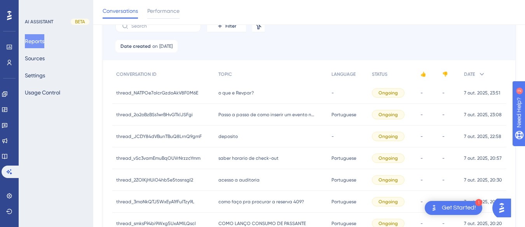
click at [214, 88] on div "o que e Revpar? o que e Revpar?" at bounding box center [270, 93] width 113 height 22
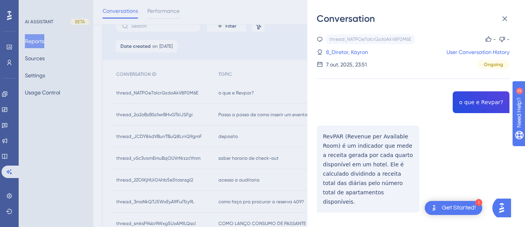
click at [452, 102] on div "thread_NATPOe7olcrGzdoAkV8F0M6E Copy - - 8_Diretor, Kayron User Conversation Hi…" at bounding box center [413, 143] width 193 height 218
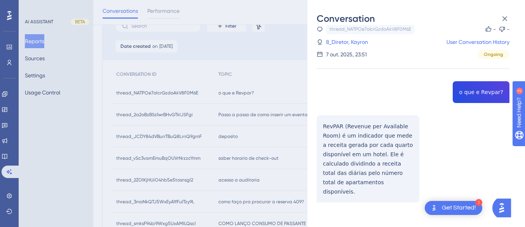
drag, startPoint x: 335, startPoint y: 109, endPoint x: 344, endPoint y: 132, distance: 24.9
click at [335, 109] on div "thread_NATPOe7olcrGzdoAkV8F0M6E Copy - - 8_Diretor, Kayron User Conversation Hi…" at bounding box center [413, 133] width 193 height 218
click at [349, 141] on div "thread_NATPOe7olcrGzdoAkV8F0M6E Copy - - 8_Diretor, Kayron User Conversation Hi…" at bounding box center [413, 133] width 193 height 218
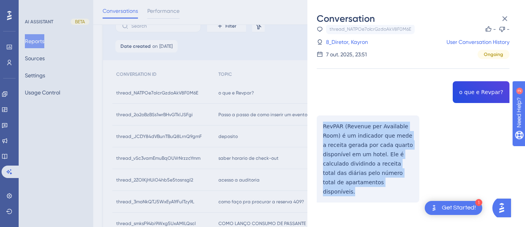
click at [349, 141] on div "thread_NATPOe7olcrGzdoAkV8F0M6E Copy - - 8_Diretor, Kayron User Conversation Hi…" at bounding box center [413, 133] width 193 height 218
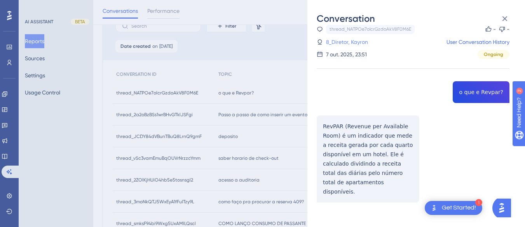
click at [338, 37] on link "8_Diretor, Kayron" at bounding box center [347, 41] width 42 height 9
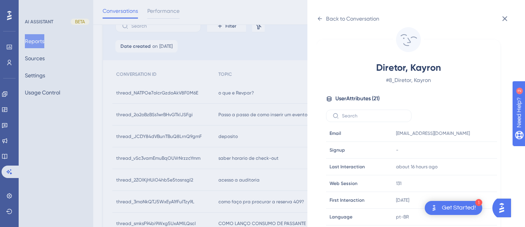
scroll to position [237, 0]
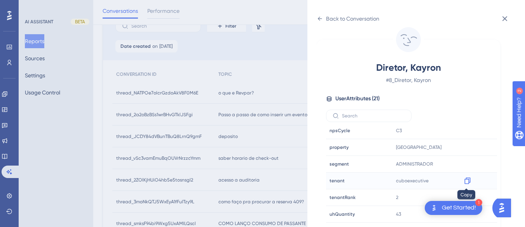
click at [467, 179] on icon at bounding box center [467, 181] width 6 height 7
click at [319, 16] on icon at bounding box center [320, 19] width 6 height 6
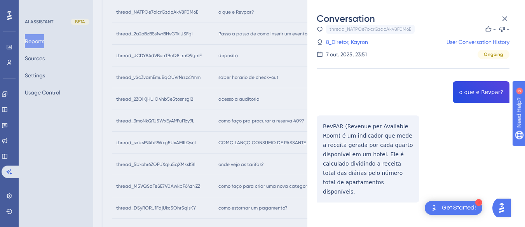
scroll to position [0, 0]
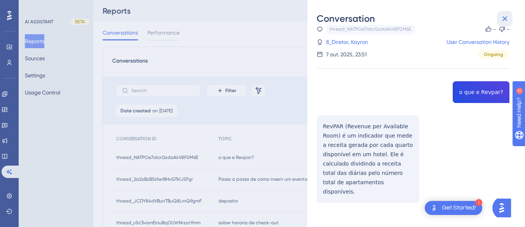
click at [506, 11] on button at bounding box center [505, 19] width 16 height 16
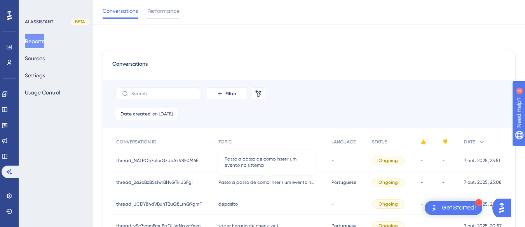
scroll to position [78, 0]
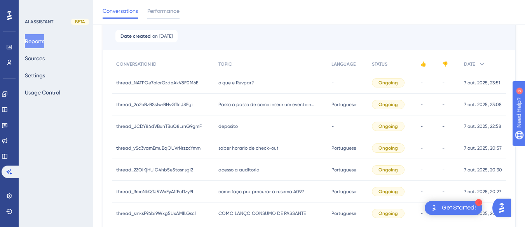
click at [216, 113] on div "Passo a passo de como inserir um evento no sistema Passo a passo de como inseri…" at bounding box center [270, 105] width 113 height 22
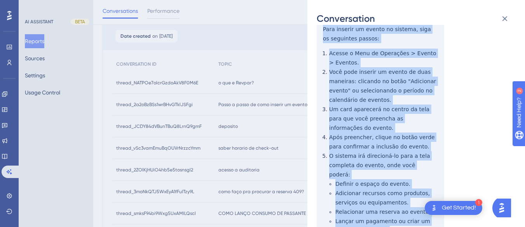
scroll to position [194, 0]
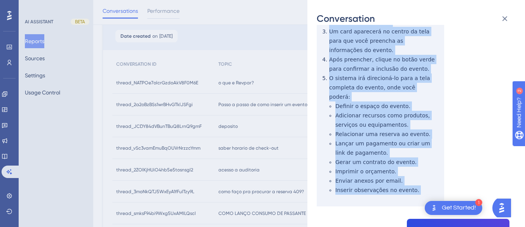
drag, startPoint x: 319, startPoint y: 144, endPoint x: 397, endPoint y: 155, distance: 78.6
click at [416, 179] on div "thread_2a2oBzBSs1wrBHvGTklJSFgi Copy - - 2845_Silva, Valdemir User Conversation…" at bounding box center [413, 162] width 193 height 644
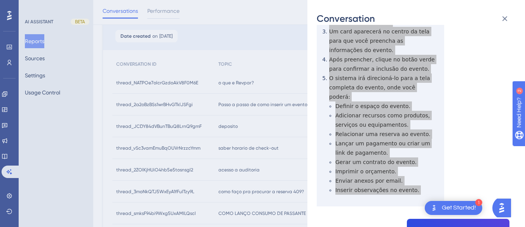
scroll to position [311, 0]
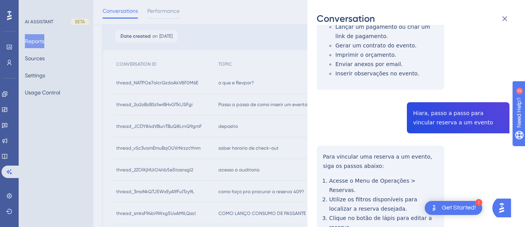
click at [445, 99] on div "thread_2a2oBzBSs1wrBHvGTklJSFgi Copy - - 2845_Silva, Valdemir User Conversation…" at bounding box center [413, 45] width 193 height 644
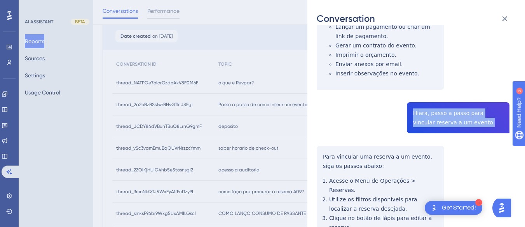
click at [445, 99] on div "thread_2a2oBzBSs1wrBHvGTklJSFgi Copy - - 2845_Silva, Valdemir User Conversation…" at bounding box center [413, 45] width 193 height 644
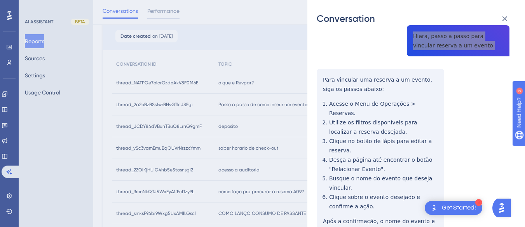
scroll to position [349, 0]
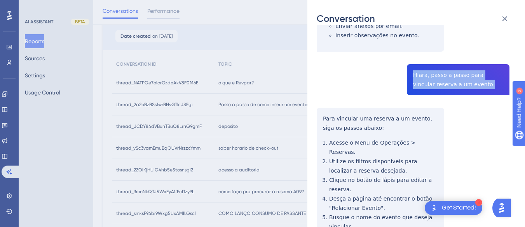
click at [315, 103] on div "Conversation thread_2a2oBzBSs1wrBHvGTklJSFgi Copy - - 2845_Silva, Valdemir User…" at bounding box center [416, 113] width 218 height 227
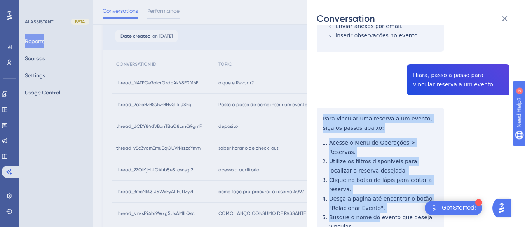
scroll to position [427, 0]
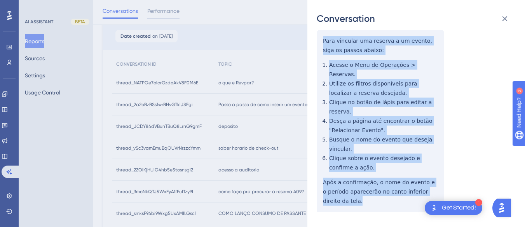
drag, startPoint x: 322, startPoint y: 106, endPoint x: 345, endPoint y: 108, distance: 22.7
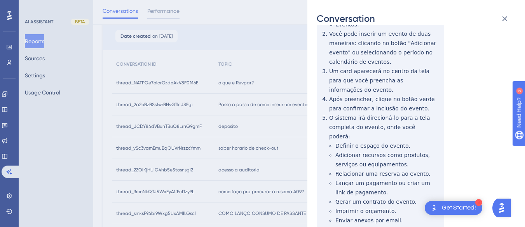
scroll to position [0, 0]
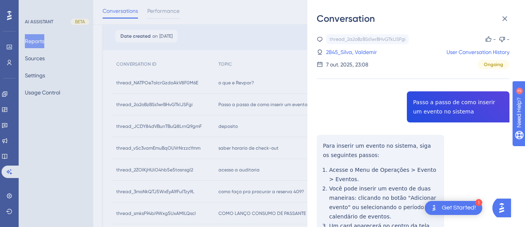
click at [345, 47] on div "thread_2a2oBzBSs1wrBHvGTklJSFgi Copy - - 2845_Silva, Valdemir User Conversation…" at bounding box center [413, 51] width 193 height 35
click at [341, 51] on link "2845_Silva, Valdemir" at bounding box center [351, 51] width 51 height 9
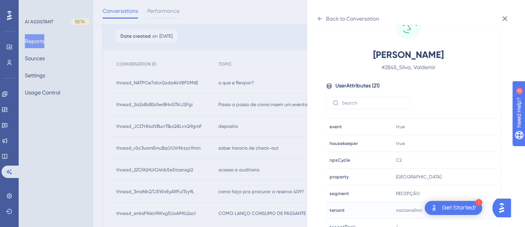
scroll to position [237, 0]
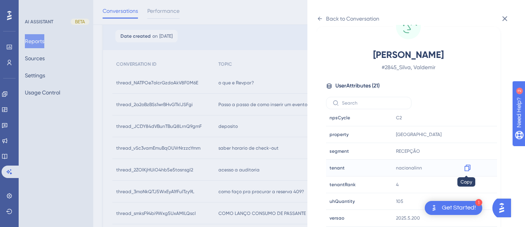
click at [470, 166] on icon at bounding box center [468, 168] width 8 height 8
drag, startPoint x: 467, startPoint y: 136, endPoint x: 474, endPoint y: 129, distance: 10.4
click at [467, 136] on icon at bounding box center [468, 135] width 8 height 8
click at [323, 16] on div "Back to Conversation" at bounding box center [348, 18] width 63 height 12
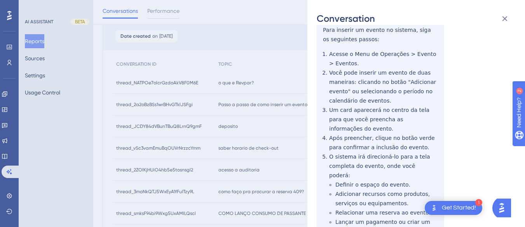
scroll to position [0, 0]
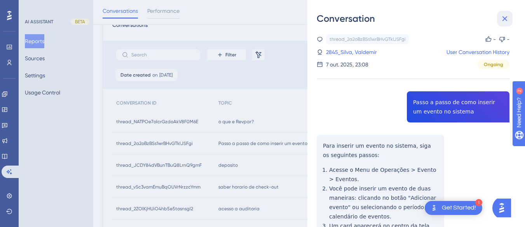
drag, startPoint x: 502, startPoint y: 18, endPoint x: 270, endPoint y: 87, distance: 241.3
click at [502, 17] on icon at bounding box center [504, 18] width 9 height 9
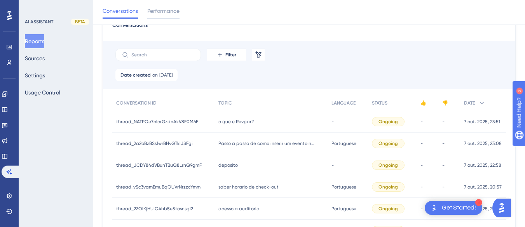
scroll to position [78, 0]
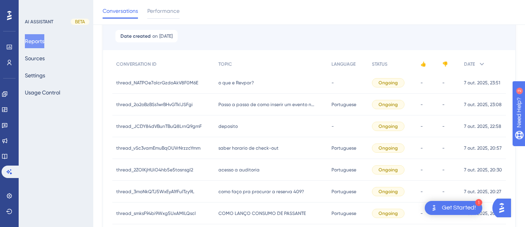
click at [227, 131] on div "deposito deposito" at bounding box center [270, 126] width 113 height 22
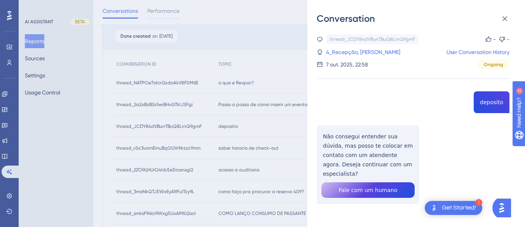
scroll to position [2, 0]
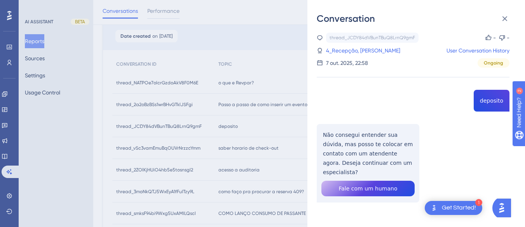
click at [485, 97] on div "thread_JCDY84dVBunTBuQ8LrnQ9gmF Copy - - 4_Recepção, [PERSON_NAME] Junior User …" at bounding box center [413, 137] width 193 height 209
click at [340, 141] on div "thread_JCDY84dVBunTBuQ8LrnQ9gmF Copy - - 4_Recepção, [PERSON_NAME] Junior User …" at bounding box center [413, 137] width 193 height 209
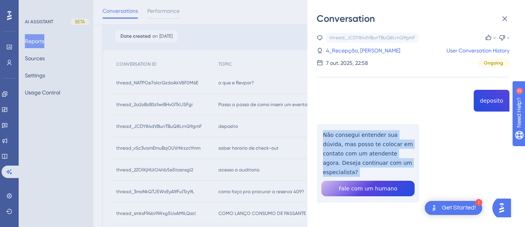
click at [340, 141] on div "thread_JCDY84dVBunTBuQ8LrnQ9gmF Copy - - 4_Recepção, [PERSON_NAME] Junior User …" at bounding box center [413, 137] width 193 height 209
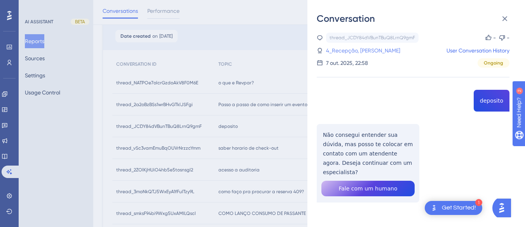
click at [359, 49] on link "4_Recepção, [PERSON_NAME]" at bounding box center [363, 50] width 74 height 9
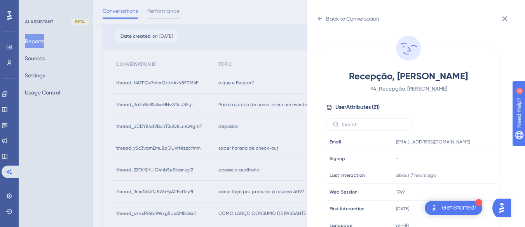
scroll to position [237, 0]
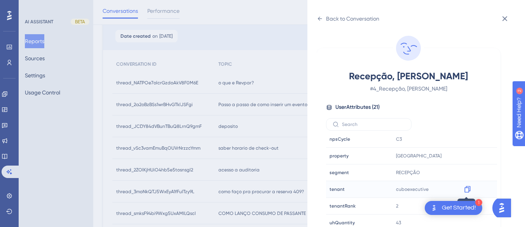
click at [467, 190] on icon at bounding box center [468, 189] width 8 height 8
click at [316, 19] on div "Back to Conversation Recepção, [PERSON_NAME] Junior # 4_Recepção, [PERSON_NAME]…" at bounding box center [416, 113] width 218 height 227
click at [318, 17] on icon at bounding box center [320, 19] width 6 height 6
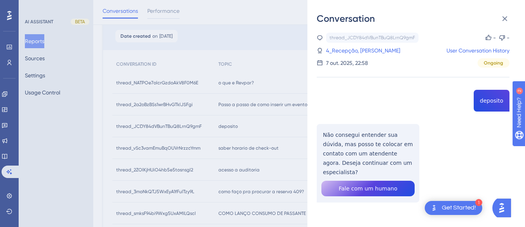
click at [354, 145] on div "thread_JCDY84dVBunTBuQ8LrnQ9gmF Copy - - 4_Recepção, [PERSON_NAME] Junior User …" at bounding box center [413, 137] width 193 height 209
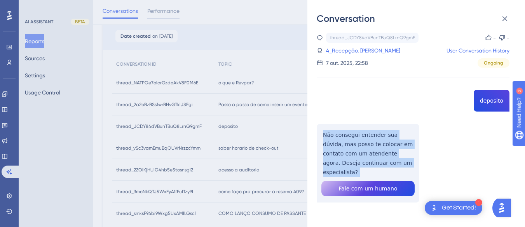
click at [354, 145] on div "thread_JCDY84dVBunTBuQ8LrnQ9gmF Copy - - 4_Recepção, [PERSON_NAME] Junior User …" at bounding box center [413, 137] width 193 height 209
drag, startPoint x: 504, startPoint y: 16, endPoint x: 291, endPoint y: 42, distance: 214.5
click at [504, 16] on icon at bounding box center [504, 18] width 9 height 9
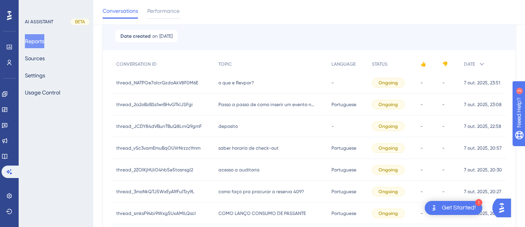
drag, startPoint x: 254, startPoint y: 150, endPoint x: 373, endPoint y: 93, distance: 131.4
click at [261, 148] on span "saber horario de check-out" at bounding box center [248, 148] width 60 height 6
click at [248, 145] on span "saber horario de check-out" at bounding box center [248, 148] width 60 height 6
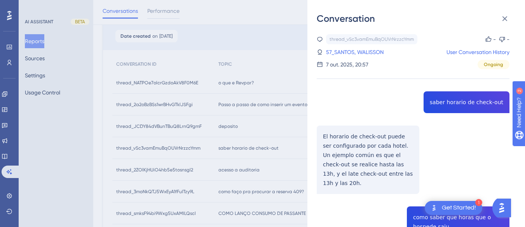
click at [445, 119] on div "thread_vSc3vamEmuBqOUVrNrzzcYmm Copy - - 57_SANTOS, WALISSON User Conversation …" at bounding box center [413, 219] width 193 height 370
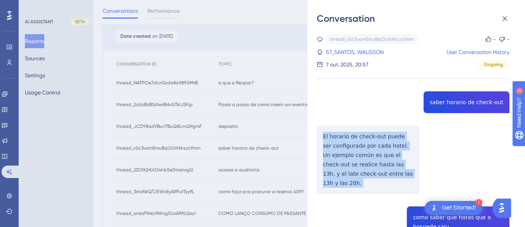
click at [445, 119] on div "thread_vSc3vamEmuBqOUVrNrzzcYmm Copy - - 57_SANTOS, WALISSON User Conversation …" at bounding box center [413, 219] width 193 height 370
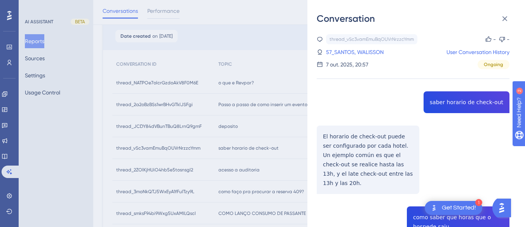
click at [448, 105] on div "thread_vSc3vamEmuBqOUVrNrzzcYmm Copy - - 57_SANTOS, WALISSON User Conversation …" at bounding box center [413, 219] width 193 height 370
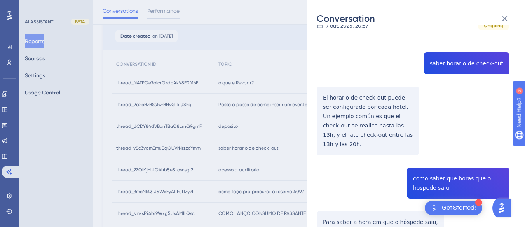
click at [338, 106] on div "thread_vSc3vamEmuBqOUVrNrzzcYmm Copy - - 57_SANTOS, WALISSON User Conversation …" at bounding box center [413, 180] width 193 height 370
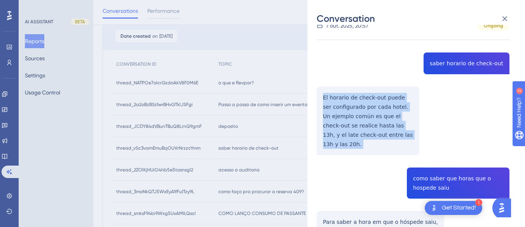
click at [338, 106] on div "thread_vSc3vamEmuBqOUVrNrzzcYmm Copy - - 57_SANTOS, WALISSON User Conversation …" at bounding box center [413, 180] width 193 height 370
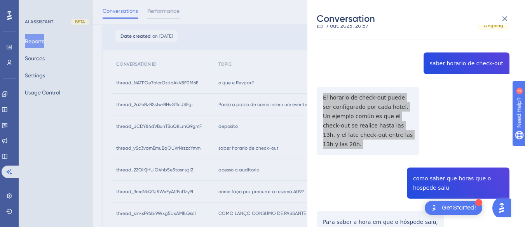
scroll to position [117, 0]
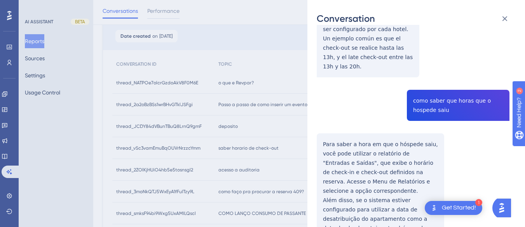
click at [446, 75] on div "thread_vSc3vamEmuBqOUVrNrzzcYmm Copy - - 57_SANTOS, WALISSON User Conversation …" at bounding box center [413, 103] width 193 height 370
click at [429, 98] on div "thread_vSc3vamEmuBqOUVrNrzzcYmm Copy - - 57_SANTOS, WALISSON User Conversation …" at bounding box center [413, 103] width 193 height 370
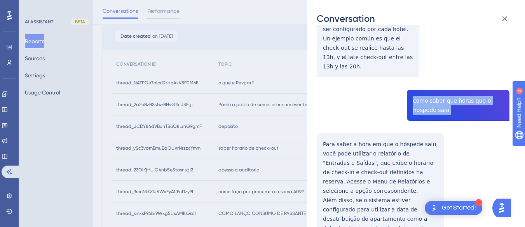
click at [429, 98] on div "thread_vSc3vamEmuBqOUVrNrzzcYmm Copy - - 57_SANTOS, WALISSON User Conversation …" at bounding box center [413, 103] width 193 height 370
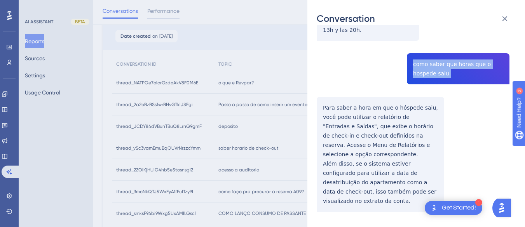
click at [316, 93] on div "Conversation thread_vSc3vamEmuBqOUVrNrzzcYmm Copy - - 57_SANTOS, WALISSON User …" at bounding box center [416, 113] width 218 height 227
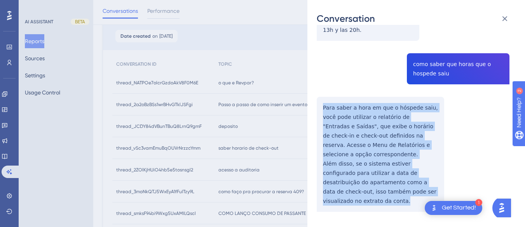
drag, startPoint x: 357, startPoint y: 114, endPoint x: 362, endPoint y: 182, distance: 68.2
click at [362, 182] on div "Conversation thread_vSc3vamEmuBqOUVrNrzzcYmm Copy - - 57_SANTOS, WALISSON User …" at bounding box center [416, 113] width 218 height 227
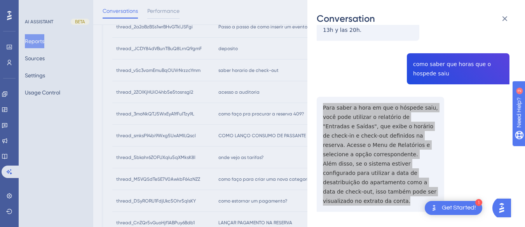
scroll to position [0, 0]
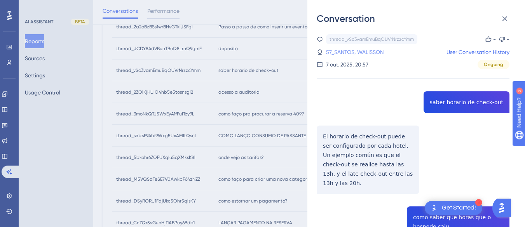
click at [349, 50] on link "57_SANTOS, WALISSON" at bounding box center [355, 51] width 58 height 9
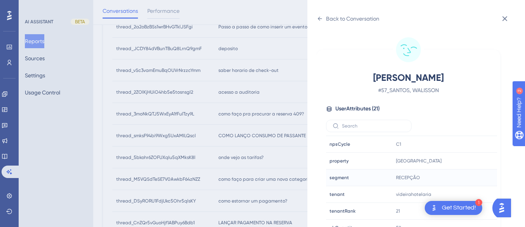
scroll to position [237, 0]
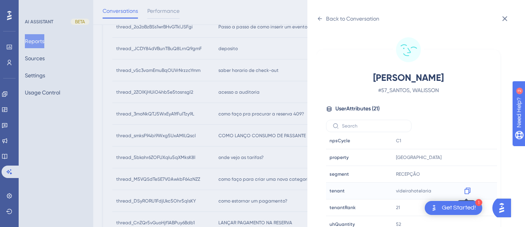
click at [466, 191] on icon at bounding box center [468, 191] width 8 height 8
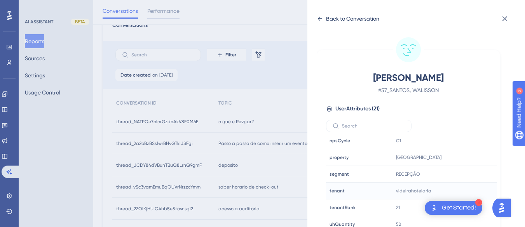
click at [322, 19] on icon at bounding box center [320, 19] width 6 height 6
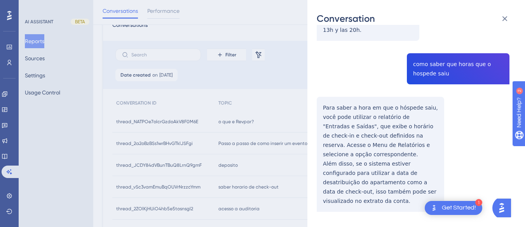
scroll to position [78, 0]
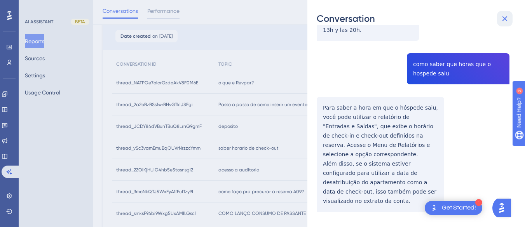
drag, startPoint x: 507, startPoint y: 14, endPoint x: 250, endPoint y: 170, distance: 300.4
click at [506, 14] on icon at bounding box center [504, 18] width 9 height 9
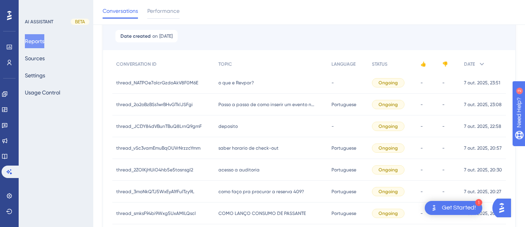
click at [250, 170] on span "acesso a auditoria" at bounding box center [238, 170] width 41 height 6
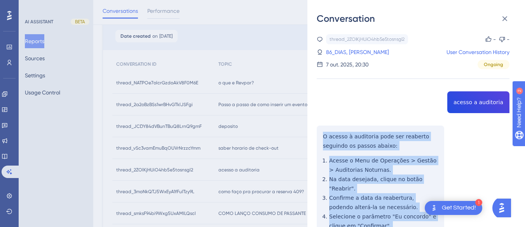
scroll to position [117, 0]
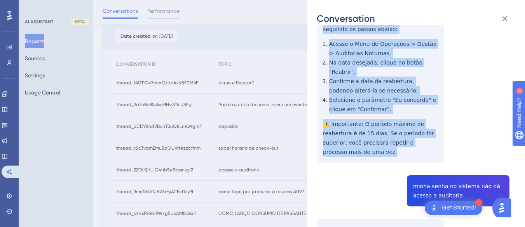
drag, startPoint x: 317, startPoint y: 132, endPoint x: 364, endPoint y: 147, distance: 48.5
click at [364, 147] on div "thread_2ZOlKjHUiO4hb5e5tosnsgl2 Copy - - 86_DIAS, RONIVAN User Conversation His…" at bounding box center [413, 165] width 193 height 495
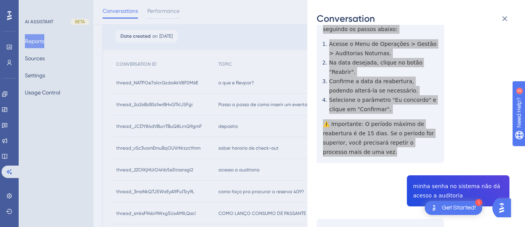
scroll to position [233, 0]
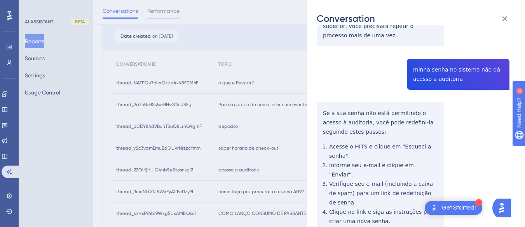
click at [443, 59] on div "thread_2ZOlKjHUiO4hb5e5tosnsgl2 Copy - - 86_DIAS, RONIVAN User Conversation His…" at bounding box center [413, 48] width 193 height 495
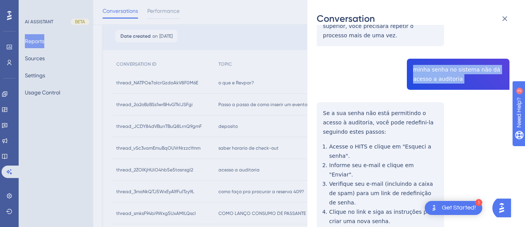
click at [443, 59] on div "thread_2ZOlKjHUiO4hb5e5tosnsgl2 Copy - - 86_DIAS, RONIVAN User Conversation His…" at bounding box center [413, 48] width 193 height 495
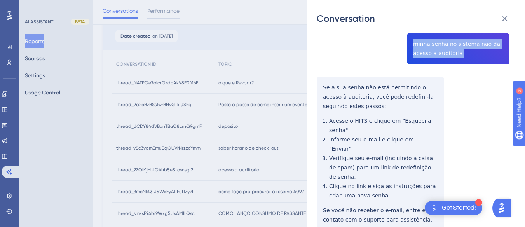
click at [318, 76] on div "thread_2ZOlKjHUiO4hb5e5tosnsgl2 Copy - - 86_DIAS, RONIVAN User Conversation His…" at bounding box center [413, 22] width 193 height 495
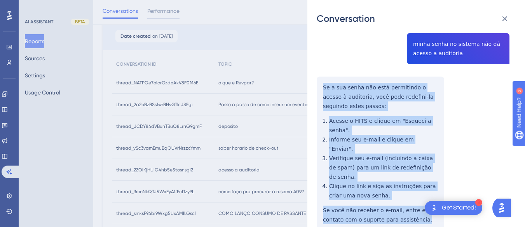
drag, startPoint x: 318, startPoint y: 76, endPoint x: 357, endPoint y: 92, distance: 43.0
click at [411, 192] on div "thread_2ZOlKjHUiO4hb5e5tosnsgl2 Copy - - 86_DIAS, RONIVAN User Conversation His…" at bounding box center [413, 22] width 193 height 495
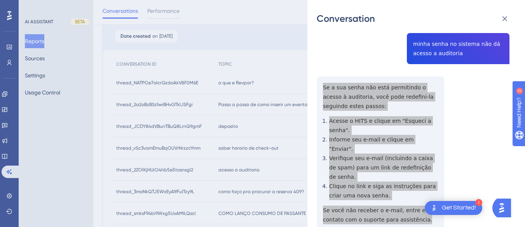
scroll to position [0, 0]
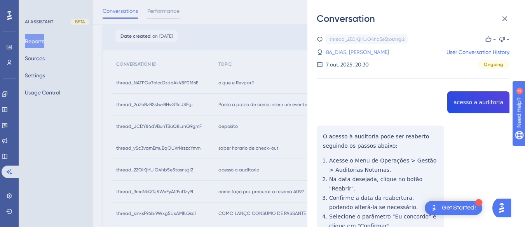
click at [355, 52] on link "86_DIAS, [PERSON_NAME]" at bounding box center [357, 51] width 63 height 9
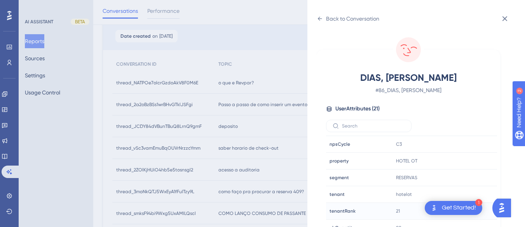
scroll to position [23, 0]
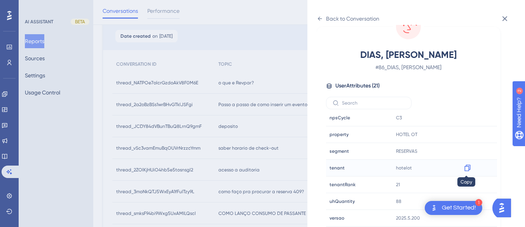
click at [465, 170] on icon at bounding box center [468, 168] width 8 height 8
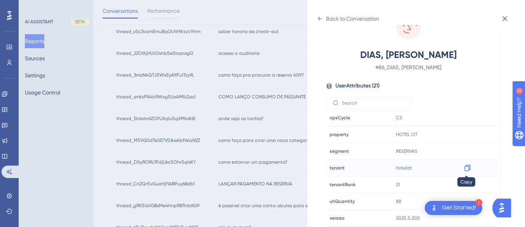
click at [466, 167] on icon at bounding box center [468, 168] width 8 height 8
drag, startPoint x: 239, startPoint y: 188, endPoint x: 340, endPoint y: 232, distance: 109.7
click at [239, 188] on div "Back to Conversation DIAS, RONIVAN # 86_DIAS, RONIVAN User Attributes ( 21 ) Em…" at bounding box center [262, 113] width 525 height 227
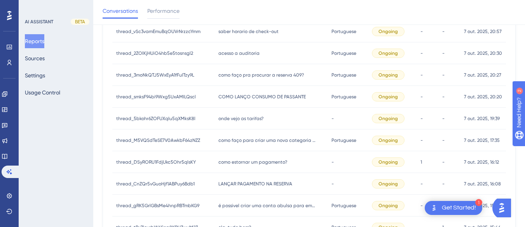
click at [295, 213] on div "é possivel criar uma conta abulsa para emitir uma NF de um serviço futuro, poré…" at bounding box center [270, 206] width 113 height 22
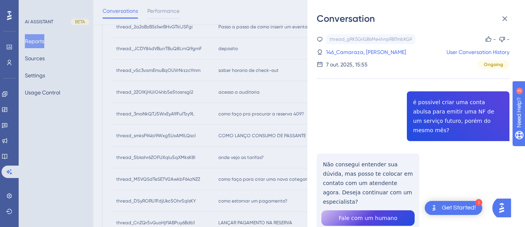
scroll to position [117, 0]
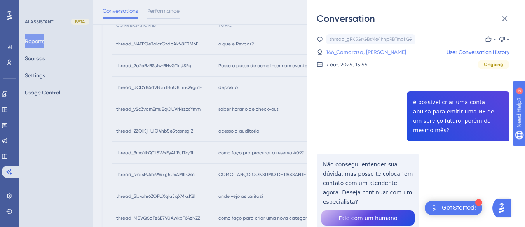
click at [374, 51] on link "146_Camaraza, [PERSON_NAME]" at bounding box center [366, 51] width 80 height 9
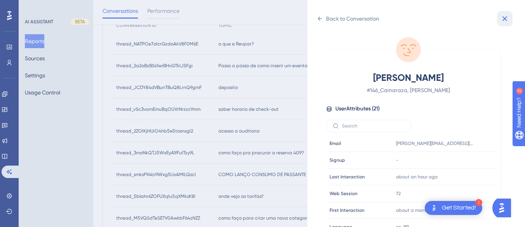
click at [506, 16] on icon at bounding box center [504, 18] width 9 height 9
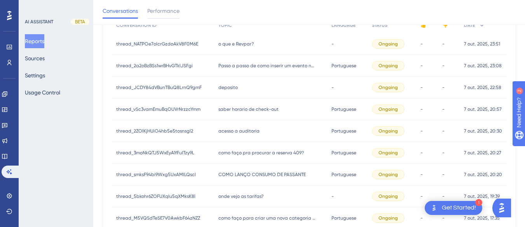
click at [248, 134] on span "acesso a auditoria" at bounding box center [238, 131] width 41 height 6
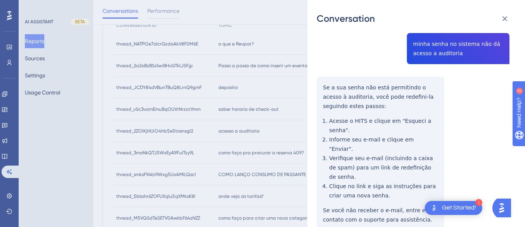
scroll to position [26, 0]
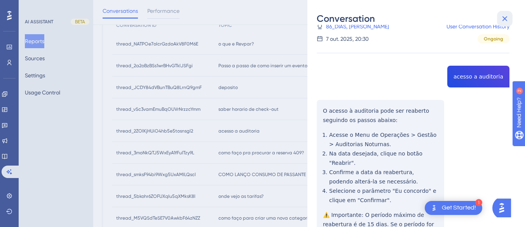
click at [505, 14] on icon at bounding box center [504, 18] width 9 height 9
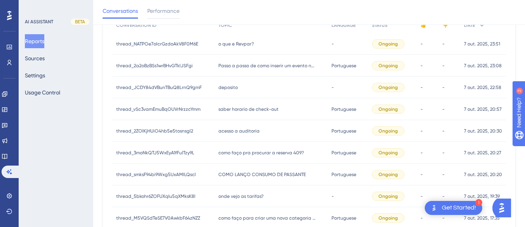
drag, startPoint x: 236, startPoint y: 155, endPoint x: 256, endPoint y: 145, distance: 22.9
click at [239, 155] on span "como faço pra procurar a reserva 409?" at bounding box center [260, 153] width 85 height 6
click at [232, 148] on div "como faço pra procurar a reserva 409? como faço pra procurar a reserva 409?" at bounding box center [270, 153] width 113 height 22
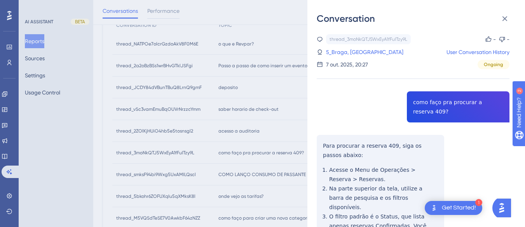
click at [443, 102] on div "thread_3moNkQTJ5WxEyA1fFuITzy9L Copy - - 5_Braga, Paulo User Conversation Histo…" at bounding box center [413, 176] width 193 height 285
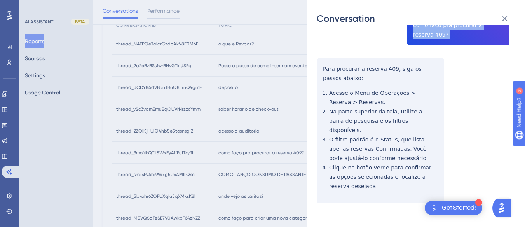
click at [322, 65] on div "thread_3moNkQTJ5WxEyA1fFuITzy9L Copy - - 5_Braga, Paulo User Conversation Histo…" at bounding box center [413, 99] width 193 height 285
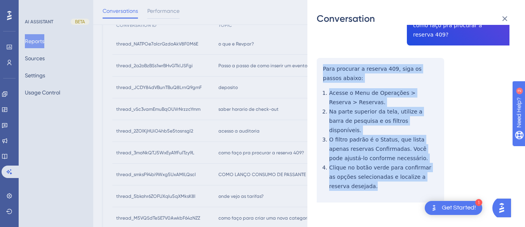
drag, startPoint x: 322, startPoint y: 65, endPoint x: 352, endPoint y: 158, distance: 97.8
click at [362, 179] on div "thread_3moNkQTJ5WxEyA1fFuITzy9L Copy - - 5_Braga, Paulo User Conversation Histo…" at bounding box center [413, 99] width 193 height 285
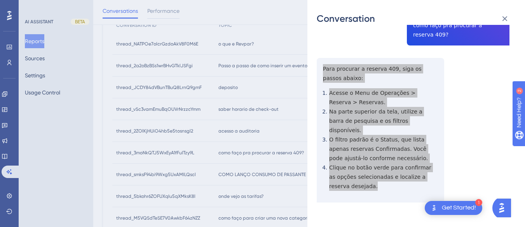
scroll to position [0, 0]
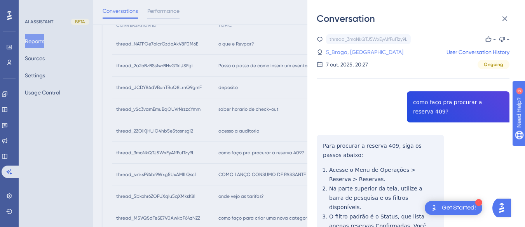
click at [343, 49] on link "5_Braga, [GEOGRAPHIC_DATA]" at bounding box center [364, 51] width 77 height 9
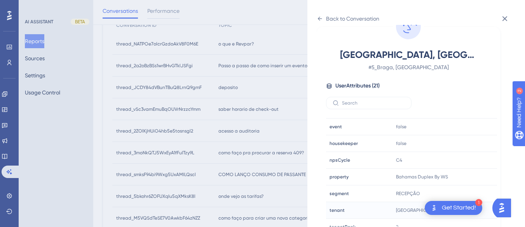
scroll to position [233, 0]
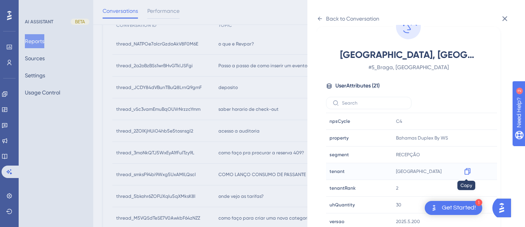
click at [467, 170] on icon at bounding box center [468, 171] width 8 height 8
click at [321, 17] on icon at bounding box center [320, 19] width 6 height 6
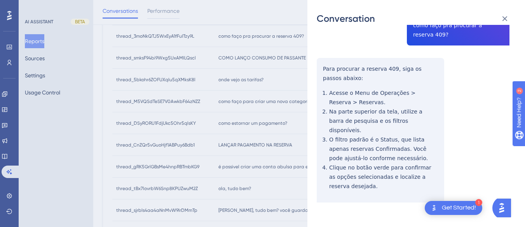
scroll to position [194, 0]
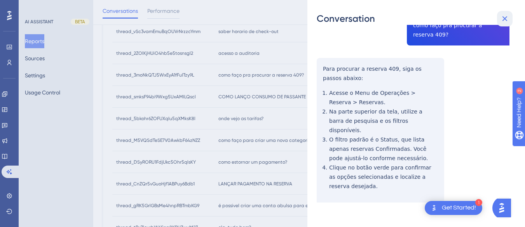
click at [502, 17] on icon at bounding box center [504, 18] width 9 height 9
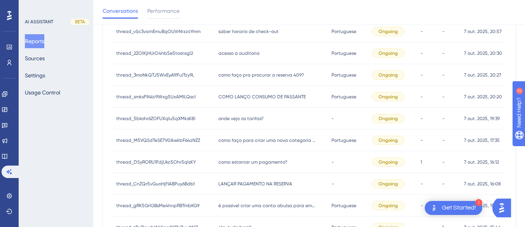
click at [267, 94] on span "COMO LANÇO CONSUMO DE PASSANTE" at bounding box center [261, 97] width 87 height 6
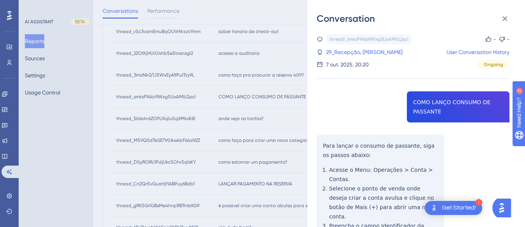
click at [415, 108] on div "thread_smksF94bi9Wxg5UxAMILQscl Copy - - 29_Recepção, [PERSON_NAME] User Conver…" at bounding box center [413, 209] width 193 height 350
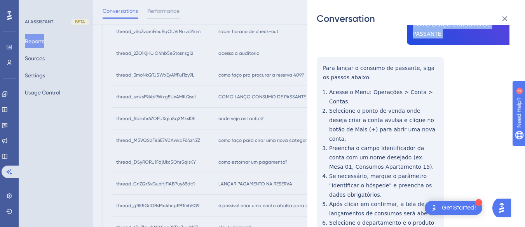
click at [318, 64] on div "thread_smksF94bi9Wxg5UxAMILQscl Copy - - 29_Recepção, [PERSON_NAME] User Conver…" at bounding box center [413, 131] width 193 height 350
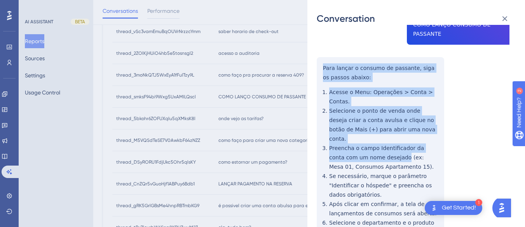
scroll to position [142, 0]
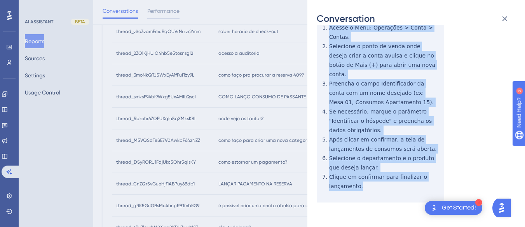
drag, startPoint x: 318, startPoint y: 64, endPoint x: 380, endPoint y: 172, distance: 124.3
click at [380, 178] on div "thread_smksF94bi9Wxg5UxAMILQscl Copy - - 29_Recepção, [PERSON_NAME] User Conver…" at bounding box center [413, 67] width 193 height 350
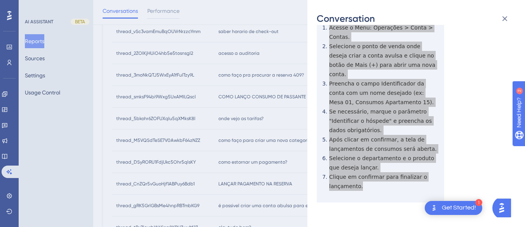
scroll to position [0, 0]
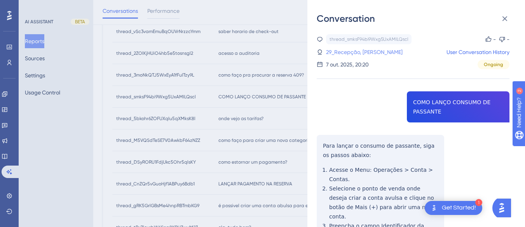
click at [358, 51] on link "29_Recepção, [PERSON_NAME]" at bounding box center [364, 51] width 77 height 9
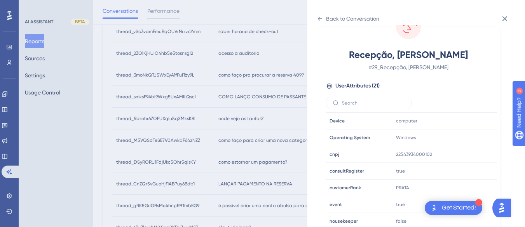
scroll to position [237, 0]
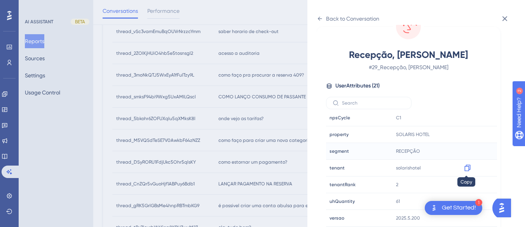
drag, startPoint x: 466, startPoint y: 168, endPoint x: 484, endPoint y: 158, distance: 21.0
click at [466, 168] on icon at bounding box center [468, 168] width 8 height 8
click at [322, 14] on div "Back to Conversation" at bounding box center [348, 18] width 63 height 12
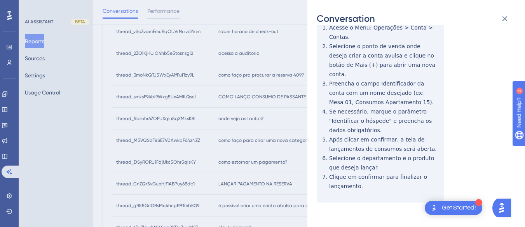
scroll to position [0, 0]
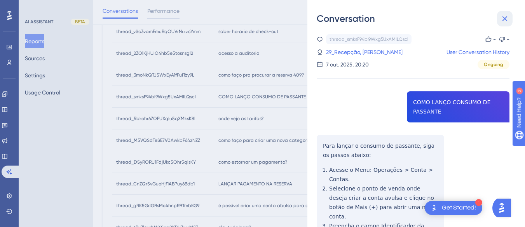
click at [511, 19] on button at bounding box center [505, 19] width 16 height 16
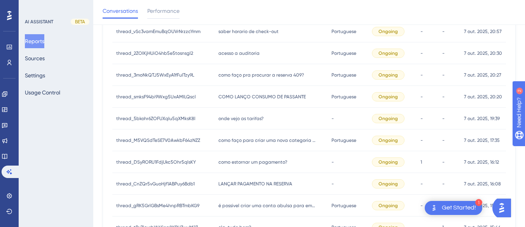
click at [274, 110] on div "onde vejo as tarifas? onde vejo as tarifas?" at bounding box center [270, 119] width 113 height 22
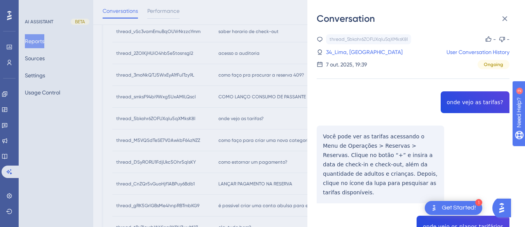
click at [462, 101] on div "thread_5bkohr6ZOFUXqIu5qXMksK8l Copy - - 34_Lima, Marinalva User Conversation H…" at bounding box center [413, 205] width 193 height 342
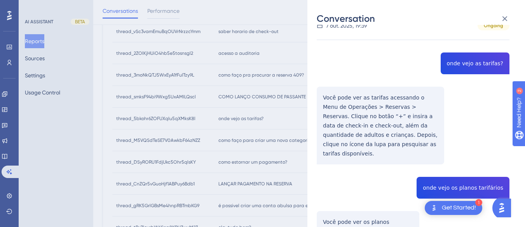
click at [349, 122] on div "thread_5bkohr6ZOFUXqIu5qXMksK8l Copy - - 34_Lima, Marinalva User Conversation H…" at bounding box center [413, 166] width 193 height 342
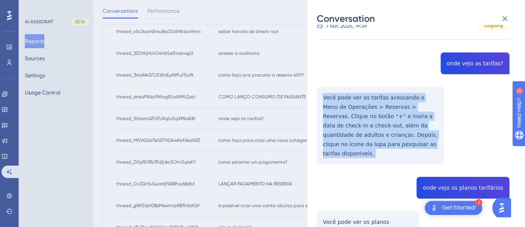
click at [349, 122] on div "thread_5bkohr6ZOFUXqIu5qXMksK8l Copy - - 34_Lima, Marinalva User Conversation H…" at bounding box center [413, 166] width 193 height 342
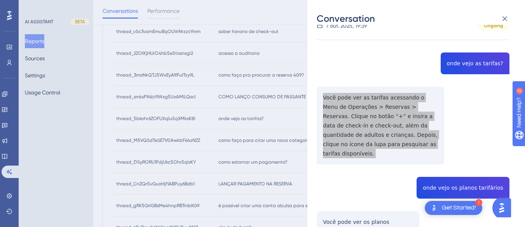
scroll to position [125, 0]
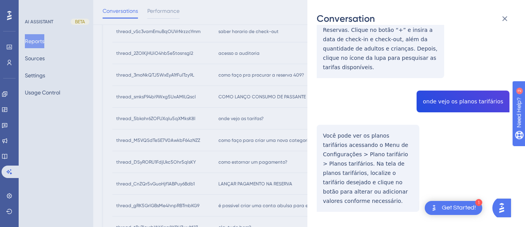
click at [442, 93] on div "thread_5bkohr6ZOFUXqIu5qXMksK8l Copy - - 34_Lima, Marinalva User Conversation H…" at bounding box center [413, 80] width 193 height 342
click at [319, 119] on div "thread_5bkohr6ZOFUXqIu5qXMksK8l Copy - - 34_Lima, Marinalva User Conversation H…" at bounding box center [413, 80] width 193 height 342
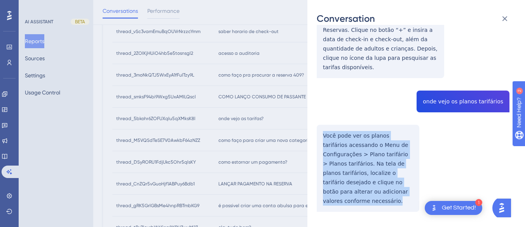
click at [319, 119] on div "thread_5bkohr6ZOFUXqIu5qXMksK8l Copy - - 34_Lima, Marinalva User Conversation H…" at bounding box center [413, 80] width 193 height 342
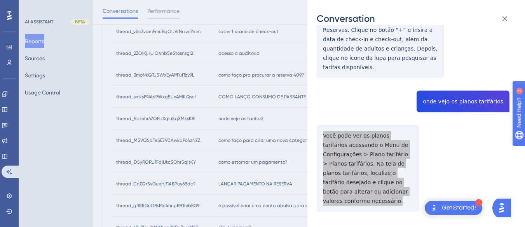
scroll to position [0, 0]
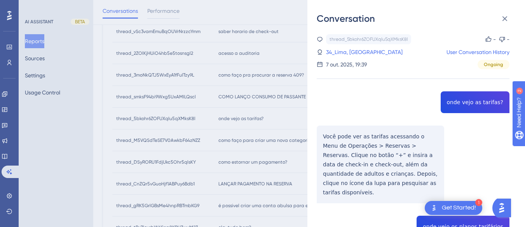
click at [335, 57] on div "thread_5bkohr6ZOFUXqIu5qXMksK8l Copy - - 34_Lima, Marinalva User Conversation H…" at bounding box center [413, 51] width 193 height 35
click at [340, 51] on link "34_Lima, [GEOGRAPHIC_DATA]" at bounding box center [364, 51] width 77 height 9
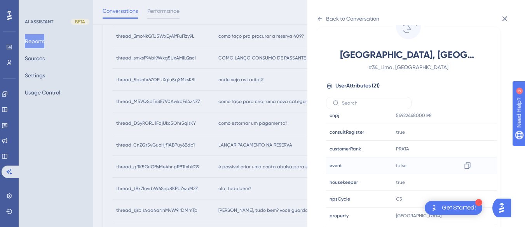
scroll to position [237, 0]
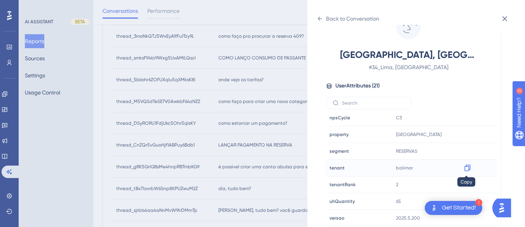
click at [471, 167] on div at bounding box center [467, 168] width 12 height 12
click at [464, 168] on icon at bounding box center [468, 168] width 8 height 8
click at [320, 15] on div "Back to Conversation" at bounding box center [348, 18] width 63 height 12
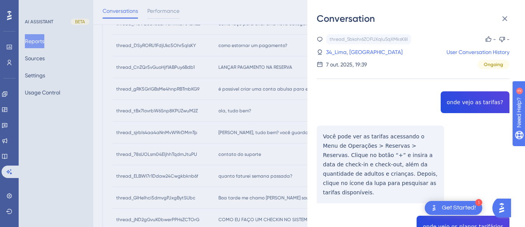
scroll to position [272, 0]
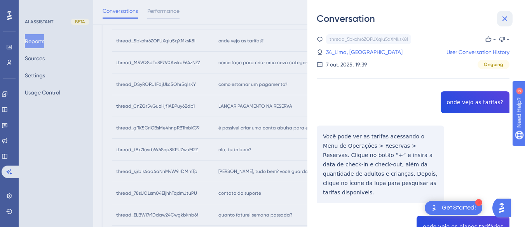
click at [505, 17] on icon at bounding box center [504, 18] width 9 height 9
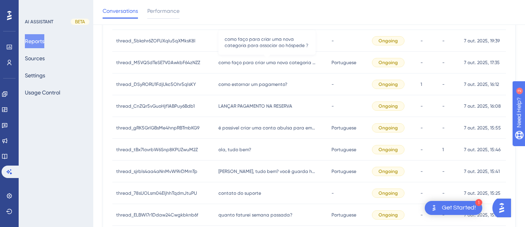
click at [293, 62] on span "como faço para criar uma nova categoria para associar ao hóspede ?" at bounding box center [266, 62] width 97 height 6
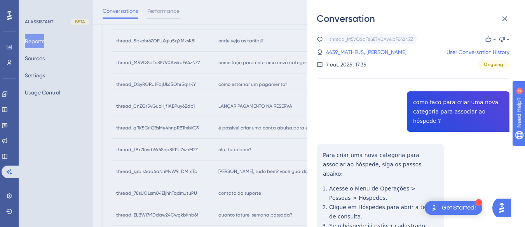
click at [445, 97] on div "thread_M5VQSdTeSE7V0AwkbF64zNZZ Copy - - 4439_MATHEUS, JEFERSON User Conversati…" at bounding box center [413, 223] width 193 height 378
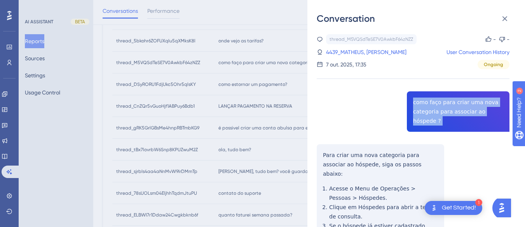
click at [445, 97] on div "thread_M5VQSdTeSE7V0AwkbF64zNZZ Copy - - 4439_MATHEUS, JEFERSON User Conversati…" at bounding box center [413, 223] width 193 height 378
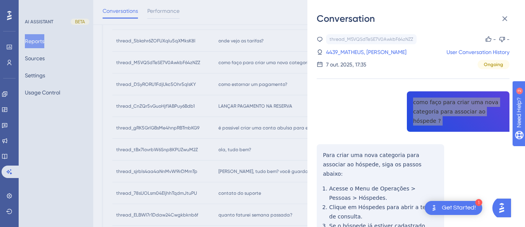
scroll to position [39, 0]
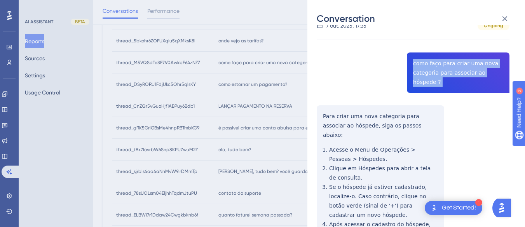
click at [313, 103] on div "Conversation thread_M5VQSdTeSE7V0AwkbF64zNZZ Copy - - 4439_MATHEUS, JEFERSON Us…" at bounding box center [416, 113] width 218 height 227
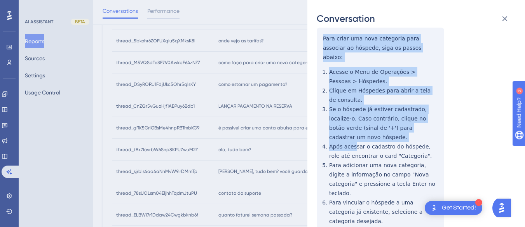
scroll to position [142, 0]
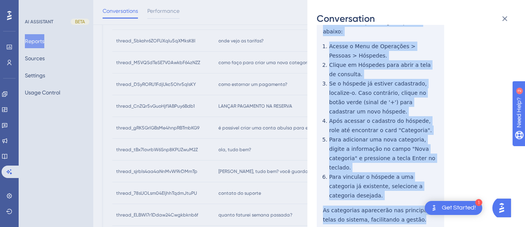
drag, startPoint x: 315, startPoint y: 103, endPoint x: 407, endPoint y: 186, distance: 124.3
click at [407, 186] on div "Conversation thread_M5VQSdTeSE7V0AwkbF64zNZZ Copy - - 4439_MATHEUS, JEFERSON Us…" at bounding box center [416, 113] width 218 height 227
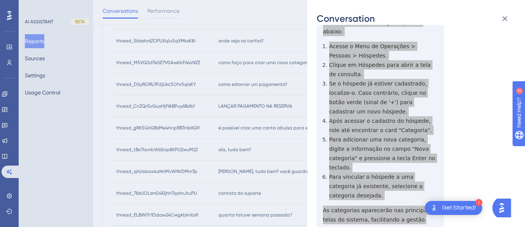
scroll to position [0, 0]
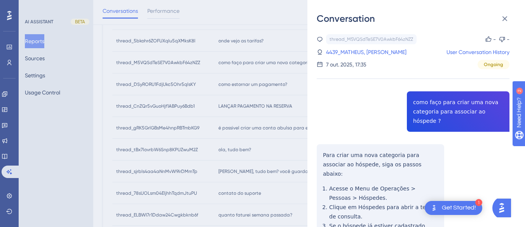
click at [368, 47] on div "thread_M5VQSdTeSE7V0AwkbF64zNZZ Copy - - 4439_MATHEUS, JEFERSON User Conversati…" at bounding box center [413, 51] width 193 height 35
click at [366, 49] on link "4439_MATHEUS, [PERSON_NAME]" at bounding box center [366, 51] width 80 height 9
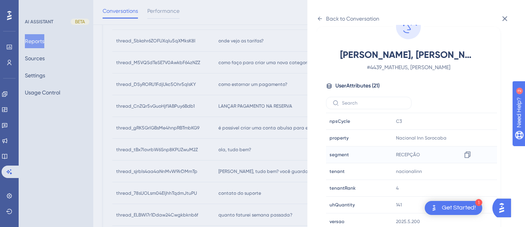
scroll to position [237, 0]
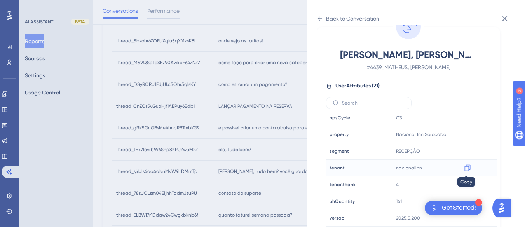
click at [470, 167] on div at bounding box center [467, 168] width 12 height 12
drag, startPoint x: 459, startPoint y: 169, endPoint x: 462, endPoint y: 166, distance: 4.7
click at [464, 166] on icon at bounding box center [468, 168] width 8 height 8
click at [464, 136] on icon at bounding box center [468, 135] width 8 height 8
click at [324, 17] on div "Back to Conversation" at bounding box center [348, 18] width 63 height 12
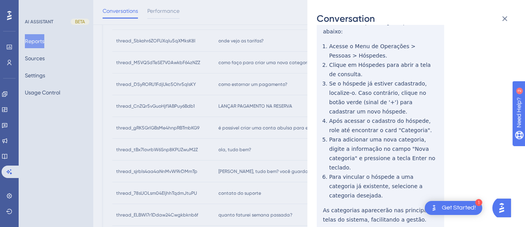
scroll to position [0, 0]
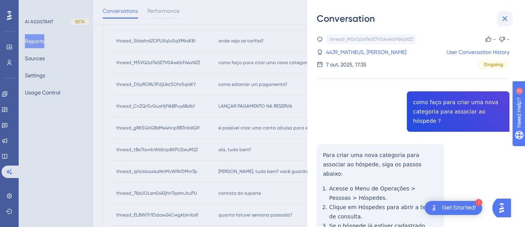
click at [502, 17] on icon at bounding box center [504, 18] width 5 height 5
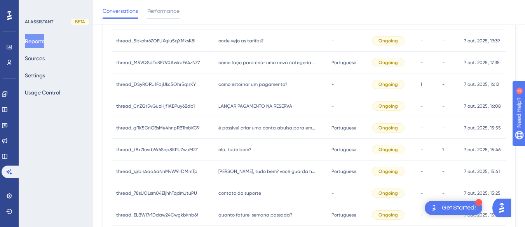
click at [251, 83] on span "como estornar um pagamento?" at bounding box center [252, 84] width 69 height 6
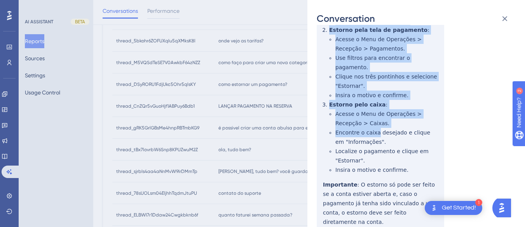
scroll to position [260, 0]
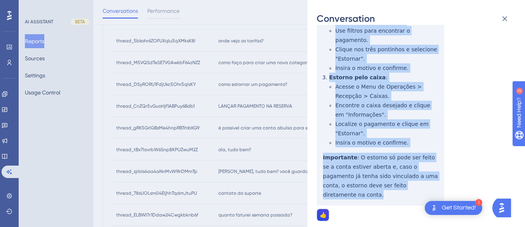
drag, startPoint x: 315, startPoint y: 94, endPoint x: 366, endPoint y: 136, distance: 65.5
click at [425, 163] on div "Conversation thread_DSyRORU1FdjUkc5Ohr5qlsKY Copy 1 - 152_Silva, Thayna User Co…" at bounding box center [416, 113] width 218 height 227
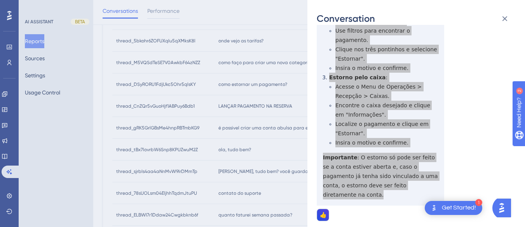
scroll to position [0, 0]
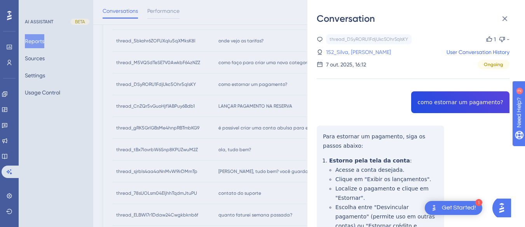
click at [349, 51] on link "152_Silva, [PERSON_NAME]" at bounding box center [358, 51] width 65 height 9
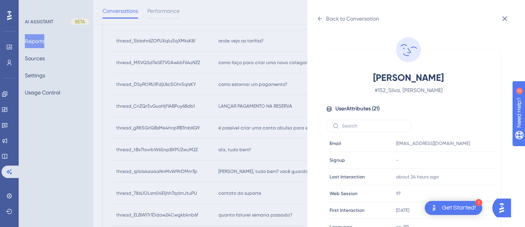
scroll to position [311, 0]
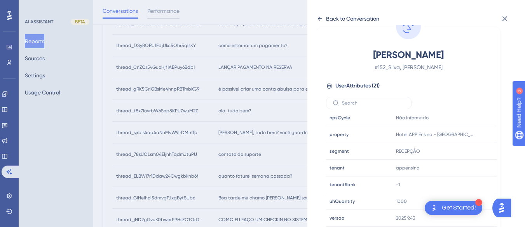
click at [321, 20] on icon at bounding box center [320, 19] width 6 height 6
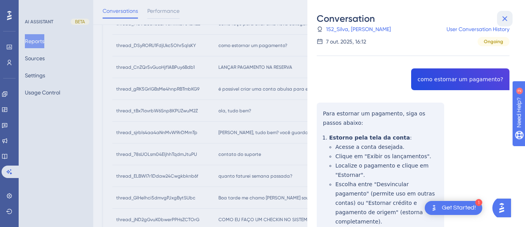
click at [503, 18] on icon at bounding box center [504, 18] width 9 height 9
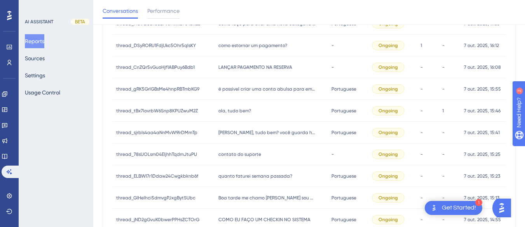
click at [224, 68] on span "LANÇAR PAGAMENTO NA RESERVA" at bounding box center [255, 67] width 74 height 6
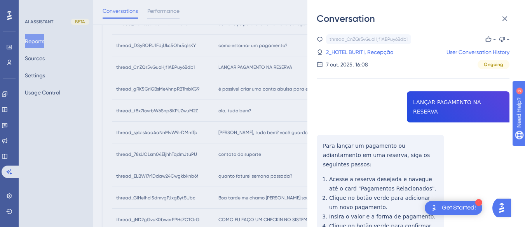
click at [451, 108] on div "thread_CnZQr5vGuoHjf1ABPuy6Bdb1 Copy - - 2_HOTEL BURITI, Recepção User Conversa…" at bounding box center [413, 171] width 193 height 275
drag, startPoint x: 328, startPoint y: 147, endPoint x: 321, endPoint y: 134, distance: 15.3
click at [328, 147] on div "thread_CnZQr5vGuoHjf1ABPuy6Bdb1 Copy - - 2_HOTEL BURITI, Recepção User Conversa…" at bounding box center [413, 171] width 193 height 275
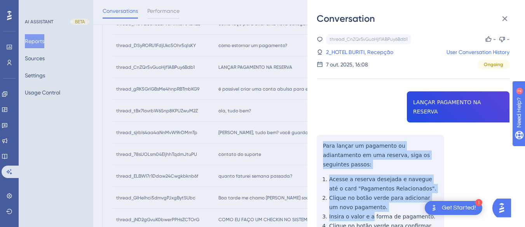
scroll to position [58, 0]
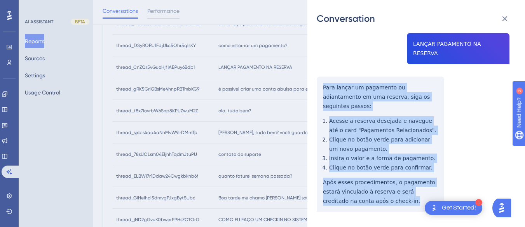
drag, startPoint x: 320, startPoint y: 131, endPoint x: 380, endPoint y: 192, distance: 84.9
click at [380, 192] on div "thread_CnZQr5vGuoHjf1ABPuy6Bdb1 Copy - - 2_HOTEL BURITI, Recepção User Conversa…" at bounding box center [413, 113] width 193 height 275
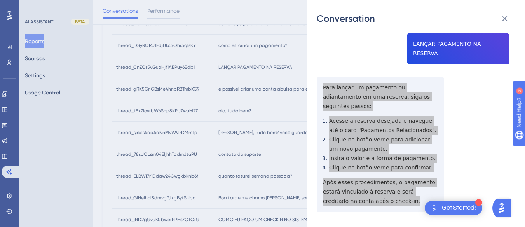
scroll to position [0, 0]
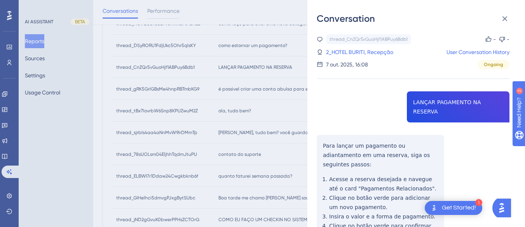
click at [354, 45] on div "thread_CnZQr5vGuoHjf1ABPuy6Bdb1 Copy - - 2_HOTEL BURITI, Recepção User Conversa…" at bounding box center [413, 51] width 193 height 35
click at [351, 51] on link "2_HOTEL BURITI, Recepção" at bounding box center [359, 51] width 67 height 9
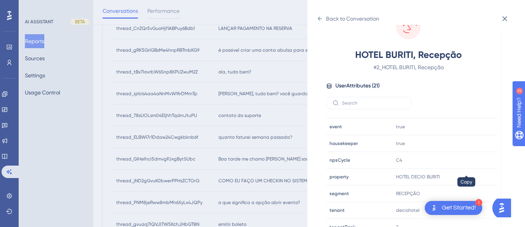
scroll to position [237, 0]
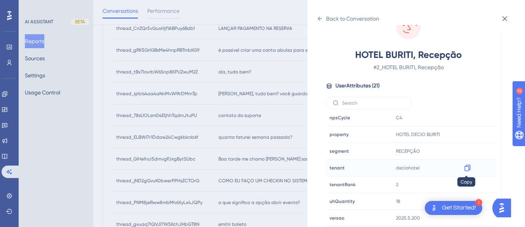
click at [465, 164] on icon at bounding box center [468, 168] width 8 height 8
click at [321, 17] on icon at bounding box center [320, 19] width 6 height 6
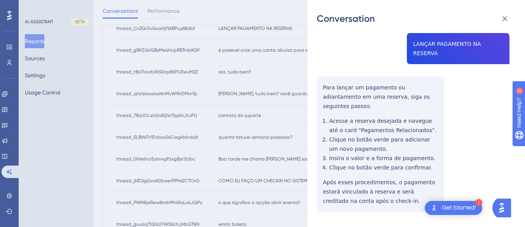
scroll to position [0, 0]
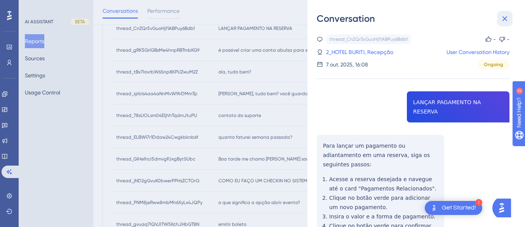
drag, startPoint x: 510, startPoint y: 17, endPoint x: 318, endPoint y: 26, distance: 191.7
click at [509, 17] on button at bounding box center [505, 19] width 16 height 16
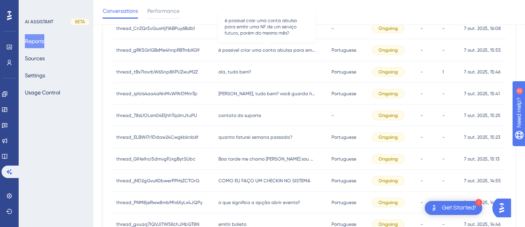
click at [239, 50] on span "é possivel criar uma conta abulsa para emitir uma NF de um serviço futuro, poré…" at bounding box center [266, 50] width 97 height 6
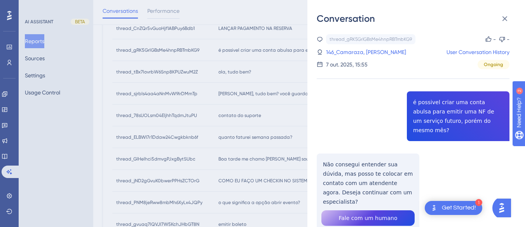
click at [430, 100] on div "thread_gRK5GrlGBsMe4hnpRBTmbKG9 Copy - - 146_Camaraza, [PERSON_NAME] User Conve…" at bounding box center [413, 152] width 193 height 237
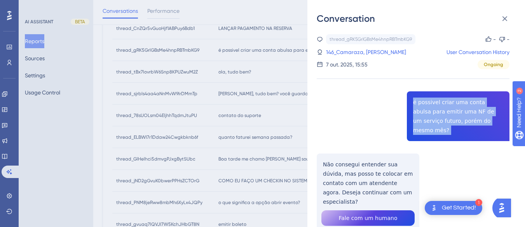
click at [430, 100] on div "thread_gRK5GrlGBsMe4hnpRBTmbKG9 Copy - - 146_Camaraza, [PERSON_NAME] User Conve…" at bounding box center [413, 152] width 193 height 237
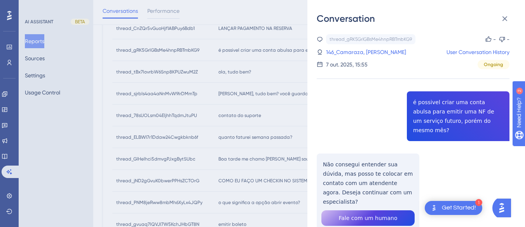
click at [325, 174] on div "thread_gRK5GrlGBsMe4hnpRBTmbKG9 Copy - - 146_Camaraza, [PERSON_NAME] User Conve…" at bounding box center [413, 152] width 193 height 237
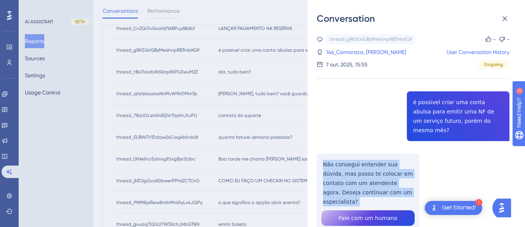
click at [325, 174] on div "thread_gRK5GrlGBsMe4hnpRBTmbKG9 Copy - - 146_Camaraza, [PERSON_NAME] User Conve…" at bounding box center [413, 152] width 193 height 237
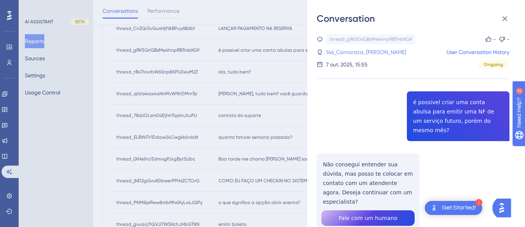
click at [360, 49] on link "146_Camaraza, [PERSON_NAME]" at bounding box center [366, 51] width 80 height 9
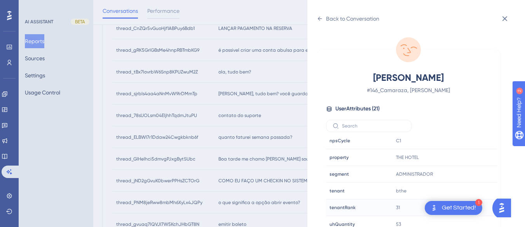
scroll to position [23, 0]
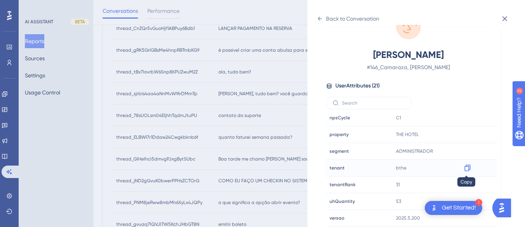
click at [465, 166] on icon at bounding box center [468, 168] width 8 height 8
click at [320, 16] on icon at bounding box center [320, 19] width 6 height 6
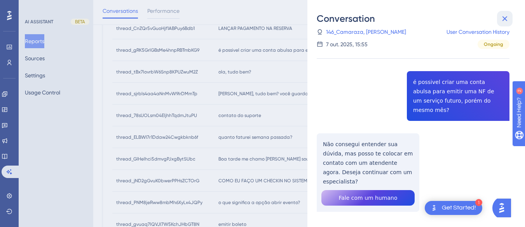
click at [507, 16] on icon at bounding box center [504, 18] width 9 height 9
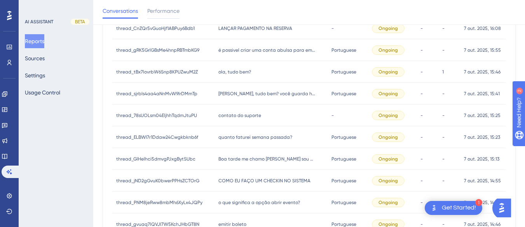
click at [240, 71] on span "ola, tudo bem?" at bounding box center [234, 72] width 33 height 6
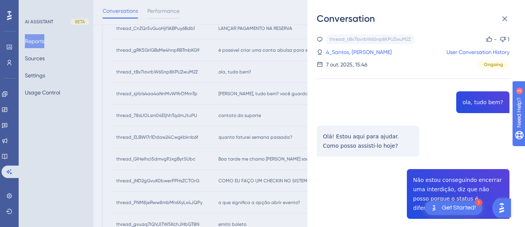
click at [475, 101] on div "thread_tBx7lovrbW6Snp8KPUZwuM2Z Copy - 1 4_Santos, [PERSON_NAME] User Conversat…" at bounding box center [413, 203] width 193 height 339
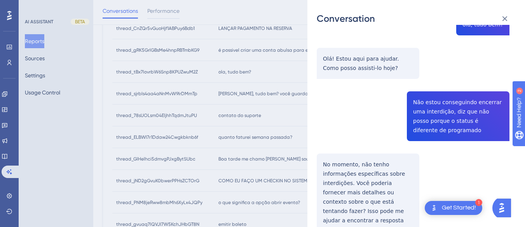
click at [430, 115] on div "thread_tBx7lovrbW6Snp8KPUZwuM2Z Copy - 1 4_Santos, [PERSON_NAME] User Conversat…" at bounding box center [413, 125] width 193 height 339
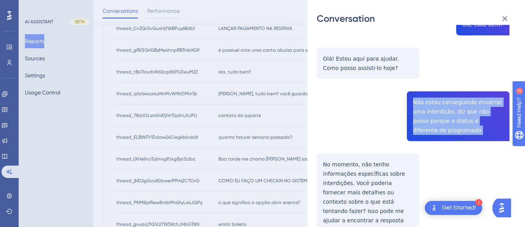
click at [430, 115] on div "thread_tBx7lovrbW6Snp8KPUZwuM2Z Copy - 1 4_Santos, [PERSON_NAME] User Conversat…" at bounding box center [413, 125] width 193 height 339
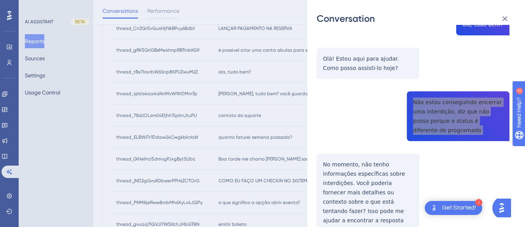
scroll to position [117, 0]
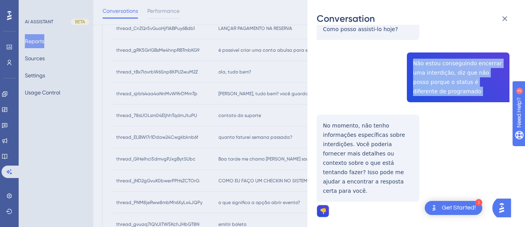
click at [325, 123] on div "thread_tBx7lovrbW6Snp8KPUZwuM2Z Copy - 1 4_Santos, [PERSON_NAME] User Conversat…" at bounding box center [413, 87] width 193 height 339
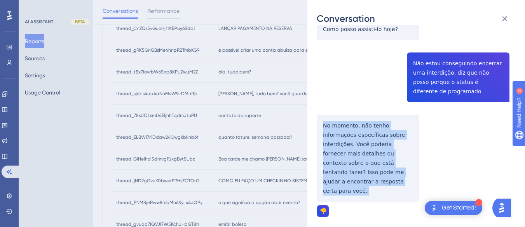
click at [325, 123] on div "thread_tBx7lovrbW6Snp8KPUZwuM2Z Copy - 1 4_Santos, [PERSON_NAME] User Conversat…" at bounding box center [413, 87] width 193 height 339
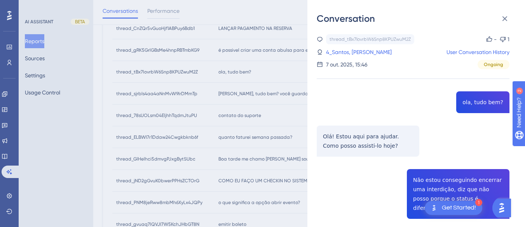
scroll to position [311, 0]
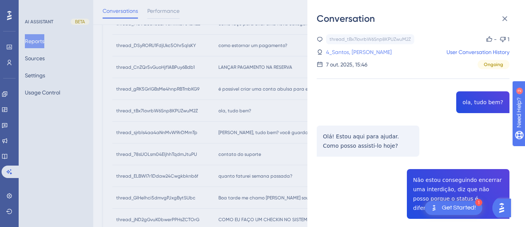
click at [352, 49] on link "4_Santos, [PERSON_NAME]" at bounding box center [359, 51] width 66 height 9
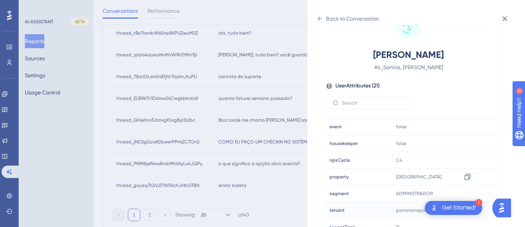
scroll to position [237, 0]
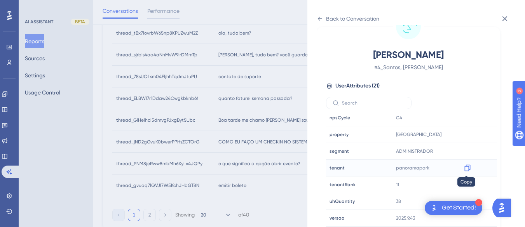
click at [465, 166] on icon at bounding box center [467, 168] width 6 height 7
click at [325, 19] on div "Back to Conversation" at bounding box center [348, 18] width 63 height 12
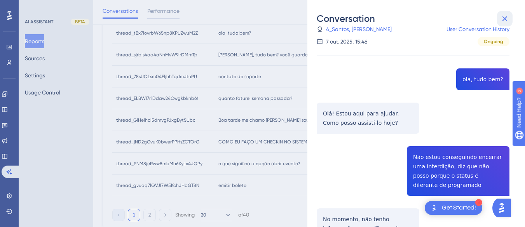
click at [510, 17] on button at bounding box center [505, 19] width 16 height 16
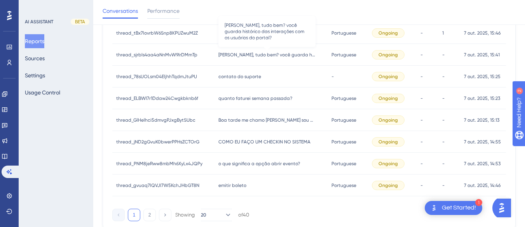
click at [250, 55] on span "[PERSON_NAME], tudo bem? você guarda histórico das interações com os usuários d…" at bounding box center [266, 55] width 97 height 6
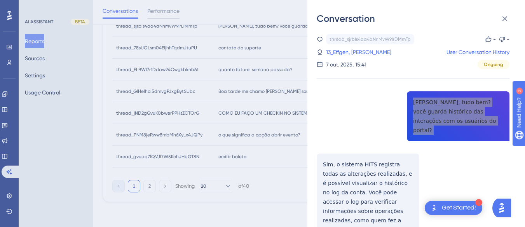
scroll to position [117, 0]
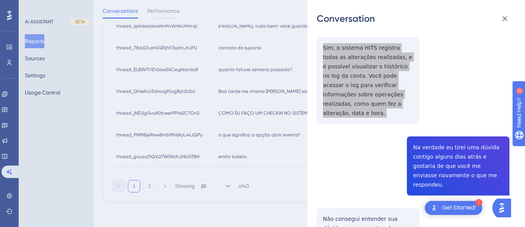
scroll to position [194, 0]
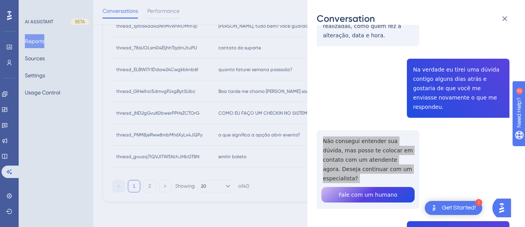
scroll to position [311, 0]
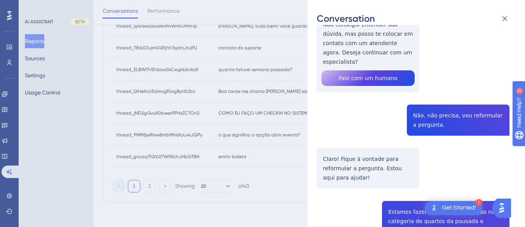
click at [423, 80] on div "thread_sjrbIs4aa4aNnMvW9IrDMmTp Copy - - 13_Effgen, [PERSON_NAME] User Conversa…" at bounding box center [413, 211] width 193 height 977
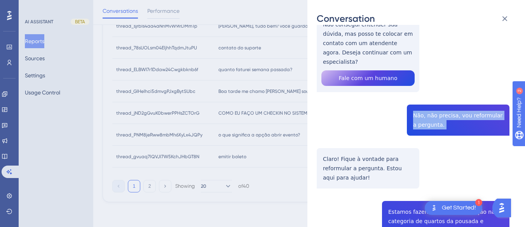
click at [423, 80] on div "thread_sjrbIs4aa4aNnMvW9IrDMmTp Copy - - 13_Effgen, [PERSON_NAME] User Conversa…" at bounding box center [413, 211] width 193 height 977
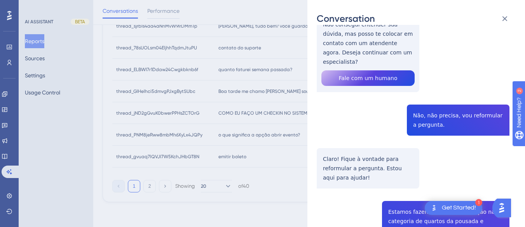
click at [351, 110] on div "thread_sjrbIs4aa4aNnMvW9IrDMmTp Copy - - 13_Effgen, [PERSON_NAME] User Conversa…" at bounding box center [413, 211] width 193 height 977
click at [348, 121] on div "thread_sjrbIs4aa4aNnMvW9IrDMmTp Copy - - 13_Effgen, [PERSON_NAME] User Conversa…" at bounding box center [413, 211] width 193 height 977
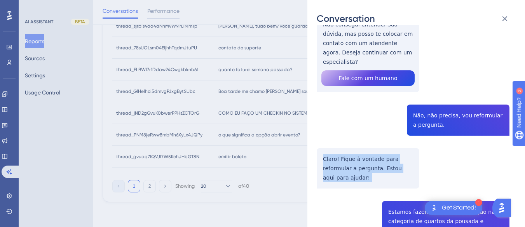
click at [348, 121] on div "thread_sjrbIs4aa4aNnMvW9IrDMmTp Copy - - 13_Effgen, [PERSON_NAME] User Conversa…" at bounding box center [413, 211] width 193 height 977
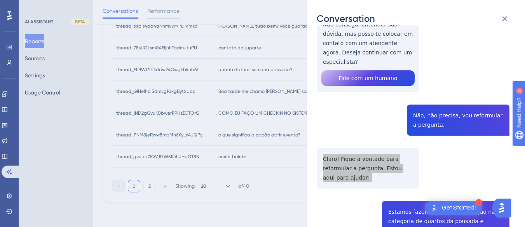
scroll to position [427, 0]
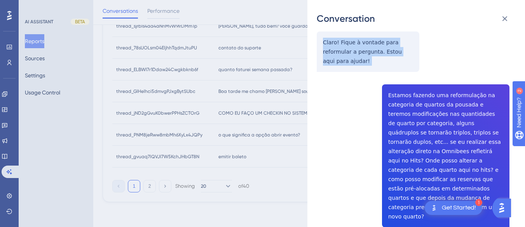
click at [379, 51] on div "thread_sjrbIs4aa4aNnMvW9IrDMmTp Copy - - 13_Effgen, [PERSON_NAME] User Conversa…" at bounding box center [413, 95] width 193 height 977
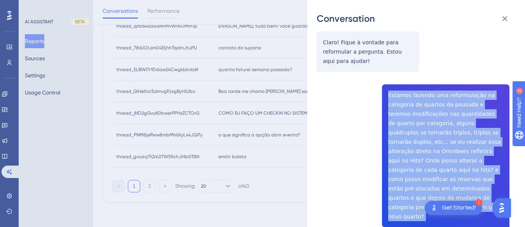
drag, startPoint x: 379, startPoint y: 51, endPoint x: 470, endPoint y: 167, distance: 147.8
click at [470, 167] on div "thread_sjrbIs4aa4aNnMvW9IrDMmTp Copy - - 13_Effgen, [PERSON_NAME] User Conversa…" at bounding box center [413, 95] width 193 height 977
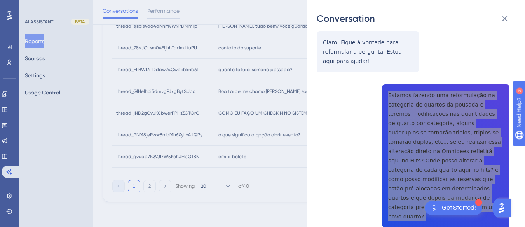
scroll to position [544, 0]
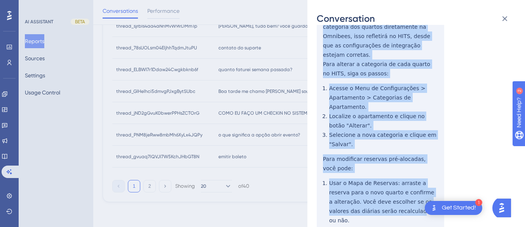
scroll to position [695, 0]
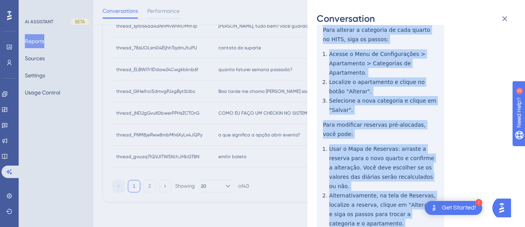
drag, startPoint x: 319, startPoint y: 75, endPoint x: 360, endPoint y: 190, distance: 122.2
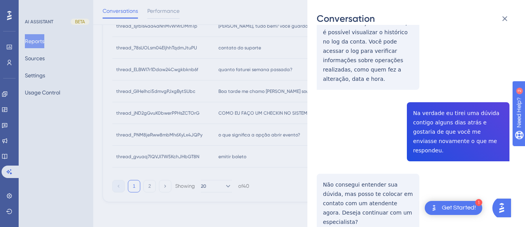
scroll to position [0, 0]
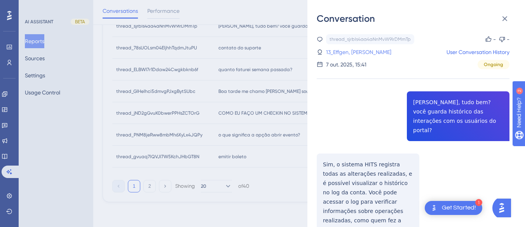
click at [350, 51] on link "13_Effgen, [PERSON_NAME]" at bounding box center [358, 51] width 65 height 9
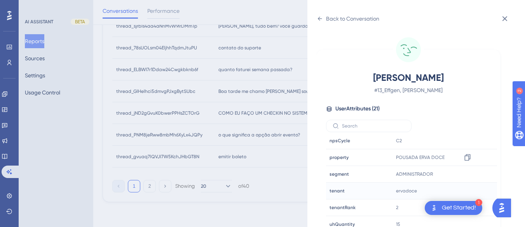
scroll to position [23, 0]
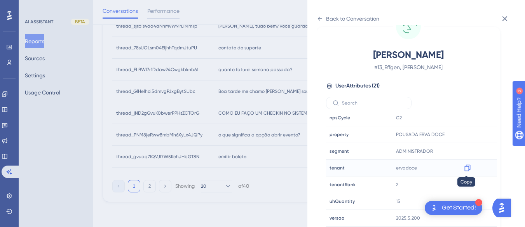
drag, startPoint x: 468, startPoint y: 166, endPoint x: 1, endPoint y: 11, distance: 491.7
click at [468, 166] on icon at bounding box center [467, 168] width 6 height 7
click at [322, 19] on icon at bounding box center [320, 19] width 6 height 6
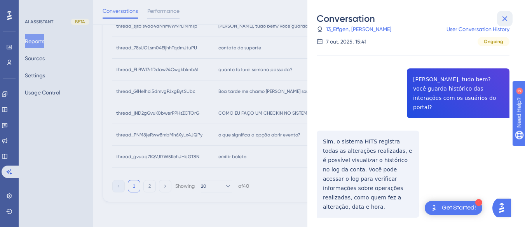
click at [504, 16] on icon at bounding box center [504, 18] width 9 height 9
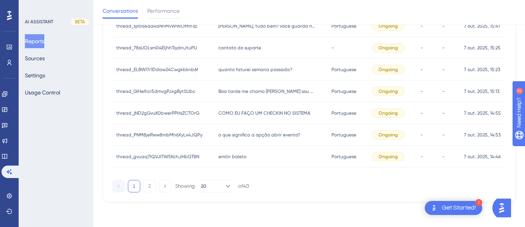
click at [249, 44] on div "contato do suporte contato do suporte" at bounding box center [270, 48] width 113 height 22
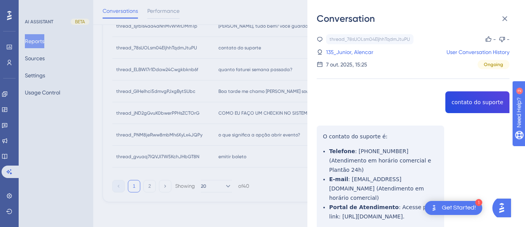
click at [447, 96] on div "thread_78sUOLsm04EljhhTqdmJtuPU Copy - - 135_Junior, Alencar User Conversation …" at bounding box center [413, 153] width 193 height 238
click at [325, 132] on div "thread_78sUOLsm04EljhhTqdmJtuPU Copy - - 135_Junior, Alencar User Conversation …" at bounding box center [413, 153] width 193 height 238
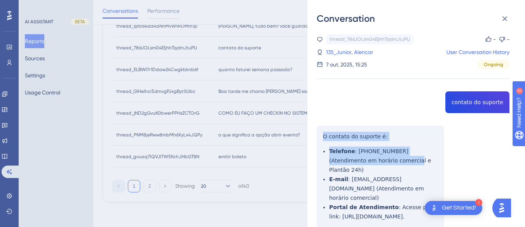
scroll to position [30, 0]
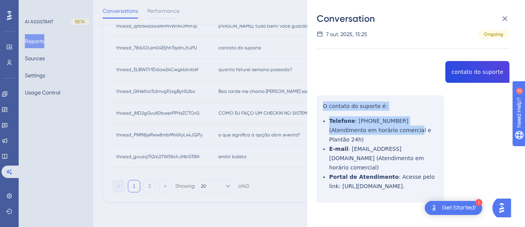
drag, startPoint x: 317, startPoint y: 132, endPoint x: 444, endPoint y: 184, distance: 137.2
click at [444, 184] on div "thread_78sUOLsm04EljhhTqdmJtuPU Copy - - 135_Junior, Alencar User Conversation …" at bounding box center [413, 123] width 193 height 238
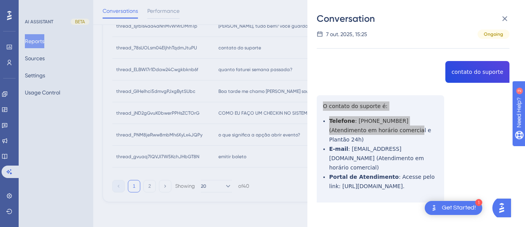
scroll to position [0, 0]
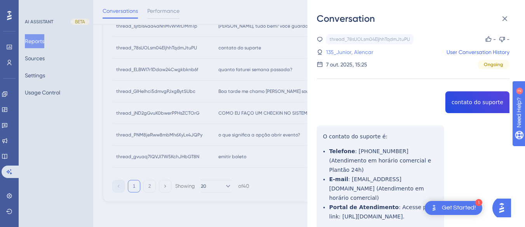
click at [328, 49] on link "135_Junior, Alencar" at bounding box center [349, 51] width 47 height 9
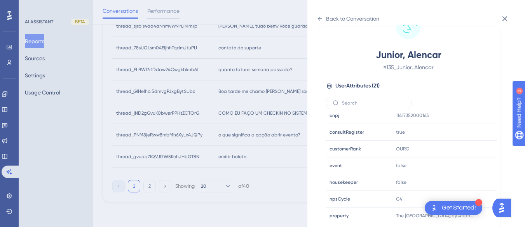
scroll to position [237, 0]
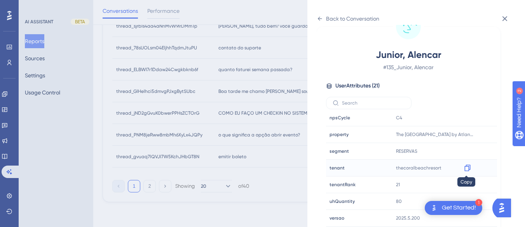
click at [464, 166] on icon at bounding box center [468, 168] width 8 height 8
click at [324, 19] on div "Back to Conversation" at bounding box center [348, 18] width 63 height 12
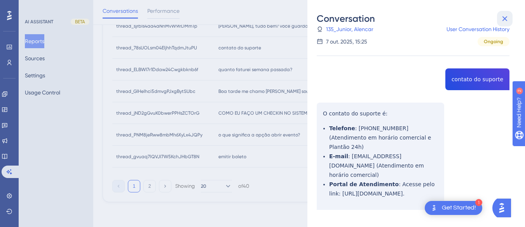
click at [508, 17] on icon at bounding box center [504, 18] width 9 height 9
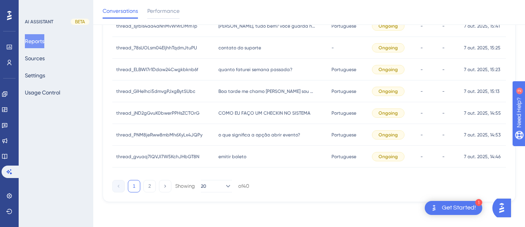
click at [249, 70] on span "quanto faturei semana passada?" at bounding box center [255, 69] width 74 height 6
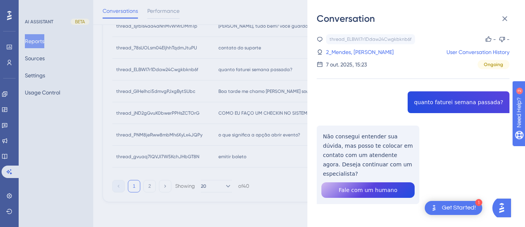
click at [469, 102] on div "thread_ELBWI7r1Ddaw24Cwgkbknb6f Copy - - 2_Mendes, [PERSON_NAME] User Conversat…" at bounding box center [413, 138] width 193 height 209
click at [345, 133] on div "thread_ELBWI7r1Ddaw24Cwgkbknb6f Copy - - 2_Mendes, [PERSON_NAME] User Conversat…" at bounding box center [413, 138] width 193 height 209
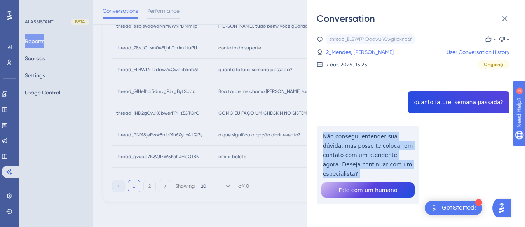
click at [345, 133] on div "thread_ELBWI7r1Ddaw24Cwgkbknb6f Copy - - 2_Mendes, [PERSON_NAME] User Conversat…" at bounding box center [413, 138] width 193 height 209
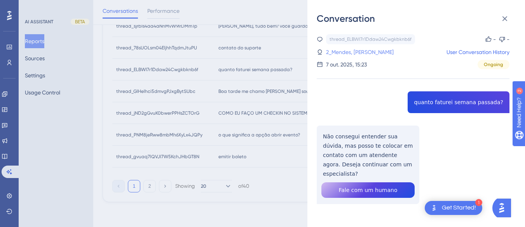
click at [344, 51] on link "2_Mendes, [PERSON_NAME]" at bounding box center [360, 51] width 68 height 9
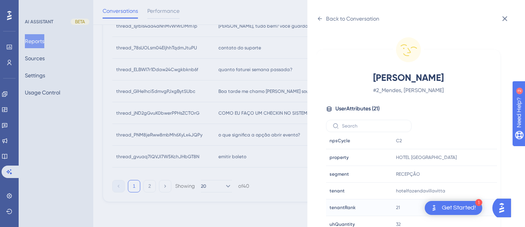
scroll to position [23, 0]
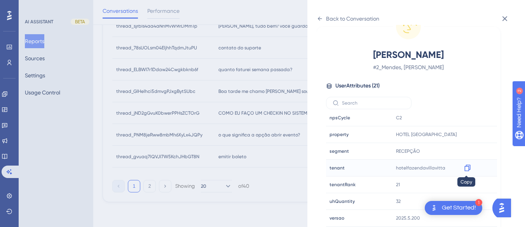
drag, startPoint x: 458, startPoint y: 173, endPoint x: 0, endPoint y: 10, distance: 486.5
click at [464, 166] on icon at bounding box center [467, 168] width 6 height 7
drag, startPoint x: 460, startPoint y: 174, endPoint x: 466, endPoint y: 167, distance: 9.1
click at [466, 167] on icon at bounding box center [468, 168] width 8 height 8
click at [319, 13] on div "Back to Conversation" at bounding box center [348, 18] width 63 height 12
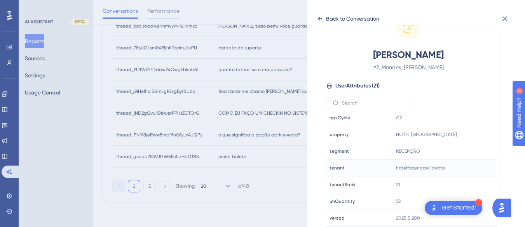
scroll to position [2, 0]
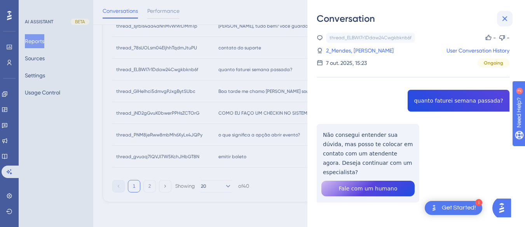
click at [506, 19] on icon at bounding box center [504, 18] width 9 height 9
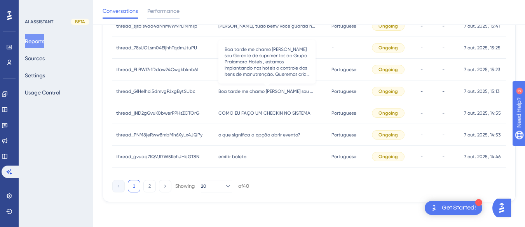
click at [245, 93] on span "Boa tarde me chamo [PERSON_NAME] sou Gerente de suprimentos do Grupo Praiamara …" at bounding box center [266, 91] width 97 height 6
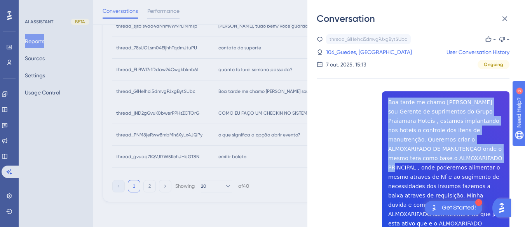
scroll to position [39, 0]
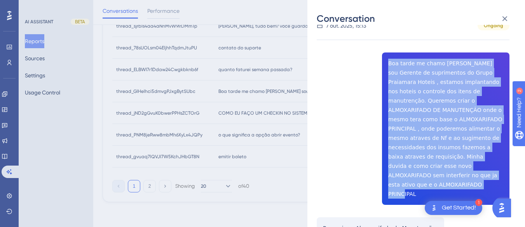
drag, startPoint x: 380, startPoint y: 99, endPoint x: 422, endPoint y: 182, distance: 93.0
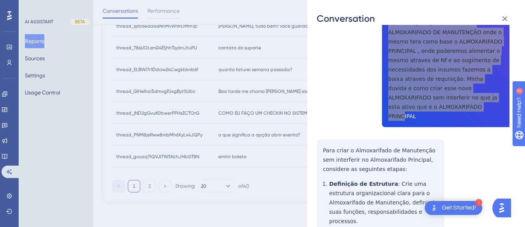
scroll to position [155, 0]
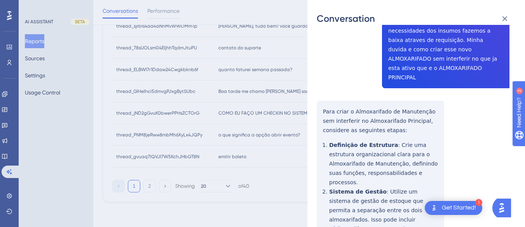
click at [320, 90] on div "thread_GlHelhci5dmvgPJxgBytSUbc Copy - - 106_Guedes, Jefferson User Conversatio…" at bounding box center [413, 203] width 193 height 648
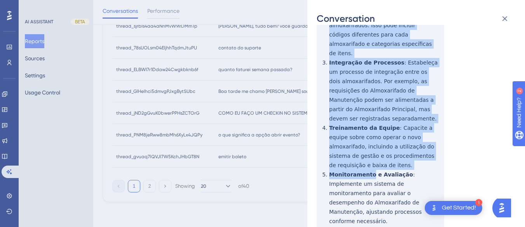
scroll to position [385, 0]
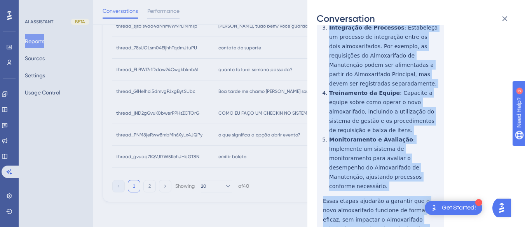
drag, startPoint x: 320, startPoint y: 90, endPoint x: 380, endPoint y: 182, distance: 109.8
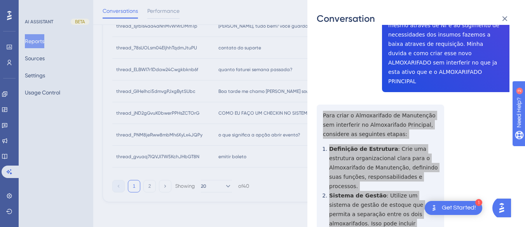
scroll to position [0, 0]
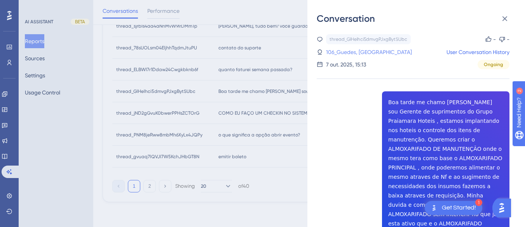
click at [340, 52] on link "106_Guedes, [GEOGRAPHIC_DATA]" at bounding box center [369, 51] width 86 height 9
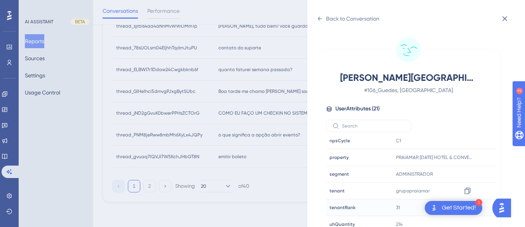
scroll to position [23, 0]
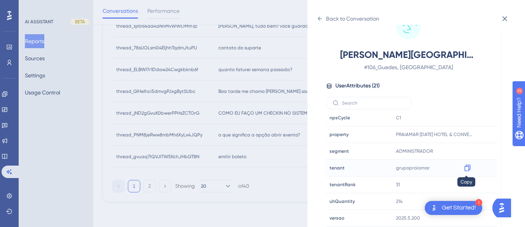
click at [470, 167] on icon at bounding box center [468, 168] width 8 height 8
click at [466, 132] on icon at bounding box center [467, 134] width 6 height 7
click at [320, 19] on icon at bounding box center [320, 19] width 6 height 6
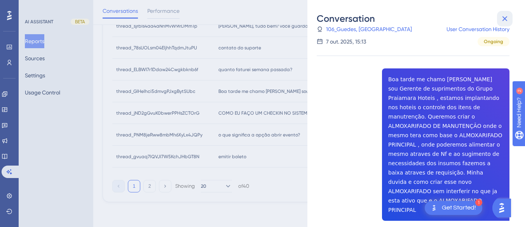
click at [510, 21] on button at bounding box center [505, 19] width 16 height 16
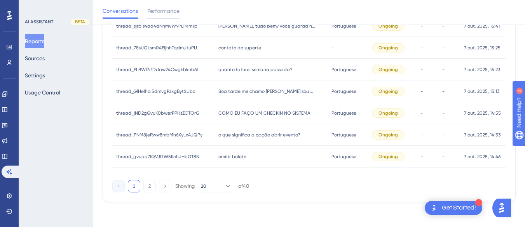
click at [240, 115] on span "COMO EU FAÇO UM CHECKIN NO SISTEMA" at bounding box center [264, 113] width 92 height 6
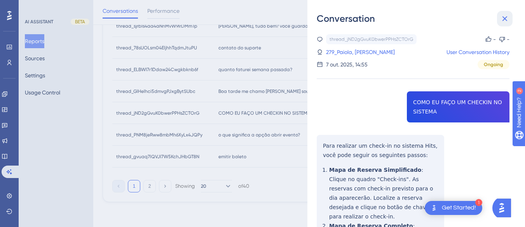
click at [503, 17] on icon at bounding box center [504, 18] width 5 height 5
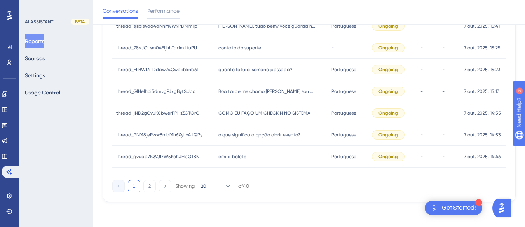
click at [239, 139] on div "o que significa a opção abrir evento? o que significa a opção abrir evento?" at bounding box center [270, 135] width 113 height 22
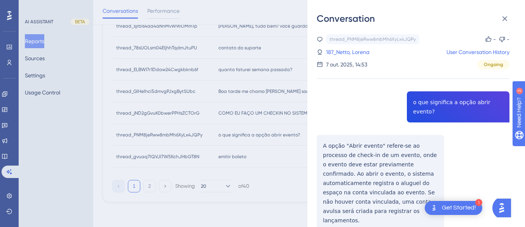
click at [440, 107] on div "thread_PNM8jeRww8mbMh6XyLx4JQPy Copy - - 187_Netto, Lorena User Conversation Hi…" at bounding box center [413, 152] width 193 height 237
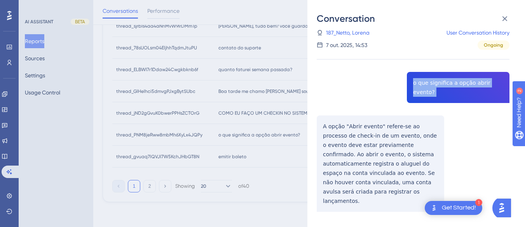
click at [318, 111] on div "thread_PNM8jeRww8mbMh6XyLx4JQPy Copy - - 187_Netto, Lorena User Conversation Hi…" at bounding box center [413, 133] width 193 height 237
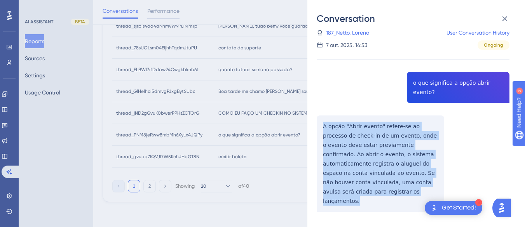
click at [318, 111] on div "thread_PNM8jeRww8mbMh6XyLx4JQPy Copy - - 187_Netto, Lorena User Conversation Hi…" at bounding box center [413, 133] width 193 height 237
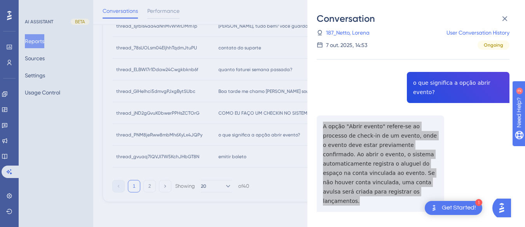
scroll to position [0, 0]
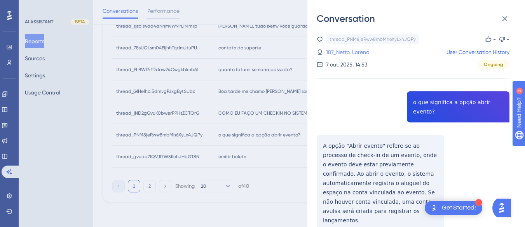
click at [349, 54] on link "187_Netto, Lorena" at bounding box center [348, 51] width 44 height 9
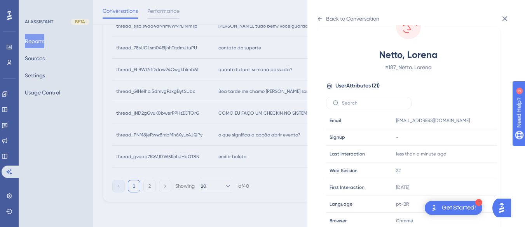
scroll to position [237, 0]
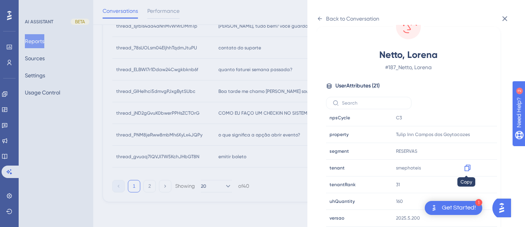
drag, startPoint x: 468, startPoint y: 166, endPoint x: 500, endPoint y: 154, distance: 34.6
click at [468, 167] on icon at bounding box center [467, 168] width 6 height 7
click at [321, 16] on icon at bounding box center [320, 19] width 6 height 6
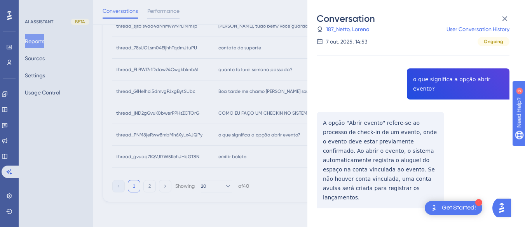
scroll to position [19, 0]
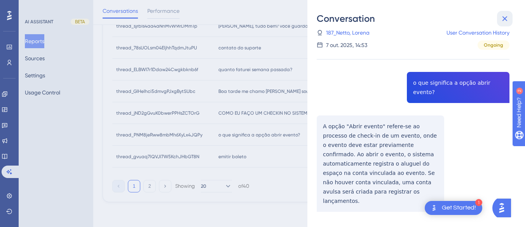
click at [502, 16] on icon at bounding box center [504, 18] width 9 height 9
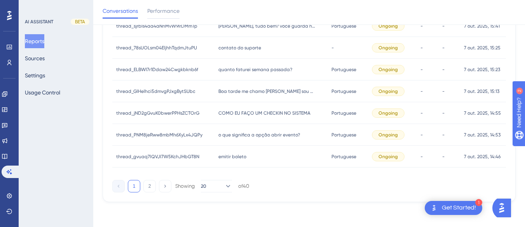
click at [245, 157] on div "emitir boleto emitir boleto" at bounding box center [270, 157] width 113 height 22
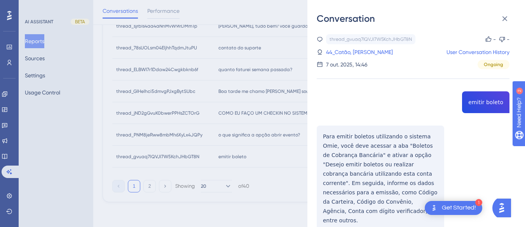
click at [478, 98] on div "thread_gvuaq7lQVJI7W5KchJHbGT8N Copy - - 44_Catão, [PERSON_NAME] User Conversat…" at bounding box center [413, 228] width 193 height 389
click at [322, 140] on div "thread_gvuaq7lQVJI7W5KchJHbGT8N Copy - - 44_Catão, [PERSON_NAME] User Conversat…" at bounding box center [413, 228] width 193 height 389
click at [321, 133] on div "thread_gvuaq7lQVJI7W5KchJHbGT8N Copy - - 44_Catão, [PERSON_NAME] User Conversat…" at bounding box center [413, 228] width 193 height 389
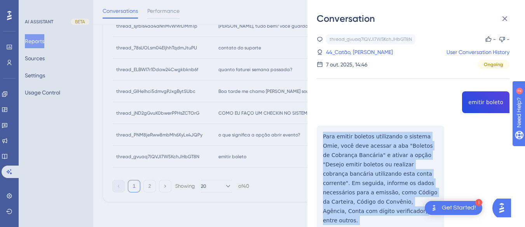
drag, startPoint x: 321, startPoint y: 133, endPoint x: 350, endPoint y: 211, distance: 82.8
click at [350, 211] on div "thread_gvuaq7lQVJI7W5KchJHbGT8N Copy - - 44_Catão, [PERSON_NAME] User Conversat…" at bounding box center [413, 228] width 193 height 389
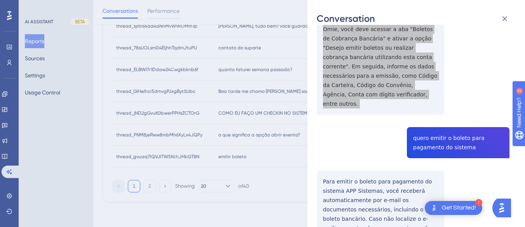
scroll to position [155, 0]
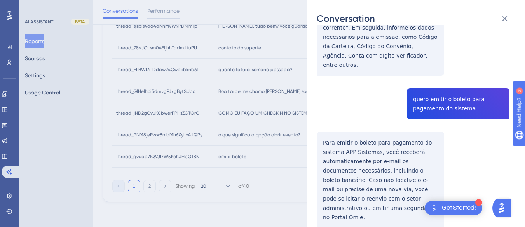
click at [437, 94] on div "thread_gvuaq7lQVJI7W5KchJHbGT8N Copy - - 44_Catão, [PERSON_NAME] User Conversat…" at bounding box center [413, 73] width 193 height 389
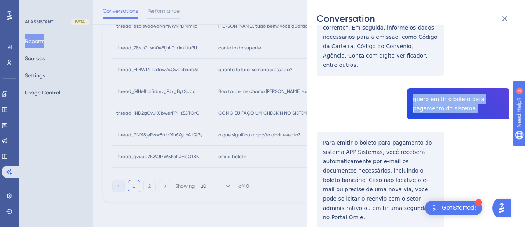
click at [437, 94] on div "thread_gvuaq7lQVJI7W5KchJHbGT8N Copy - - 44_Catão, [PERSON_NAME] User Conversat…" at bounding box center [413, 73] width 193 height 389
click at [317, 132] on div "thread_gvuaq7lQVJI7W5KchJHbGT8N Copy - - 44_Catão, [PERSON_NAME] User Conversat…" at bounding box center [413, 73] width 193 height 389
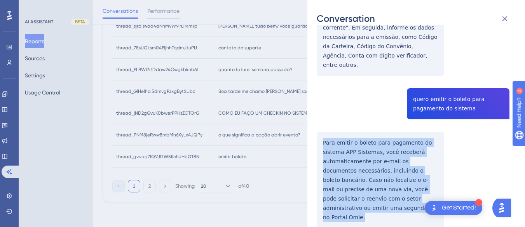
drag, startPoint x: 319, startPoint y: 126, endPoint x: 353, endPoint y: 171, distance: 56.5
click at [362, 200] on div "thread_gvuaq7lQVJI7W5KchJHbGT8N Copy - - 44_Catão, [PERSON_NAME] User Conversat…" at bounding box center [413, 73] width 193 height 389
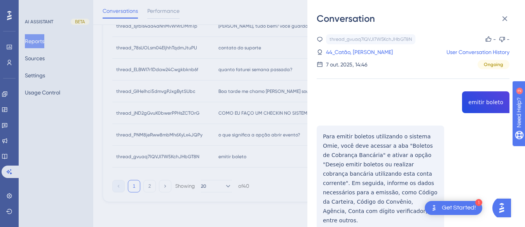
scroll to position [378, 0]
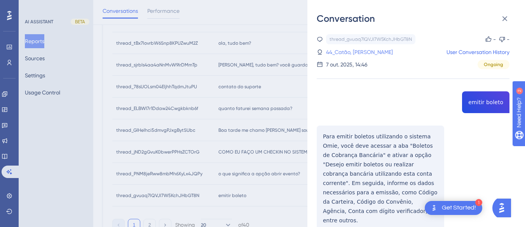
drag, startPoint x: 337, startPoint y: 47, endPoint x: 338, endPoint y: 52, distance: 5.1
click at [337, 47] on div "thread_gvuaq7lQVJI7W5KchJHbGT8N Copy - - 44_Catão, [PERSON_NAME] User Conversat…" at bounding box center [413, 51] width 193 height 35
click at [338, 54] on link "44_Catão, [PERSON_NAME]" at bounding box center [359, 51] width 67 height 9
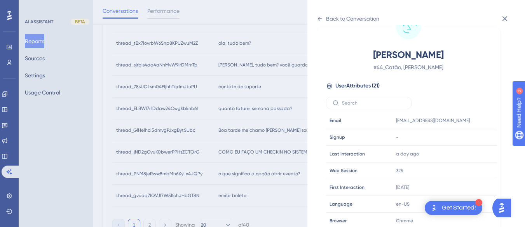
scroll to position [237, 0]
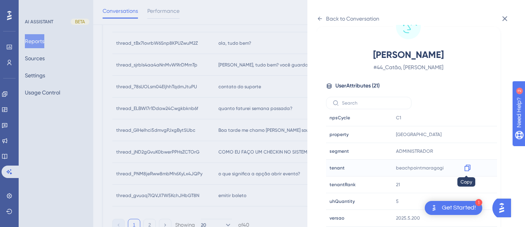
click at [464, 169] on icon at bounding box center [467, 168] width 6 height 7
click at [325, 19] on div "Back to Conversation" at bounding box center [348, 18] width 63 height 12
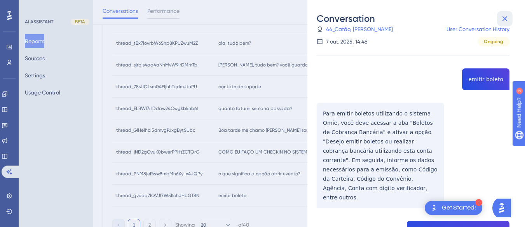
drag, startPoint x: 505, startPoint y: 21, endPoint x: 181, endPoint y: 130, distance: 341.4
click at [502, 21] on icon at bounding box center [504, 18] width 9 height 9
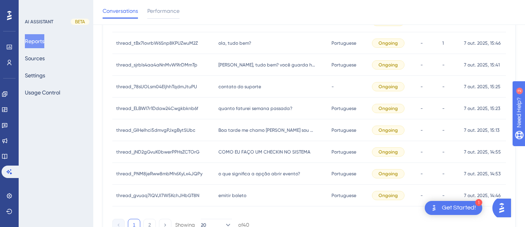
scroll to position [417, 0]
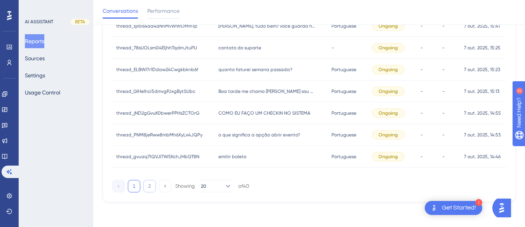
click at [152, 191] on button "2" at bounding box center [149, 186] width 12 height 12
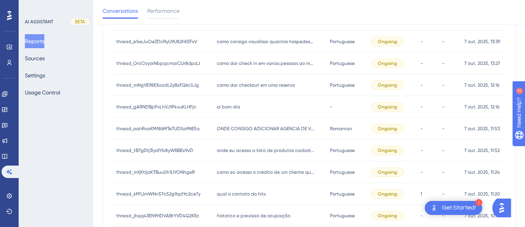
scroll to position [0, 0]
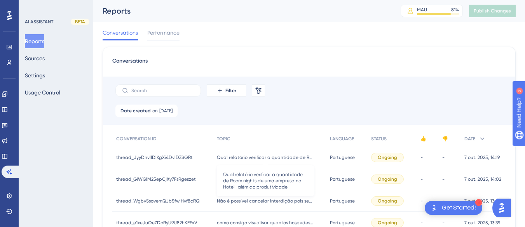
click at [227, 160] on span "Qual relatório verificar a quantidade de Room nights de uma empresa no Hotel , …" at bounding box center [265, 157] width 97 height 6
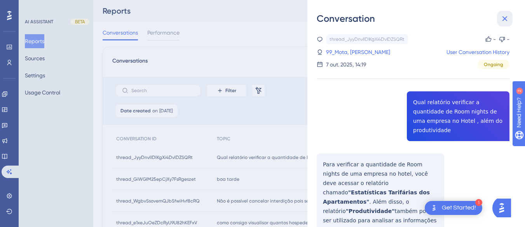
drag, startPoint x: 505, startPoint y: 14, endPoint x: 347, endPoint y: 75, distance: 169.9
click at [505, 14] on icon at bounding box center [504, 18] width 9 height 9
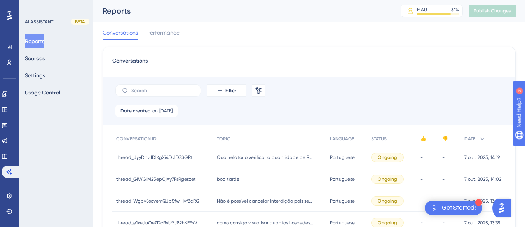
click at [223, 177] on span "boa tarde" at bounding box center [228, 179] width 23 height 6
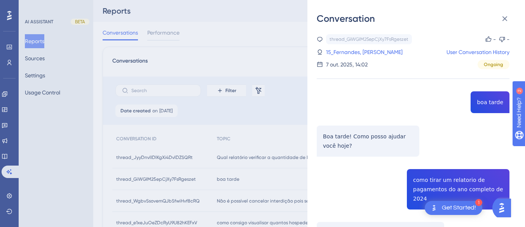
scroll to position [117, 0]
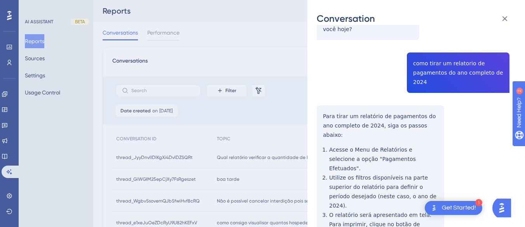
click at [425, 70] on div "thread_GiWGIM25epCjXy7FsRgeszet Copy - - 15_Fernandes, Aline User Conversation …" at bounding box center [413, 227] width 193 height 619
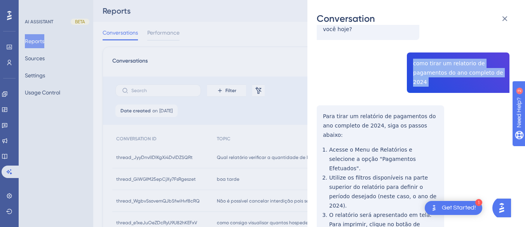
click at [425, 70] on div "thread_GiWGIM25epCjXy7FsRgeszet Copy - - 15_Fernandes, Aline User Conversation …" at bounding box center [413, 227] width 193 height 619
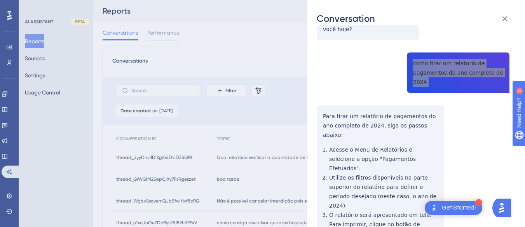
scroll to position [155, 0]
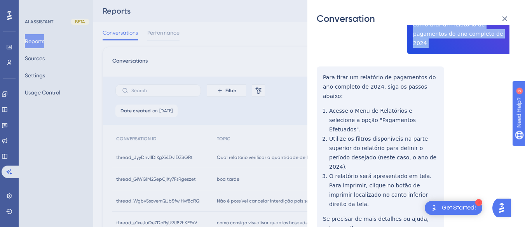
click at [318, 77] on div "thread_GiWGIM25epCjXy7FsRgeszet Copy - - 15_Fernandes, Aline User Conversation …" at bounding box center [413, 188] width 193 height 619
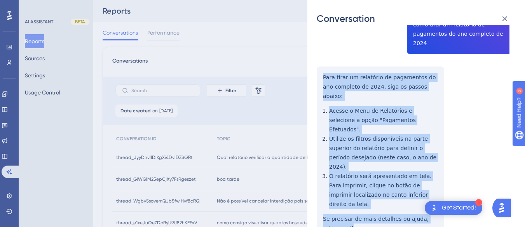
drag, startPoint x: 319, startPoint y: 72, endPoint x: 354, endPoint y: 195, distance: 127.3
click at [354, 195] on div "thread_GiWGIM25epCjXy7FsRgeszet Copy - - 15_Fernandes, Aline User Conversation …" at bounding box center [413, 188] width 193 height 619
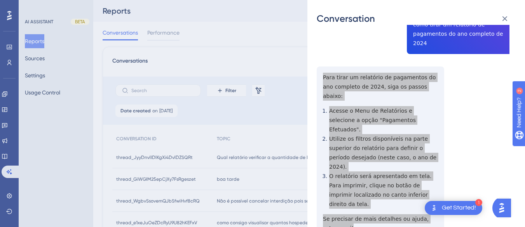
scroll to position [272, 0]
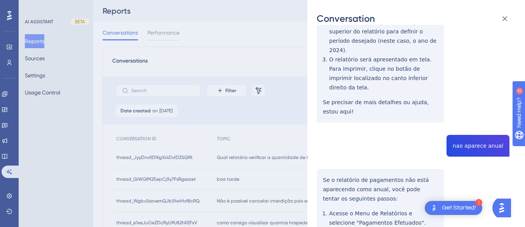
click at [474, 101] on div "thread_GiWGIM25epCjXy7FsRgeszet Copy - - 15_Fernandes, Aline User Conversation …" at bounding box center [413, 71] width 193 height 619
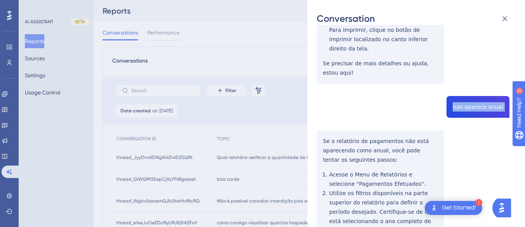
click at [315, 102] on div "Conversation thread_GiWGIM25epCjXy7FsRgeszet Copy - - 15_Fernandes, Aline User …" at bounding box center [416, 113] width 218 height 227
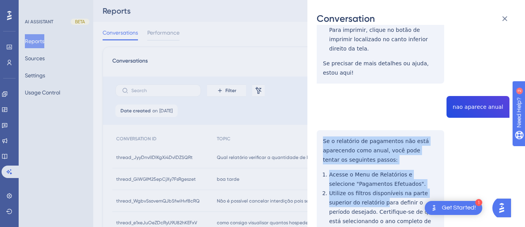
scroll to position [374, 0]
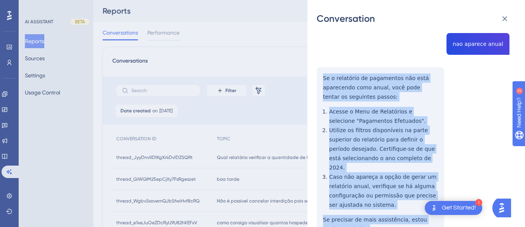
drag, startPoint x: 320, startPoint y: 100, endPoint x: 362, endPoint y: 108, distance: 43.1
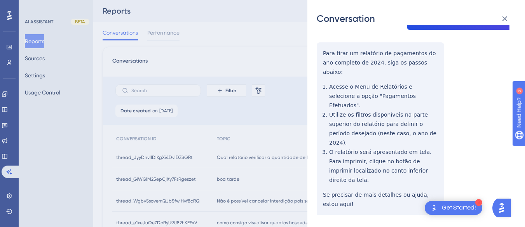
scroll to position [0, 0]
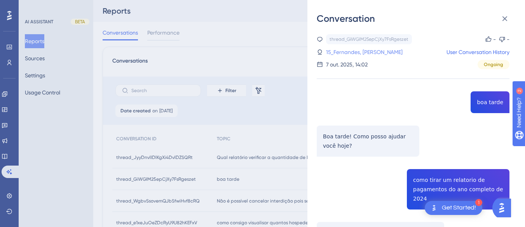
click at [341, 51] on link "15_Fernandes, [PERSON_NAME]" at bounding box center [364, 51] width 77 height 9
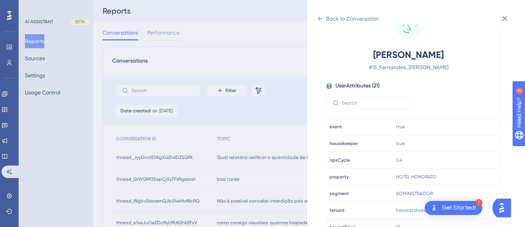
scroll to position [237, 0]
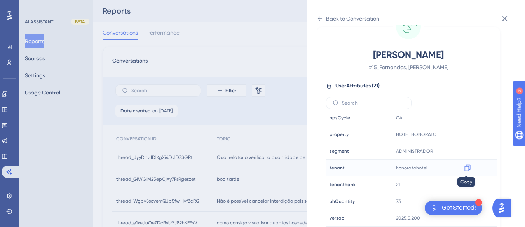
click at [467, 171] on icon at bounding box center [467, 168] width 6 height 7
click at [318, 18] on icon at bounding box center [320, 19] width 6 height 6
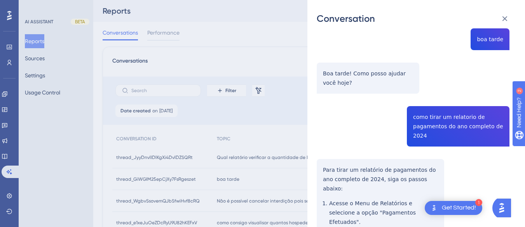
scroll to position [0, 0]
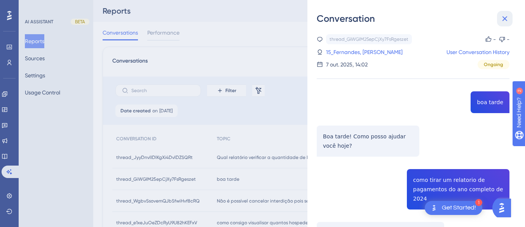
click at [505, 19] on icon at bounding box center [504, 18] width 9 height 9
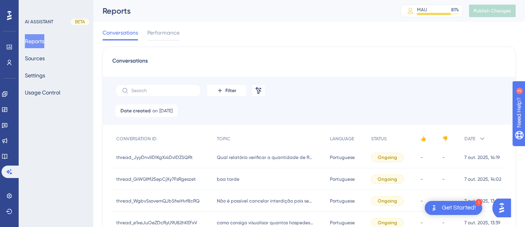
drag, startPoint x: 241, startPoint y: 179, endPoint x: 263, endPoint y: 168, distance: 24.7
click at [241, 179] on div "boa tarde boa tarde" at bounding box center [269, 179] width 113 height 22
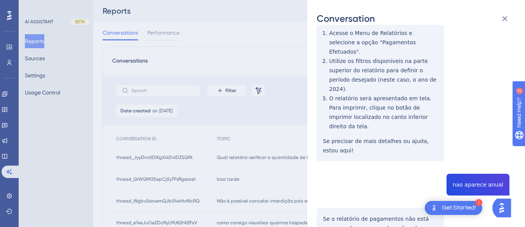
scroll to position [374, 0]
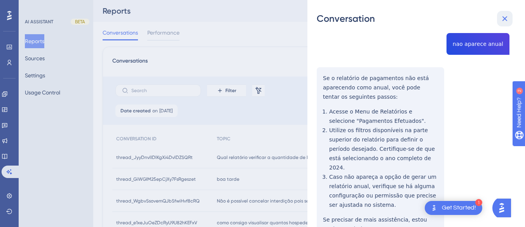
click at [505, 18] on icon at bounding box center [504, 18] width 5 height 5
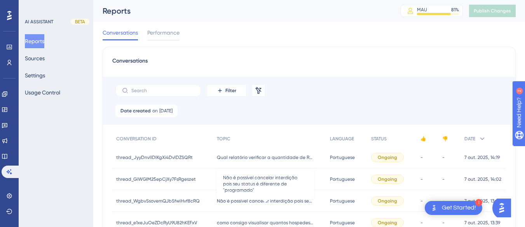
click at [242, 202] on span "Não é possível cancelar interdição pois seu status é diferente de "programado"" at bounding box center [265, 201] width 97 height 6
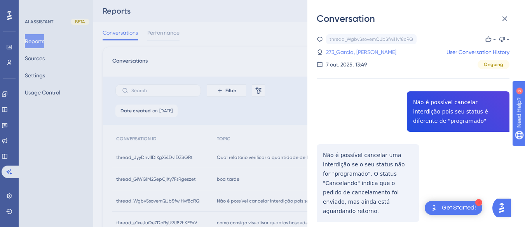
click at [359, 53] on link "273_Garcia, [PERSON_NAME]" at bounding box center [361, 51] width 70 height 9
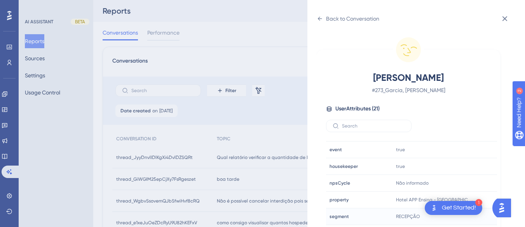
scroll to position [237, 0]
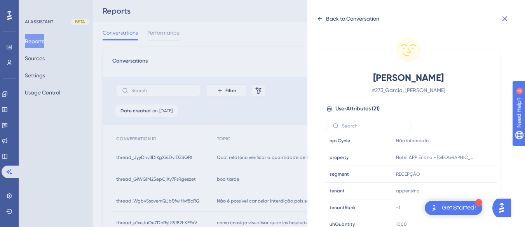
click at [321, 17] on icon at bounding box center [320, 19] width 6 height 6
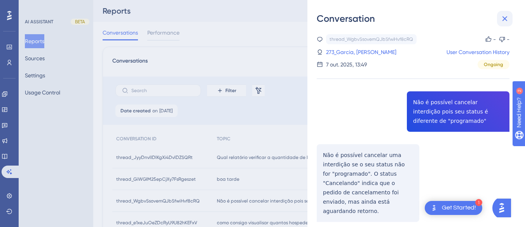
click at [500, 15] on icon at bounding box center [504, 18] width 9 height 9
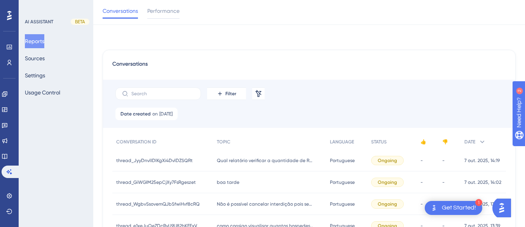
scroll to position [78, 0]
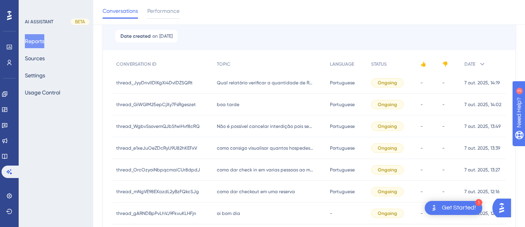
click at [239, 156] on div "como consigo visualisar quantos hospedes tomaram café da manha no mes paSSADO ?…" at bounding box center [269, 148] width 113 height 22
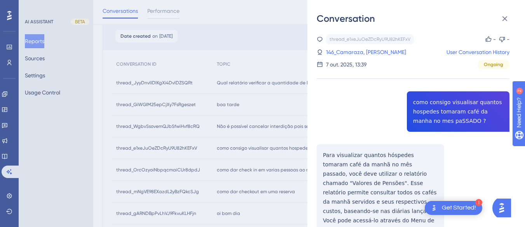
click at [442, 106] on div "thread_e1xeJuOeZDcRyU9U82hKEFxV Copy - - 146_Camaraza, [PERSON_NAME] User Conve…" at bounding box center [413, 166] width 193 height 265
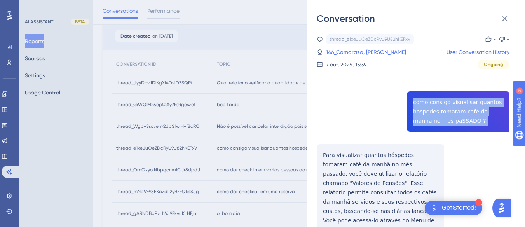
click at [442, 106] on div "thread_e1xeJuOeZDcRyU9U82hKEFxV Copy - - 146_Camaraza, [PERSON_NAME] User Conve…" at bounding box center [413, 166] width 193 height 265
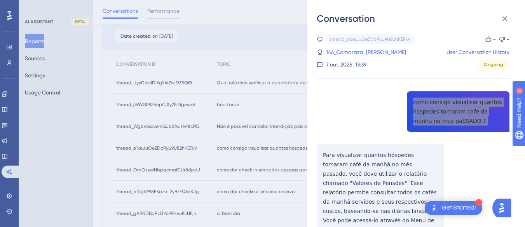
scroll to position [39, 0]
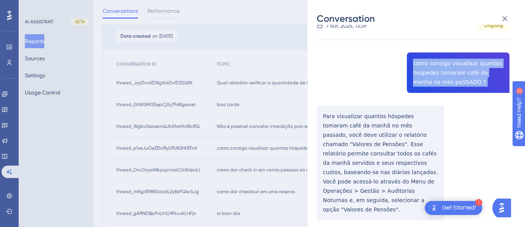
click at [322, 110] on div "thread_e1xeJuOeZDcRyU9U82hKEFxV Copy - - 146_Camaraza, [PERSON_NAME] User Conve…" at bounding box center [413, 127] width 193 height 265
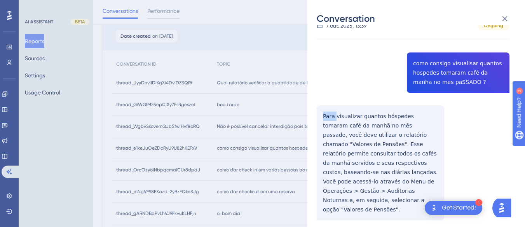
click at [322, 110] on div "thread_e1xeJuOeZDcRyU9U82hKEFxV Copy - - 146_Camaraza, [PERSON_NAME] User Conve…" at bounding box center [413, 127] width 193 height 265
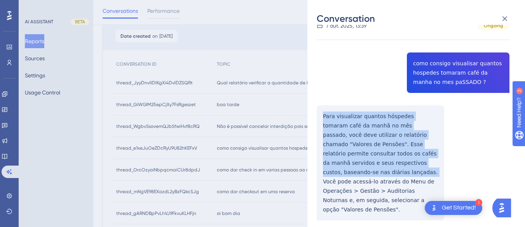
click at [322, 110] on div "thread_e1xeJuOeZDcRyU9U82hKEFxV Copy - - 146_Camaraza, [PERSON_NAME] User Conve…" at bounding box center [413, 127] width 193 height 265
click at [321, 113] on div "thread_e1xeJuOeZDcRyU9U82hKEFxV Copy - - 146_Camaraza, [PERSON_NAME] User Conve…" at bounding box center [413, 127] width 193 height 265
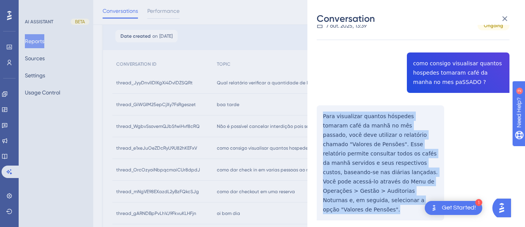
drag, startPoint x: 321, startPoint y: 113, endPoint x: 333, endPoint y: 111, distance: 12.2
click at [355, 194] on div "thread_e1xeJuOeZDcRyU9U82hKEFxV Copy - - 146_Camaraza, [PERSON_NAME] User Conve…" at bounding box center [413, 127] width 193 height 265
drag, startPoint x: 333, startPoint y: 111, endPoint x: 320, endPoint y: 114, distance: 13.1
click at [320, 114] on div "thread_e1xeJuOeZDcRyU9U82hKEFxV Copy - - 146_Camaraza, [PERSON_NAME] User Conve…" at bounding box center [413, 127] width 193 height 265
drag, startPoint x: 320, startPoint y: 114, endPoint x: 354, endPoint y: 211, distance: 103.1
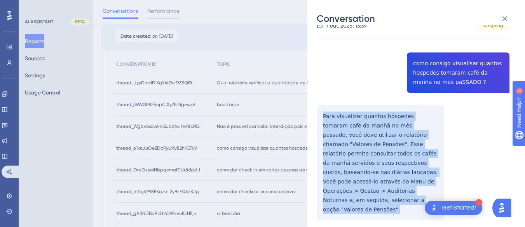
click at [354, 211] on div "thread_e1xeJuOeZDcRyU9U82hKEFxV Copy - - 146_Camaraza, [PERSON_NAME] User Conve…" at bounding box center [413, 127] width 193 height 265
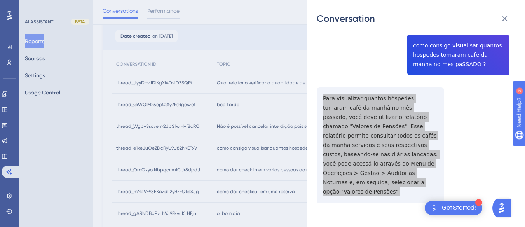
scroll to position [0, 0]
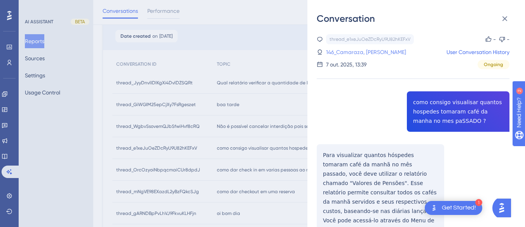
click at [346, 51] on link "146_Camaraza, [PERSON_NAME]" at bounding box center [366, 51] width 80 height 9
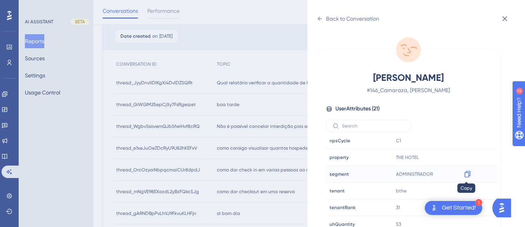
scroll to position [23, 0]
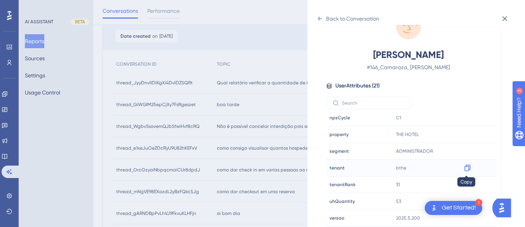
click at [466, 167] on icon at bounding box center [468, 168] width 8 height 8
click at [319, 16] on icon at bounding box center [320, 19] width 6 height 6
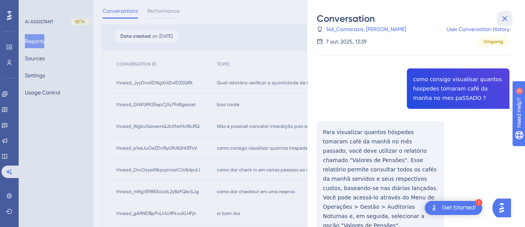
click at [508, 14] on icon at bounding box center [504, 18] width 9 height 9
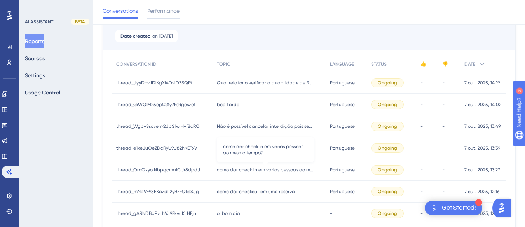
click at [239, 169] on span "como dar check in em varias pessoas ao mesmo tempo?" at bounding box center [265, 170] width 97 height 6
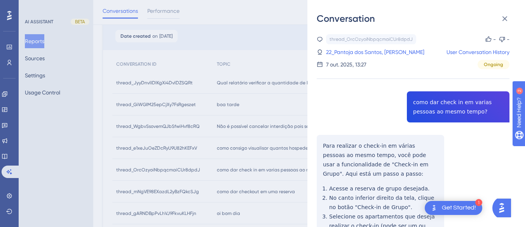
click at [430, 92] on div "thread_OrcOzyoiNbpqcmaiCUr8dpdJ Copy - - 22_Pantoja dos Santos, Lauryn User Con…" at bounding box center [413, 199] width 193 height 331
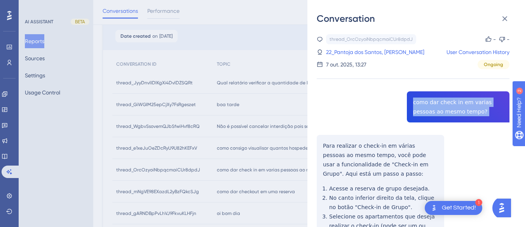
click at [430, 92] on div "thread_OrcOzyoiNbpqcmaiCUr8dpdJ Copy - - 22_Pantoja dos Santos, Lauryn User Con…" at bounding box center [413, 199] width 193 height 331
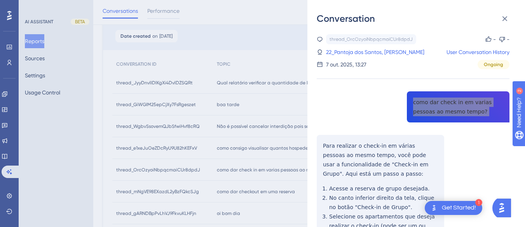
scroll to position [78, 0]
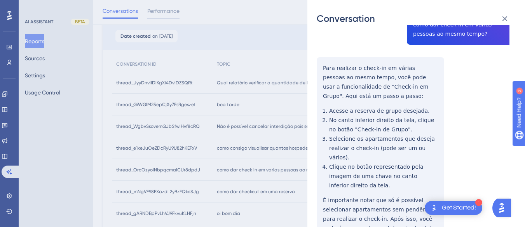
click at [325, 63] on div "thread_OrcOzyoiNbpqcmaiCUr8dpdJ Copy - - 22_Pantoja dos Santos, Lauryn User Con…" at bounding box center [413, 121] width 193 height 331
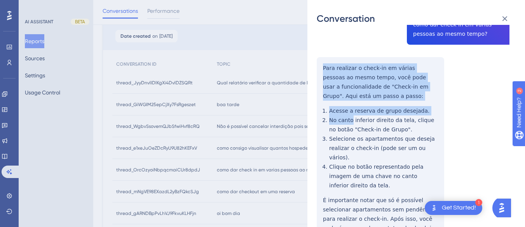
scroll to position [114, 0]
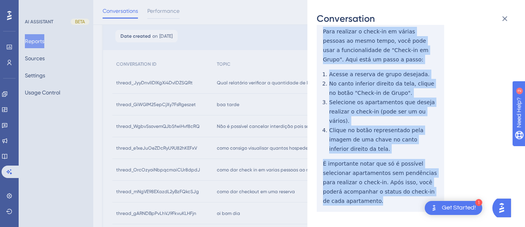
drag, startPoint x: 319, startPoint y: 63, endPoint x: 436, endPoint y: 186, distance: 169.6
click at [436, 186] on div "thread_OrcOzyoiNbpqcmaiCUr8dpdJ Copy - - 22_Pantoja dos Santos, Lauryn User Con…" at bounding box center [413, 85] width 193 height 331
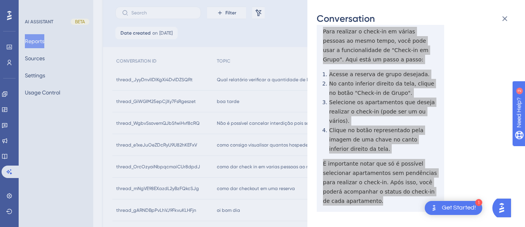
scroll to position [0, 0]
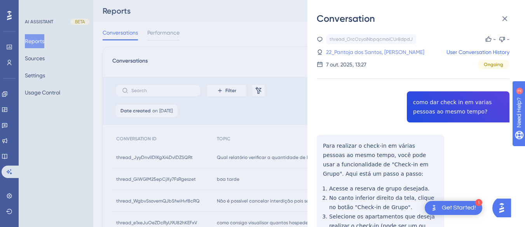
click at [359, 54] on link "22_Pantoja dos Santos, [PERSON_NAME]" at bounding box center [375, 51] width 98 height 9
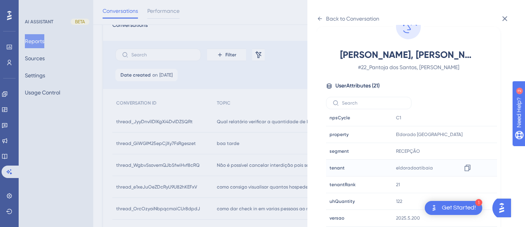
scroll to position [233, 0]
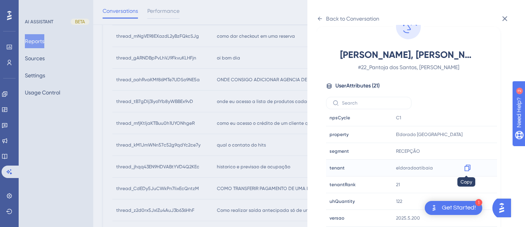
click at [465, 167] on icon at bounding box center [468, 168] width 8 height 8
click at [322, 16] on icon at bounding box center [320, 19] width 6 height 6
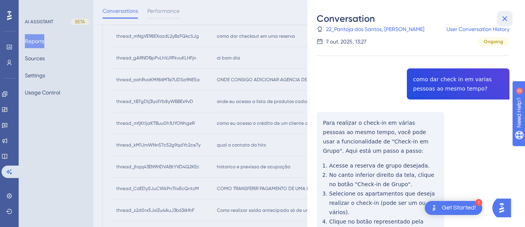
click at [506, 16] on icon at bounding box center [504, 18] width 9 height 9
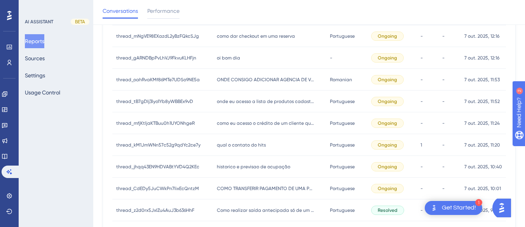
click at [241, 54] on div "oi bom dia oi bom dia" at bounding box center [269, 58] width 113 height 22
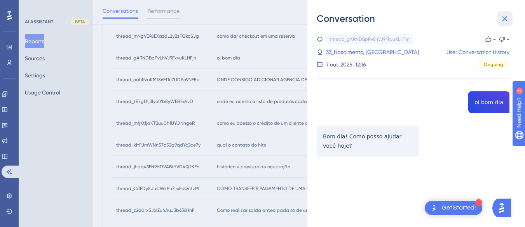
click at [505, 20] on icon at bounding box center [504, 18] width 9 height 9
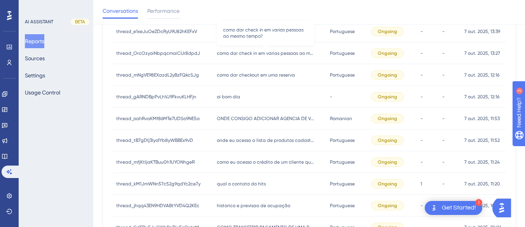
scroll to position [117, 0]
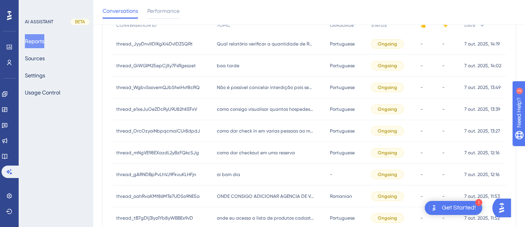
click at [239, 152] on span "como dar checkout em uma reserva" at bounding box center [256, 153] width 78 height 6
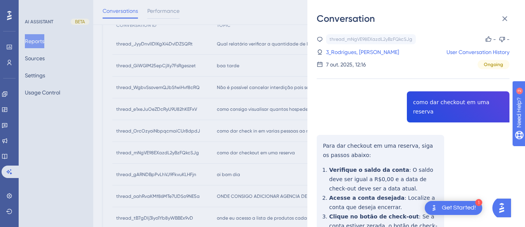
click at [429, 103] on div "thread_mNgVE98EXazdL2yBzFQkcSJg Copy - - 3_Rodrigues, [PERSON_NAME] User Conver…" at bounding box center [413, 204] width 193 height 341
click at [320, 132] on div "thread_mNgVE98EXazdL2yBzFQkcSJg Copy - - 3_Rodrigues, [PERSON_NAME] User Conver…" at bounding box center [413, 204] width 193 height 341
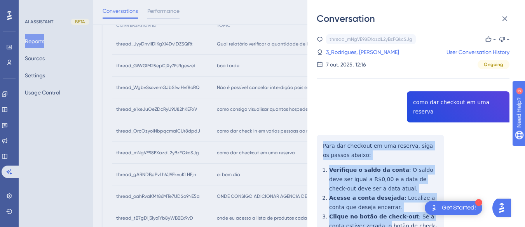
scroll to position [114, 0]
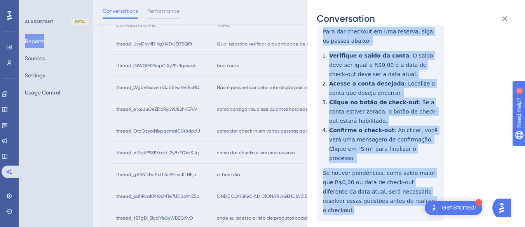
drag, startPoint x: 320, startPoint y: 132, endPoint x: 410, endPoint y: 182, distance: 102.4
click at [410, 182] on div "thread_mNgVE98EXazdL2yBzFQkcSJg Copy - - 3_Rodrigues, [PERSON_NAME] User Conver…" at bounding box center [413, 90] width 193 height 341
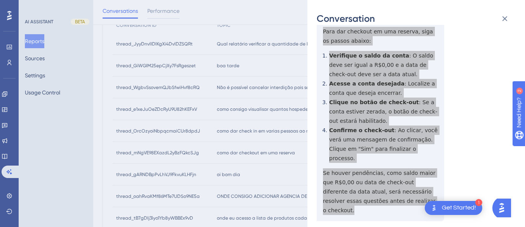
scroll to position [0, 0]
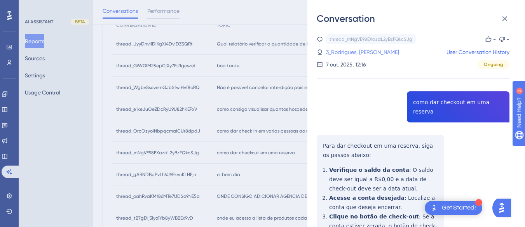
click at [356, 54] on link "3_Rodrigues, [PERSON_NAME]" at bounding box center [362, 51] width 73 height 9
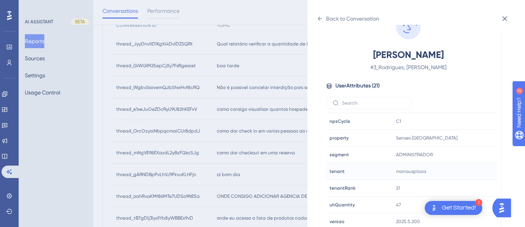
scroll to position [237, 0]
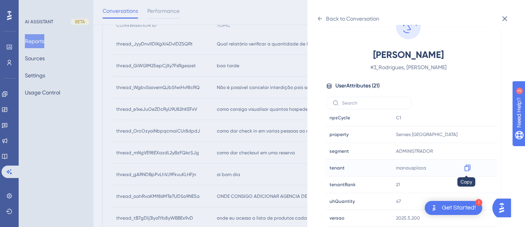
click at [464, 169] on icon at bounding box center [468, 168] width 8 height 8
click at [321, 16] on icon at bounding box center [320, 19] width 6 height 6
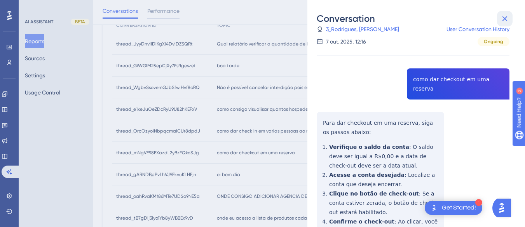
click at [511, 14] on button at bounding box center [505, 19] width 16 height 16
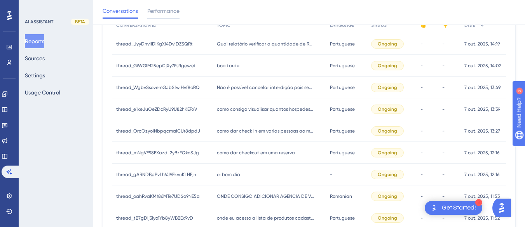
scroll to position [233, 0]
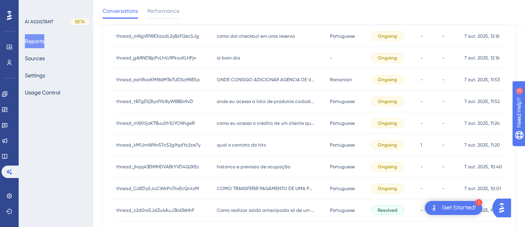
click at [232, 62] on div "oi bom dia oi bom dia" at bounding box center [269, 58] width 113 height 22
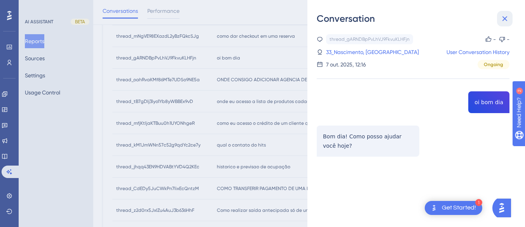
click at [511, 17] on button at bounding box center [505, 19] width 16 height 16
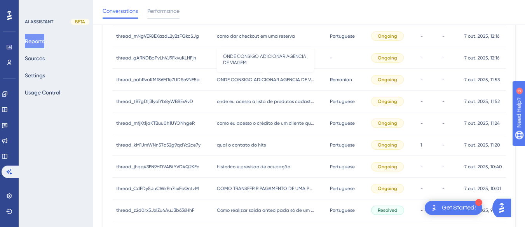
click at [258, 79] on span "ONDE CONSIGO ADICIONAR AGENCIA DE VIAGEM" at bounding box center [265, 80] width 97 height 6
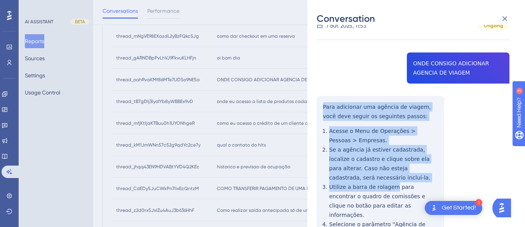
scroll to position [194, 0]
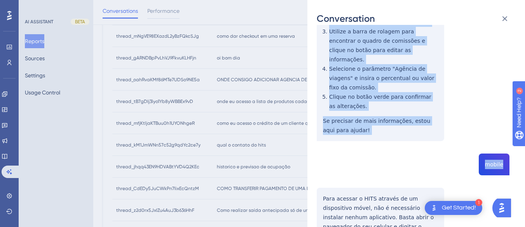
drag, startPoint x: 320, startPoint y: 102, endPoint x: 345, endPoint y: 73, distance: 38.6
click at [377, 141] on div "thread_oahRvaKMf86MTe7UDSo9NE5a Copy - - 5_Moraes, Thalia User Conversation His…" at bounding box center [413, 96] width 193 height 512
click at [415, 119] on div "thread_oahRvaKMf86MTe7UDSo9NE5a Copy - - 5_Moraes, Thalia User Conversation His…" at bounding box center [413, 96] width 193 height 512
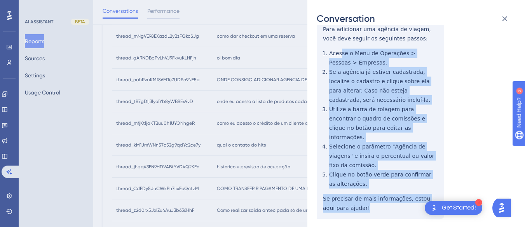
scroll to position [78, 0]
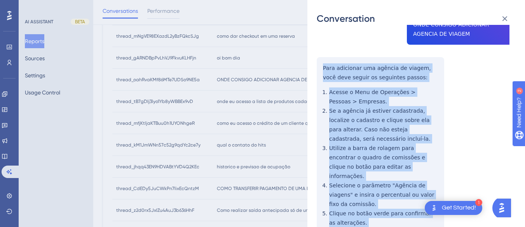
drag, startPoint x: 360, startPoint y: 124, endPoint x: 318, endPoint y: 67, distance: 70.9
click at [318, 67] on div "thread_oahRvaKMf86MTe7UDSo9NE5a Copy - - 5_Moraes, Thalia User Conversation His…" at bounding box center [413, 212] width 193 height 512
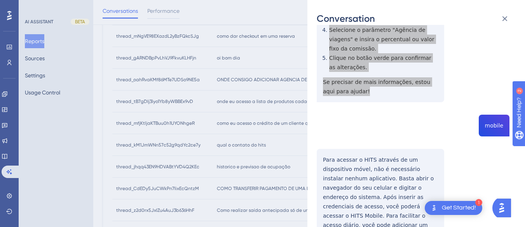
scroll to position [272, 0]
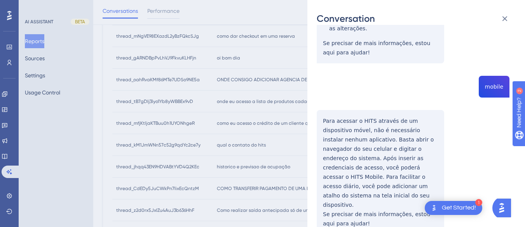
click at [497, 81] on div "thread_oahRvaKMf86MTe7UDSo9NE5a Copy - - 5_Moraes, Thalia User Conversation His…" at bounding box center [413, 18] width 193 height 512
click at [323, 107] on div "thread_oahRvaKMf86MTe7UDSo9NE5a Copy - - 5_Moraes, Thalia User Conversation His…" at bounding box center [413, 18] width 193 height 512
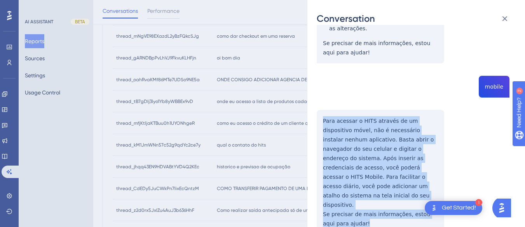
drag, startPoint x: 320, startPoint y: 108, endPoint x: 355, endPoint y: 199, distance: 96.7
click at [355, 200] on div "thread_oahRvaKMf86MTe7UDSo9NE5a Copy - - 5_Moraes, Thalia User Conversation His…" at bounding box center [413, 18] width 193 height 512
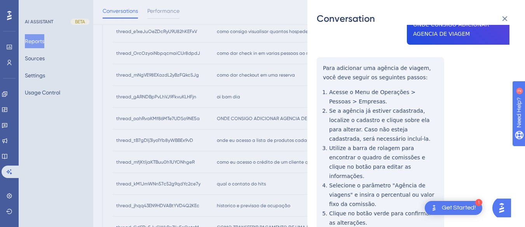
scroll to position [39, 0]
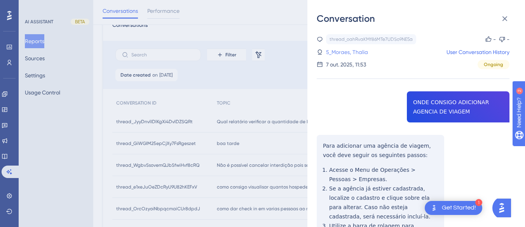
click at [350, 51] on link "5_Moraes, Thalia" at bounding box center [347, 51] width 42 height 9
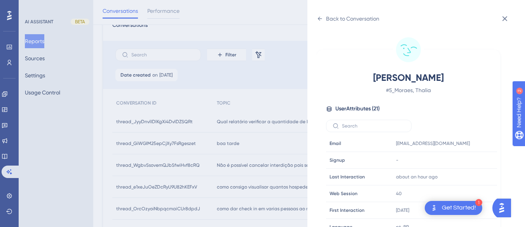
scroll to position [237, 0]
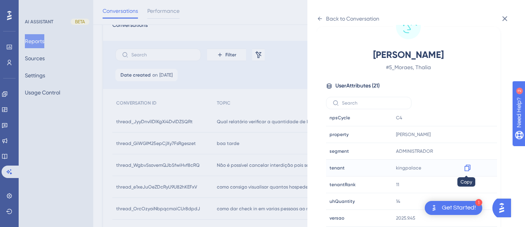
drag, startPoint x: 468, startPoint y: 166, endPoint x: 10, endPoint y: 9, distance: 484.5
click at [468, 166] on icon at bounding box center [467, 168] width 6 height 7
drag, startPoint x: 464, startPoint y: 170, endPoint x: 523, endPoint y: 147, distance: 63.2
click at [464, 170] on icon at bounding box center [468, 168] width 8 height 8
click at [321, 18] on icon at bounding box center [320, 19] width 6 height 6
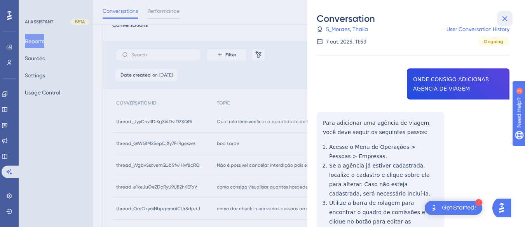
click at [506, 20] on icon at bounding box center [504, 18] width 5 height 5
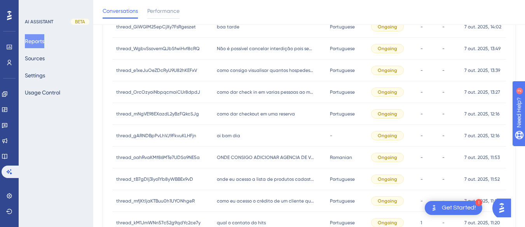
scroll to position [233, 0]
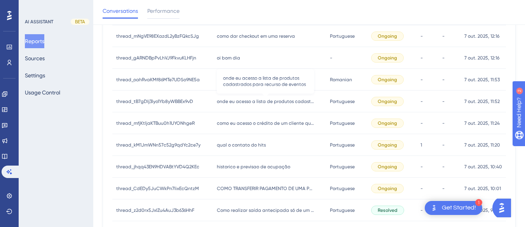
click at [225, 104] on span "onde eu acesso a lista de produtos cadastrados para recurso de eventos" at bounding box center [265, 101] width 97 height 6
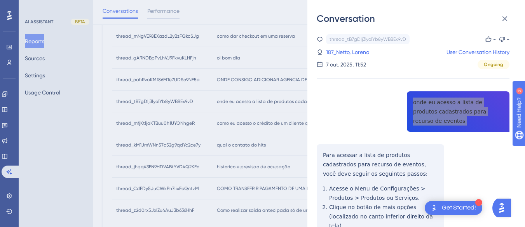
scroll to position [39, 0]
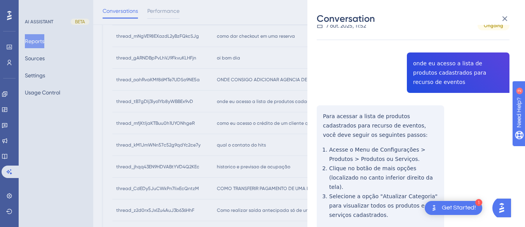
drag, startPoint x: 316, startPoint y: 113, endPoint x: 320, endPoint y: 108, distance: 6.6
click at [316, 113] on div "Conversation thread_tB7gDIj3lyo1Yb8yWBBEx9vD Copy - - 187_Netto, Lorena User Co…" at bounding box center [416, 113] width 218 height 227
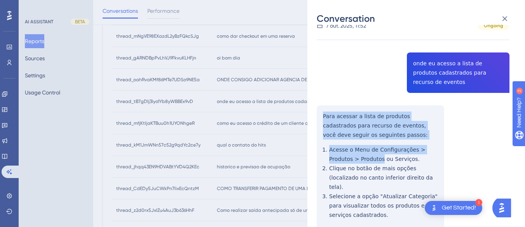
scroll to position [117, 0]
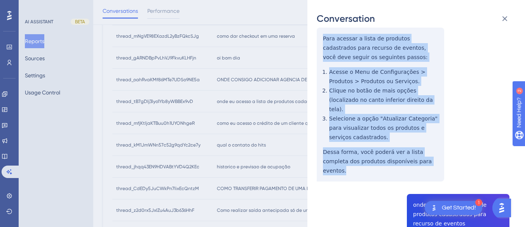
drag, startPoint x: 320, startPoint y: 105, endPoint x: 427, endPoint y: 149, distance: 115.8
click at [427, 149] on div "thread_tB7gDIj3lyo1Yb8yWBBEx9vD Copy - - 187_Netto, Lorena User Conversation Hi…" at bounding box center [413, 165] width 193 height 495
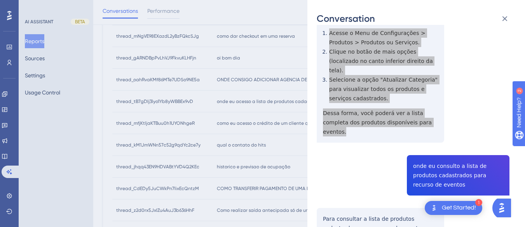
scroll to position [194, 0]
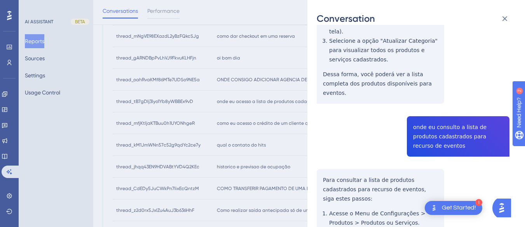
click at [442, 96] on div "thread_tB7gDIj3lyo1Yb8yWBBEx9vD Copy - - 187_Netto, Lorena User Conversation Hi…" at bounding box center [413, 87] width 193 height 495
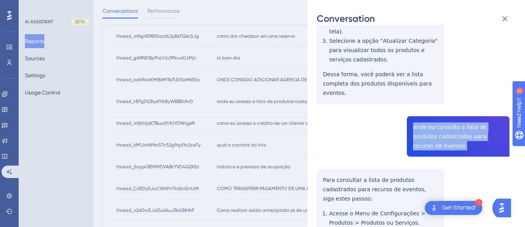
click at [442, 96] on div "thread_tB7gDIj3lyo1Yb8yWBBEx9vD Copy - - 187_Netto, Lorena User Conversation Hi…" at bounding box center [413, 87] width 193 height 495
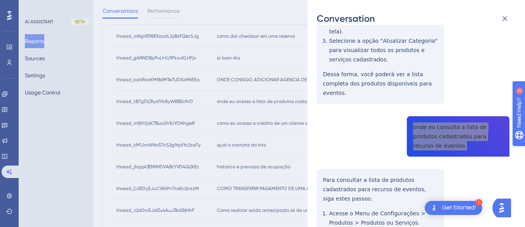
scroll to position [249, 0]
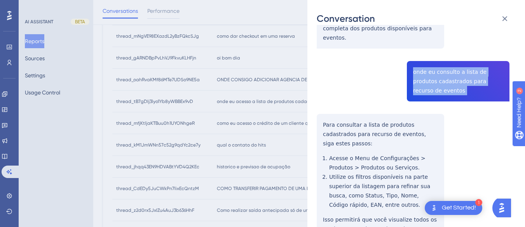
click at [322, 81] on div "thread_tB7gDIj3lyo1Yb8yWBBEx9vD Copy - - 187_Netto, Lorena User Conversation Hi…" at bounding box center [413, 32] width 193 height 495
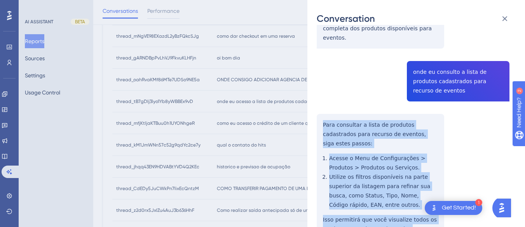
drag, startPoint x: 322, startPoint y: 81, endPoint x: 412, endPoint y: 187, distance: 139.2
click at [412, 187] on div "thread_tB7gDIj3lyo1Yb8yWBBEx9vD Copy - - 187_Netto, Lorena User Conversation Hi…" at bounding box center [413, 32] width 193 height 495
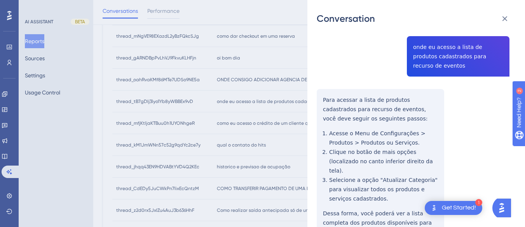
scroll to position [0, 0]
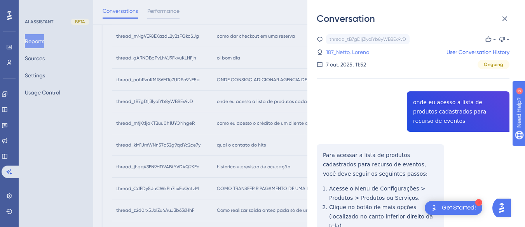
click at [347, 48] on link "187_Netto, Lorena" at bounding box center [348, 51] width 44 height 9
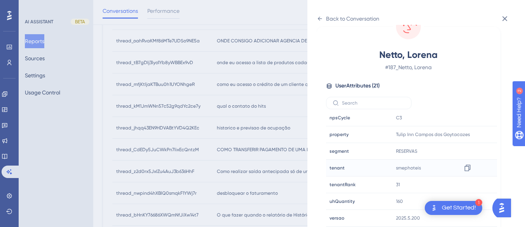
scroll to position [350, 0]
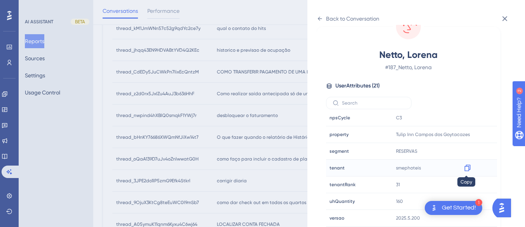
click at [465, 166] on icon at bounding box center [467, 168] width 6 height 7
click at [319, 17] on icon at bounding box center [320, 19] width 6 height 6
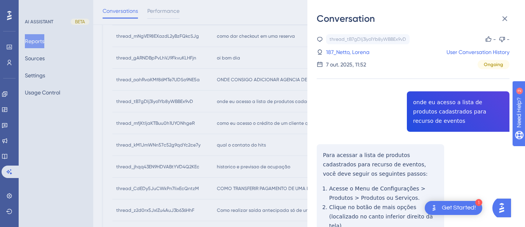
scroll to position [272, 0]
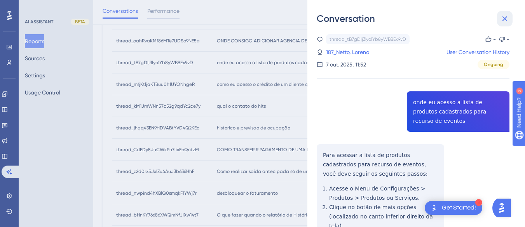
click at [504, 20] on icon at bounding box center [504, 18] width 9 height 9
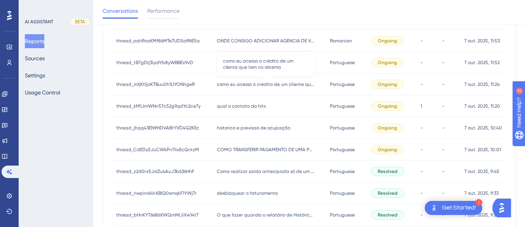
click at [239, 81] on span "como eu acesso o crédito de um cliente que tem no sistema" at bounding box center [265, 84] width 97 height 6
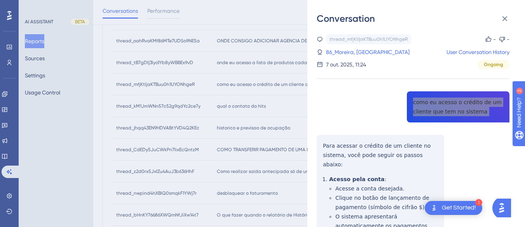
scroll to position [78, 0]
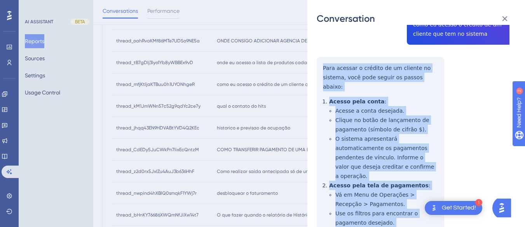
scroll to position [233, 0]
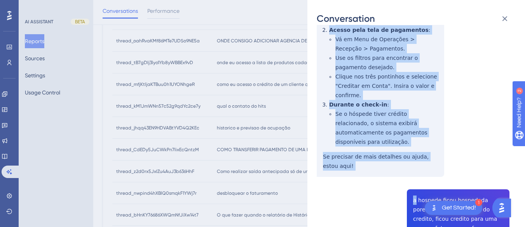
drag, startPoint x: 322, startPoint y: 63, endPoint x: 371, endPoint y: 97, distance: 58.9
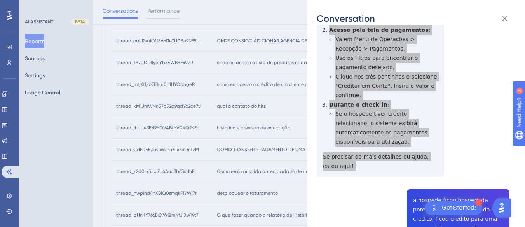
scroll to position [311, 0]
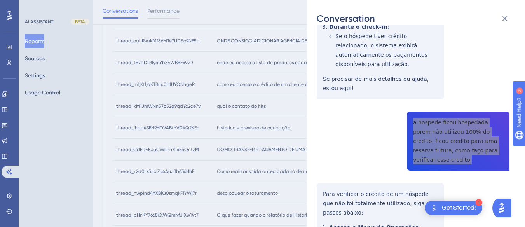
scroll to position [389, 0]
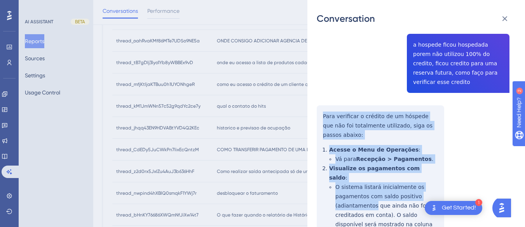
scroll to position [466, 0]
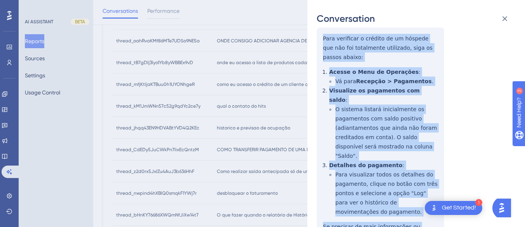
drag, startPoint x: 321, startPoint y: 75, endPoint x: 370, endPoint y: 186, distance: 121.3
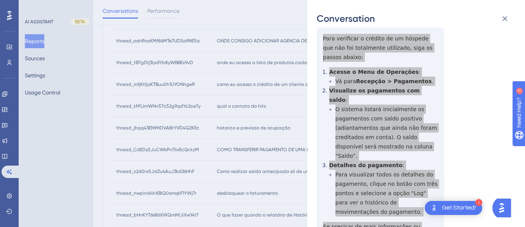
scroll to position [583, 0]
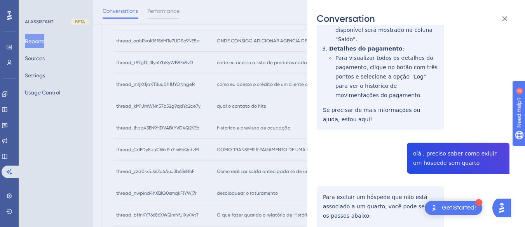
click at [430, 77] on div "thread_mfjKtljaKTBuu0h1UYONhgeR Copy - - 86_Moreira, [PERSON_NAME] User Convers…" at bounding box center [413, 167] width 193 height 1432
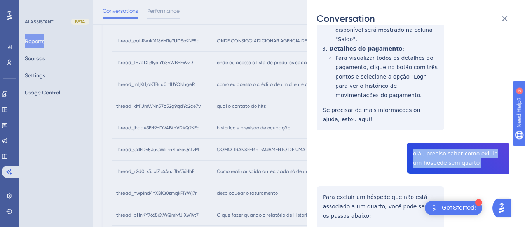
click at [430, 77] on div "thread_mfjKtljaKTBuu0h1UYONhgeR Copy - - 86_Moreira, [PERSON_NAME] User Convers…" at bounding box center [413, 167] width 193 height 1432
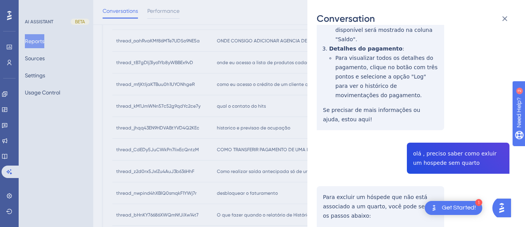
click at [325, 124] on div "thread_mfjKtljaKTBuu0h1UYONhgeR Copy - - 86_Moreira, [PERSON_NAME] User Convers…" at bounding box center [413, 167] width 193 height 1432
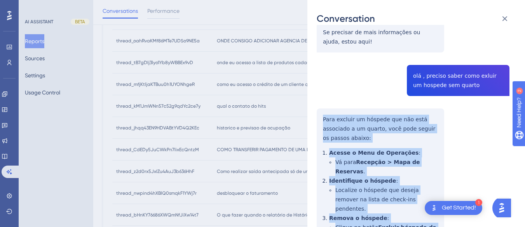
scroll to position [699, 0]
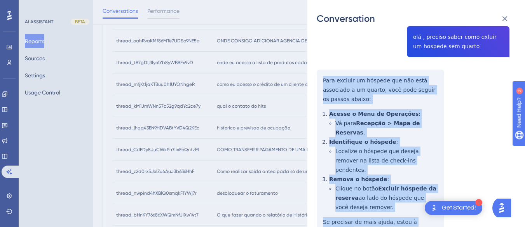
drag, startPoint x: 319, startPoint y: 126, endPoint x: 442, endPoint y: 141, distance: 124.4
click at [442, 141] on div "thread_mfjKtljaKTBuu0h1UYONhgeR Copy - - 86_Moreira, [PERSON_NAME] User Convers…" at bounding box center [413, 51] width 193 height 1432
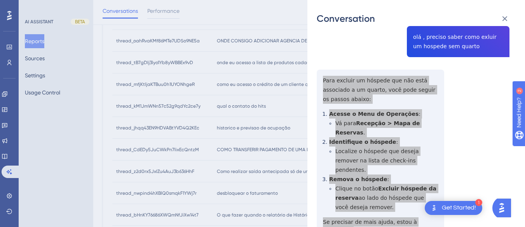
scroll to position [816, 0]
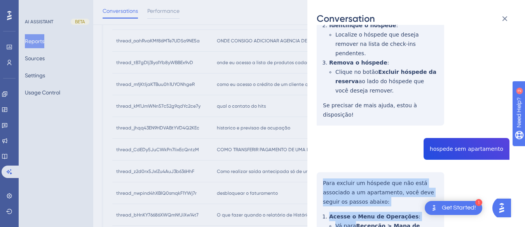
scroll to position [894, 0]
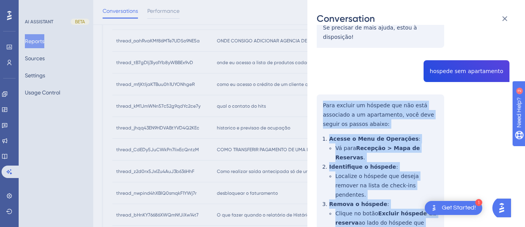
drag, startPoint x: 316, startPoint y: 85, endPoint x: 349, endPoint y: 150, distance: 72.3
click at [349, 153] on div "Conversation thread_mfjKtljaKTBuu0h1UYONhgeR Copy - - 86_Moreira, [PERSON_NAME]…" at bounding box center [416, 113] width 218 height 227
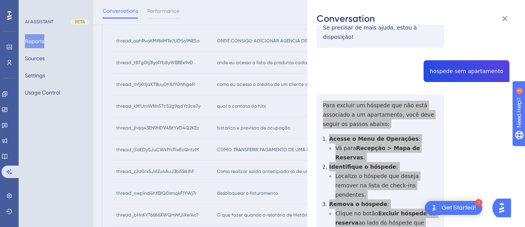
scroll to position [971, 0]
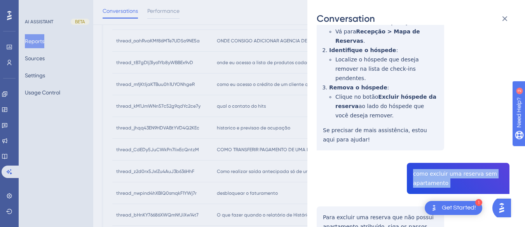
click at [314, 96] on div "Conversation thread_mfjKtljaKTBuu0h1UYONhgeR Copy - - 86_Moreira, [PERSON_NAME]…" at bounding box center [416, 113] width 218 height 227
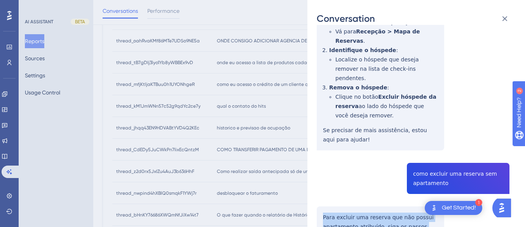
scroll to position [1088, 0]
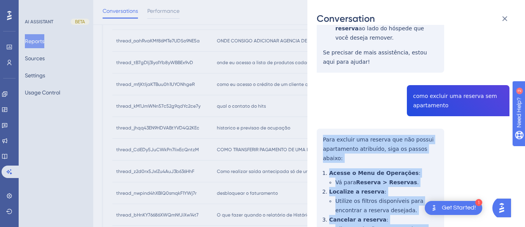
drag, startPoint x: 316, startPoint y: 102, endPoint x: 380, endPoint y: 201, distance: 118.1
click at [380, 201] on div "Conversation thread_mfjKtljaKTBuu0h1UYONhgeR Copy - - 86_Moreira, [PERSON_NAME]…" at bounding box center [416, 113] width 218 height 227
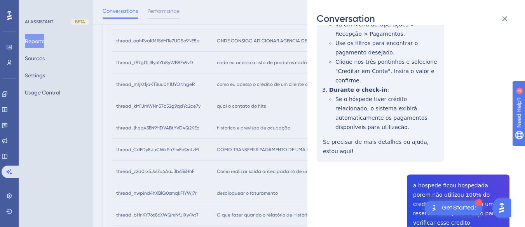
scroll to position [15, 0]
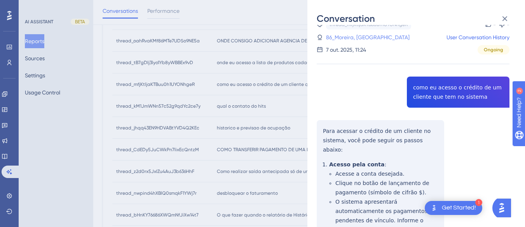
click at [345, 40] on link "86_Moreira, [GEOGRAPHIC_DATA]" at bounding box center [368, 37] width 84 height 9
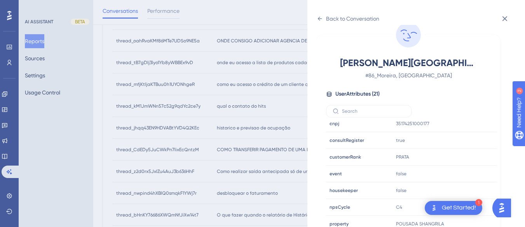
scroll to position [237, 0]
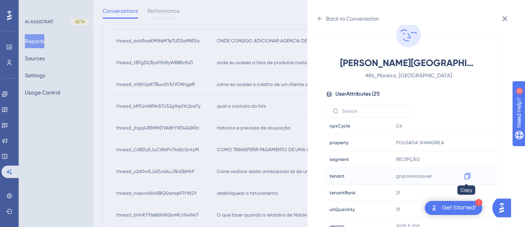
click at [467, 176] on icon at bounding box center [467, 176] width 6 height 7
drag, startPoint x: 463, startPoint y: 143, endPoint x: 503, endPoint y: 131, distance: 41.7
click at [464, 143] on icon at bounding box center [468, 143] width 8 height 8
click at [321, 12] on div "Back to Conversation [PERSON_NAME] # 86_Moreira, [PERSON_NAME] User Attributes …" at bounding box center [416, 113] width 218 height 227
click at [318, 18] on icon at bounding box center [320, 19] width 6 height 6
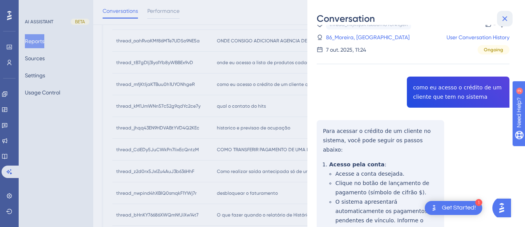
click at [508, 15] on icon at bounding box center [504, 18] width 9 height 9
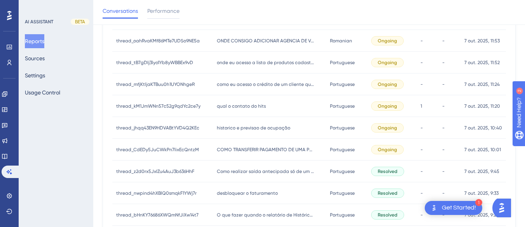
click at [255, 104] on span "qual o contato do hits" at bounding box center [241, 106] width 49 height 6
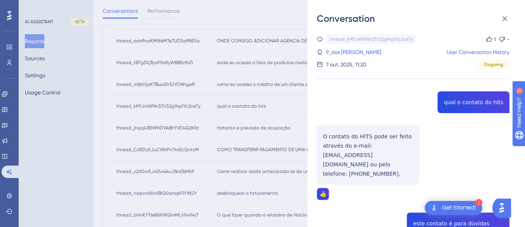
click at [453, 99] on div "thread_kM1JmWNn57c52g9qdYc2ce7y Copy 1 - 9_dos Santos, Aline User Conversation …" at bounding box center [413, 199] width 193 height 330
click at [333, 171] on div "thread_kM1JmWNn57c52g9qdYc2ce7y Copy 1 - 9_dos Santos, Aline User Conversation …" at bounding box center [413, 199] width 193 height 330
click at [343, 153] on div "thread_kM1JmWNn57c52g9qdYc2ce7y Copy 1 - 9_dos Santos, Aline User Conversation …" at bounding box center [413, 199] width 193 height 330
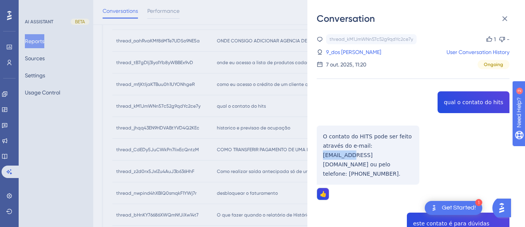
click at [343, 153] on div "thread_kM1JmWNn57c52g9qdYc2ce7y Copy 1 - 9_dos Santos, Aline User Conversation …" at bounding box center [413, 199] width 193 height 330
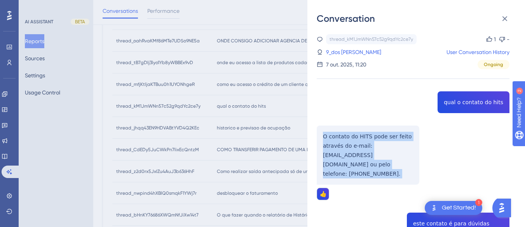
click at [343, 153] on div "thread_kM1JmWNn57c52g9qdYc2ce7y Copy 1 - 9_dos Santos, Aline User Conversation …" at bounding box center [413, 199] width 193 height 330
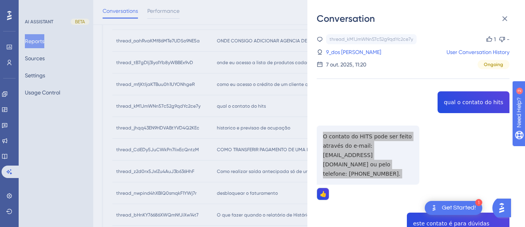
scroll to position [103, 0]
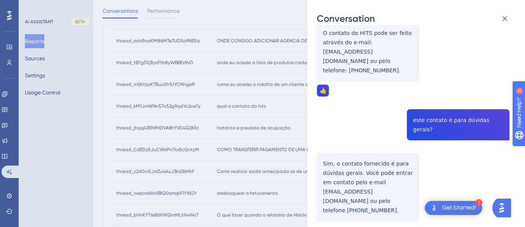
click at [433, 106] on div "thread_kM1JmWNn57c52g9qdYc2ce7y Copy 1 - 9_dos Santos, Aline User Conversation …" at bounding box center [413, 96] width 193 height 330
click at [328, 140] on div "thread_kM1JmWNn57c52g9qdYc2ce7y Copy 1 - 9_dos Santos, Aline User Conversation …" at bounding box center [413, 96] width 193 height 330
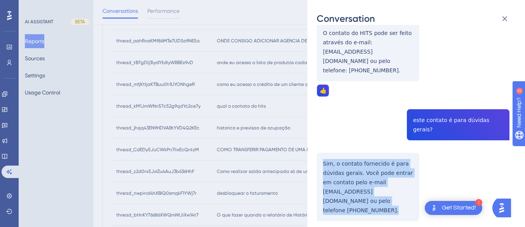
click at [328, 140] on div "thread_kM1JmWNn57c52g9qdYc2ce7y Copy 1 - 9_dos Santos, Aline User Conversation …" at bounding box center [413, 96] width 193 height 330
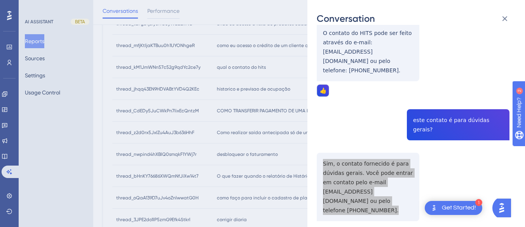
scroll to position [0, 0]
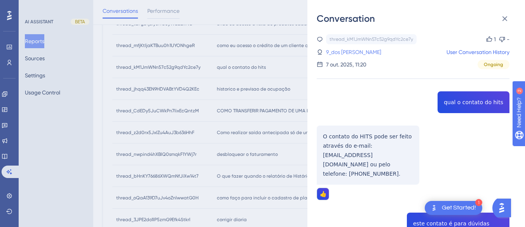
click at [350, 51] on link "9_dos [PERSON_NAME]" at bounding box center [353, 51] width 55 height 9
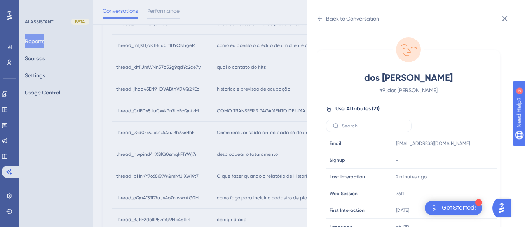
scroll to position [350, 0]
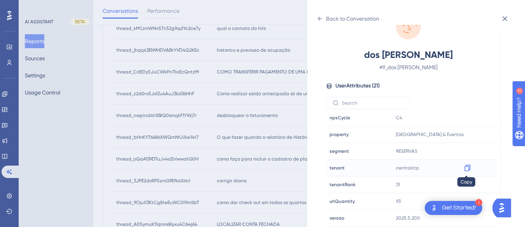
click at [468, 167] on icon at bounding box center [468, 168] width 8 height 8
click at [467, 134] on icon at bounding box center [467, 134] width 6 height 7
click at [317, 23] on div "Back to Conversation" at bounding box center [348, 18] width 63 height 12
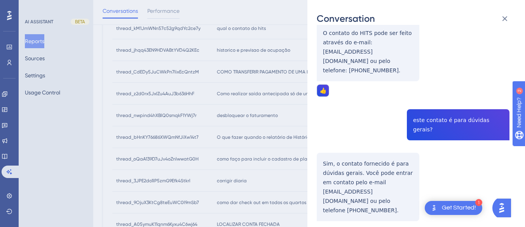
scroll to position [0, 0]
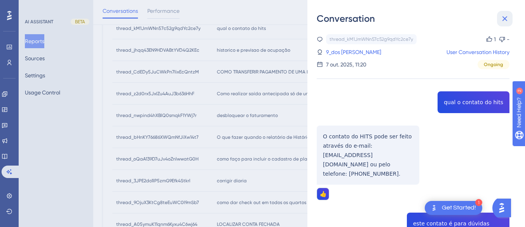
drag, startPoint x: 503, startPoint y: 17, endPoint x: 261, endPoint y: 51, distance: 244.0
click at [503, 17] on icon at bounding box center [504, 18] width 5 height 5
click at [250, 47] on div "Conversation thread_kM1JmWNn57c52g9qdYc2ce7y Copy 1 - 9_dos Santos, Aline User …" at bounding box center [262, 113] width 525 height 227
click at [261, 51] on div "Conversation thread_kM1JmWNn57c52g9qdYc2ce7y Copy 1 - 9_dos Santos, Aline User …" at bounding box center [262, 113] width 525 height 227
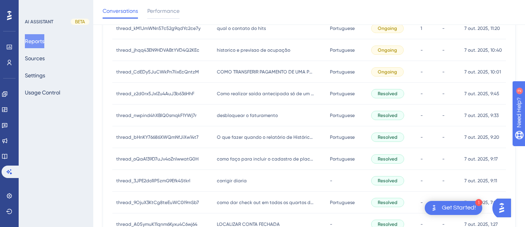
drag, startPoint x: 262, startPoint y: 52, endPoint x: 481, endPoint y: 2, distance: 224.4
click at [262, 52] on span "historico e previsao de ocupação" at bounding box center [253, 50] width 73 height 6
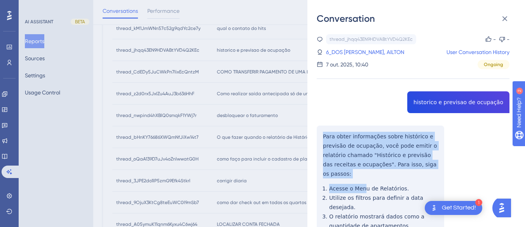
scroll to position [78, 0]
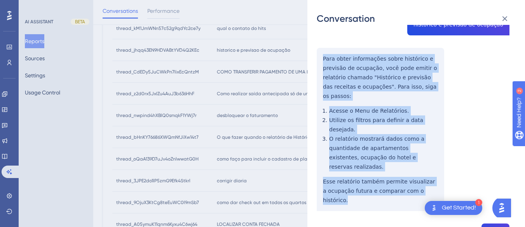
drag, startPoint x: 320, startPoint y: 134, endPoint x: 401, endPoint y: 129, distance: 80.5
click at [440, 162] on div "thread_jhqq43EN9HDVABtYVD4Q2KEc Copy - - 6_DOS SANTOS FREITAS, AILTON User Conv…" at bounding box center [413, 194] width 193 height 476
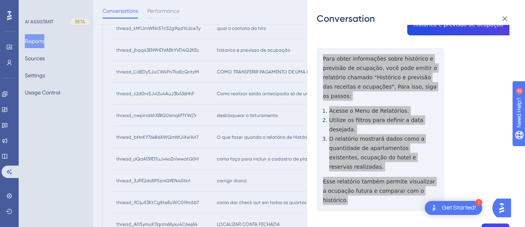
scroll to position [194, 0]
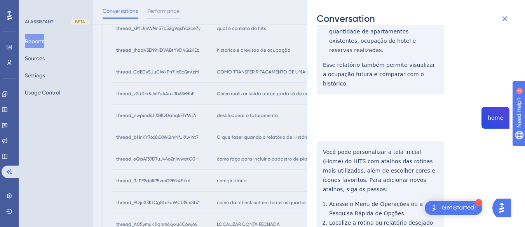
click at [495, 80] on div "thread_jhqq43EN9HDVABtYVD4Q2KEc Copy - - 6_DOS SANTOS FREITAS, AILTON User Conv…" at bounding box center [413, 78] width 193 height 476
click at [335, 110] on div "thread_jhqq43EN9HDVABtYVD4Q2KEc Copy - - 6_DOS SANTOS FREITAS, AILTON User Conv…" at bounding box center [413, 78] width 193 height 476
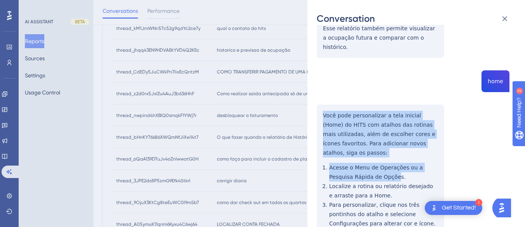
scroll to position [389, 0]
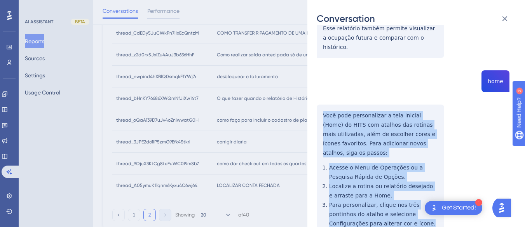
drag, startPoint x: 315, startPoint y: 110, endPoint x: 378, endPoint y: 156, distance: 78.3
click at [388, 184] on div "Conversation thread_jhqq43EN9HDVABtYVD4Q2KEc Copy - - 6_DOS SANTOS FREITAS, AIL…" at bounding box center [416, 113] width 218 height 227
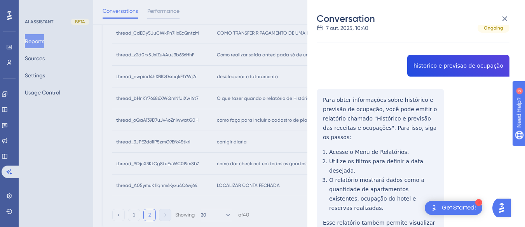
scroll to position [0, 0]
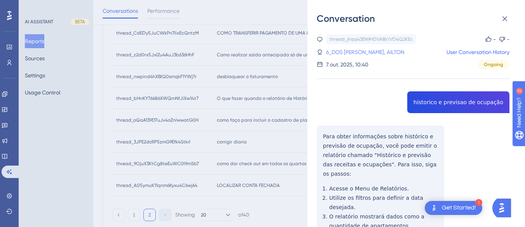
click at [343, 51] on link "6_DOS [PERSON_NAME], AILTON" at bounding box center [365, 51] width 78 height 9
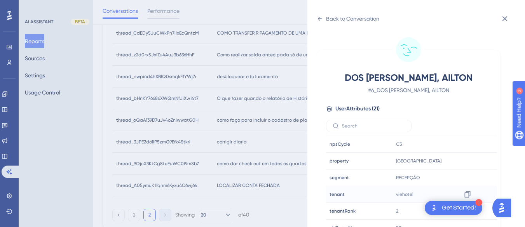
scroll to position [237, 0]
click at [466, 192] on icon at bounding box center [468, 191] width 8 height 8
click at [310, 17] on div "Back to Conversation DOS SANTOS FREITAS, AILTON # 6_DOS SANTOS FREITAS, AILTON …" at bounding box center [416, 113] width 218 height 227
click at [322, 20] on icon at bounding box center [320, 19] width 6 height 6
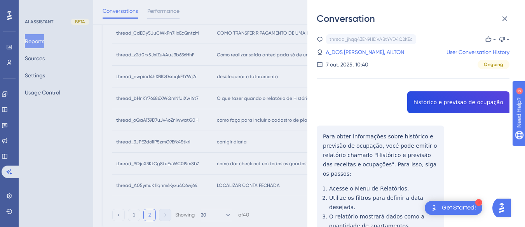
scroll to position [311, 0]
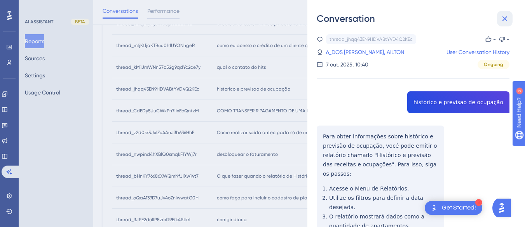
click at [505, 19] on icon at bounding box center [504, 18] width 5 height 5
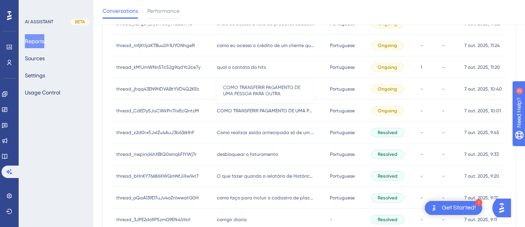
click at [245, 110] on span "COMO TRANSFERIR PAGAMENTO DE UMA PESSOA PARA OUTRA" at bounding box center [265, 111] width 97 height 6
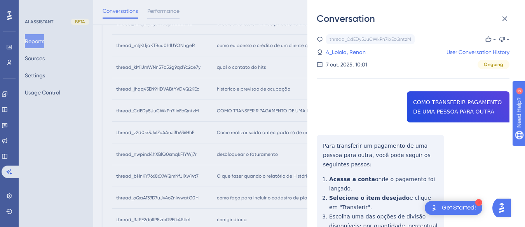
click at [442, 103] on div "thread_CdEDy5JuCWkPn7lixEcQntzM Copy - - 4_Loiola, Renan User Conversation Hist…" at bounding box center [413, 199] width 193 height 331
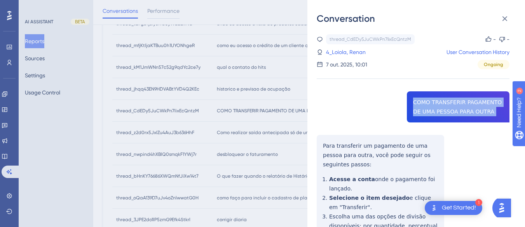
click at [442, 103] on div "thread_CdEDy5JuCWkPn7lixEcQntzM Copy - - 4_Loiola, Renan User Conversation Hist…" at bounding box center [413, 199] width 193 height 331
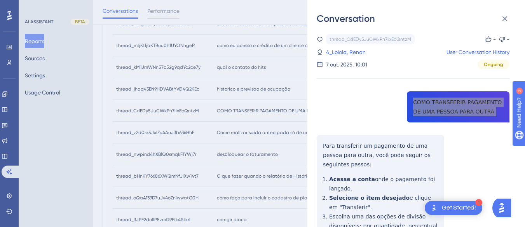
scroll to position [39, 0]
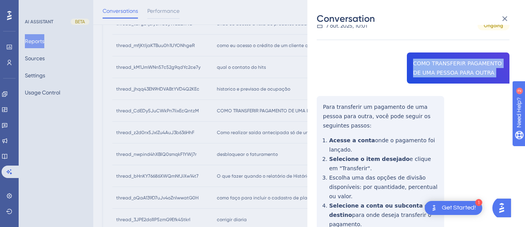
click at [319, 101] on div "thread_CdEDy5JuCWkPn7lixEcQntzM Copy - - 4_Loiola, Renan User Conversation Hist…" at bounding box center [413, 160] width 193 height 331
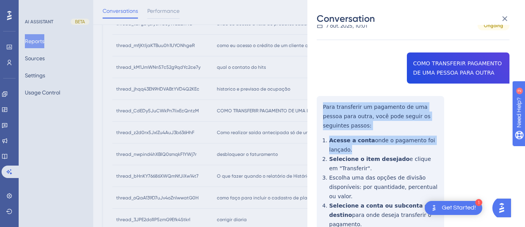
scroll to position [124, 0]
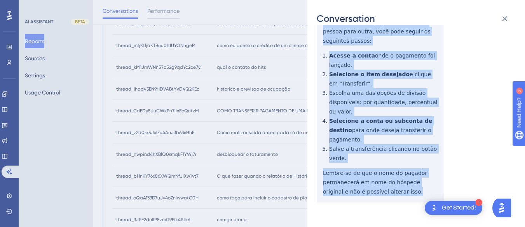
drag, startPoint x: 319, startPoint y: 101, endPoint x: 389, endPoint y: 179, distance: 104.8
click at [389, 179] on div "thread_CdEDy5JuCWkPn7lixEcQntzM Copy - - 4_Loiola, Renan User Conversation Hist…" at bounding box center [413, 76] width 193 height 331
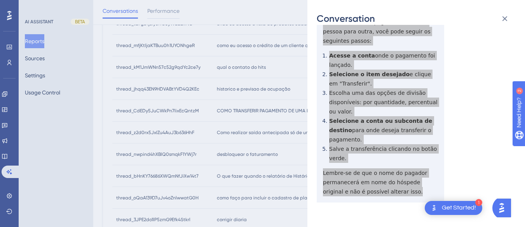
scroll to position [0, 0]
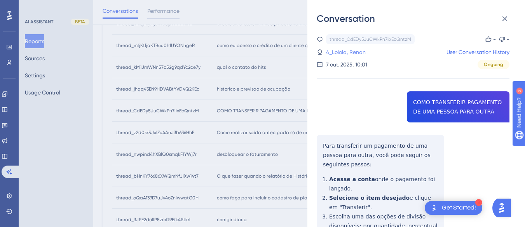
click at [345, 47] on link "4_Loiola, Renan" at bounding box center [346, 51] width 40 height 9
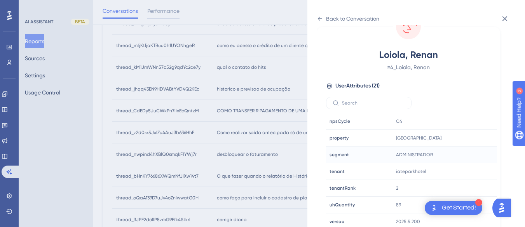
scroll to position [237, 0]
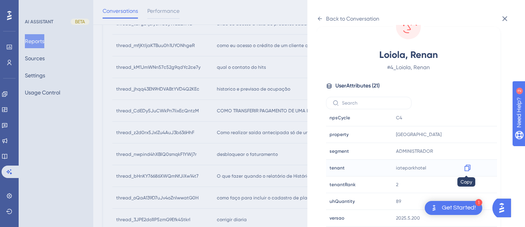
click at [468, 166] on icon at bounding box center [468, 168] width 8 height 8
click at [467, 168] on icon at bounding box center [468, 168] width 8 height 8
click at [318, 16] on icon at bounding box center [320, 19] width 6 height 6
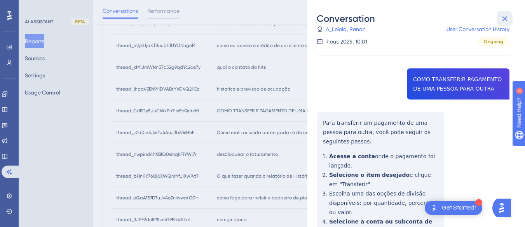
click at [506, 19] on icon at bounding box center [504, 18] width 5 height 5
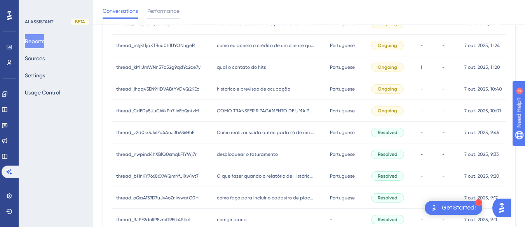
click at [242, 126] on div "Como realizar saída antecipada só de um hóspede Como realizar saída antecipada …" at bounding box center [269, 133] width 113 height 22
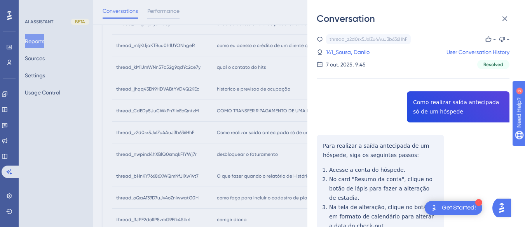
click at [434, 101] on div "thread_z2d0rx5JxIZu4AuJ3b636HhF Copy - - 141_Sousa, Danilo User Conversation Hi…" at bounding box center [413, 204] width 193 height 341
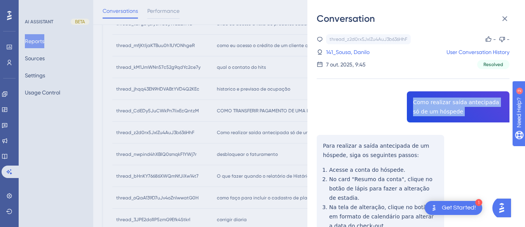
click at [434, 101] on div "thread_z2d0rx5JxIZu4AuJ3b636HhF Copy - - 141_Sousa, Danilo User Conversation Hi…" at bounding box center [413, 204] width 193 height 341
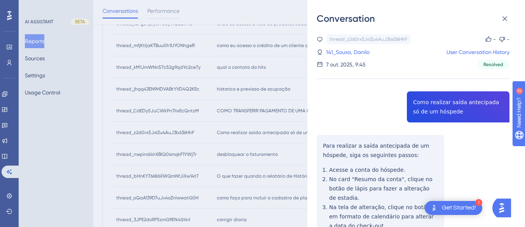
click at [326, 142] on div "thread_z2d0rx5JxIZu4AuJ3b636HhF Copy - - 141_Sousa, Danilo User Conversation Hi…" at bounding box center [413, 204] width 193 height 341
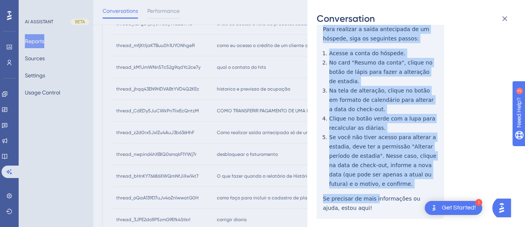
scroll to position [133, 0]
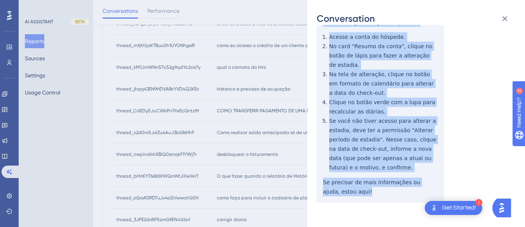
drag, startPoint x: 318, startPoint y: 143, endPoint x: 367, endPoint y: 183, distance: 63.0
click at [368, 185] on div "thread_z2d0rx5JxIZu4AuJ3b636HhF Copy - - 141_Sousa, Danilo User Conversation Hi…" at bounding box center [413, 71] width 193 height 341
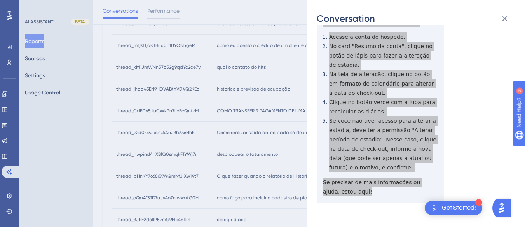
scroll to position [0, 0]
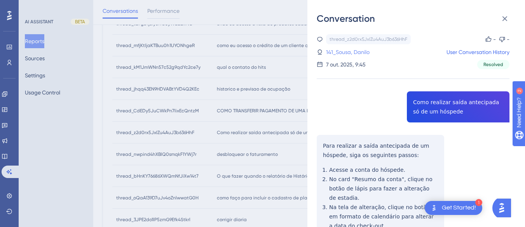
click at [364, 54] on link "141_Sousa, Danilo" at bounding box center [348, 51] width 44 height 9
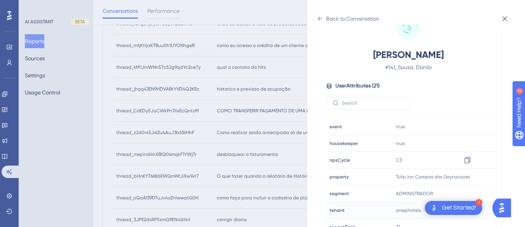
scroll to position [237, 0]
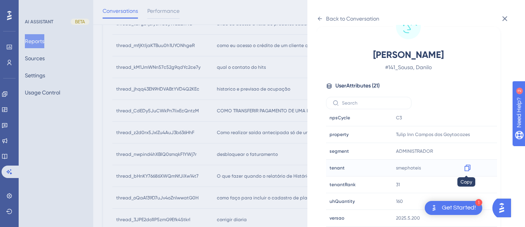
click at [466, 167] on icon at bounding box center [468, 168] width 8 height 8
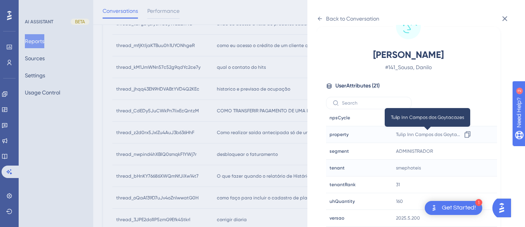
scroll to position [417, 0]
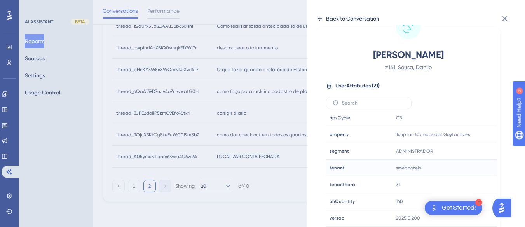
click at [319, 16] on icon at bounding box center [320, 19] width 6 height 6
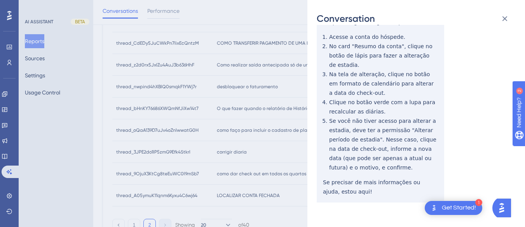
scroll to position [0, 0]
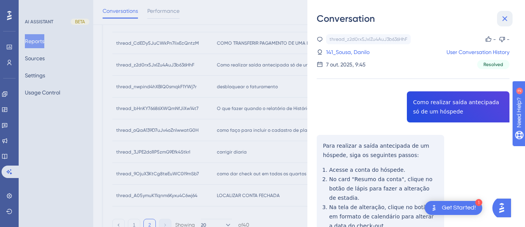
drag, startPoint x: 503, startPoint y: 18, endPoint x: 225, endPoint y: 86, distance: 285.6
click at [503, 18] on icon at bounding box center [504, 18] width 9 height 9
click at [225, 86] on div "Conversation thread_z2d0rx5JxIZu4AuJ3b636HhF Copy - - 141_Sousa, [PERSON_NAME] …" at bounding box center [262, 113] width 525 height 227
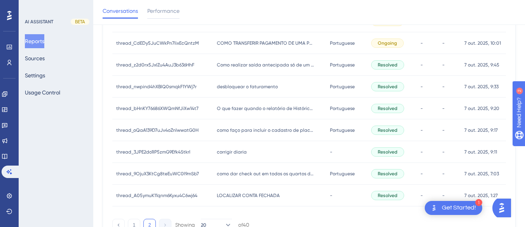
click at [225, 86] on span "desbloquear o faturamento" at bounding box center [247, 87] width 61 height 6
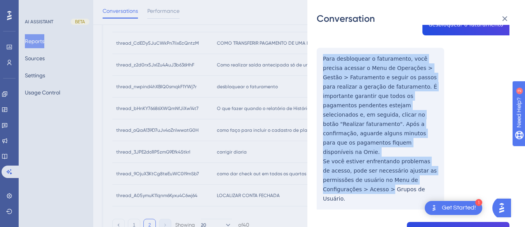
scroll to position [117, 0]
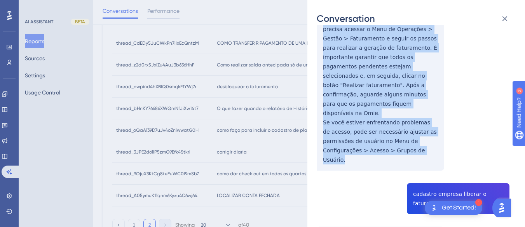
drag, startPoint x: 315, startPoint y: 133, endPoint x: 444, endPoint y: 135, distance: 129.0
click at [444, 135] on div "Conversation thread_nwpind4hXBlQ0smqkF1YWj7r Copy - - 2_HOTEL BURITI, Recepção …" at bounding box center [416, 113] width 218 height 227
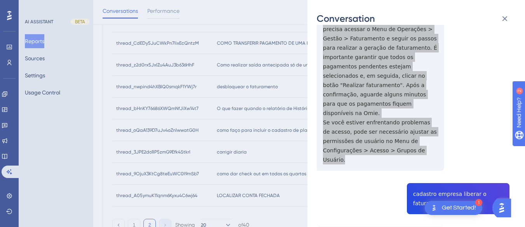
scroll to position [194, 0]
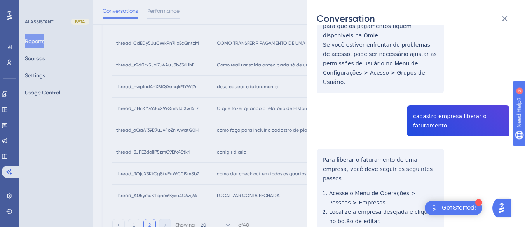
click at [423, 85] on div "thread_nwpind4hXBlQ0smqkF1YWj7r Copy - - 2_HOTEL BURITI, Recepção User Conversa…" at bounding box center [413, 114] width 193 height 549
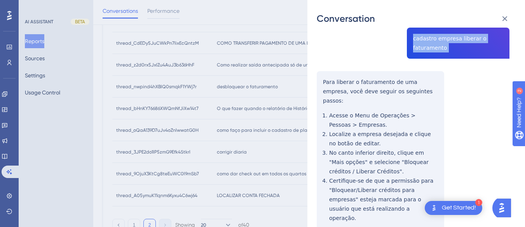
click at [318, 51] on div "thread_nwpind4hXBlQ0smqkF1YWj7r Copy - - 2_HOTEL BURITI, Recepção User Conversa…" at bounding box center [413, 36] width 193 height 549
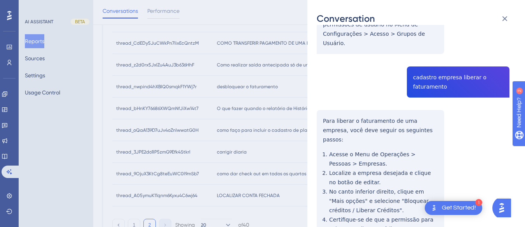
click at [319, 84] on div "thread_nwpind4hXBlQ0smqkF1YWj7r Copy - - 2_HOTEL BURITI, Recepção User Conversa…" at bounding box center [413, 75] width 193 height 549
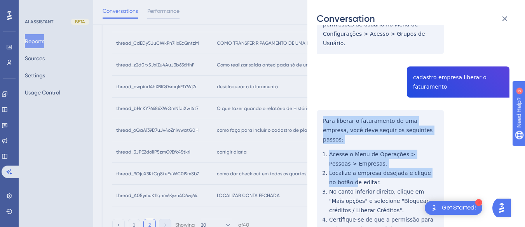
scroll to position [295, 0]
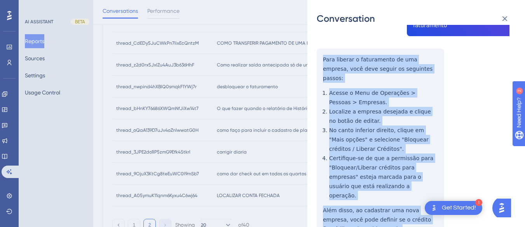
drag, startPoint x: 319, startPoint y: 88, endPoint x: 354, endPoint y: 116, distance: 44.8
click at [402, 183] on div "thread_nwpind4hXBlQ0smqkF1YWj7r Copy - - 2_HOTEL BURITI, Recepção User Conversa…" at bounding box center [413, 14] width 193 height 549
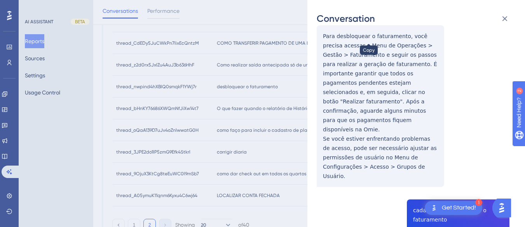
scroll to position [0, 0]
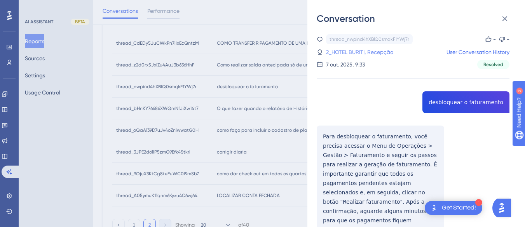
drag, startPoint x: 385, startPoint y: 51, endPoint x: 389, endPoint y: 55, distance: 5.5
click at [385, 51] on link "2_HOTEL BURITI, Recepção" at bounding box center [359, 51] width 67 height 9
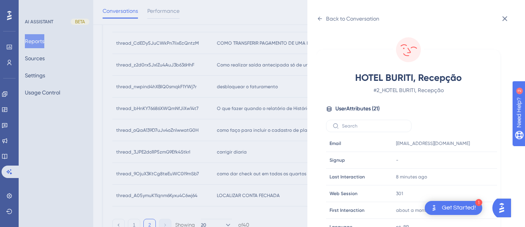
scroll to position [233, 0]
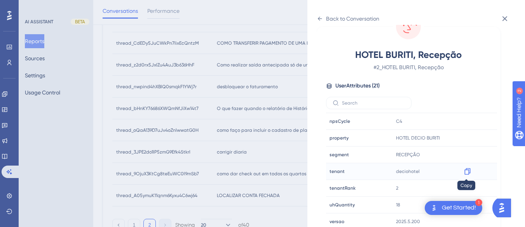
click at [467, 172] on icon at bounding box center [468, 171] width 8 height 8
click at [320, 19] on icon at bounding box center [320, 19] width 4 height 4
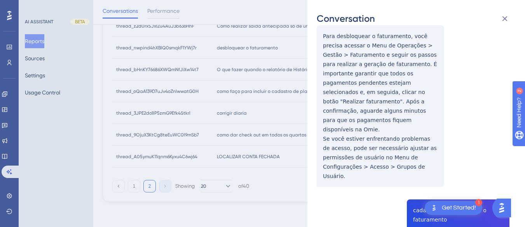
scroll to position [61, 0]
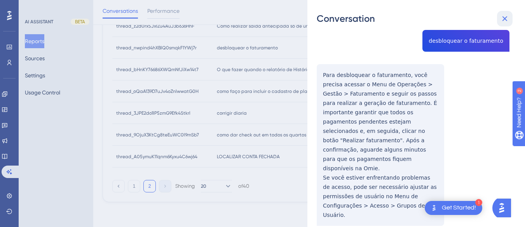
drag, startPoint x: 503, startPoint y: 17, endPoint x: 250, endPoint y: 70, distance: 258.7
click at [503, 17] on icon at bounding box center [504, 18] width 5 height 5
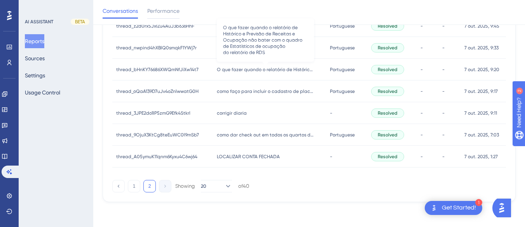
click at [250, 70] on span "O que fazer quando o relatório de Histórico e Previsão de Receitas e Ocupação n…" at bounding box center [265, 69] width 97 height 6
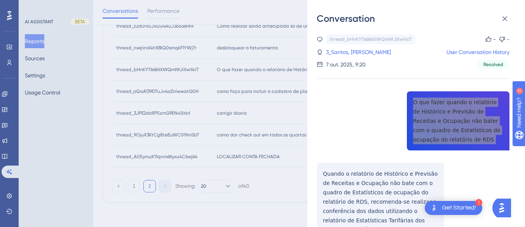
scroll to position [78, 0]
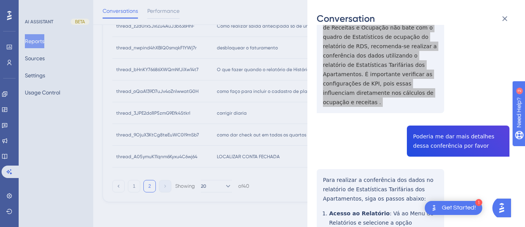
scroll to position [194, 0]
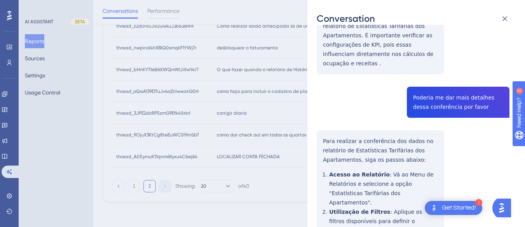
click at [421, 85] on div "thread_bHnKY76686XWQmNfJiXw14t7 Copy - - 3_Santos, [PERSON_NAME] User Conversat…" at bounding box center [413, 203] width 193 height 726
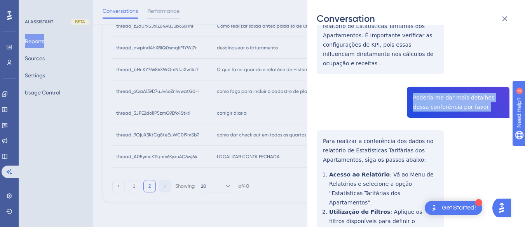
click at [421, 85] on div "thread_bHnKY76686XWQmNfJiXw14t7 Copy - - 3_Santos, [PERSON_NAME] User Conversat…" at bounding box center [413, 203] width 193 height 726
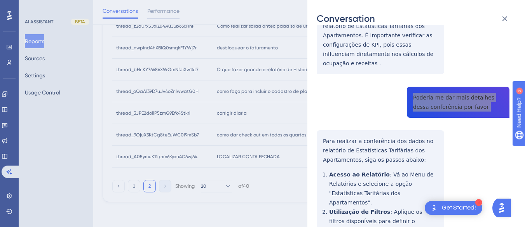
scroll to position [272, 0]
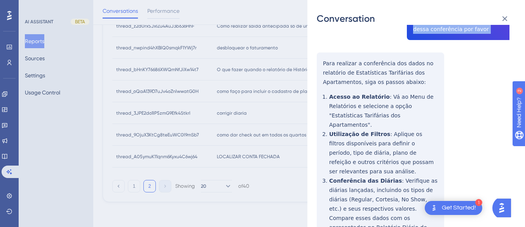
click at [323, 46] on div "thread_bHnKY76686XWQmNfJiXw14t7 Copy - - 3_Santos, [PERSON_NAME] User Conversat…" at bounding box center [413, 125] width 193 height 726
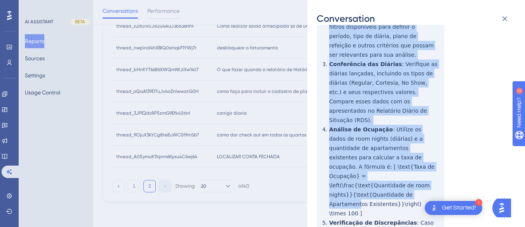
scroll to position [453, 0]
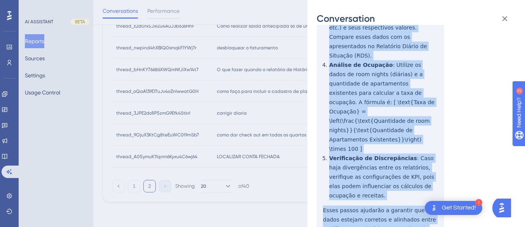
drag, startPoint x: 320, startPoint y: 47, endPoint x: 361, endPoint y: 126, distance: 88.3
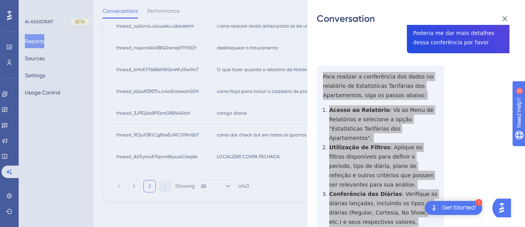
scroll to position [0, 0]
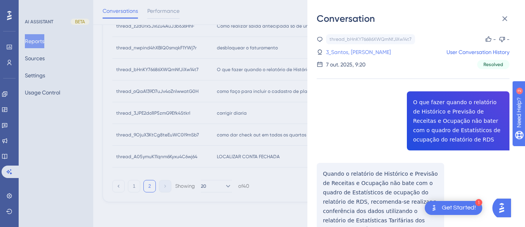
click at [370, 50] on link "3_Santos, [PERSON_NAME]" at bounding box center [358, 51] width 65 height 9
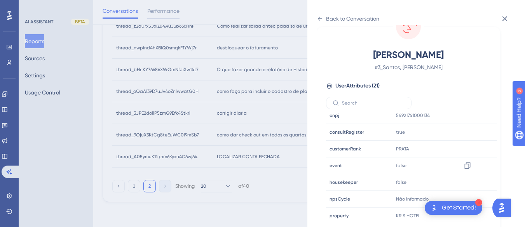
scroll to position [237, 0]
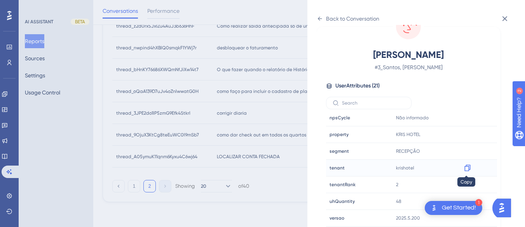
click at [467, 169] on icon at bounding box center [468, 168] width 8 height 8
click at [326, 18] on div "Back to Conversation" at bounding box center [352, 18] width 53 height 9
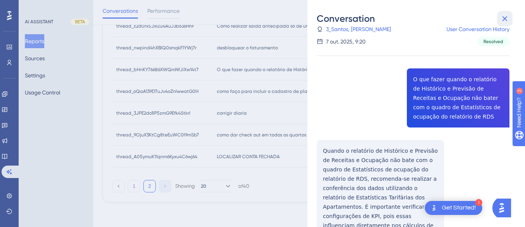
drag, startPoint x: 505, startPoint y: 16, endPoint x: 257, endPoint y: 73, distance: 254.5
click at [505, 16] on icon at bounding box center [504, 18] width 9 height 9
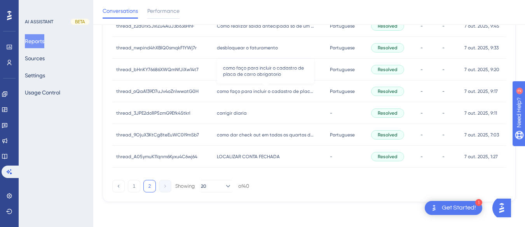
click at [246, 93] on span "como faço para incluir o cadastro de placa de carro obrigatorio" at bounding box center [265, 91] width 97 height 6
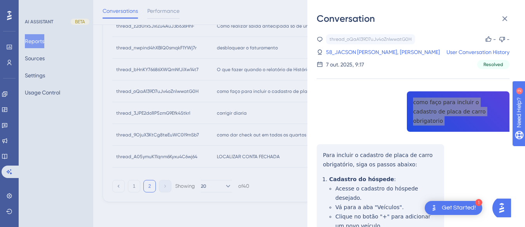
scroll to position [39, 0]
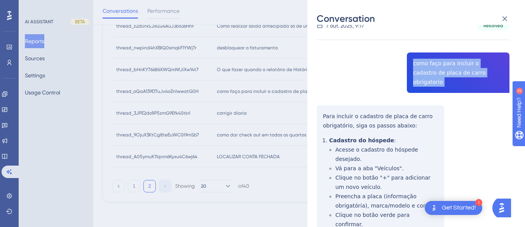
click at [318, 105] on div "thread_oQaA139D7uJv4oZnlwwatG0H Copy - - 58_JACSON [PERSON_NAME], [PERSON_NAME]…" at bounding box center [413, 207] width 193 height 425
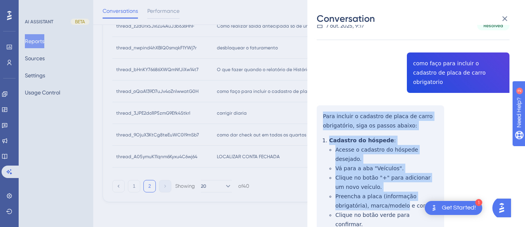
scroll to position [189, 0]
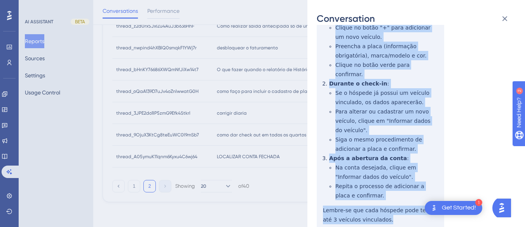
drag, startPoint x: 318, startPoint y: 105, endPoint x: 384, endPoint y: 176, distance: 97.0
click at [387, 180] on div "thread_oQaA139D7uJv4oZnlwwatG0H Copy - - 58_JACSON [PERSON_NAME], [PERSON_NAME]…" at bounding box center [413, 57] width 193 height 425
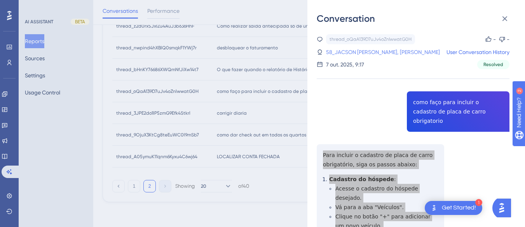
scroll to position [378, 0]
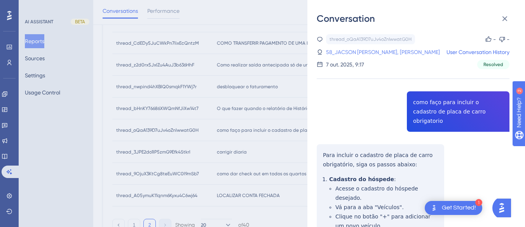
click at [377, 53] on link "58_JACSON [PERSON_NAME], [PERSON_NAME]" at bounding box center [383, 51] width 114 height 9
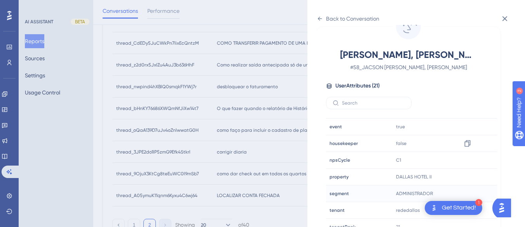
scroll to position [237, 0]
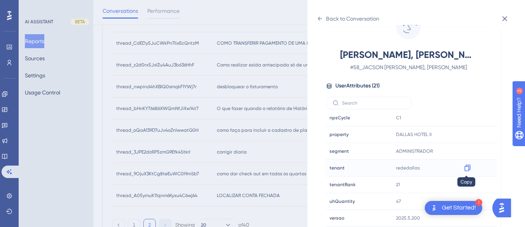
click at [467, 167] on icon at bounding box center [467, 168] width 6 height 7
click at [464, 136] on icon at bounding box center [468, 135] width 8 height 8
click at [321, 17] on icon at bounding box center [320, 19] width 6 height 6
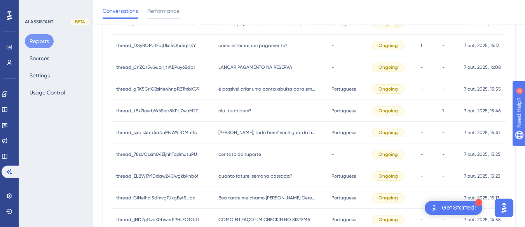
scroll to position [417, 0]
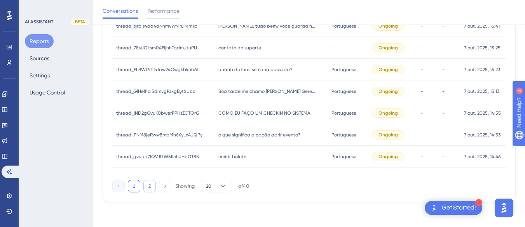
click at [148, 185] on button "2" at bounding box center [149, 186] width 12 height 12
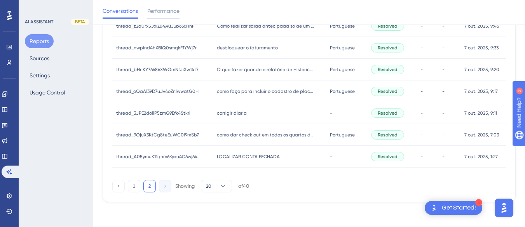
click at [236, 116] on div "corrigir diaria corrigir diaria" at bounding box center [269, 113] width 113 height 22
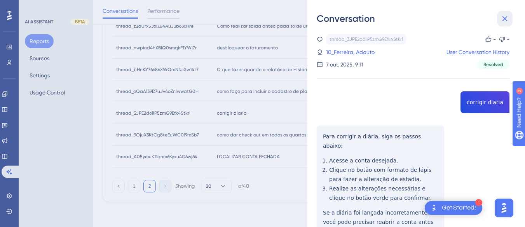
click at [500, 18] on icon at bounding box center [504, 18] width 9 height 9
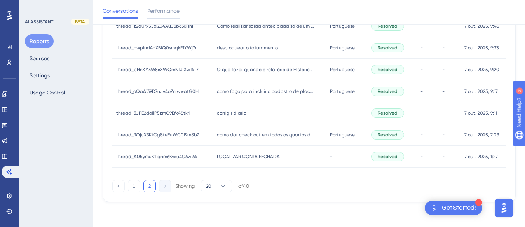
click at [265, 87] on div "como faço para incluir o cadastro de placa de carro obrigatorio como faço para …" at bounding box center [269, 91] width 113 height 22
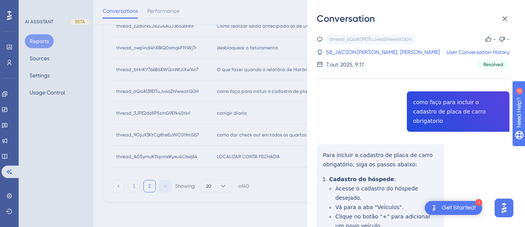
scroll to position [189, 0]
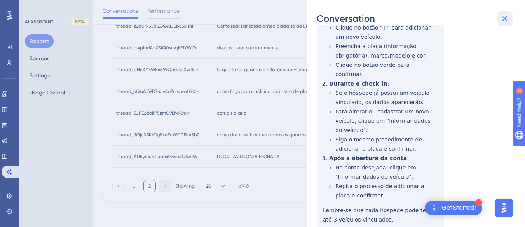
click at [504, 17] on icon at bounding box center [504, 18] width 5 height 5
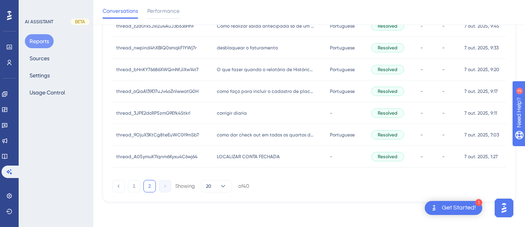
click at [225, 112] on span "corrigir diaria" at bounding box center [232, 113] width 30 height 6
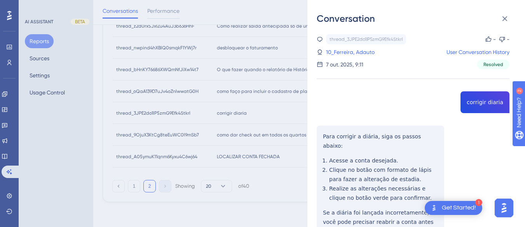
click at [488, 104] on div "thread_3JPE2do1lP5zmG9Efk4Stkrl Copy - - 10_Ferreira, Adauto User Conversation …" at bounding box center [413, 157] width 193 height 247
copy span "corrigir diaria"
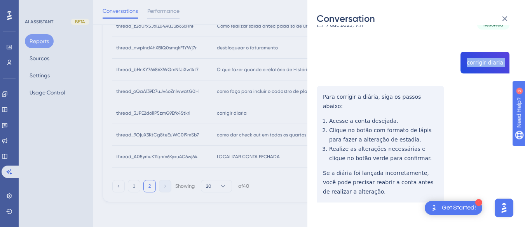
click at [324, 92] on div "thread_3JPE2do1lP5zmG9Efk4Stkrl Copy - - 10_Ferreira, Adauto User Conversation …" at bounding box center [413, 118] width 193 height 247
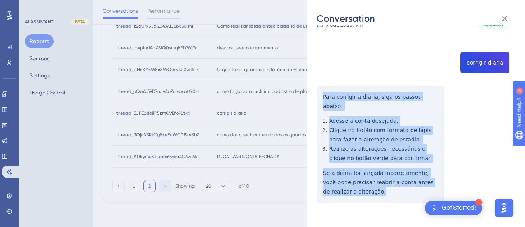
drag, startPoint x: 324, startPoint y: 92, endPoint x: 359, endPoint y: 189, distance: 103.0
click at [359, 189] on div "thread_3JPE2do1lP5zmG9Efk4Stkrl Copy - - 10_Ferreira, Adauto User Conversation …" at bounding box center [413, 118] width 193 height 247
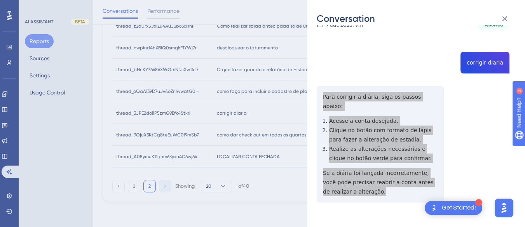
scroll to position [0, 0]
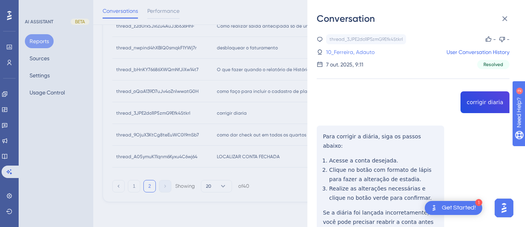
click at [362, 53] on link "10_Ferreira, Adauto" at bounding box center [350, 51] width 49 height 9
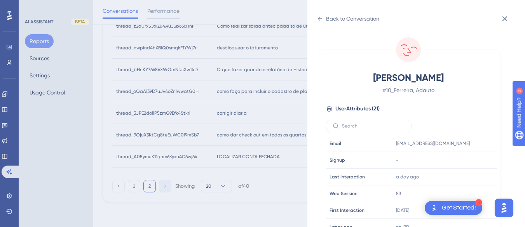
scroll to position [237, 0]
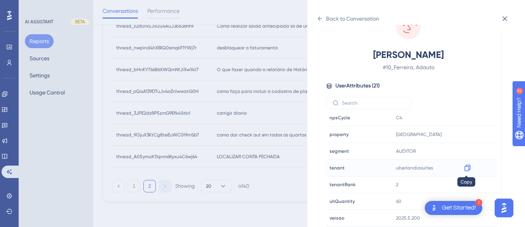
click at [467, 172] on div at bounding box center [467, 168] width 12 height 12
click at [468, 164] on icon at bounding box center [468, 168] width 8 height 8
click at [320, 18] on icon at bounding box center [320, 19] width 6 height 6
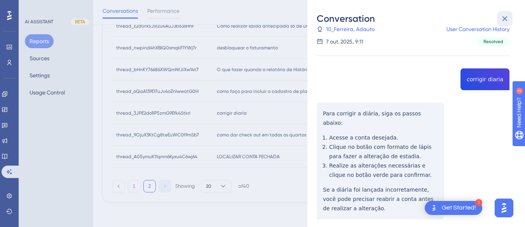
drag, startPoint x: 505, startPoint y: 17, endPoint x: 390, endPoint y: 40, distance: 118.2
click at [505, 17] on icon at bounding box center [504, 18] width 9 height 9
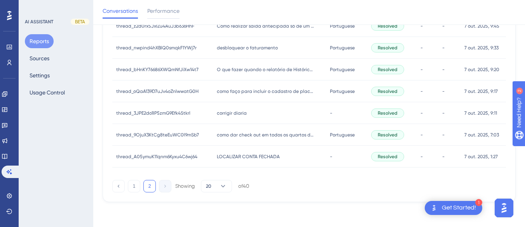
click at [233, 138] on div "como dar check out em todos os quartos de uma só vez como dar check out em todo…" at bounding box center [269, 135] width 113 height 22
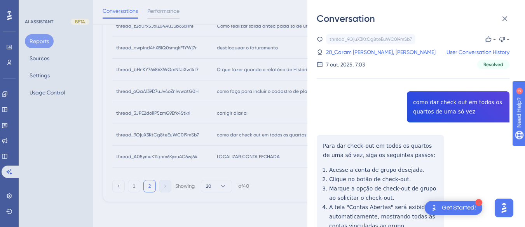
click at [431, 116] on div "thread_9OjuX3KtCg8teEuWC0l9mSb7 Copy - - 20_Caram Thomaz Del Debbio, Miriam Ros…" at bounding box center [413, 185] width 193 height 303
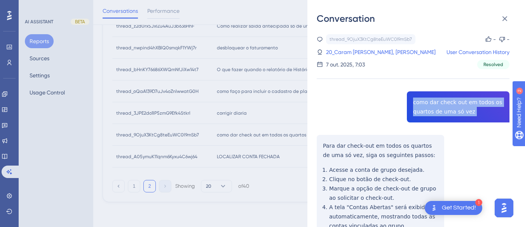
click at [431, 116] on div "thread_9OjuX3KtCg8teEuWC0l9mSb7 Copy - - 20_Caram Thomaz Del Debbio, Miriam Ros…" at bounding box center [413, 185] width 193 height 303
copy span "como dar check out em todos os quartos de uma só vez"
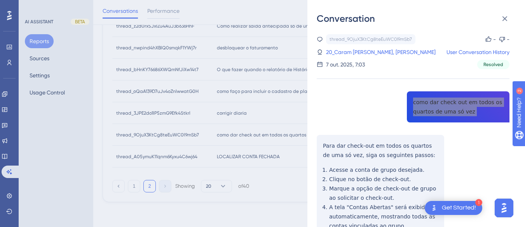
scroll to position [39, 0]
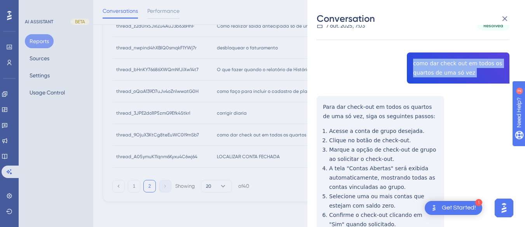
click at [323, 107] on div "thread_9OjuX3KtCg8teEuWC0l9mSb7 Copy - - 20_Caram Thomaz Del Debbio, Miriam Ros…" at bounding box center [413, 146] width 193 height 303
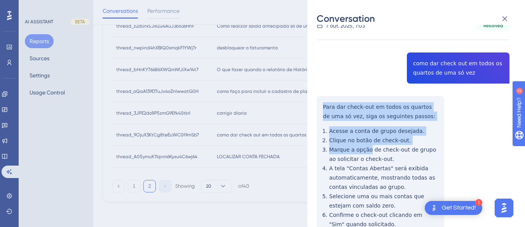
scroll to position [105, 0]
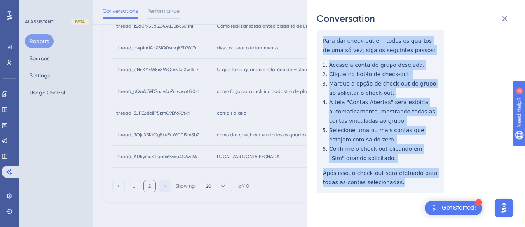
drag, startPoint x: 323, startPoint y: 107, endPoint x: 405, endPoint y: 184, distance: 112.4
click at [405, 184] on div "thread_9OjuX3KtCg8teEuWC0l9mSb7 Copy - - 20_Caram Thomaz Del Debbio, Miriam Ros…" at bounding box center [413, 80] width 193 height 303
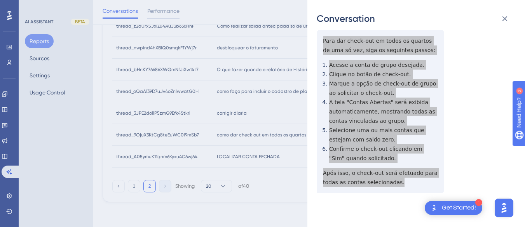
scroll to position [0, 0]
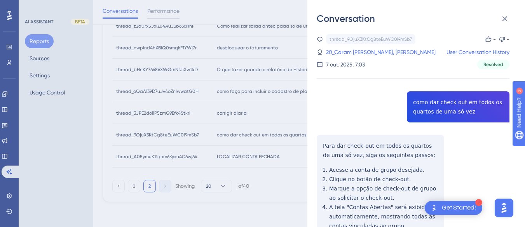
click at [350, 45] on div "thread_9OjuX3KtCg8teEuWC0l9mSb7 Copy - - 20_Caram Thomaz Del Debbio, Miriam Ros…" at bounding box center [413, 51] width 193 height 35
click at [353, 52] on link "20_Caram Thomaz Del Debbio, Miriam Rose" at bounding box center [381, 51] width 110 height 9
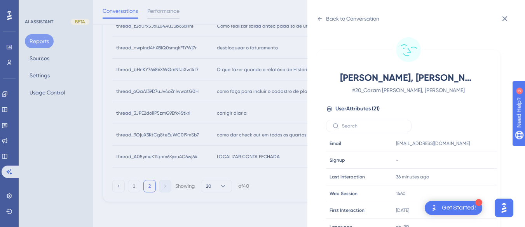
scroll to position [237, 0]
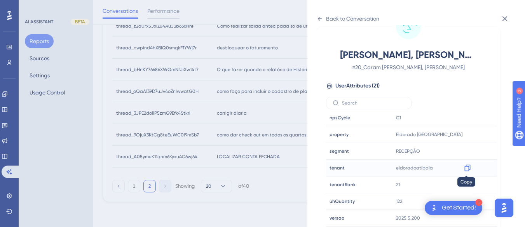
click at [466, 167] on icon at bounding box center [468, 168] width 8 height 8
click at [319, 17] on icon at bounding box center [320, 19] width 6 height 6
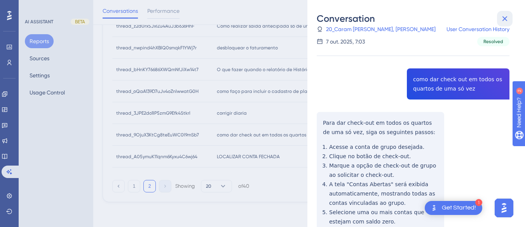
click at [502, 15] on icon at bounding box center [504, 18] width 9 height 9
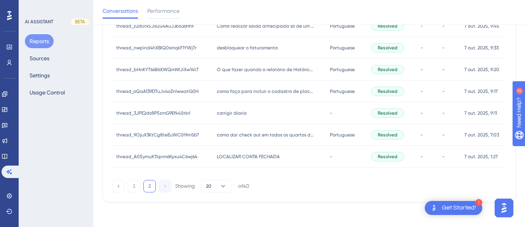
click at [230, 156] on span "LOCALIZAR CONTA FECHADA" at bounding box center [248, 156] width 63 height 6
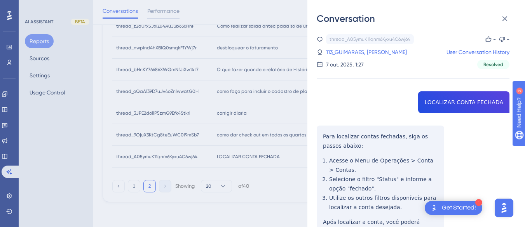
click at [443, 102] on div "thread_A05ymuK11qnm6Kyxu4C6wj64 Copy - - 113_GUIMARAES, ANDRE User Conversation…" at bounding box center [413, 157] width 193 height 247
copy span "LOCALIZAR CONTA FECHADA"
click at [321, 132] on div "thread_A05ymuK11qnm6Kyxu4C6wj64 Copy - - 113_GUIMARAES, ANDRE User Conversation…" at bounding box center [413, 157] width 193 height 247
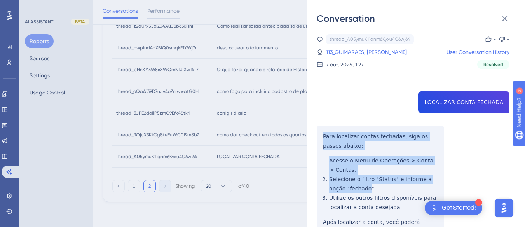
scroll to position [49, 0]
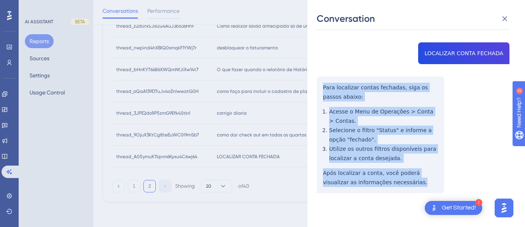
drag, startPoint x: 321, startPoint y: 132, endPoint x: 406, endPoint y: 190, distance: 103.0
click at [406, 190] on div "thread_A05ymuK11qnm6Kyxu4C6wj64 Copy - - 113_GUIMARAES, ANDRE User Conversation…" at bounding box center [413, 108] width 193 height 247
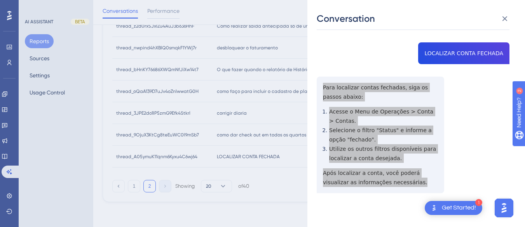
scroll to position [0, 0]
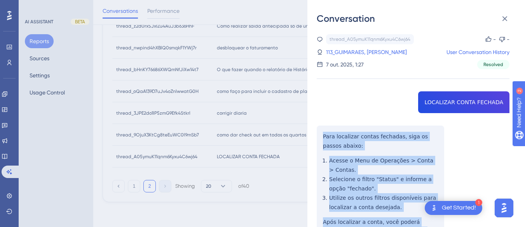
click at [354, 47] on div "thread_A05ymuK11qnm6Kyxu4C6wj64 Copy - - 113_GUIMARAES, ANDRE User Conversation…" at bounding box center [413, 51] width 193 height 35
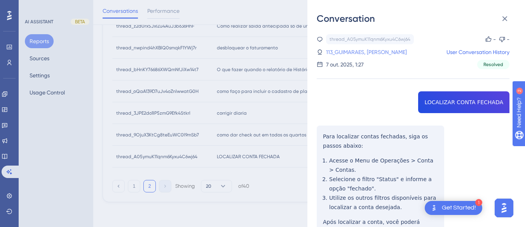
click at [359, 51] on link "113_GUIMARAES, ANDRE" at bounding box center [366, 51] width 81 height 9
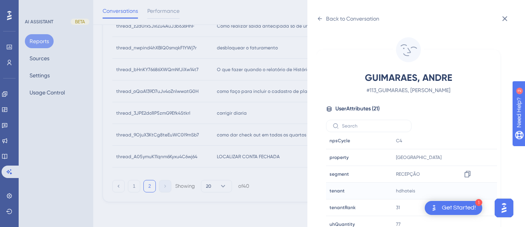
scroll to position [23, 0]
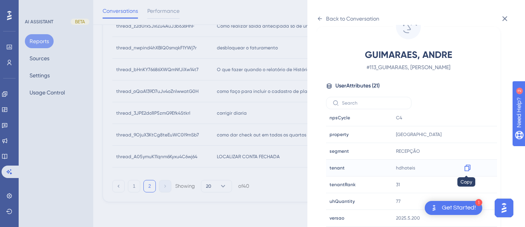
click at [466, 169] on icon at bounding box center [468, 168] width 8 height 8
click at [509, 17] on icon at bounding box center [504, 18] width 9 height 9
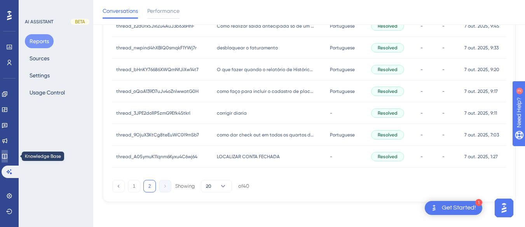
click at [8, 155] on icon at bounding box center [5, 156] width 6 height 6
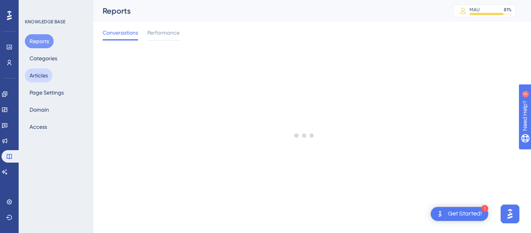
click at [38, 74] on button "Articles" at bounding box center [39, 75] width 28 height 14
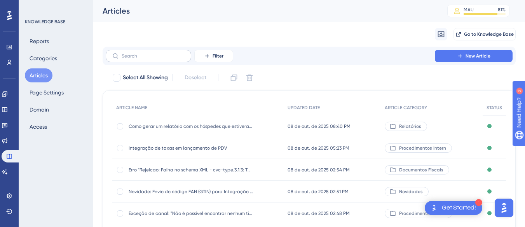
click at [140, 59] on label at bounding box center [148, 56] width 85 height 12
click at [140, 59] on input "text" at bounding box center [153, 55] width 63 height 5
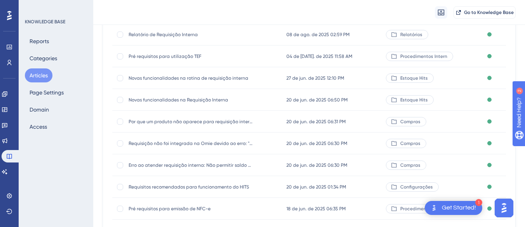
scroll to position [155, 0]
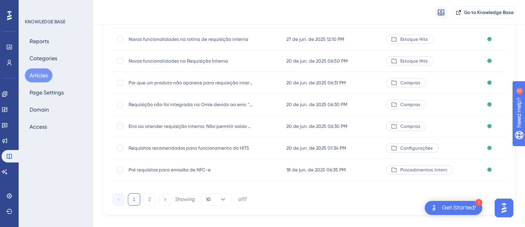
type input "requi"
click at [187, 145] on span "Requisitos recomendados para funcionamento do HITS" at bounding box center [191, 148] width 124 height 6
click at [151, 144] on div "Requisitos recomendados para funcionamento do HITS Requisitos recomendados para…" at bounding box center [191, 148] width 124 height 22
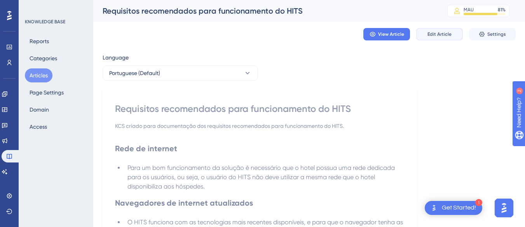
click at [430, 37] on span "Edit Article" at bounding box center [439, 34] width 24 height 6
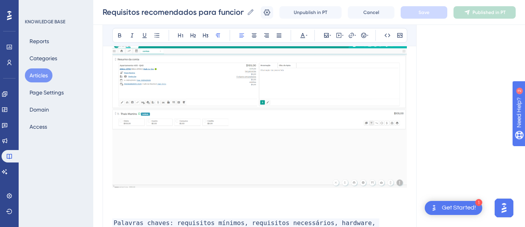
scroll to position [936, 0]
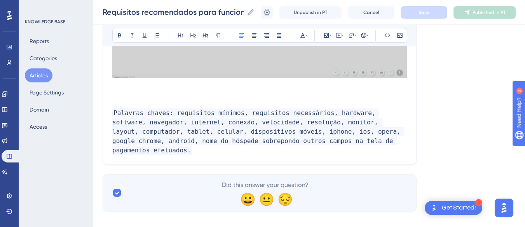
click at [169, 92] on p at bounding box center [259, 94] width 295 height 9
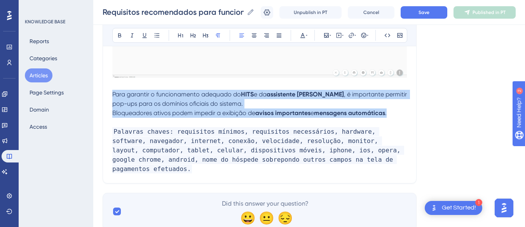
drag, startPoint x: 400, startPoint y: 112, endPoint x: 108, endPoint y: 97, distance: 292.6
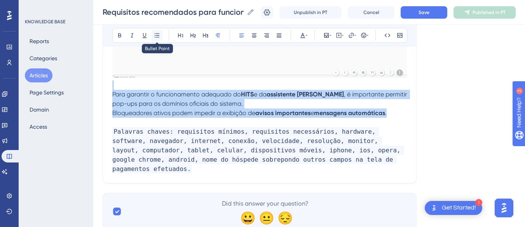
click at [160, 35] on button at bounding box center [157, 35] width 11 height 11
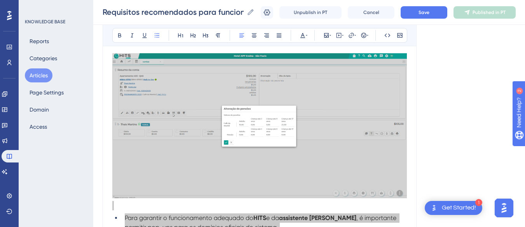
scroll to position [958, 0]
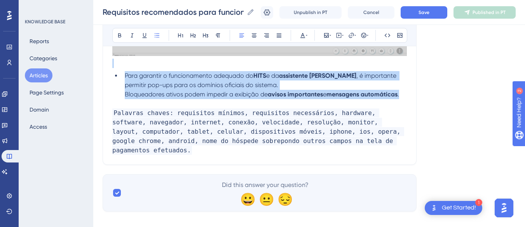
click at [171, 87] on span ", é importante permitir pop-ups para os domínios oficiais do sistema." at bounding box center [261, 80] width 273 height 17
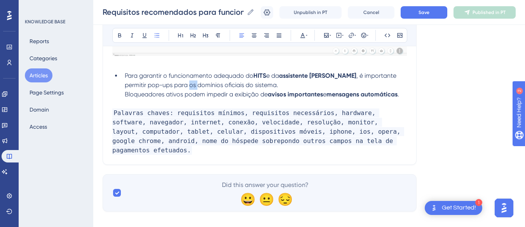
click at [171, 87] on span ", é importante permitir pop-ups para os domínios oficiais do sistema." at bounding box center [261, 80] width 273 height 17
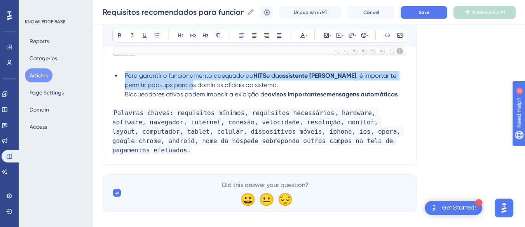
click at [171, 87] on span ", é importante permitir pop-ups para os domínios oficiais do sistema." at bounding box center [261, 80] width 273 height 17
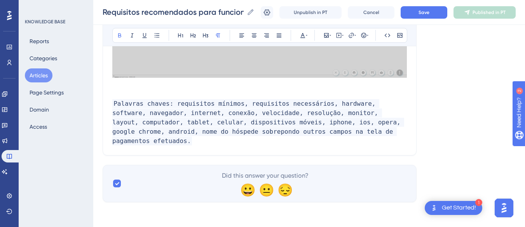
scroll to position [927, 0]
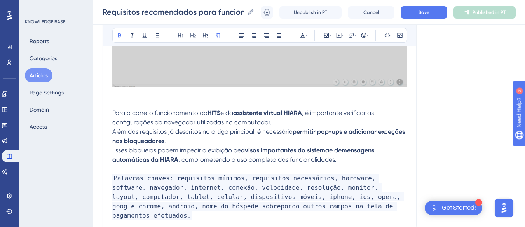
click at [126, 99] on p at bounding box center [259, 94] width 295 height 9
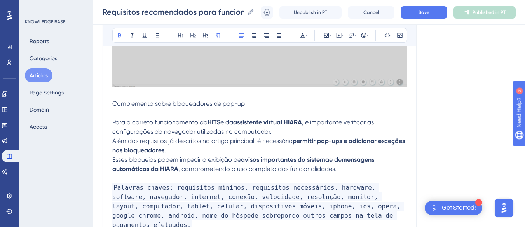
click at [182, 98] on p at bounding box center [259, 94] width 295 height 9
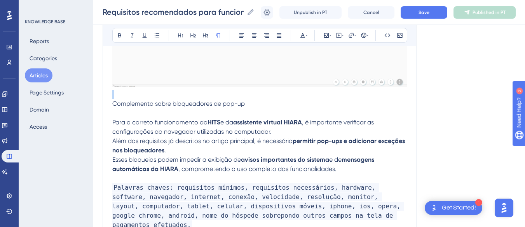
click at [182, 98] on p at bounding box center [259, 94] width 295 height 9
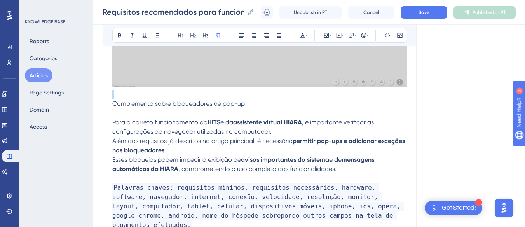
click at [182, 98] on p at bounding box center [259, 94] width 295 height 9
click at [179, 103] on span "Complemento sobre bloqueadores de pop-up" at bounding box center [178, 103] width 132 height 7
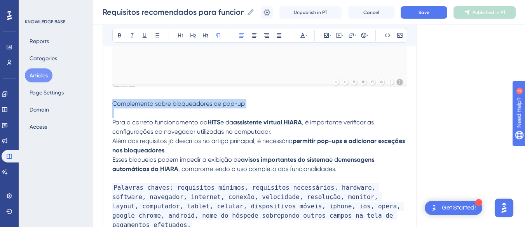
click at [179, 103] on span "Complemento sobre bloqueadores de pop-up" at bounding box center [178, 103] width 132 height 7
click at [122, 34] on icon at bounding box center [120, 35] width 6 height 6
click at [273, 102] on p "Complemento sobre bloqueadores de pop-up" at bounding box center [259, 103] width 295 height 9
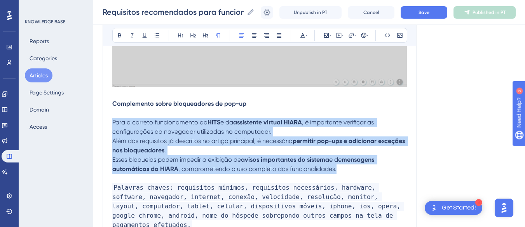
drag, startPoint x: 337, startPoint y: 170, endPoint x: 110, endPoint y: 123, distance: 232.5
click at [156, 32] on icon at bounding box center [157, 35] width 6 height 6
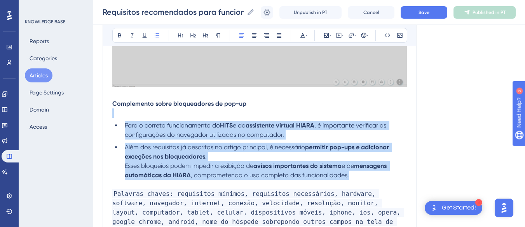
click at [170, 155] on strong "permitir pop-ups e adicionar exceções nos bloqueadores" at bounding box center [258, 151] width 266 height 17
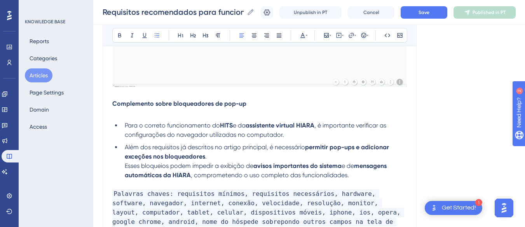
click at [125, 165] on span "Esses bloqueios podem impedir a exibição de" at bounding box center [189, 165] width 129 height 7
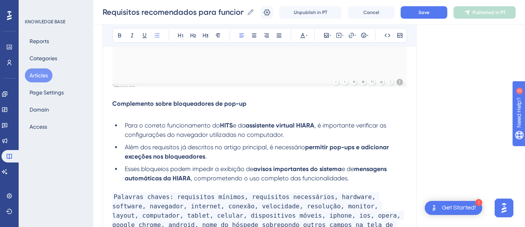
click at [249, 147] on span "Além dos requisitos já descritos no artigo principal, é necessário" at bounding box center [215, 146] width 180 height 7
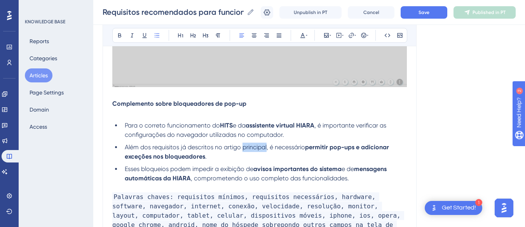
click at [249, 147] on span "Além dos requisitos já descritos no artigo principal, é necessário" at bounding box center [215, 146] width 180 height 7
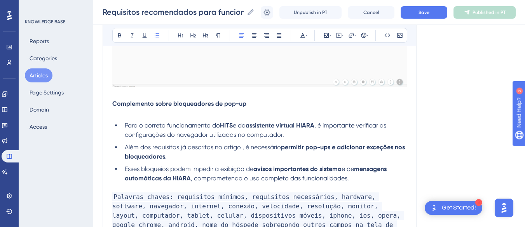
click at [242, 154] on li "Além dos requisitos já descritos no artigo , é necessário permitir pop-ups e ad…" at bounding box center [264, 152] width 285 height 19
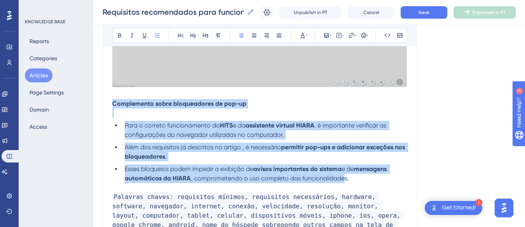
drag, startPoint x: 318, startPoint y: 176, endPoint x: 106, endPoint y: 103, distance: 224.6
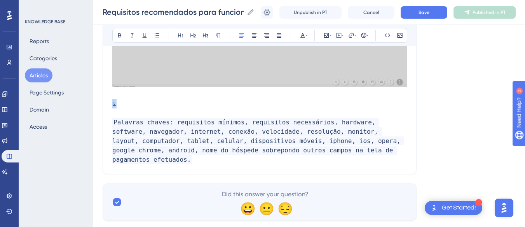
drag, startPoint x: 150, startPoint y: 106, endPoint x: 101, endPoint y: 101, distance: 48.4
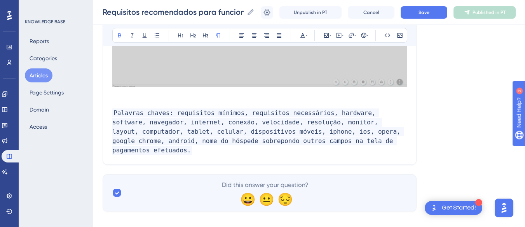
click at [45, 75] on button "Articles" at bounding box center [39, 75] width 28 height 14
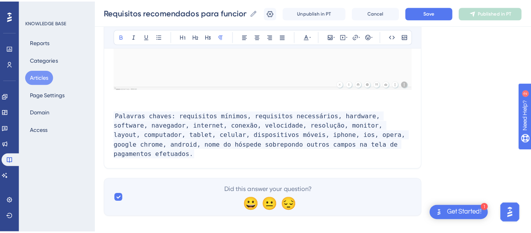
scroll to position [921, 0]
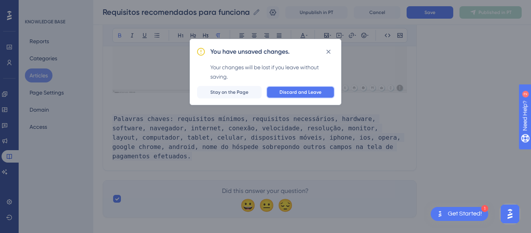
click at [291, 92] on span "Discard and Leave" at bounding box center [300, 92] width 42 height 6
